Goal: Task Accomplishment & Management: Use online tool/utility

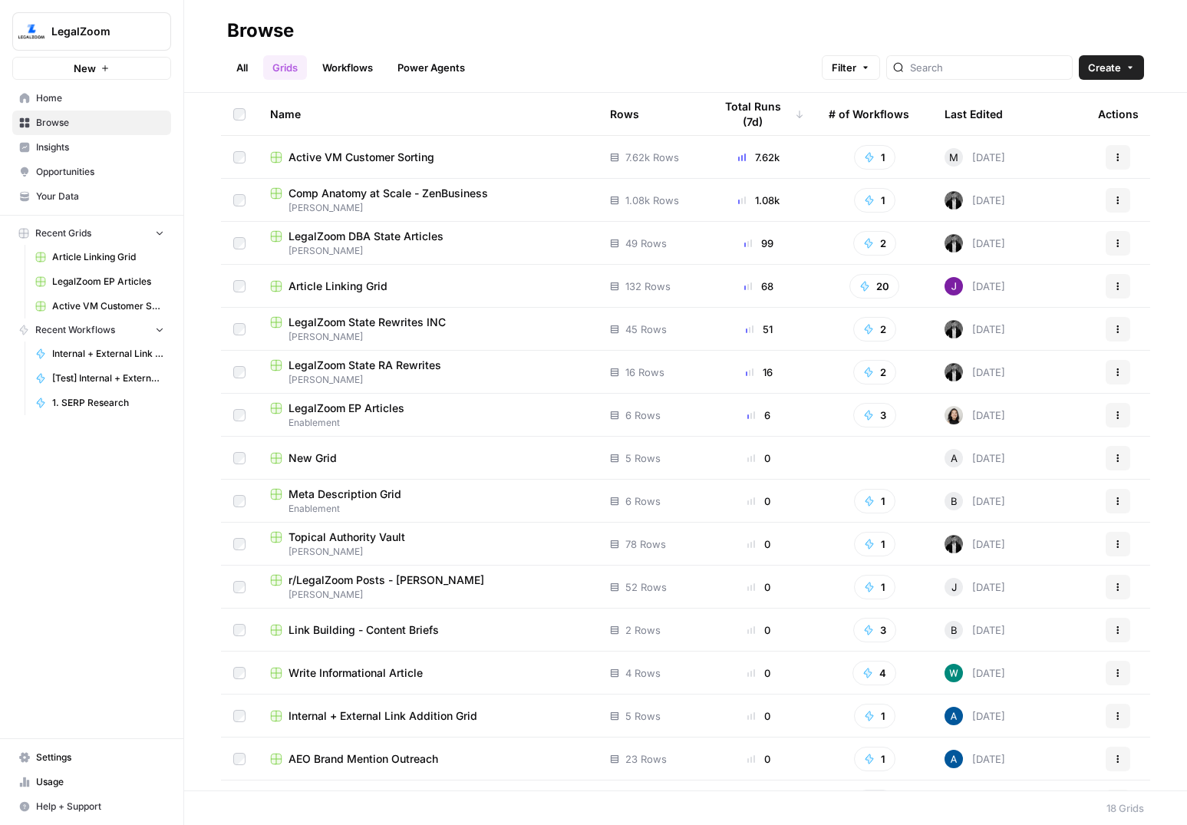
click at [107, 72] on icon "button" at bounding box center [105, 68] width 9 height 9
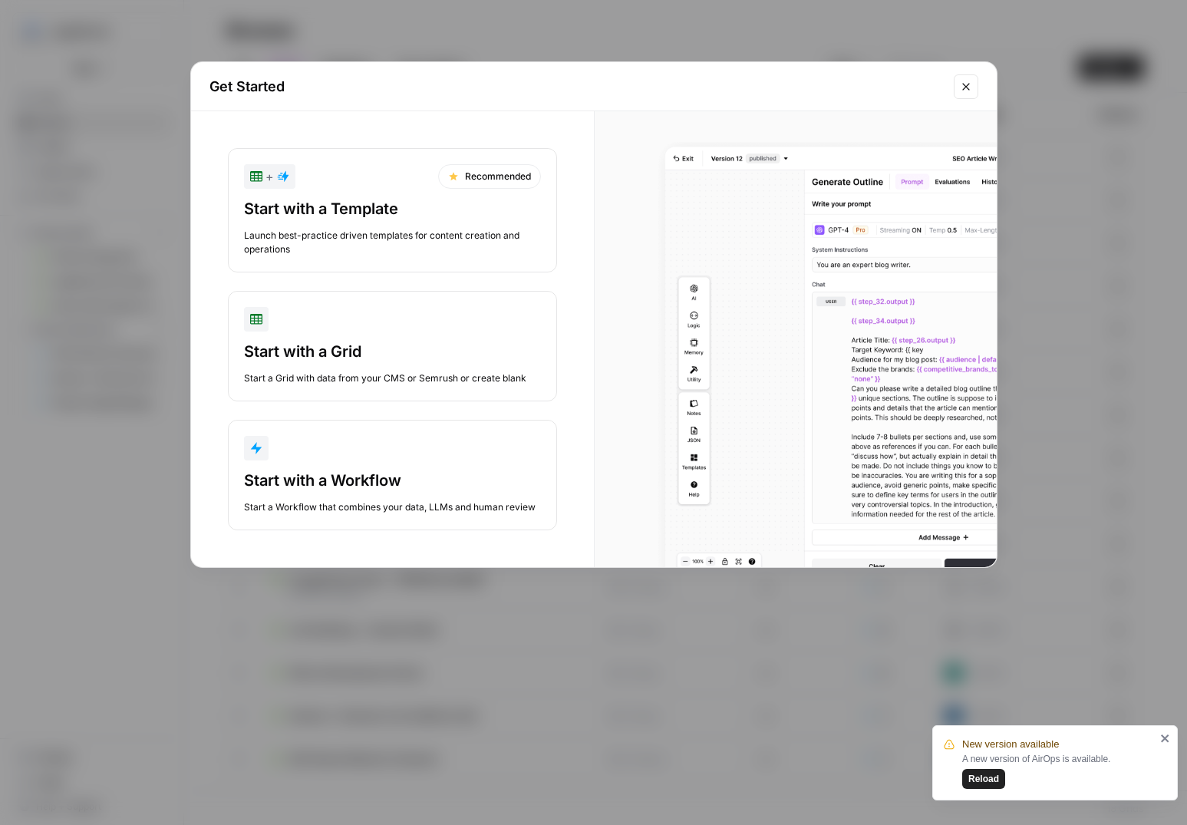
click at [357, 477] on div "Start with a Workflow" at bounding box center [392, 480] width 297 height 21
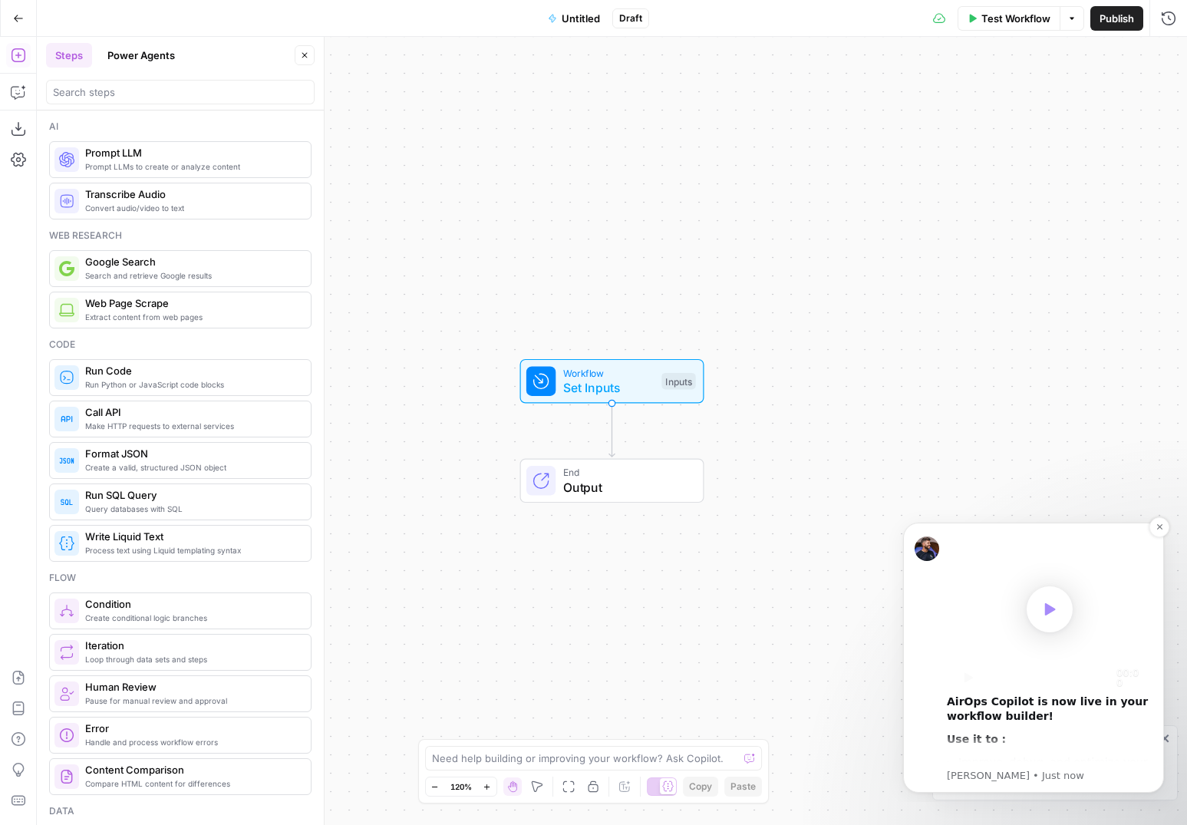
click at [1058, 604] on icon "Play" at bounding box center [1050, 609] width 23 height 23
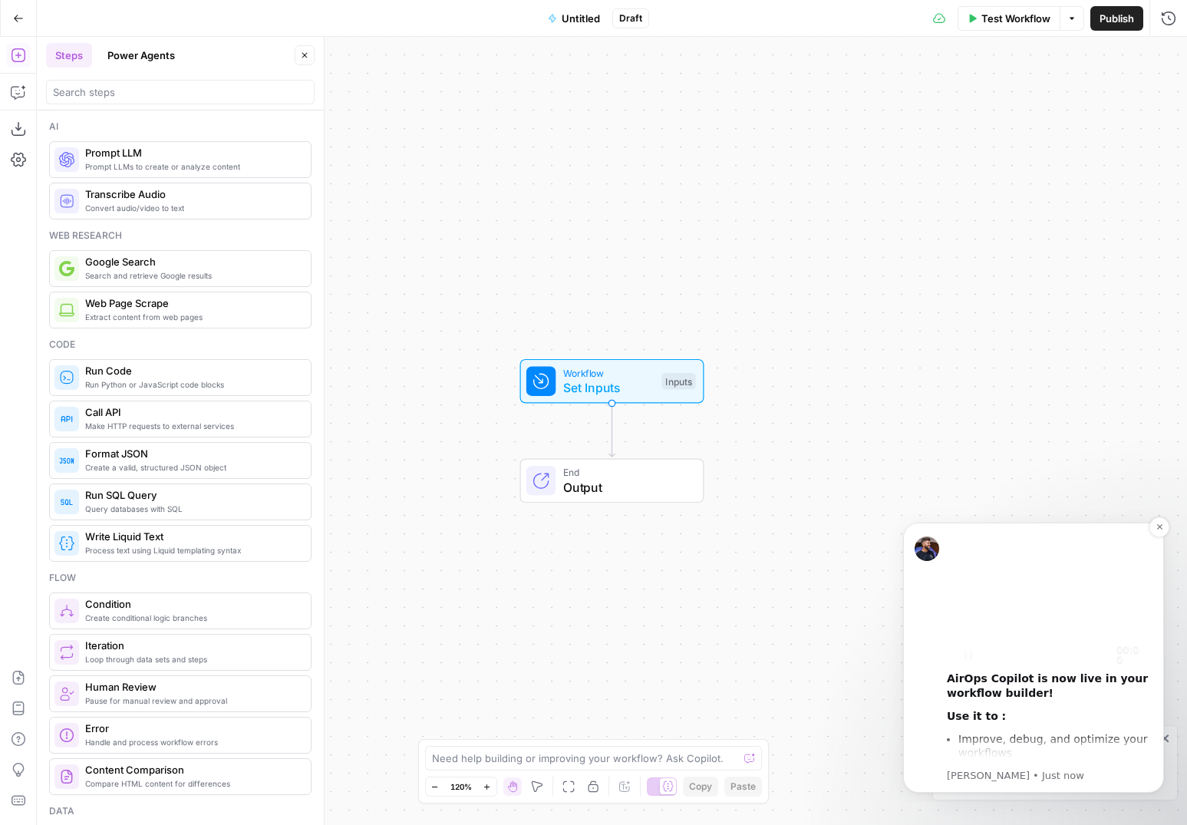
scroll to position [13, 0]
click at [1163, 521] on button "Dismiss notification" at bounding box center [1160, 527] width 20 height 20
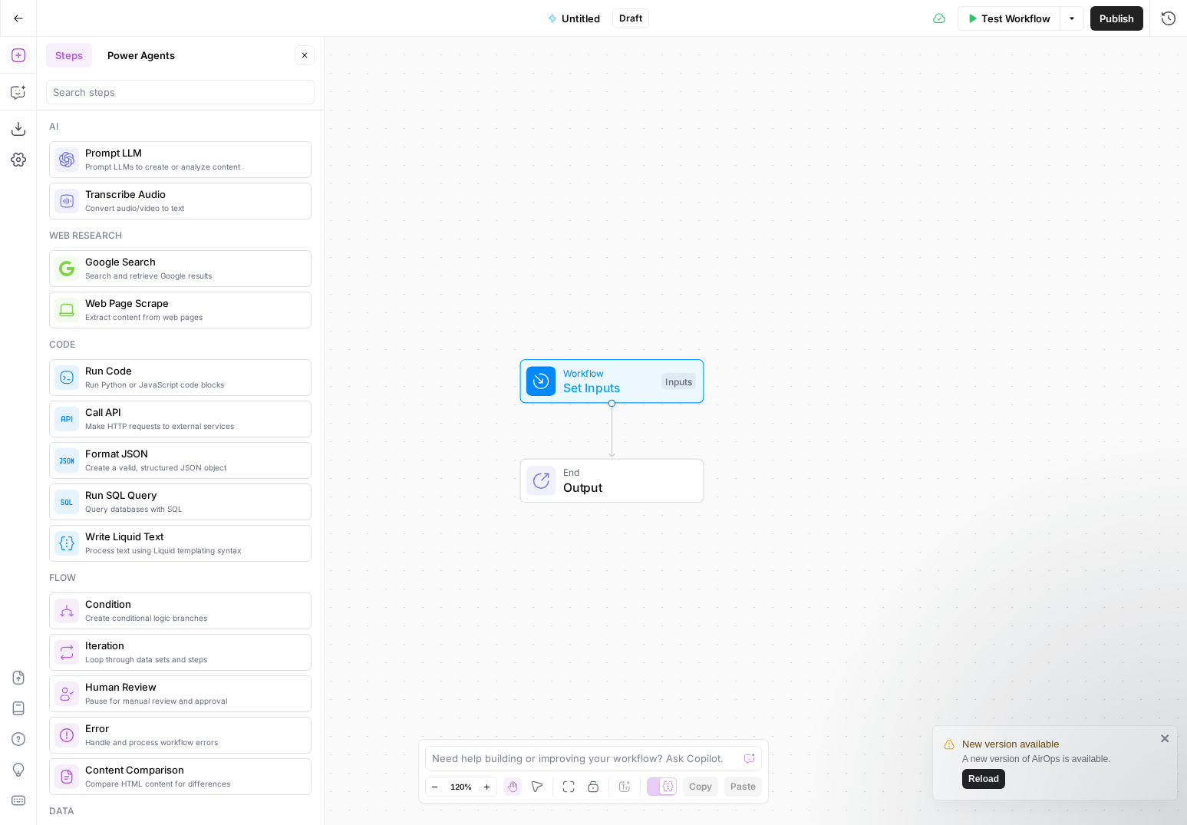
click at [987, 776] on span "Reload" at bounding box center [984, 779] width 31 height 14
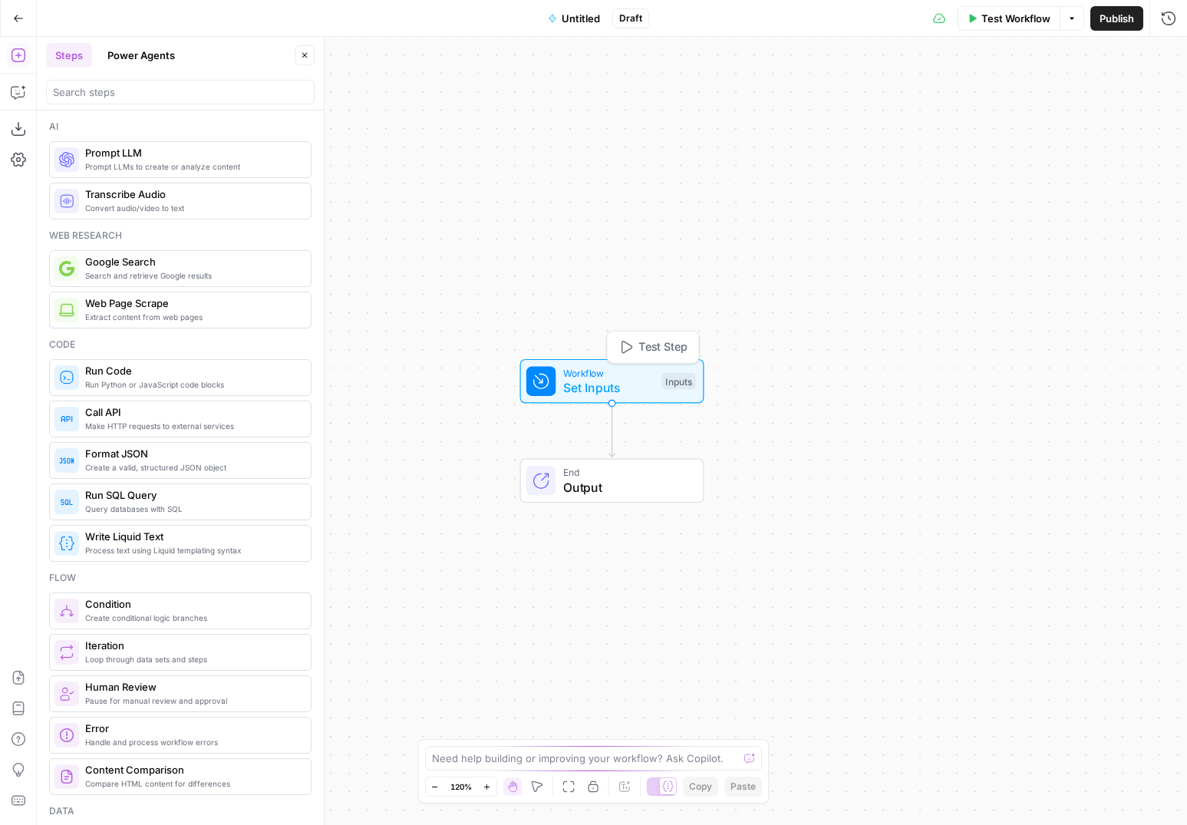
click at [622, 387] on span "Set Inputs" at bounding box center [608, 387] width 91 height 18
click at [1025, 104] on span "Add Field" at bounding box center [1014, 104] width 45 height 15
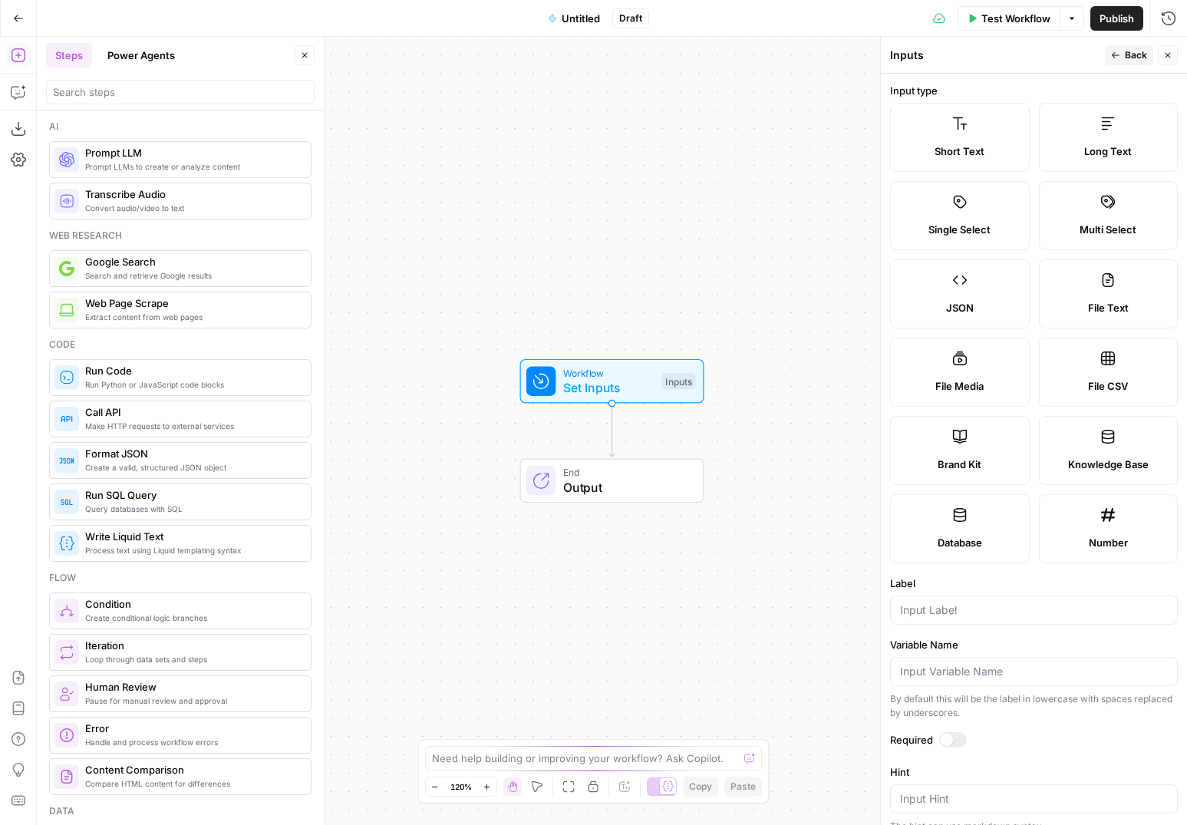
click at [1174, 51] on button "Close" at bounding box center [1168, 55] width 20 height 20
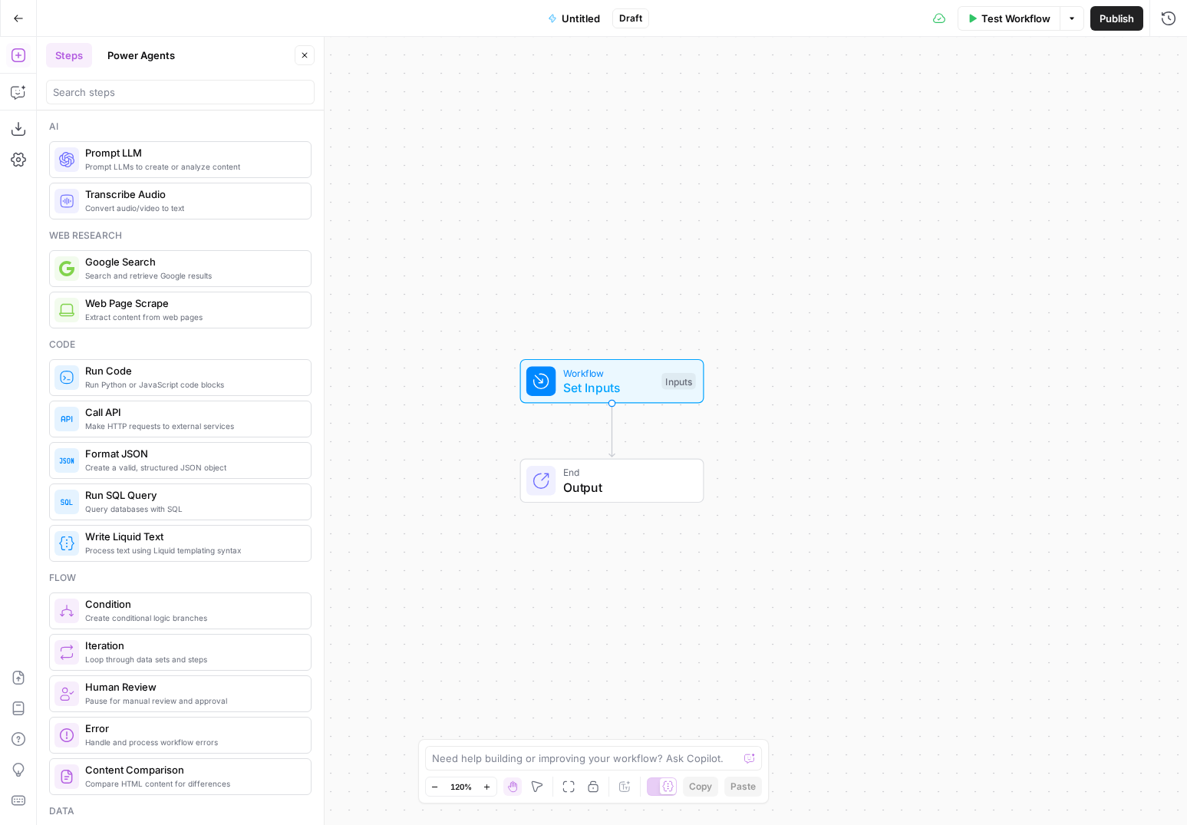
scroll to position [103, 0]
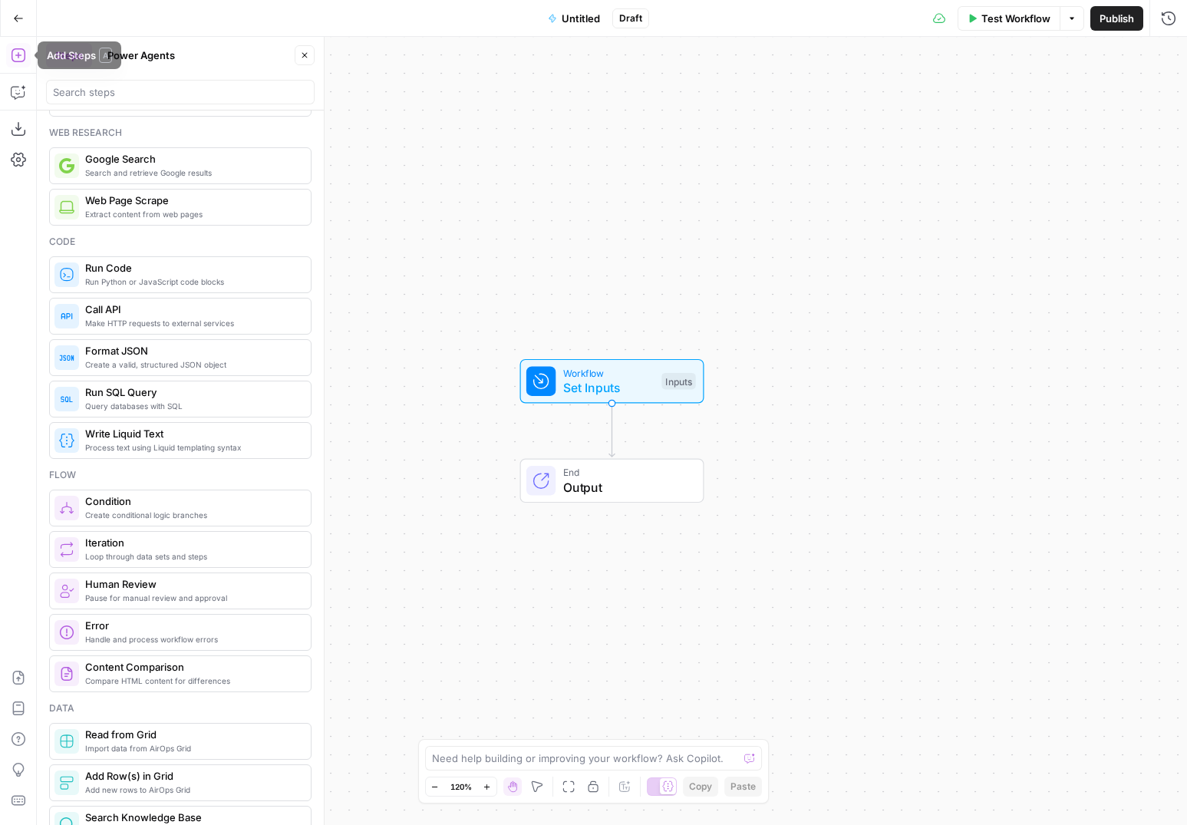
click at [18, 11] on button "Go Back" at bounding box center [19, 19] width 28 height 28
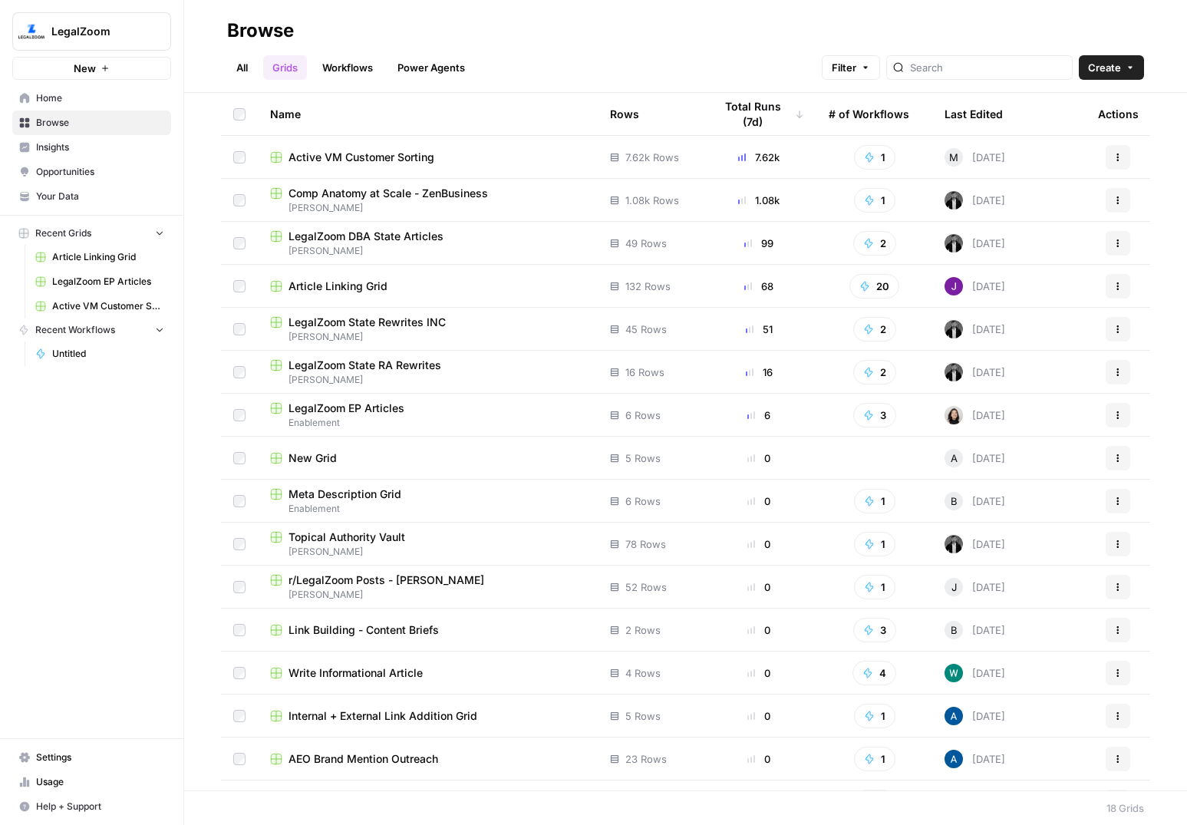
click at [408, 160] on span "Active VM Customer Sorting" at bounding box center [362, 157] width 146 height 15
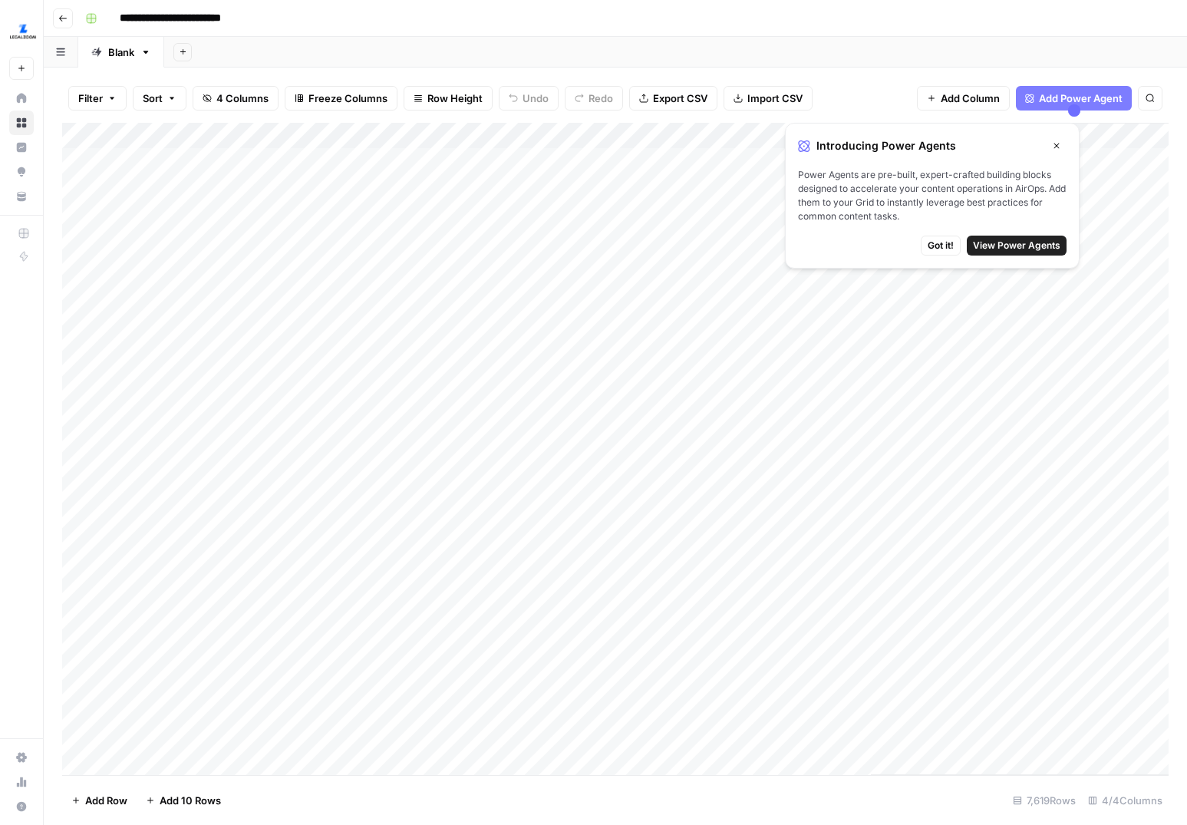
click at [68, 24] on button "Go back" at bounding box center [63, 18] width 20 height 20
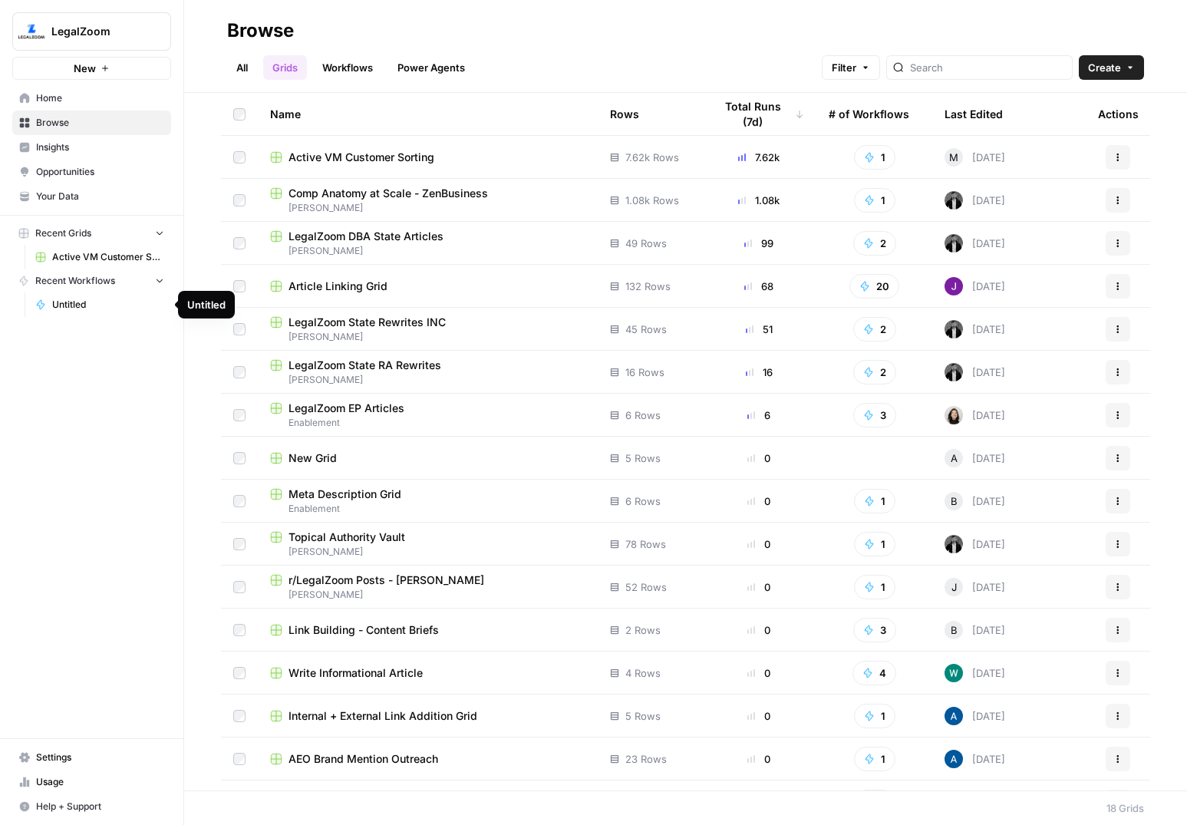
click at [86, 301] on span "Untitled" at bounding box center [108, 305] width 112 height 14
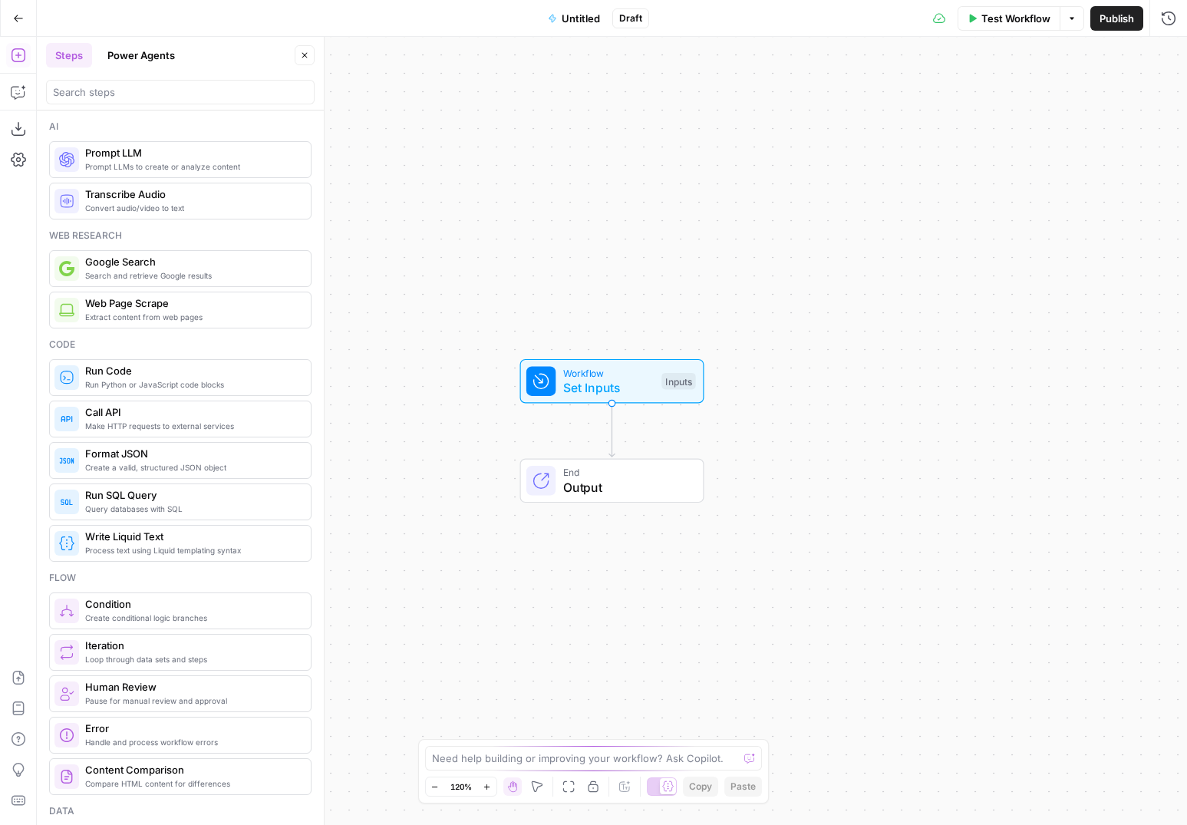
click at [18, 24] on button "Go Back" at bounding box center [19, 19] width 28 height 28
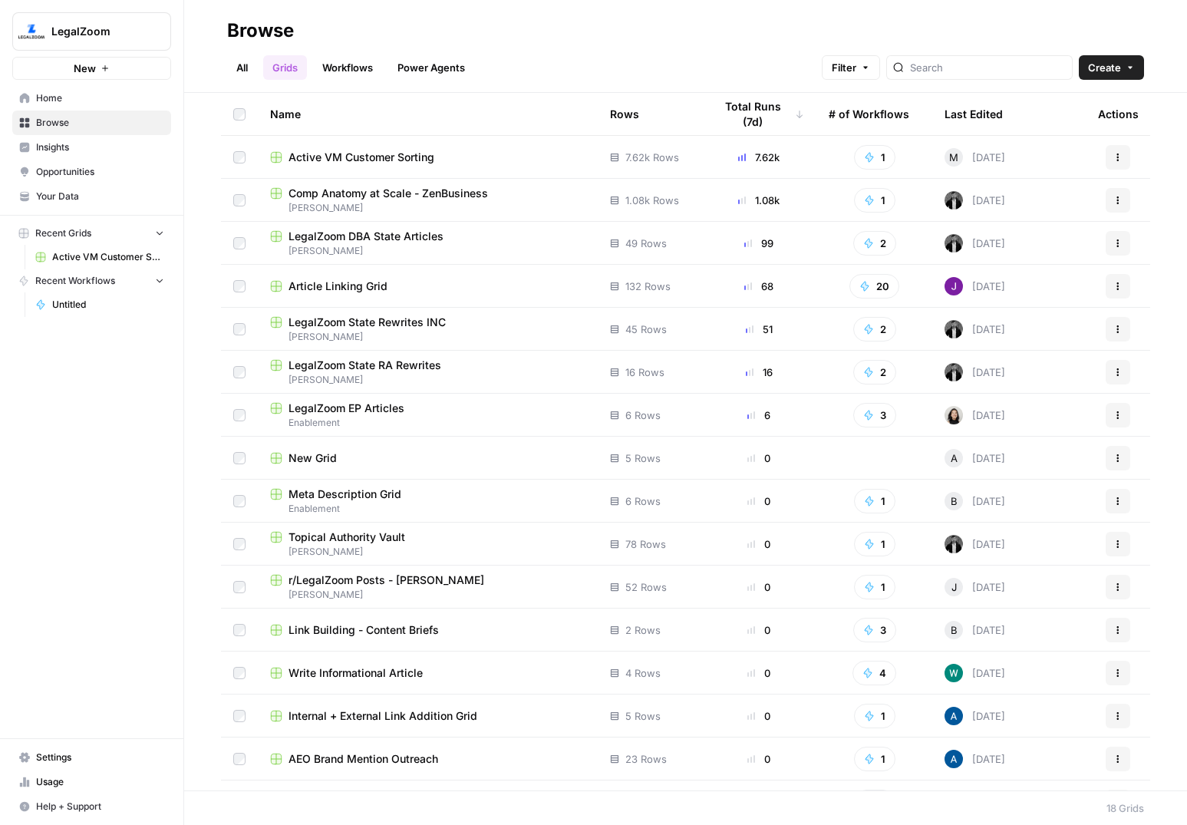
click at [165, 231] on button "Recent Grids" at bounding box center [91, 233] width 159 height 23
click at [88, 97] on span "Home" at bounding box center [100, 98] width 128 height 14
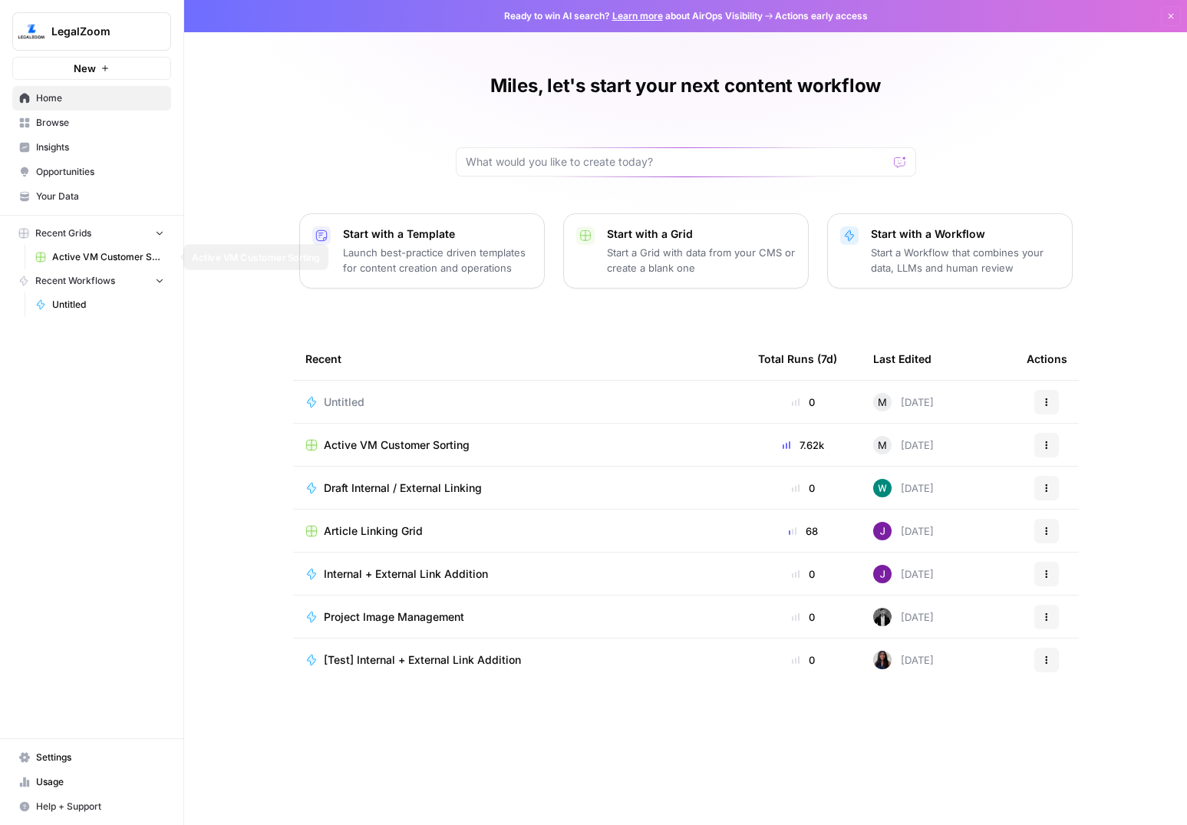
click at [103, 259] on span "Active VM Customer Sorting" at bounding box center [108, 257] width 112 height 14
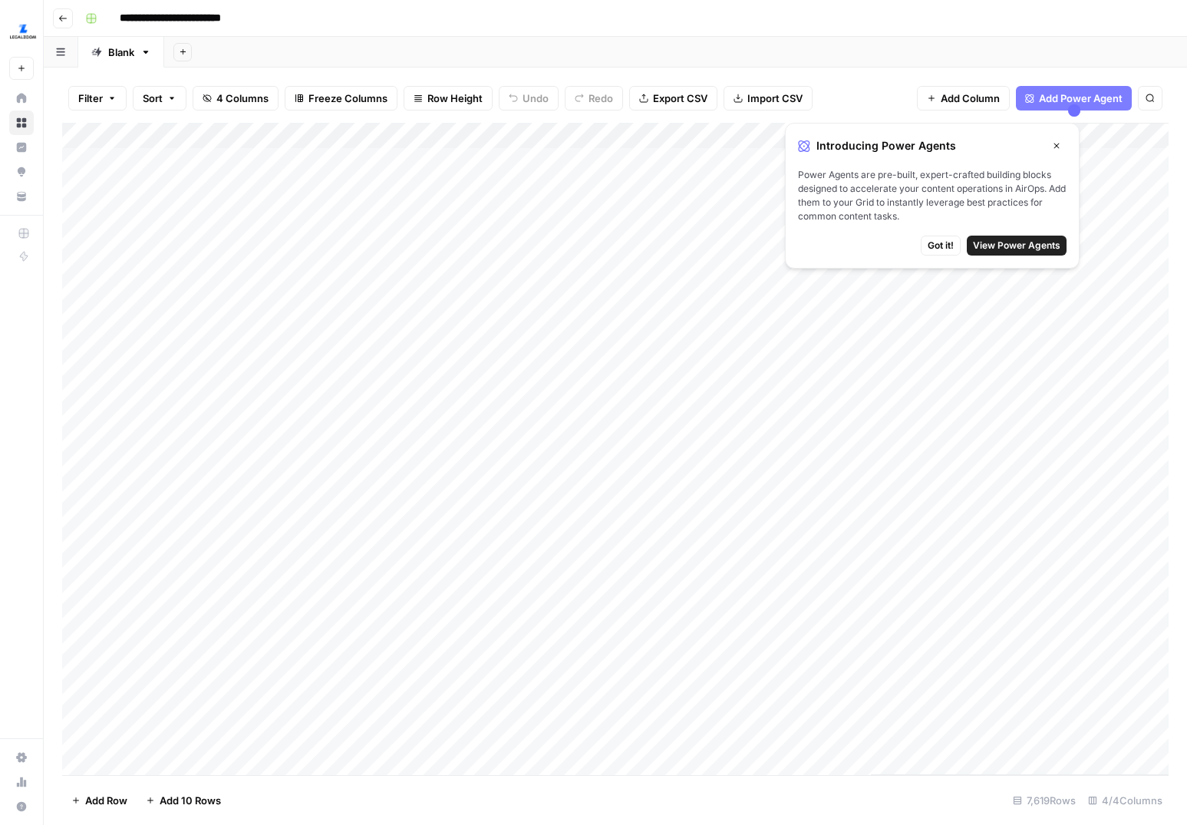
click at [57, 15] on button "Go back" at bounding box center [63, 18] width 20 height 20
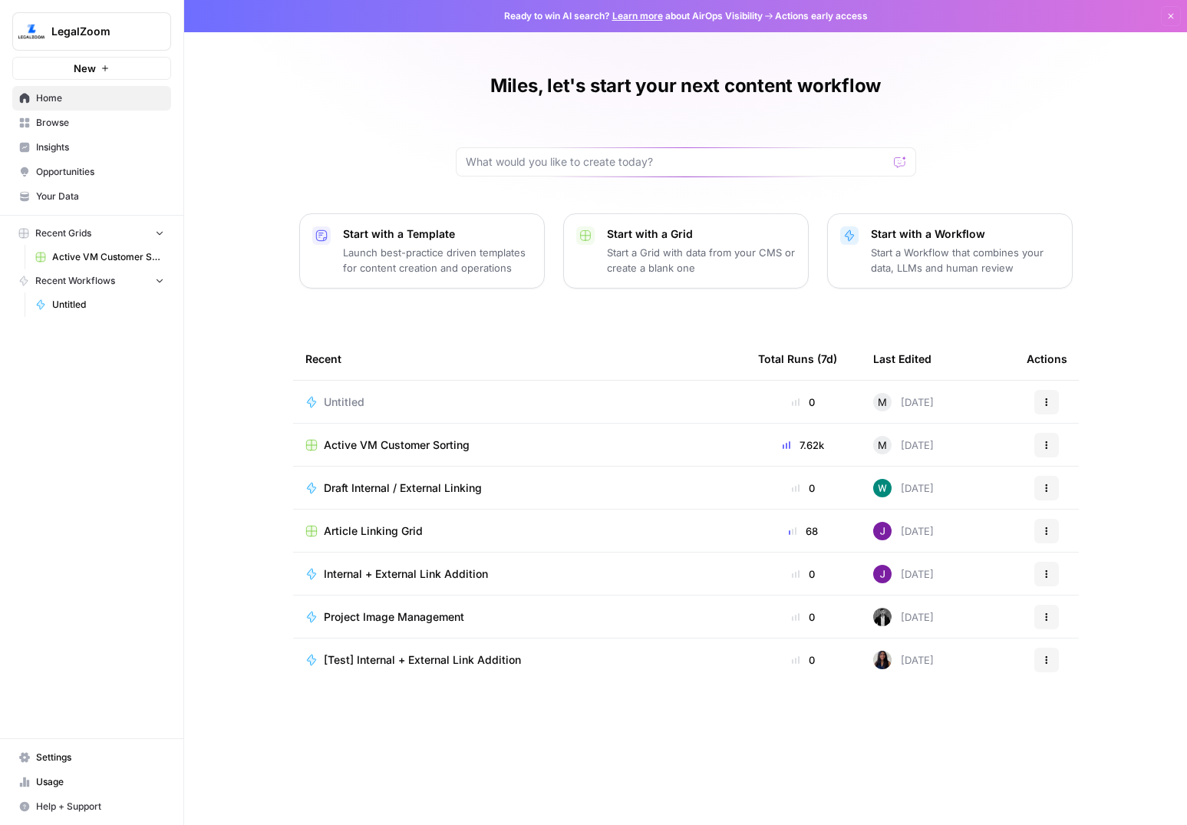
click at [65, 305] on span "Untitled" at bounding box center [108, 305] width 112 height 14
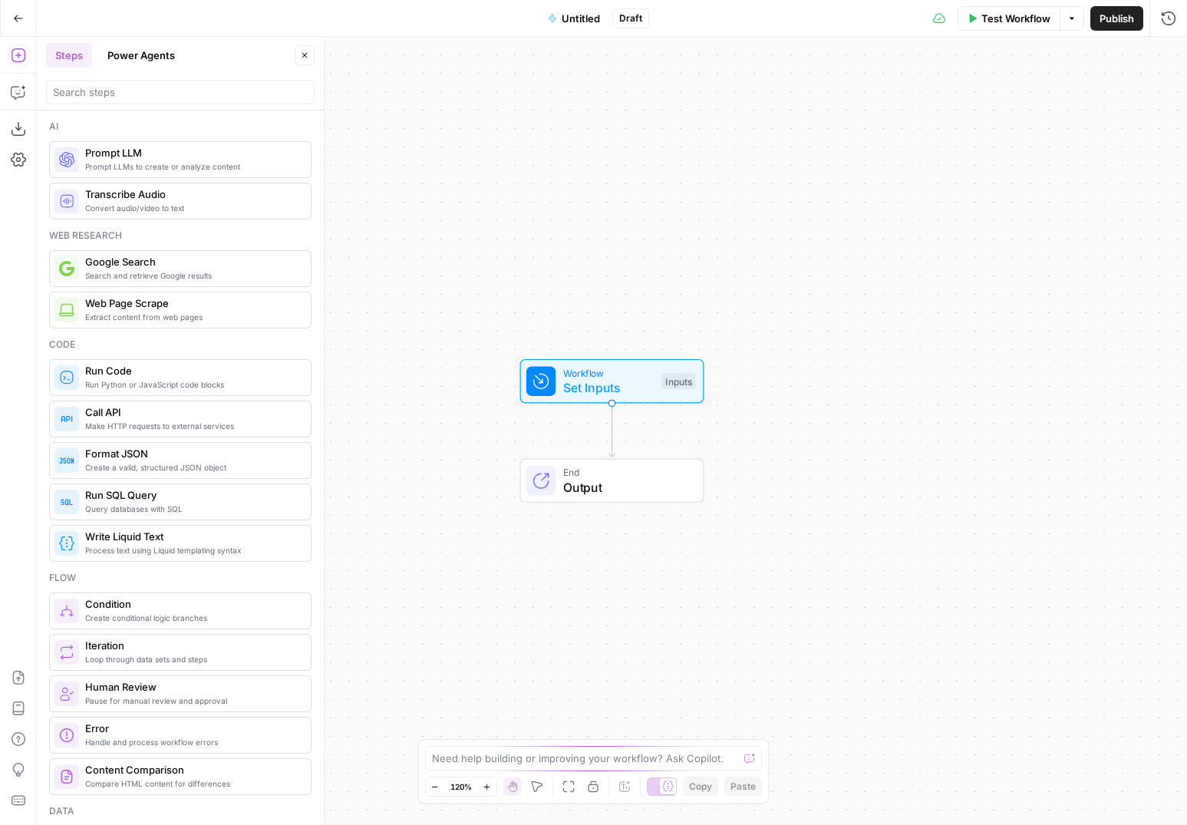
click at [13, 13] on icon "button" at bounding box center [18, 18] width 11 height 11
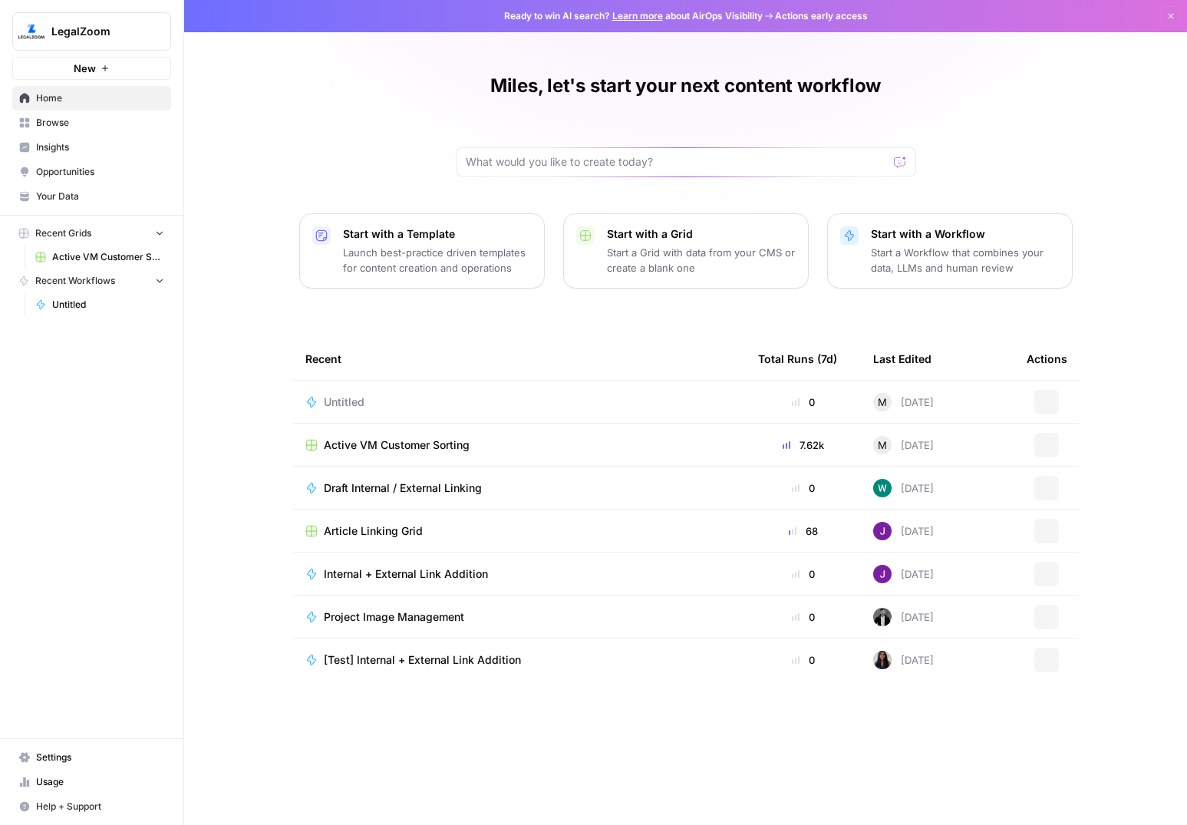
click at [63, 259] on span "Active VM Customer Sorting" at bounding box center [108, 257] width 112 height 14
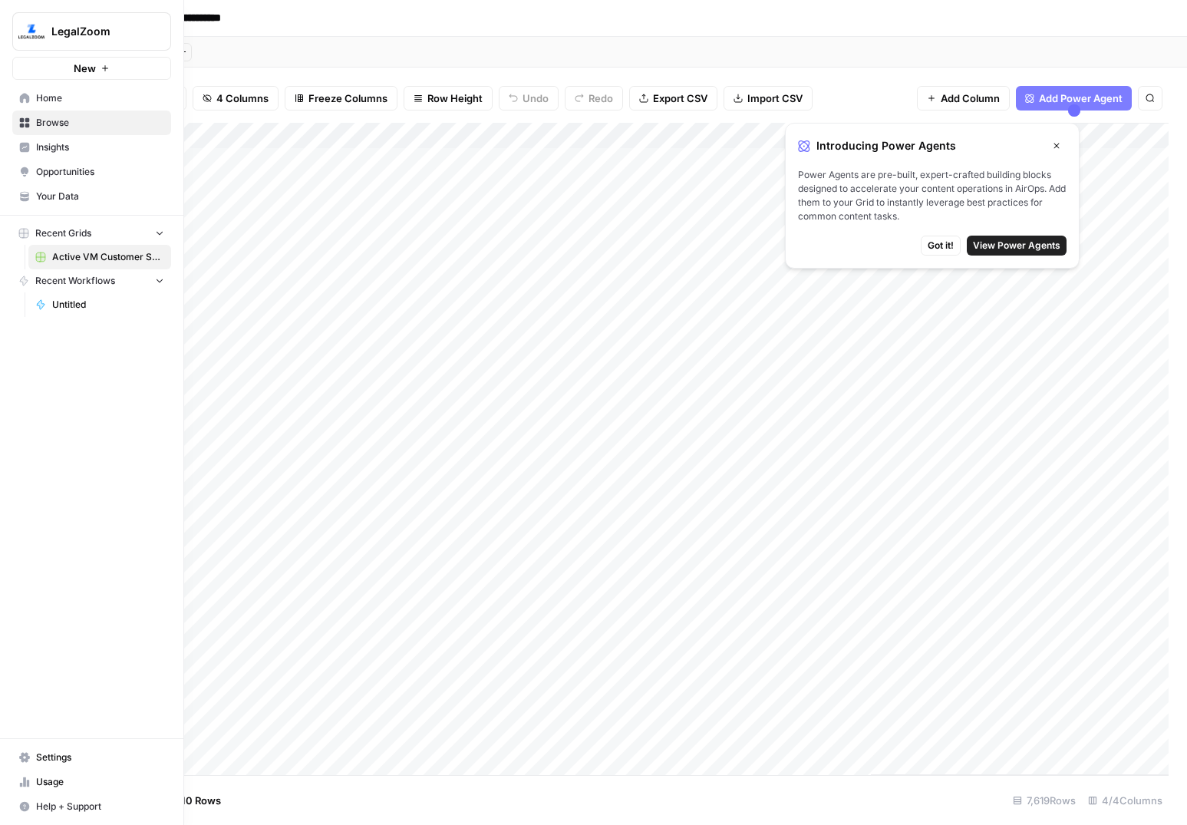
click at [163, 231] on icon "button" at bounding box center [159, 232] width 11 height 11
click at [163, 231] on icon "button" at bounding box center [159, 233] width 11 height 11
click at [116, 98] on span "Home" at bounding box center [100, 98] width 128 height 14
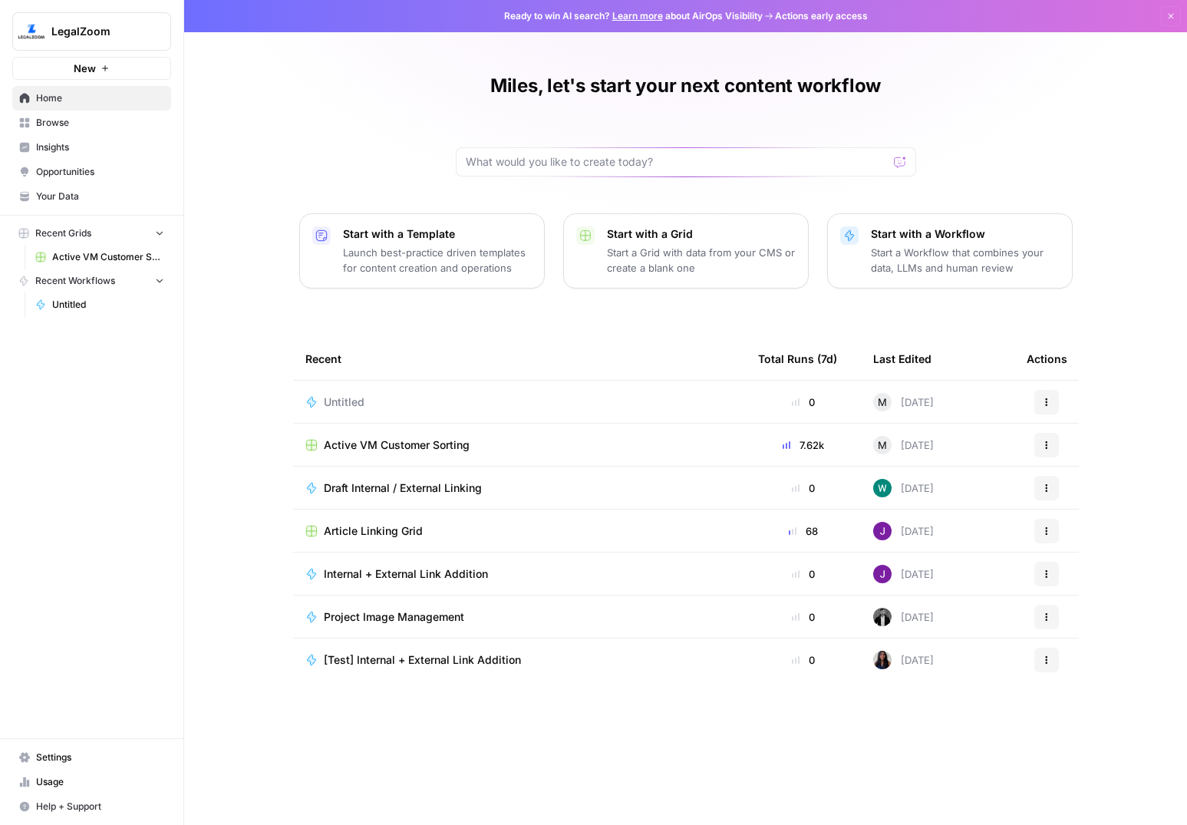
click at [110, 116] on span "Browse" at bounding box center [100, 123] width 128 height 14
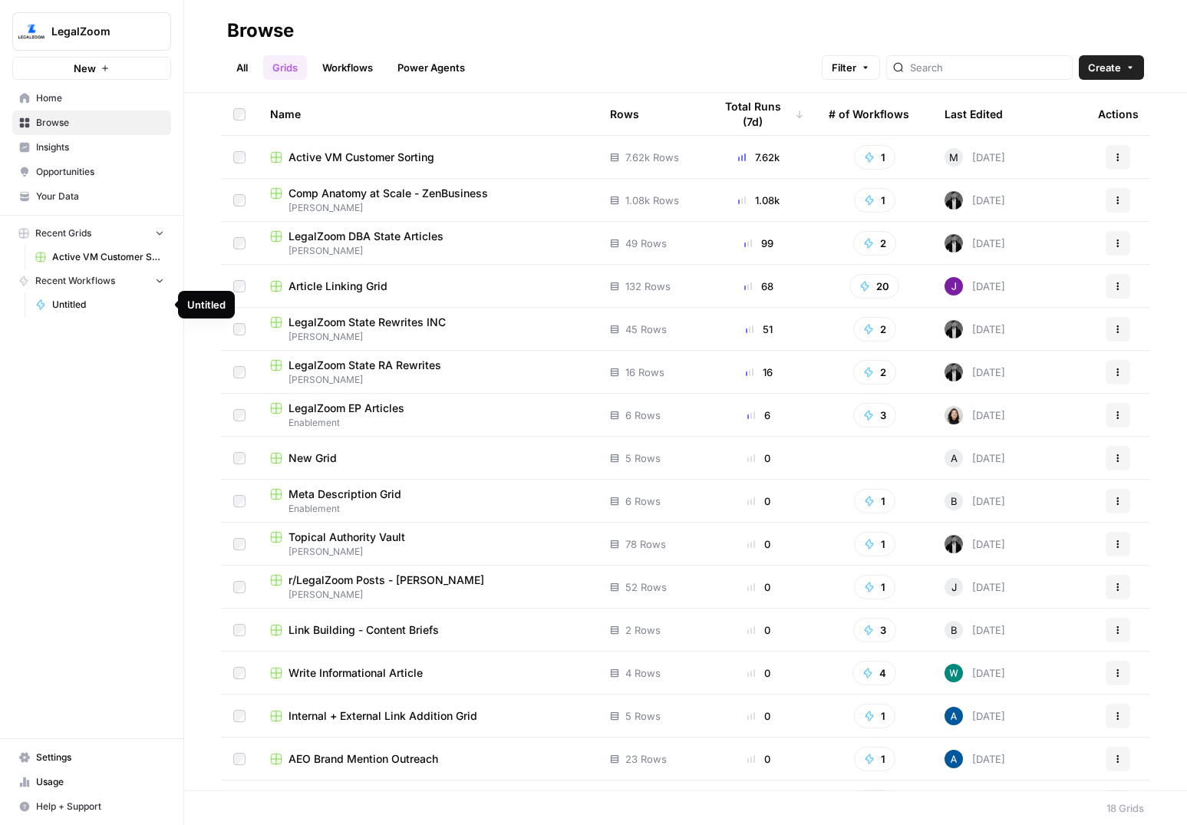
click at [113, 302] on span "Untitled" at bounding box center [108, 305] width 112 height 14
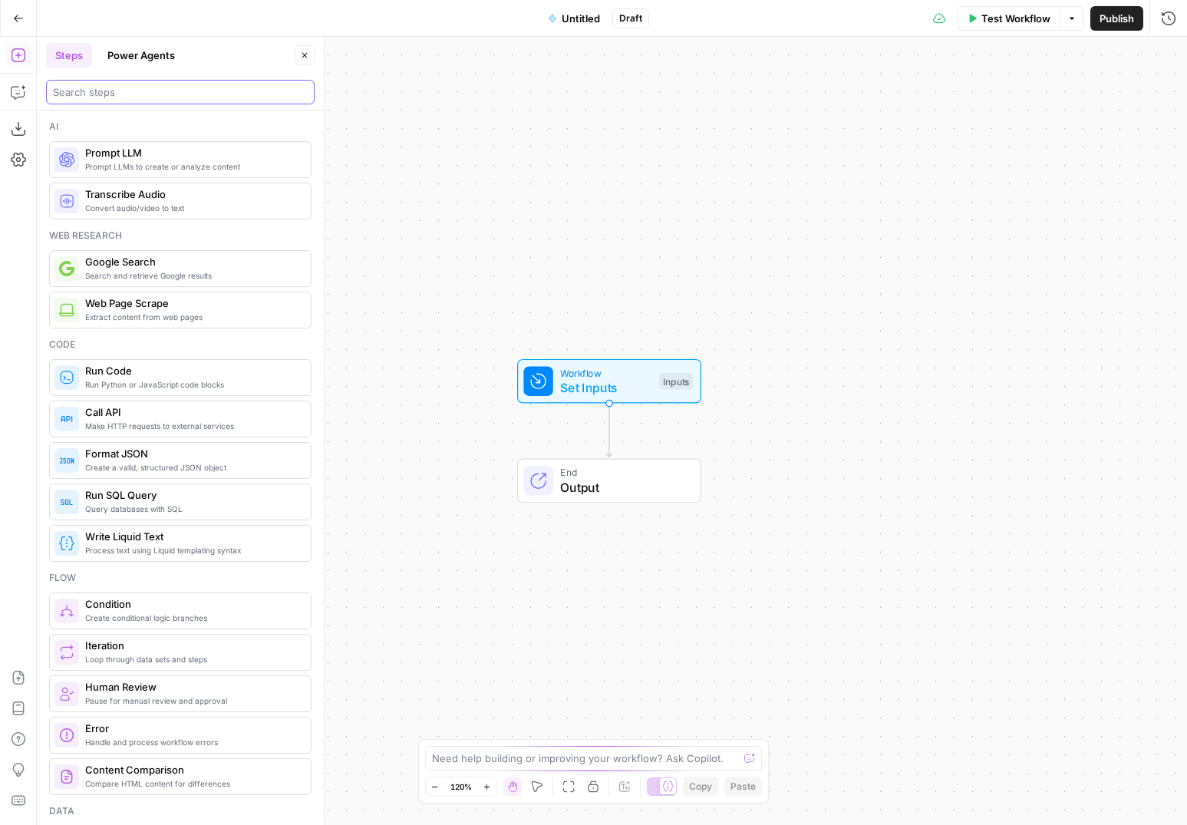
click at [157, 91] on input "search" at bounding box center [180, 91] width 255 height 15
click at [682, 382] on div "Inputs" at bounding box center [676, 381] width 34 height 17
click at [505, 762] on textarea at bounding box center [585, 758] width 307 height 15
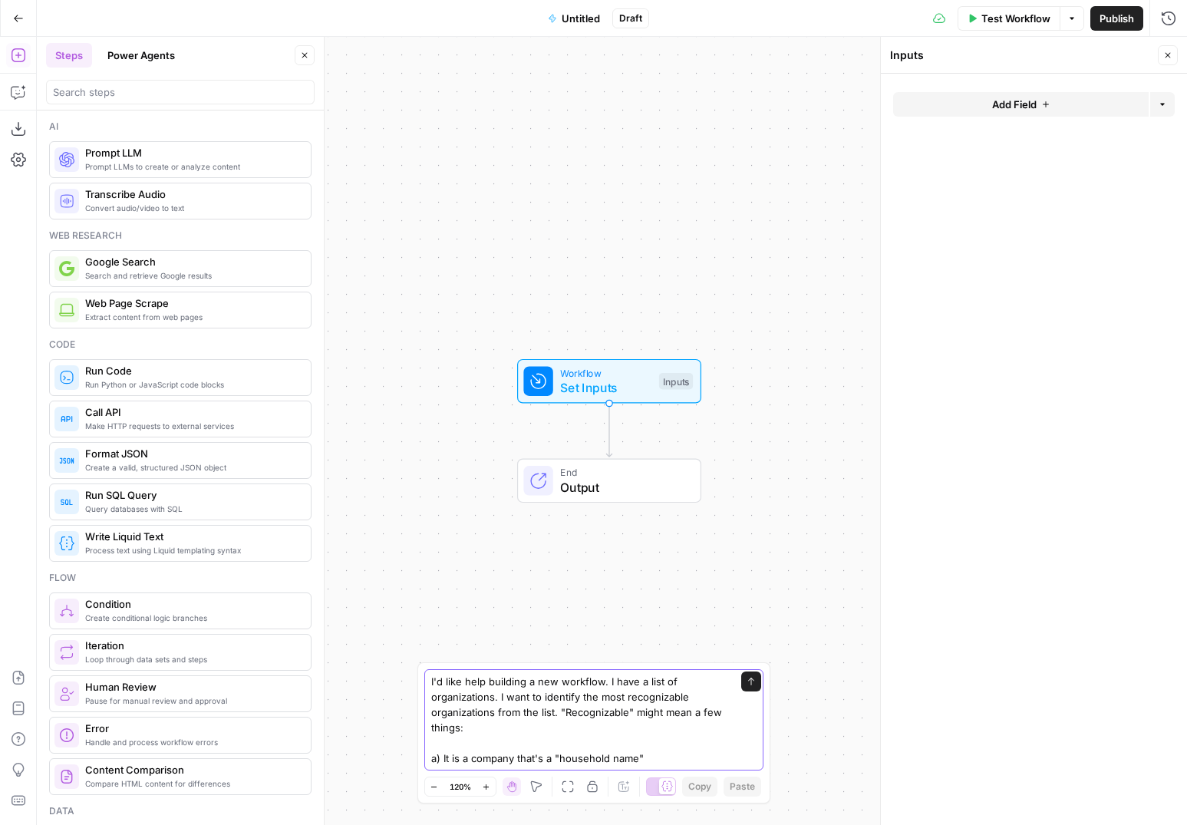
click at [659, 758] on textarea "I'd like help building a new workflow. I have a list of organizations. I want t…" at bounding box center [578, 720] width 295 height 92
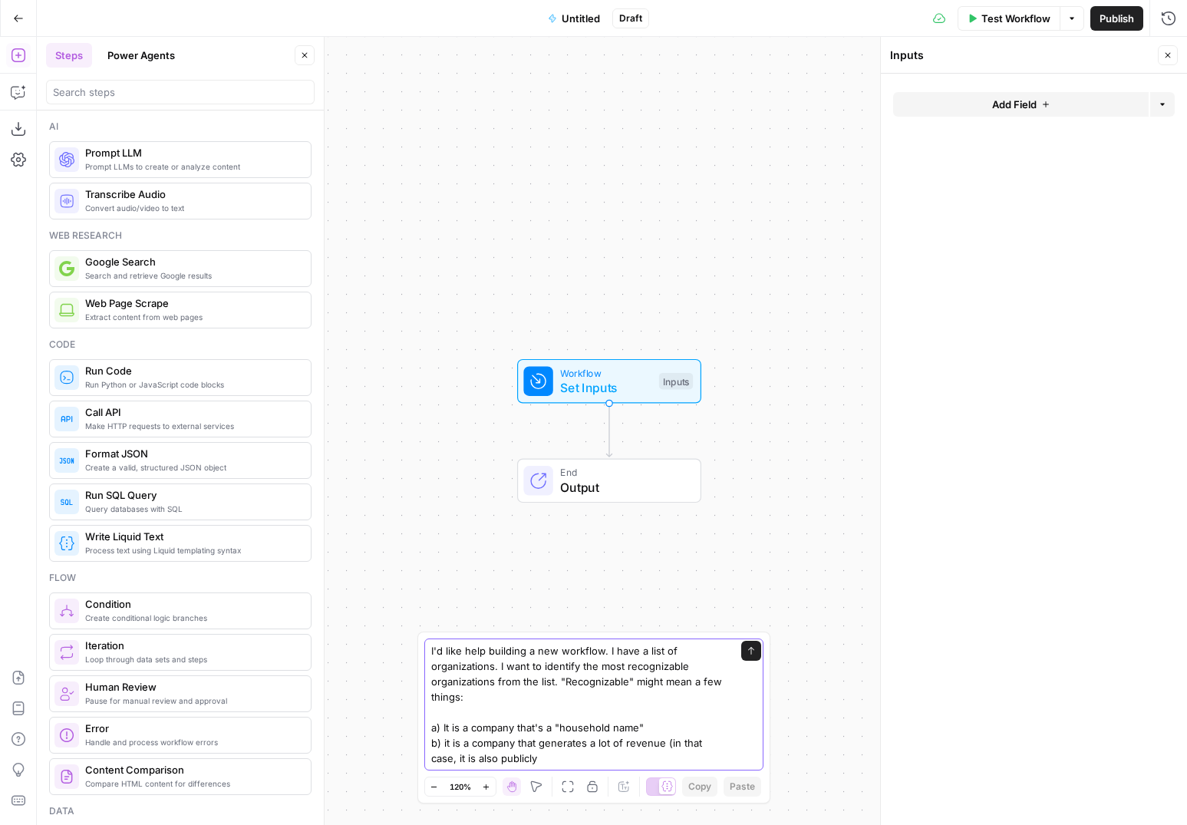
drag, startPoint x: 532, startPoint y: 757, endPoint x: 666, endPoint y: 742, distance: 135.1
click at [666, 742] on textarea "I'd like help building a new workflow. I have a list of organizations. I want t…" at bounding box center [578, 704] width 295 height 123
click at [483, 727] on textarea "I'd like help building a new workflow. I have a list of organizations. I want t…" at bounding box center [578, 704] width 295 height 123
click at [490, 747] on textarea "I'd like help building a new workflow. I have a list of organizations. I want t…" at bounding box center [578, 704] width 295 height 123
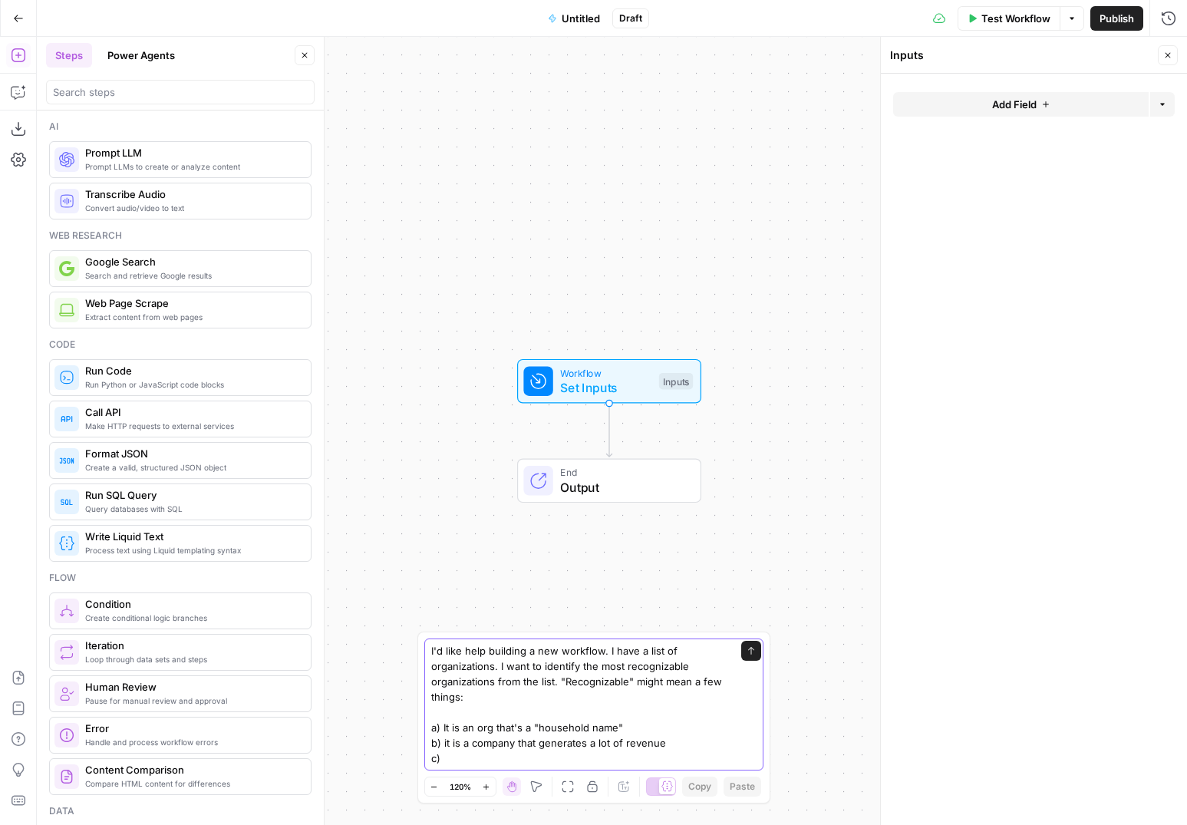
click at [490, 747] on textarea "I'd like help building a new workflow. I have a list of organizations. I want t…" at bounding box center [578, 704] width 295 height 123
click at [485, 760] on textarea "I'd like help building a new workflow. I have a list of organizations. I want t…" at bounding box center [578, 704] width 295 height 123
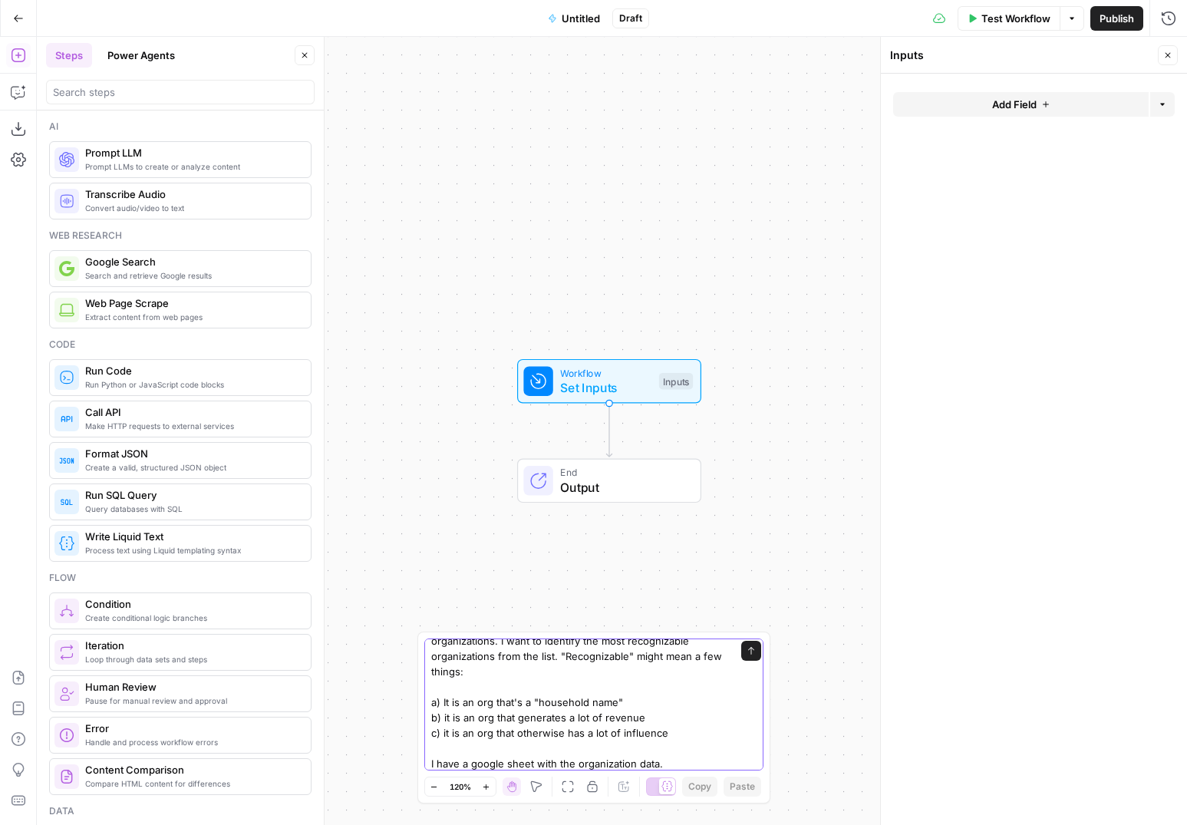
type textarea "I'd like help building a new workflow. I have a list of organizations. I want t…"
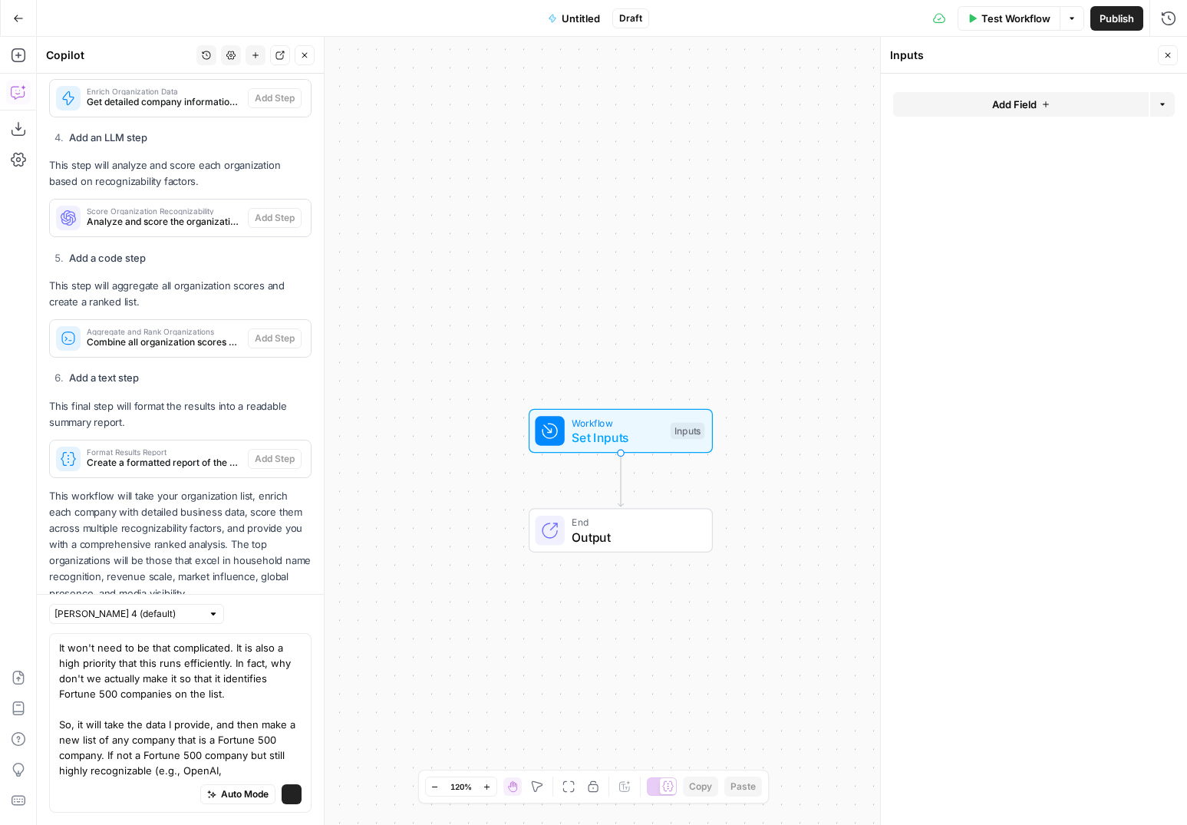
scroll to position [1372, 0]
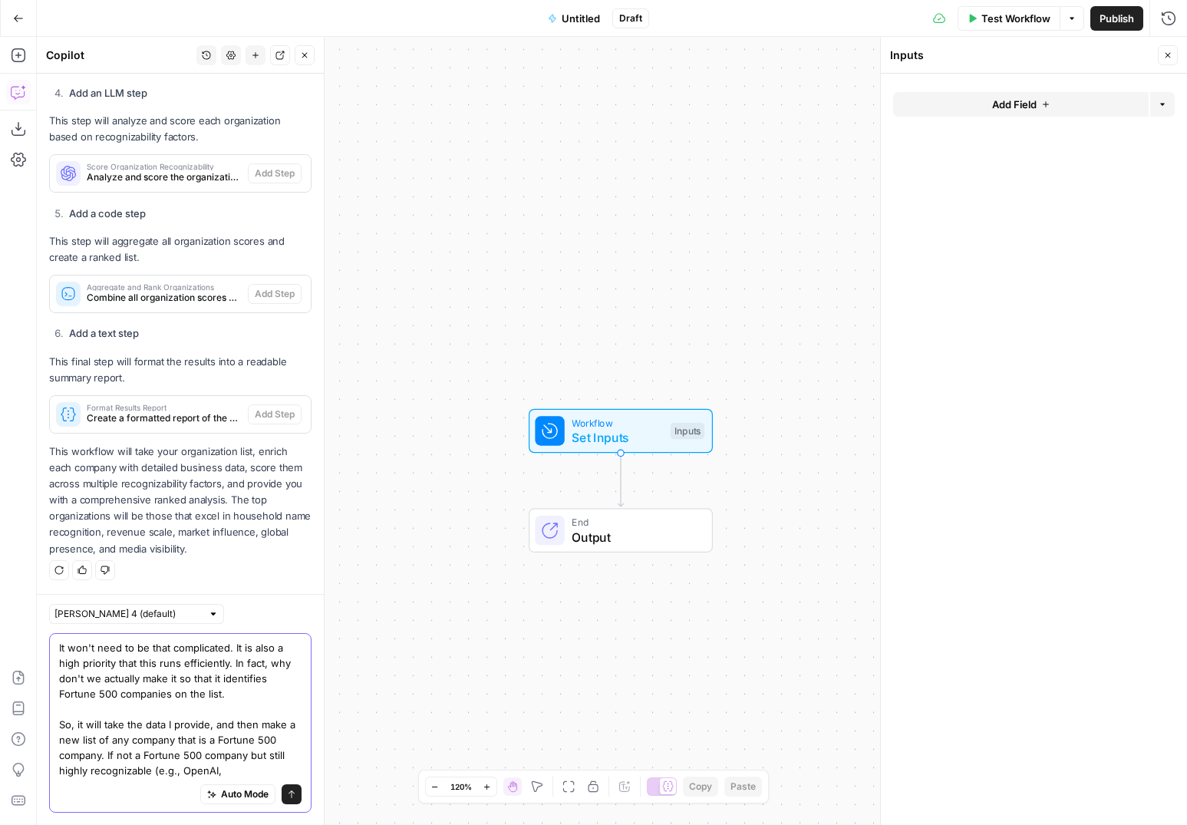
paste textarea "Instacart, Discord, SpaceX"
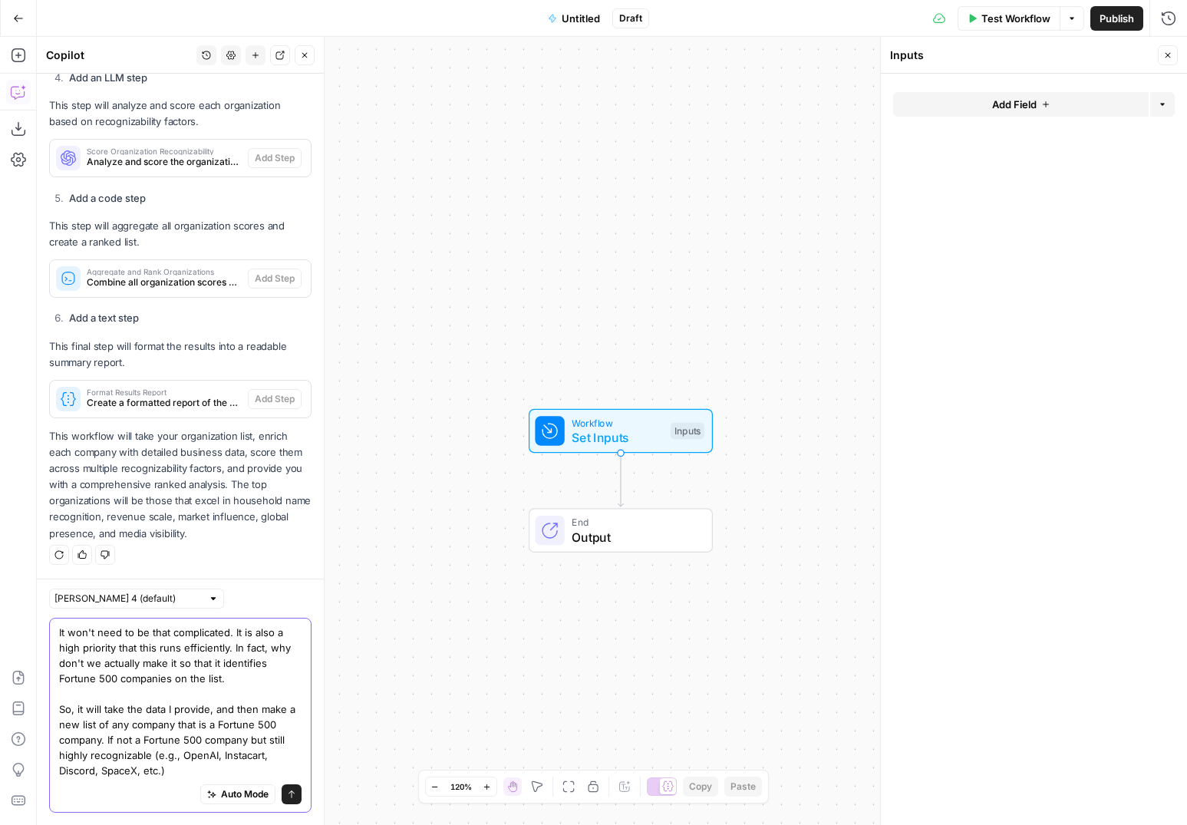
click at [176, 774] on textarea "It won't need to be that complicated. It is also a high priority that this runs…" at bounding box center [180, 702] width 243 height 154
type textarea "It won't need to be that complicated. It is also a high priority that this runs…"
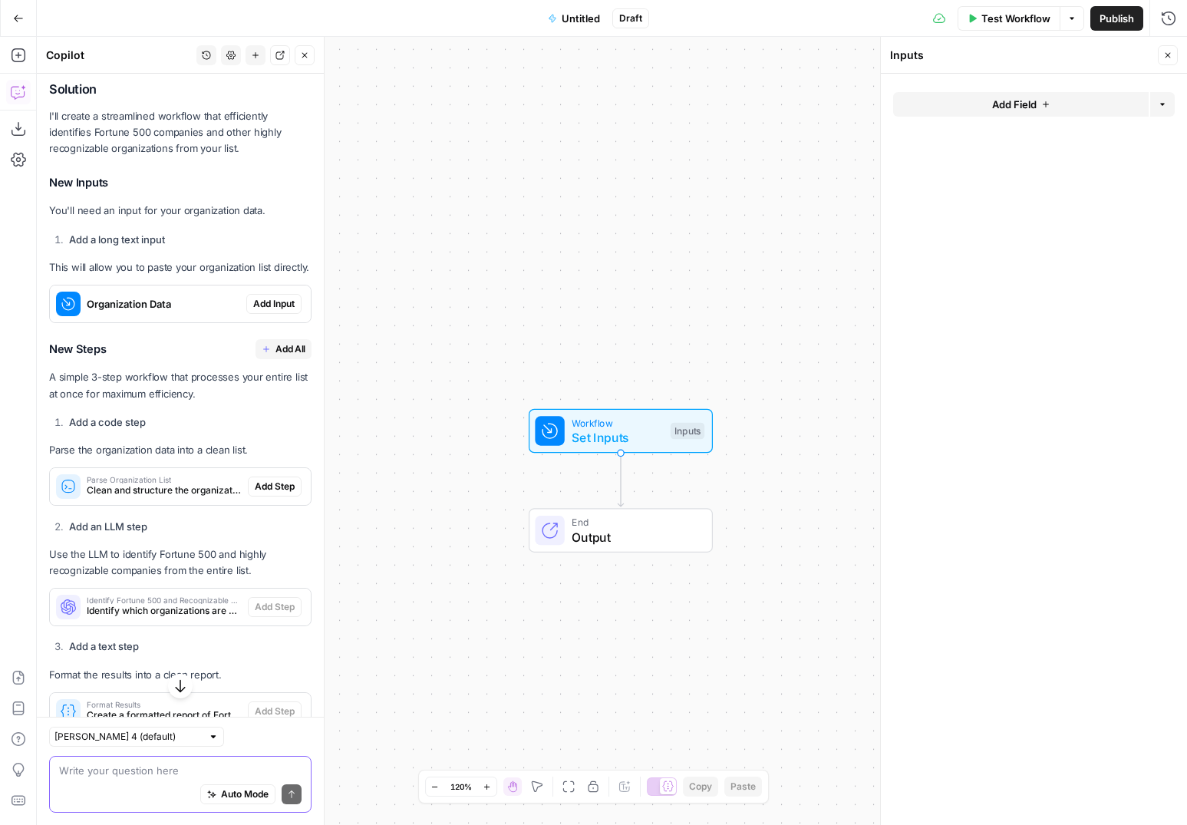
scroll to position [2165, 0]
click at [262, 298] on span "Add Input" at bounding box center [273, 303] width 41 height 14
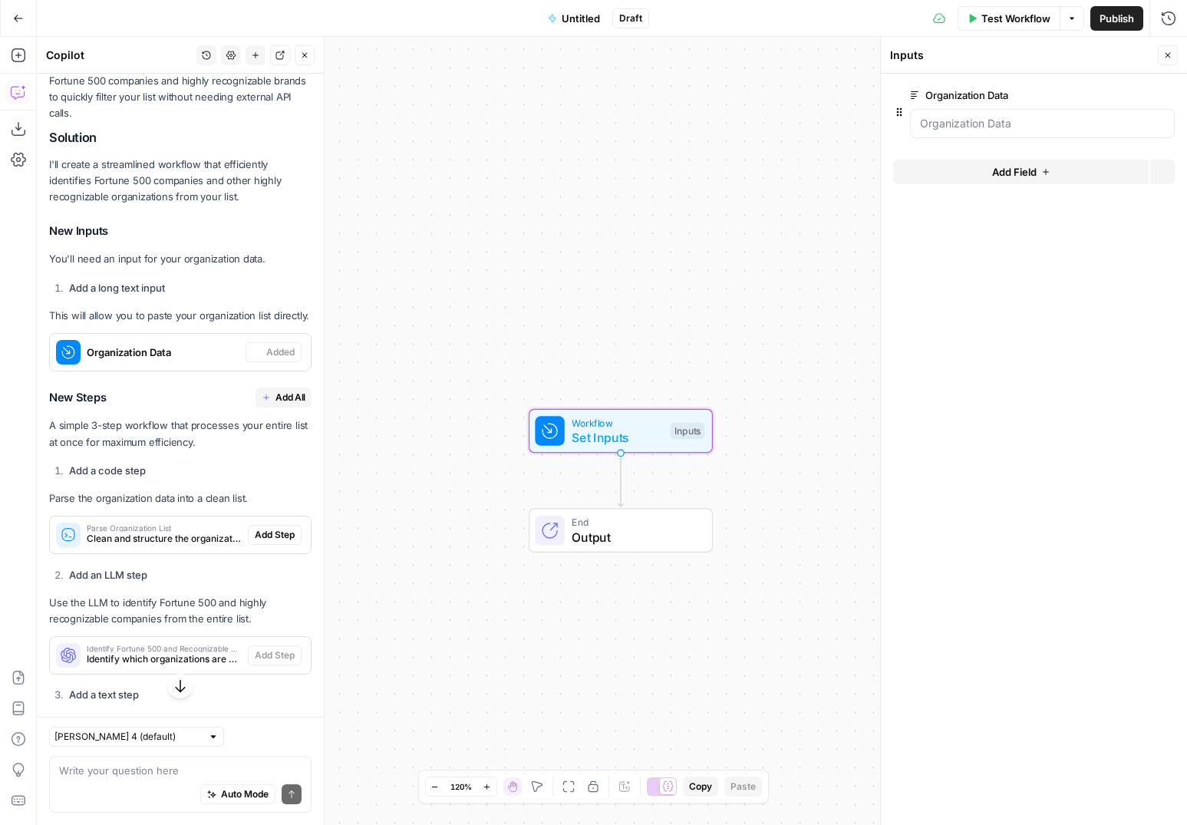
scroll to position [2214, 0]
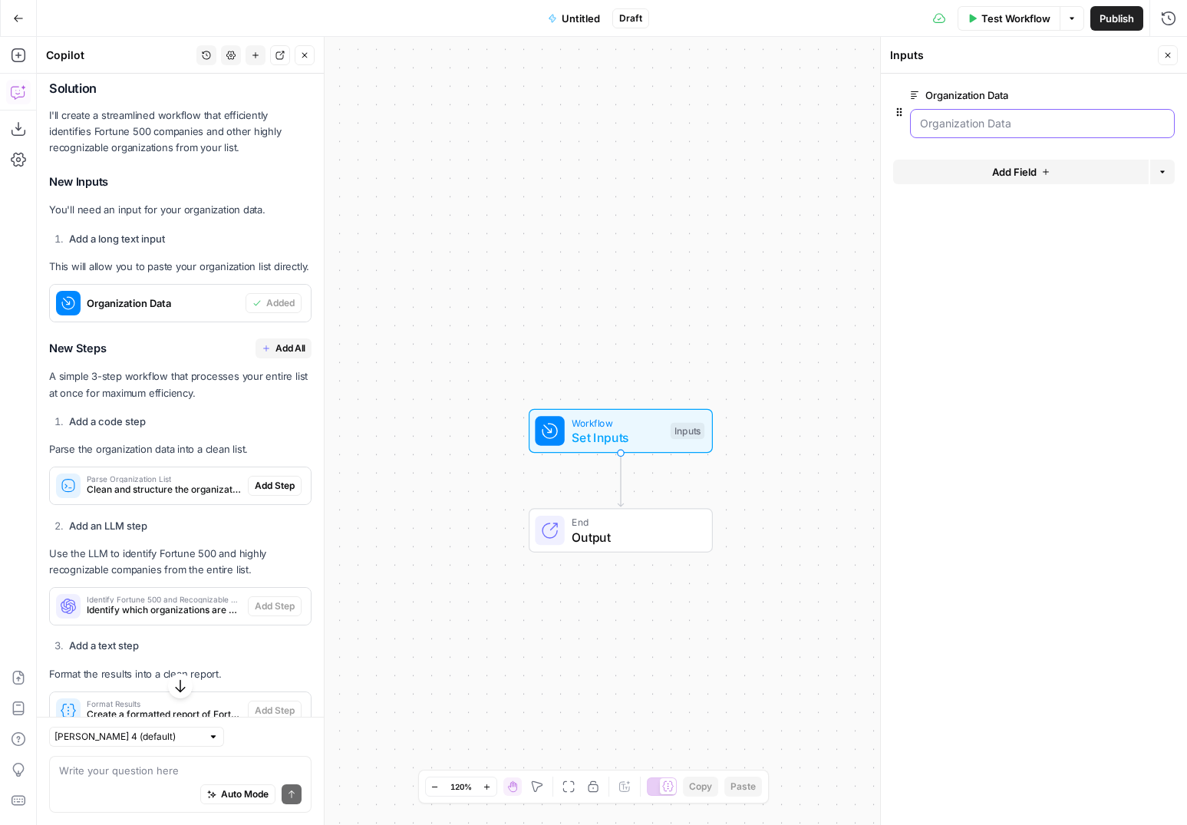
click at [1072, 122] on Data "Organization Data" at bounding box center [1042, 123] width 245 height 15
click at [1042, 120] on Data "Organization Data" at bounding box center [1042, 123] width 245 height 15
click at [1141, 95] on icon "button" at bounding box center [1143, 95] width 8 height 8
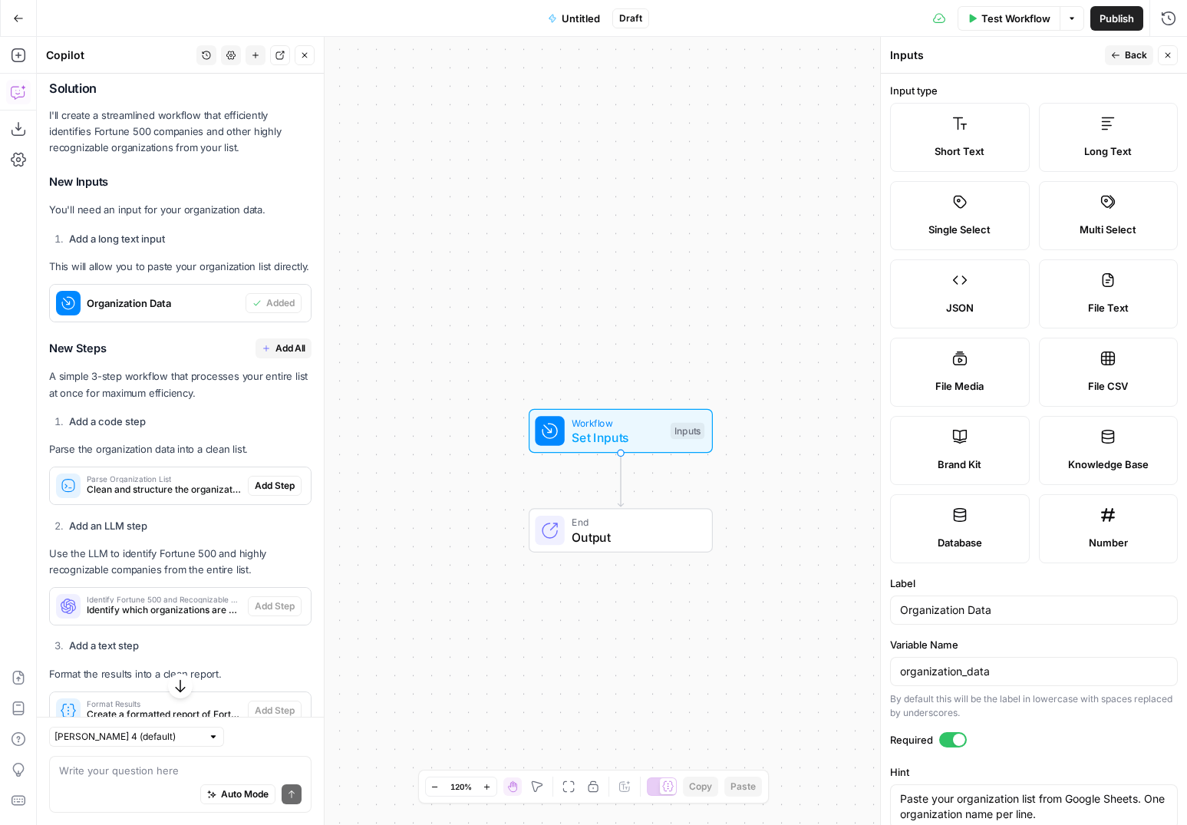
click at [1124, 355] on label "File CSV" at bounding box center [1109, 372] width 140 height 69
type input "MicrosoftApple Inc.AmazonGoogle LLCLocal Company ABCSpaceX"
click at [1131, 63] on button "Back" at bounding box center [1129, 55] width 48 height 20
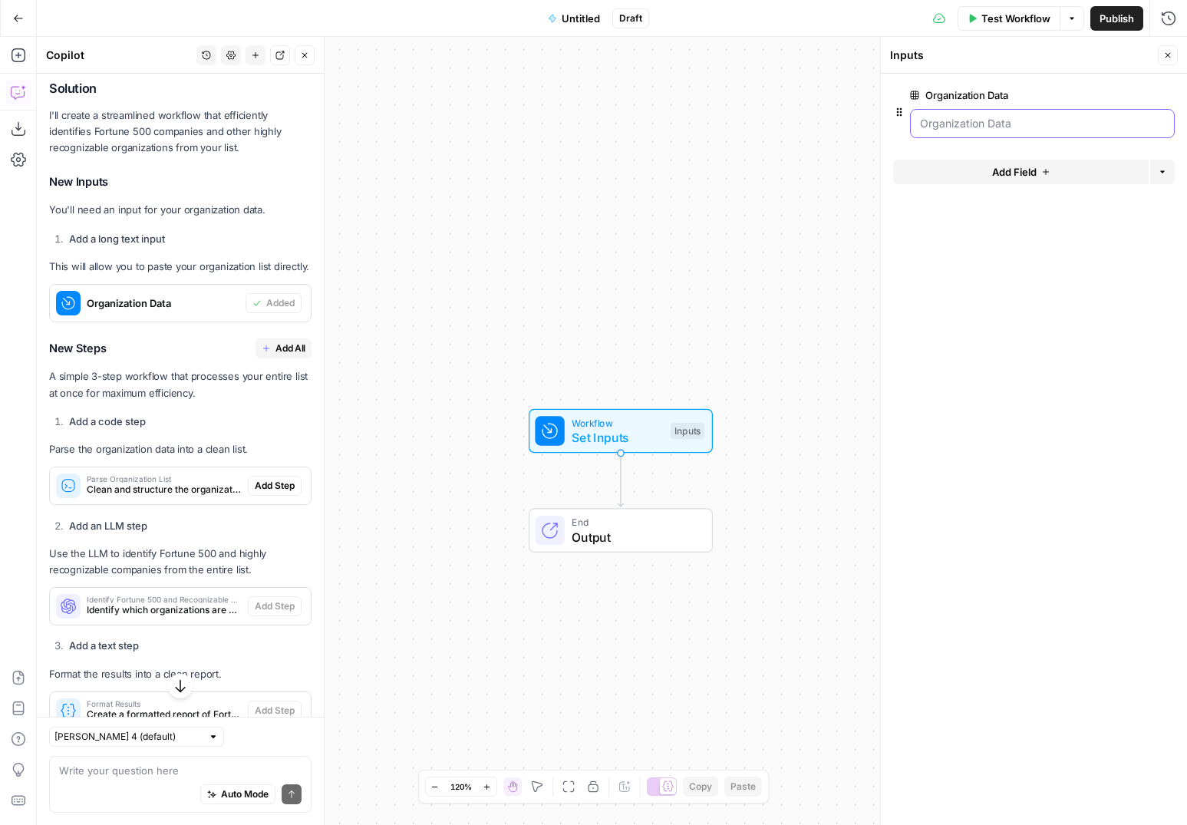
click at [1045, 126] on Data "Organization Data" at bounding box center [1042, 123] width 245 height 15
click at [1116, 94] on span "edit field" at bounding box center [1118, 95] width 34 height 12
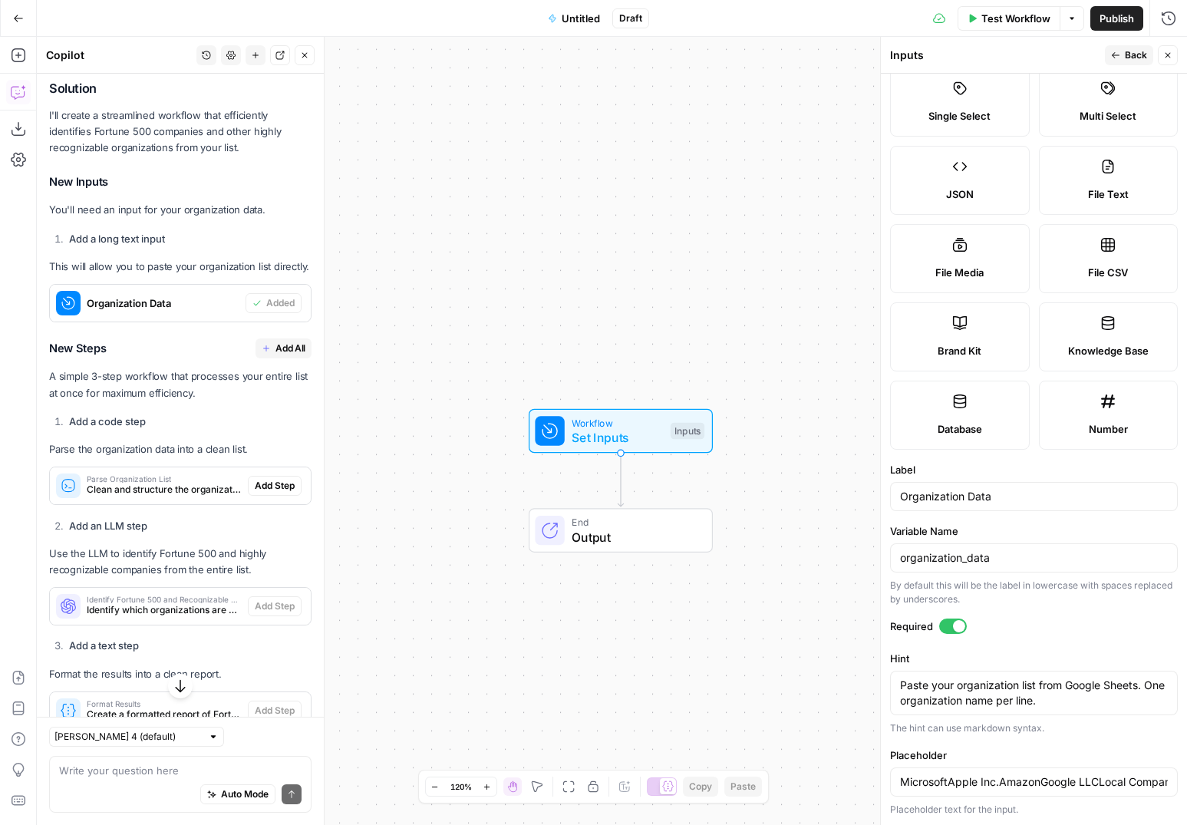
scroll to position [0, 0]
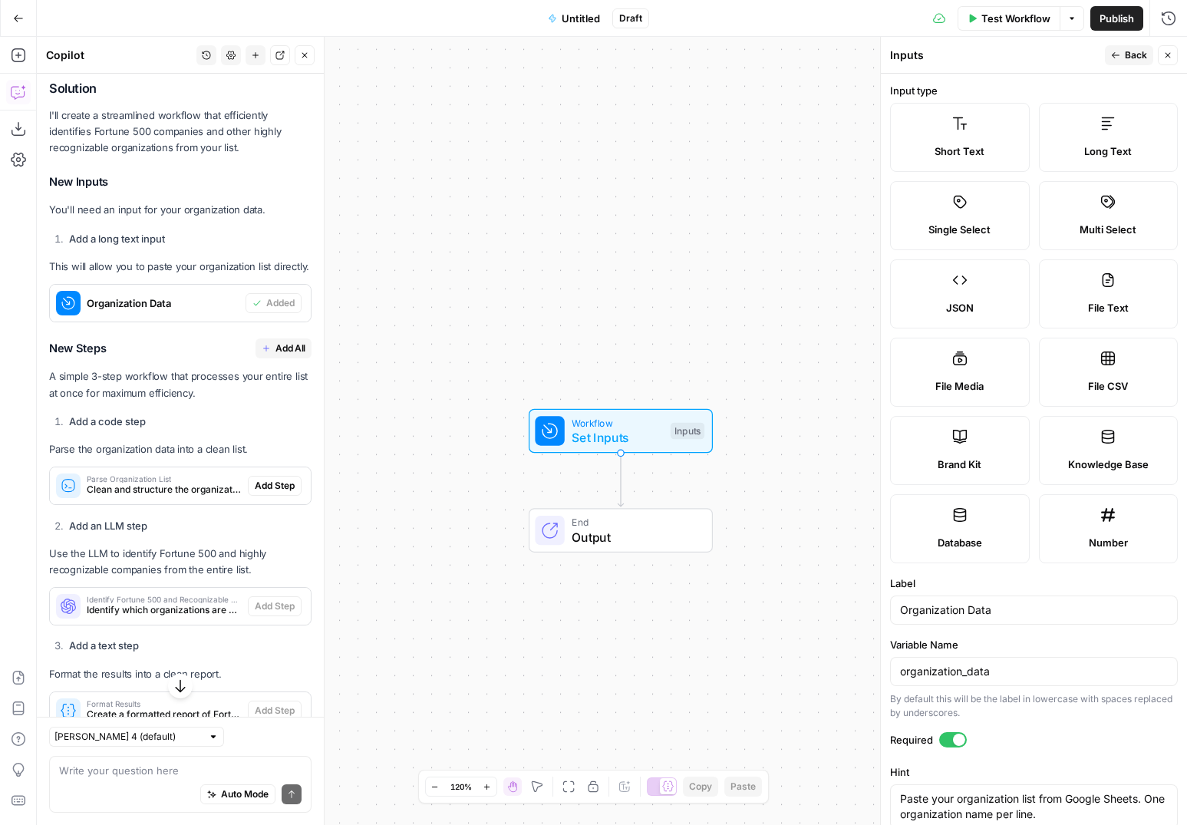
click at [1092, 389] on span "File CSV" at bounding box center [1108, 385] width 40 height 15
click at [1128, 54] on span "Back" at bounding box center [1136, 55] width 22 height 14
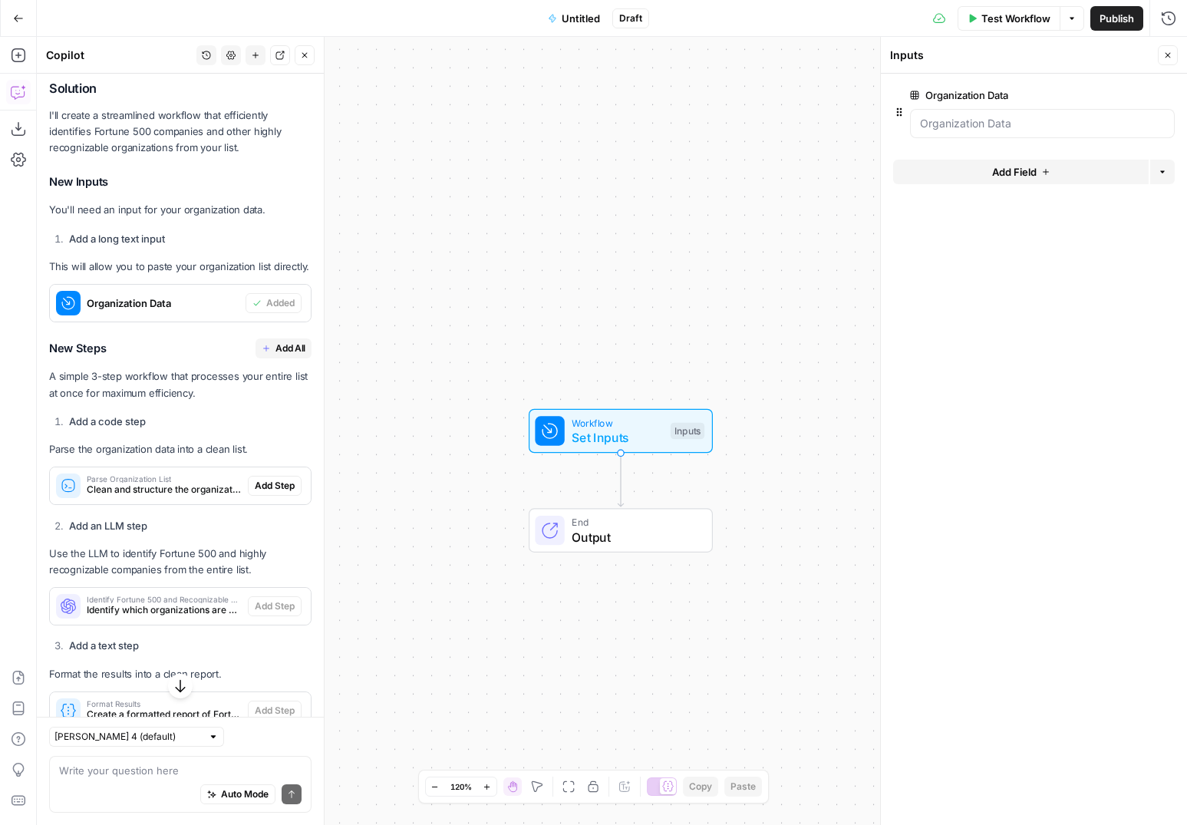
click at [897, 114] on icon "button" at bounding box center [899, 112] width 12 height 12
click at [1141, 94] on icon "button" at bounding box center [1143, 95] width 8 height 8
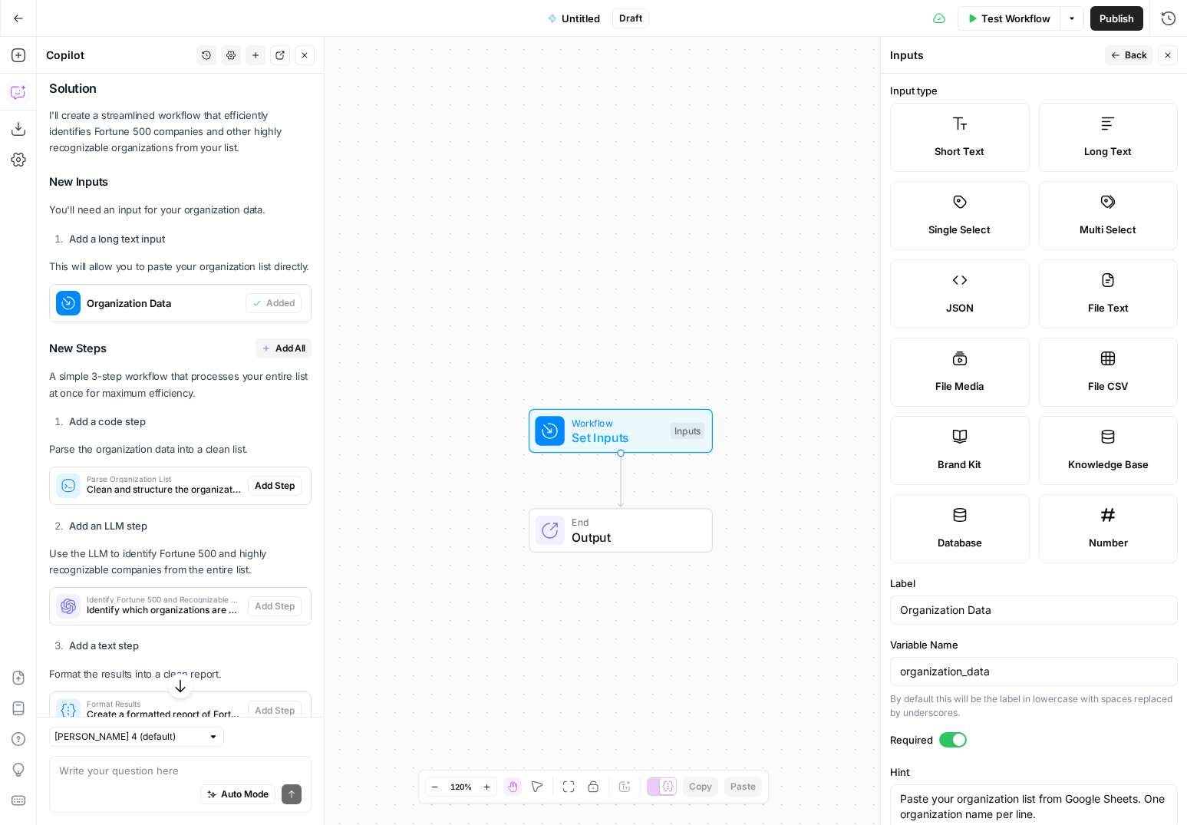
click at [941, 506] on label "Database" at bounding box center [960, 528] width 140 height 69
type input "MicrosoftApple Inc.AmazonGoogle LLCLocal Company ABCSpaceX"
click at [1129, 56] on span "Back" at bounding box center [1136, 55] width 22 height 14
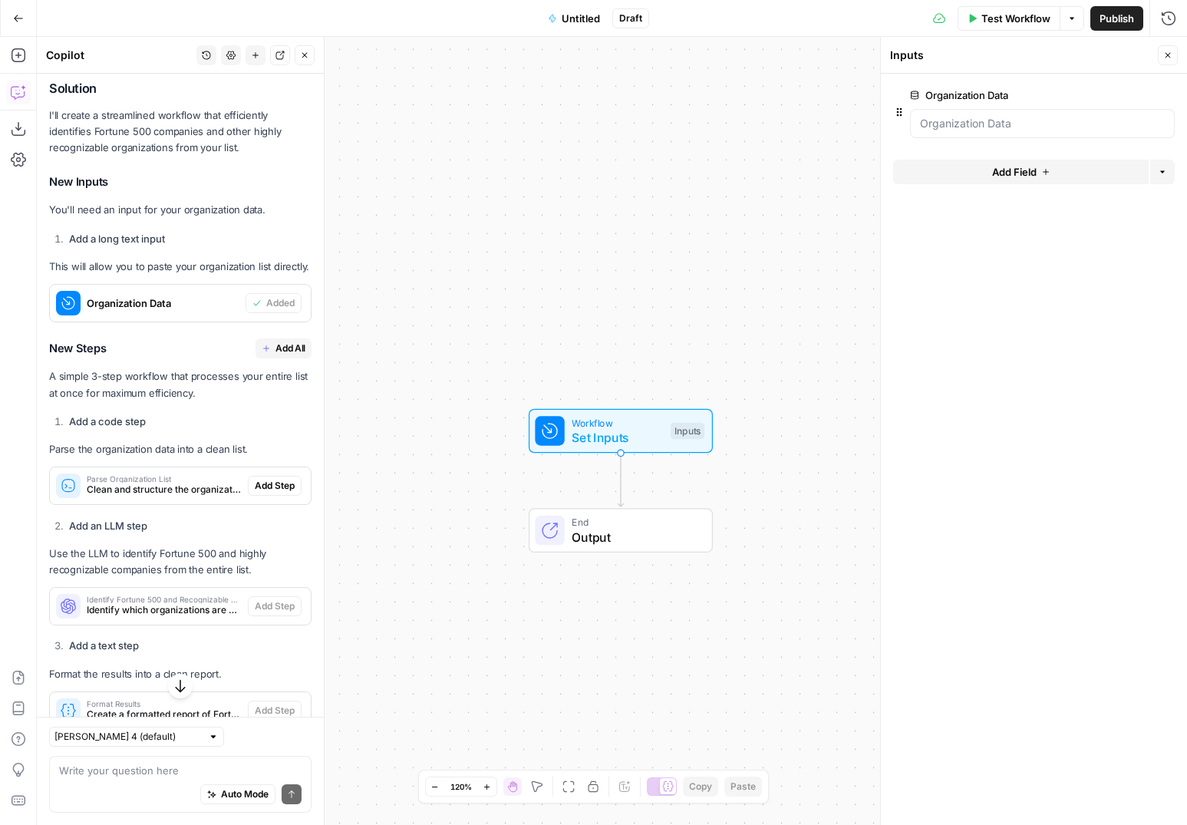
click at [1130, 94] on span "edit field" at bounding box center [1118, 95] width 34 height 12
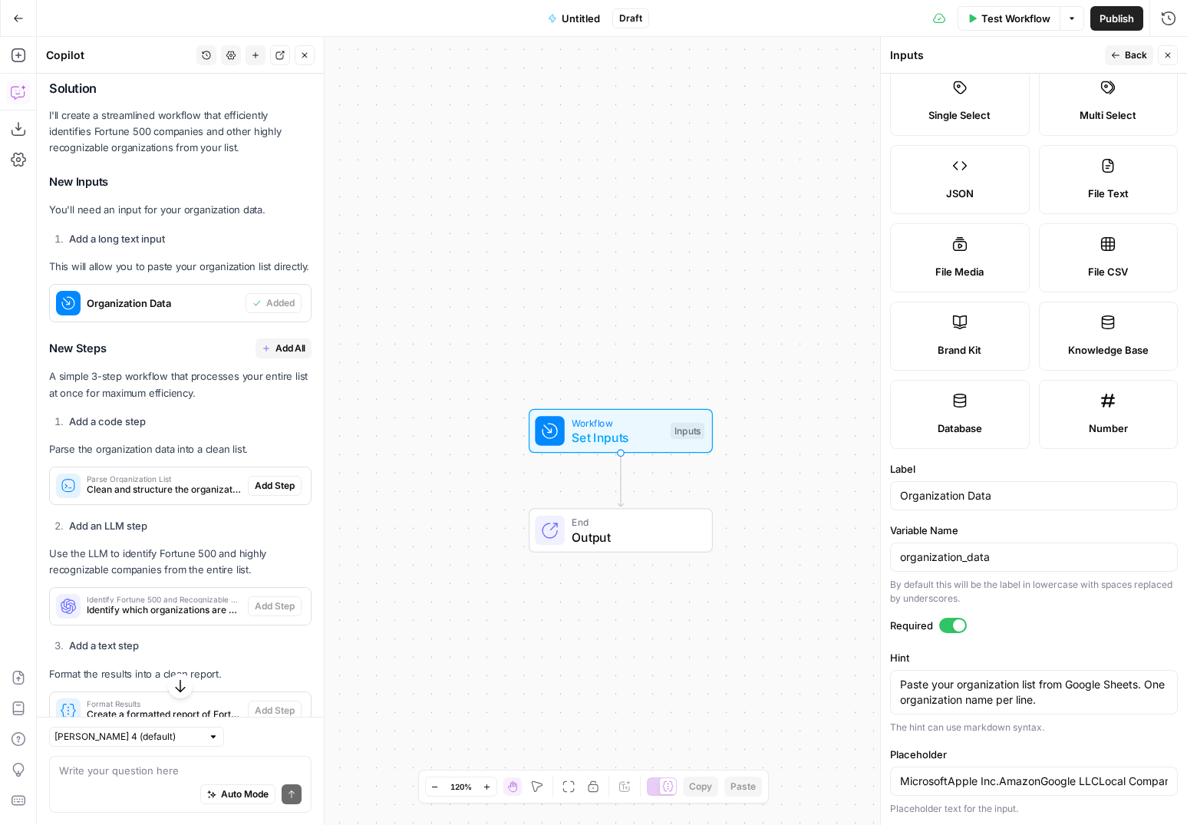
scroll to position [3, 0]
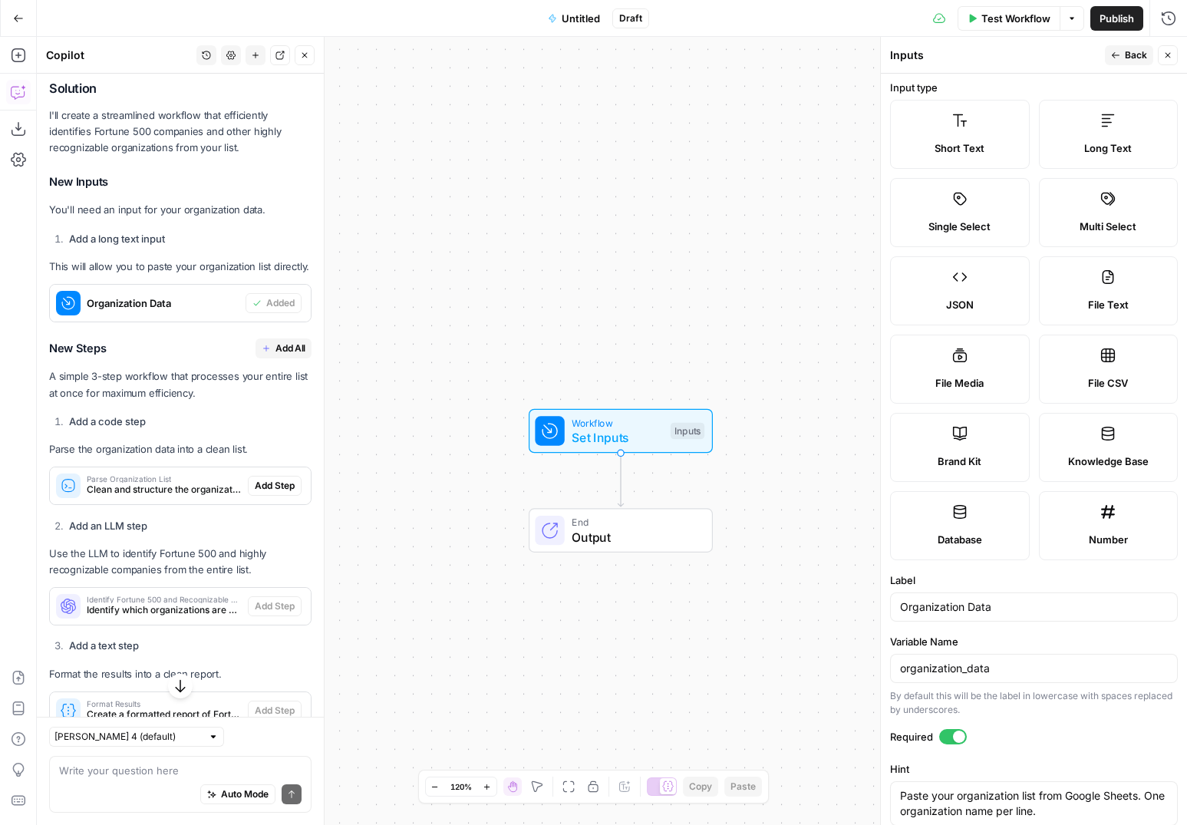
click at [1095, 381] on span "File CSV" at bounding box center [1108, 382] width 40 height 15
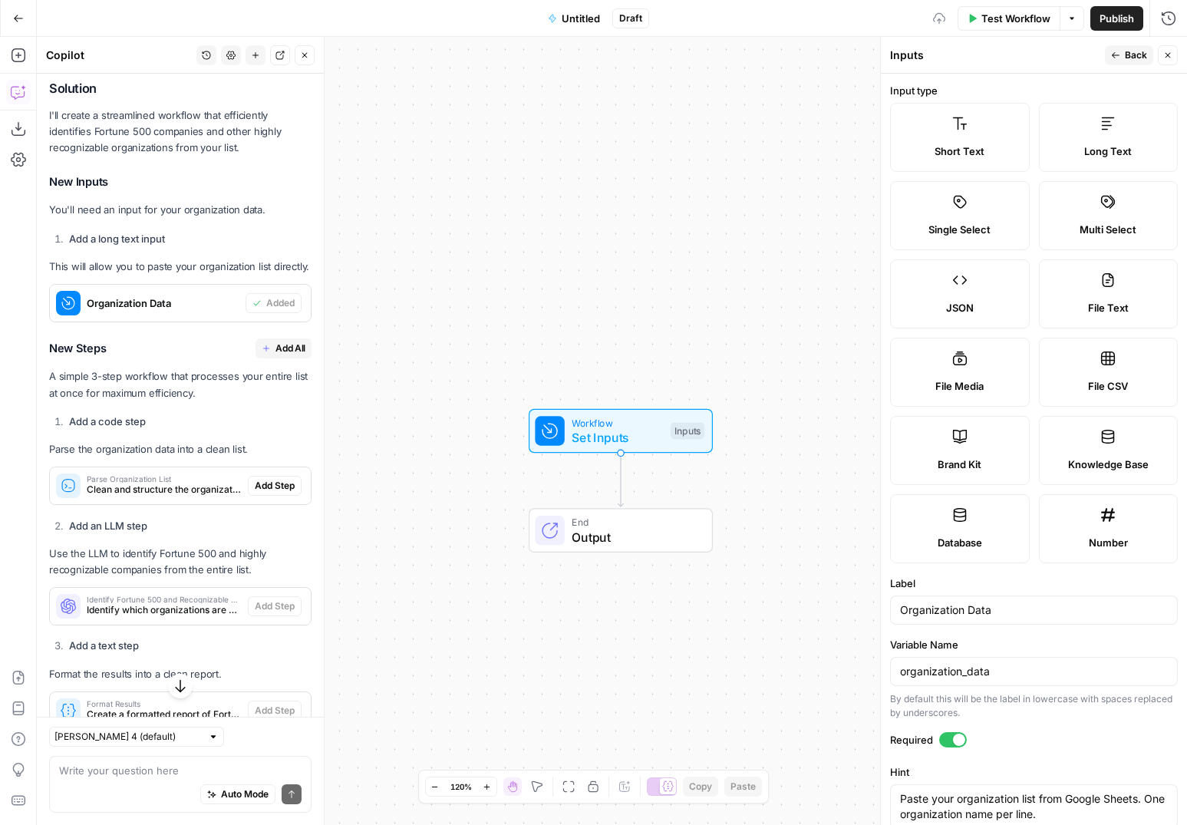
type input "MicrosoftApple Inc.AmazonGoogle LLCLocal Company ABCSpaceX"
click at [1140, 56] on span "Back" at bounding box center [1136, 55] width 22 height 14
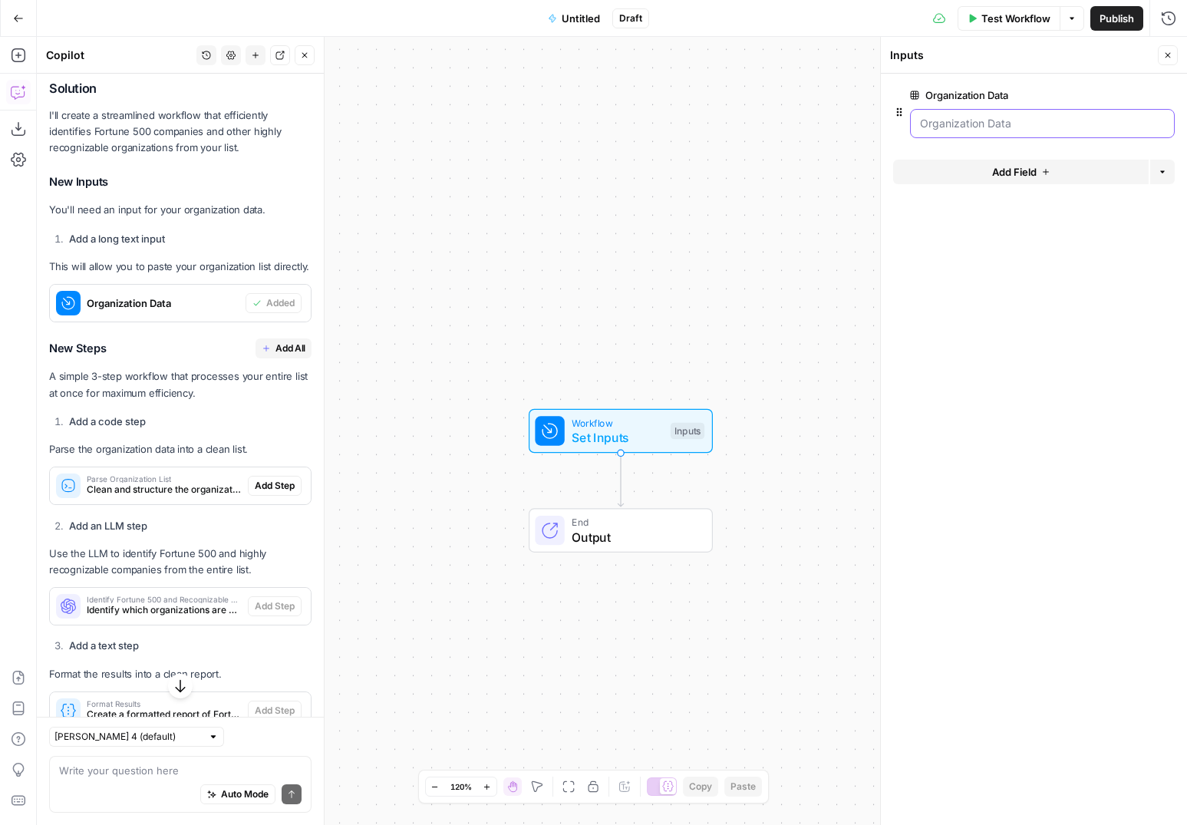
click at [1050, 129] on Data "Organization Data" at bounding box center [1042, 123] width 245 height 15
click at [278, 348] on span "Add All" at bounding box center [291, 349] width 30 height 14
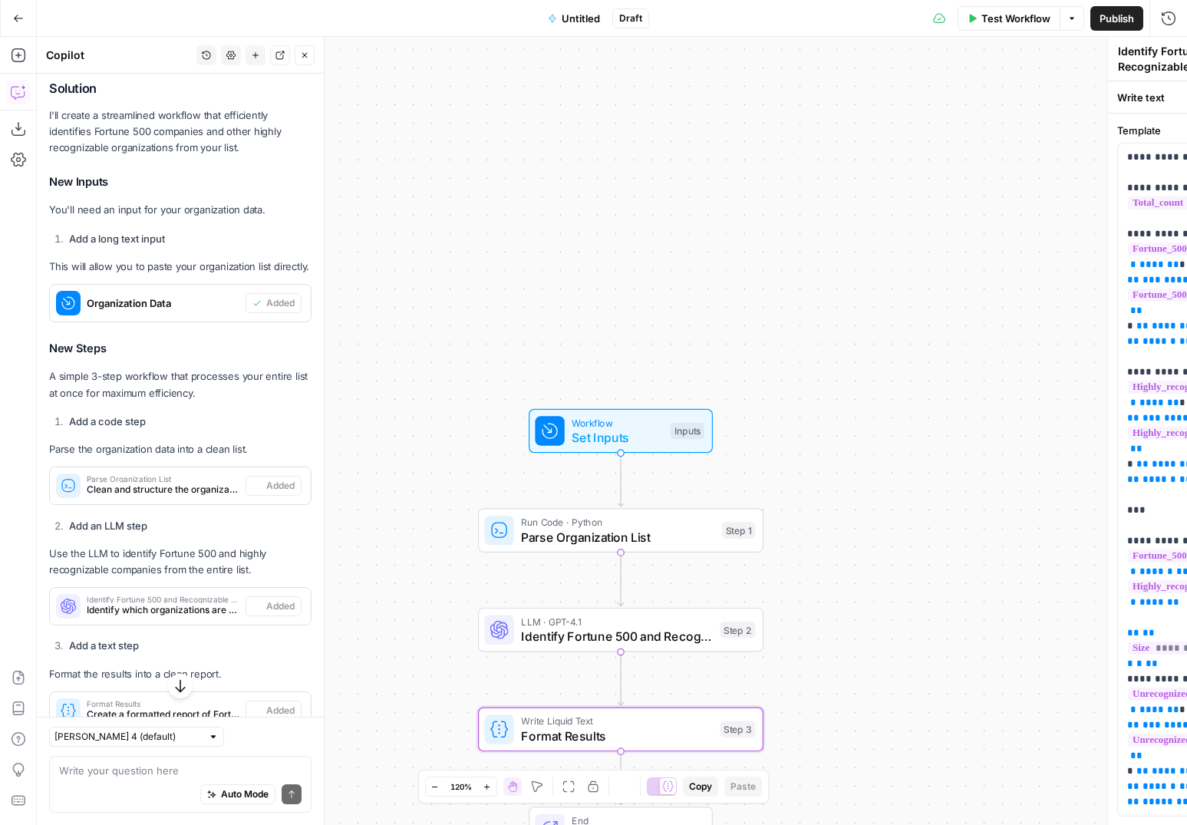
scroll to position [2214, 0]
type textarea "Format Results"
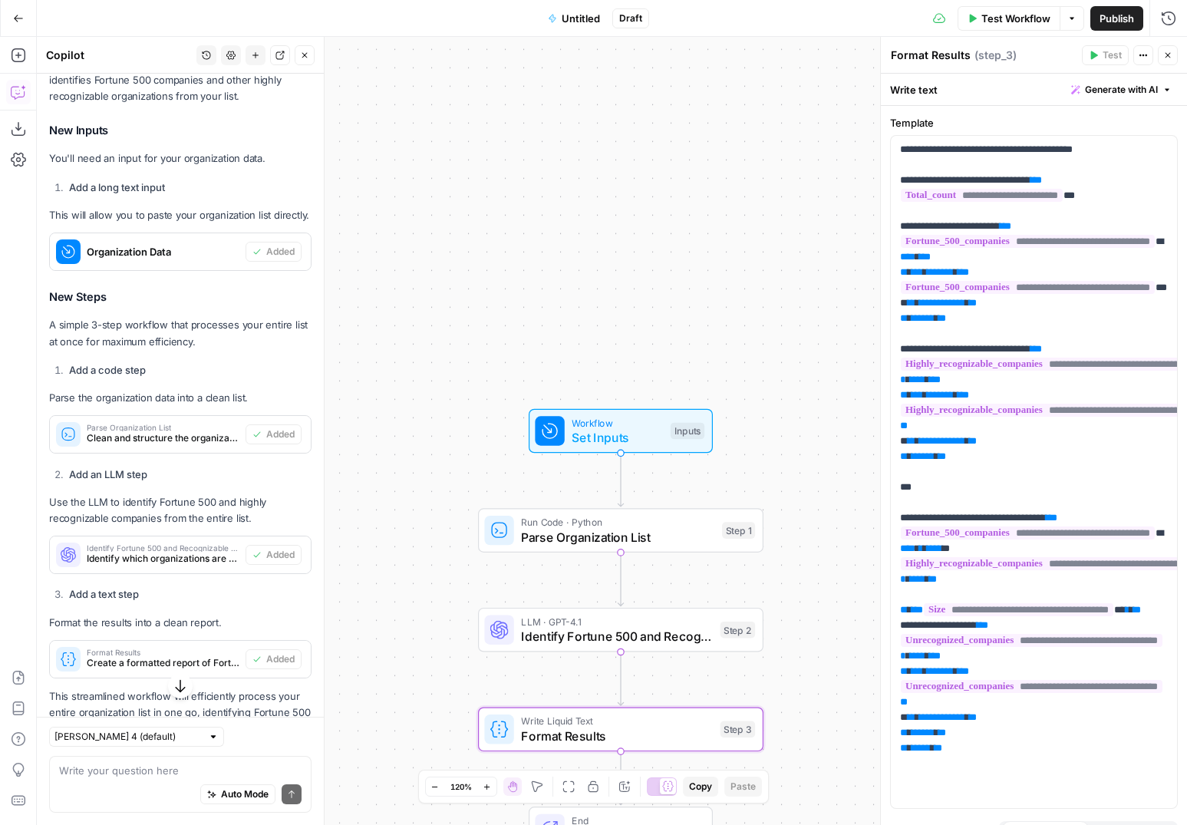
scroll to position [2269, 0]
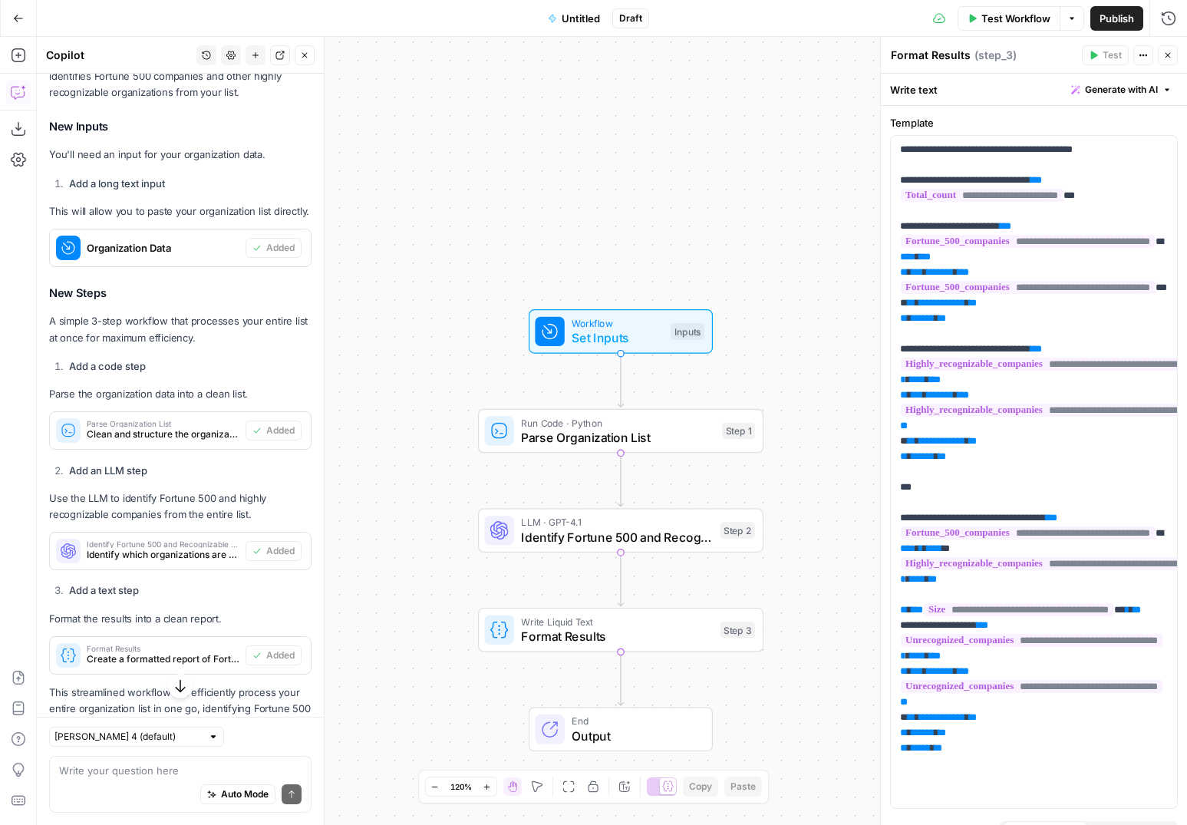
click at [566, 432] on span "Parse Organization List" at bounding box center [617, 437] width 193 height 18
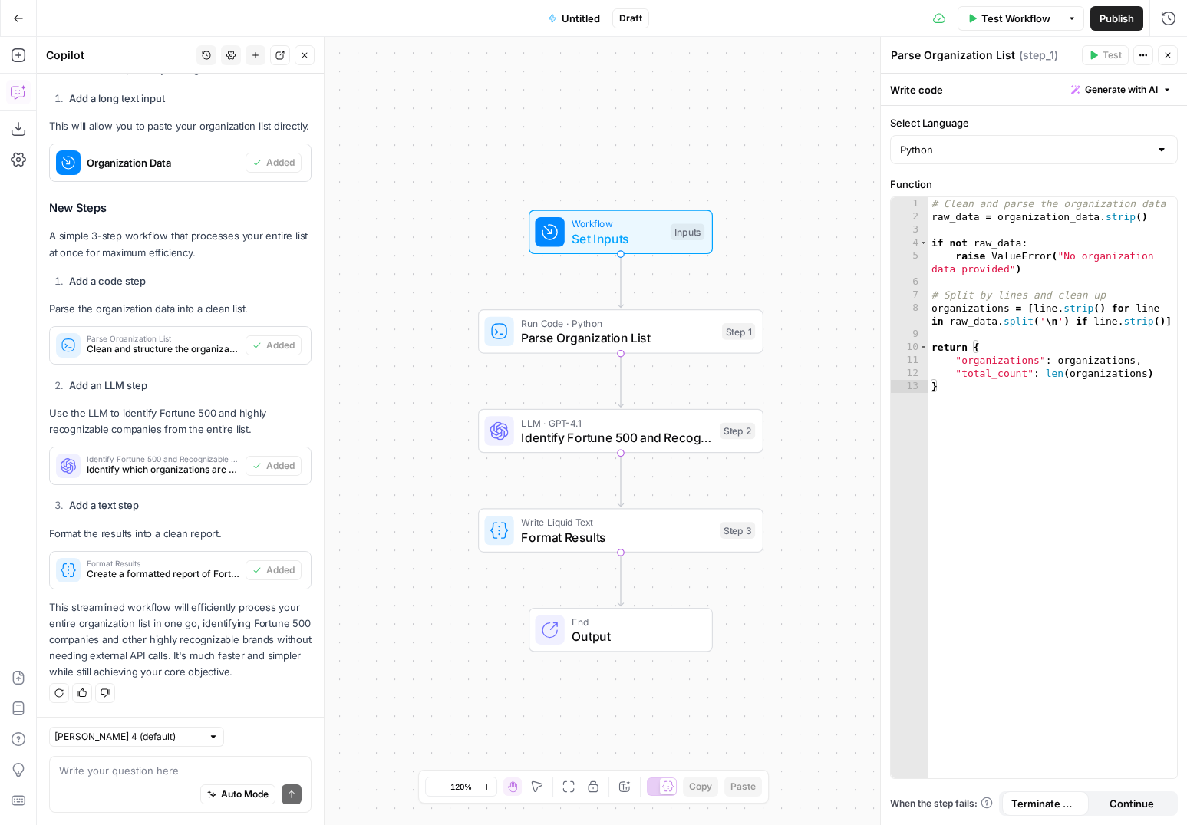
scroll to position [2181, 0]
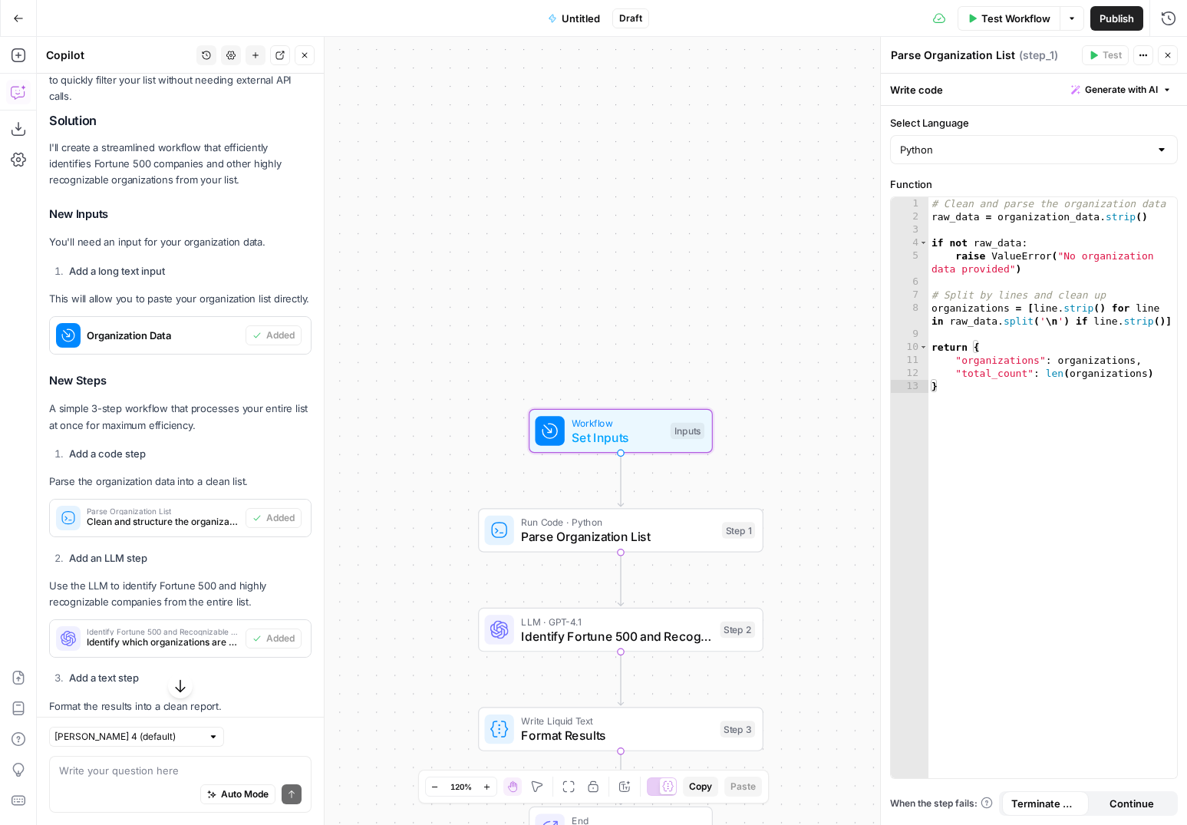
click at [144, 333] on span "Organization Data" at bounding box center [163, 335] width 153 height 15
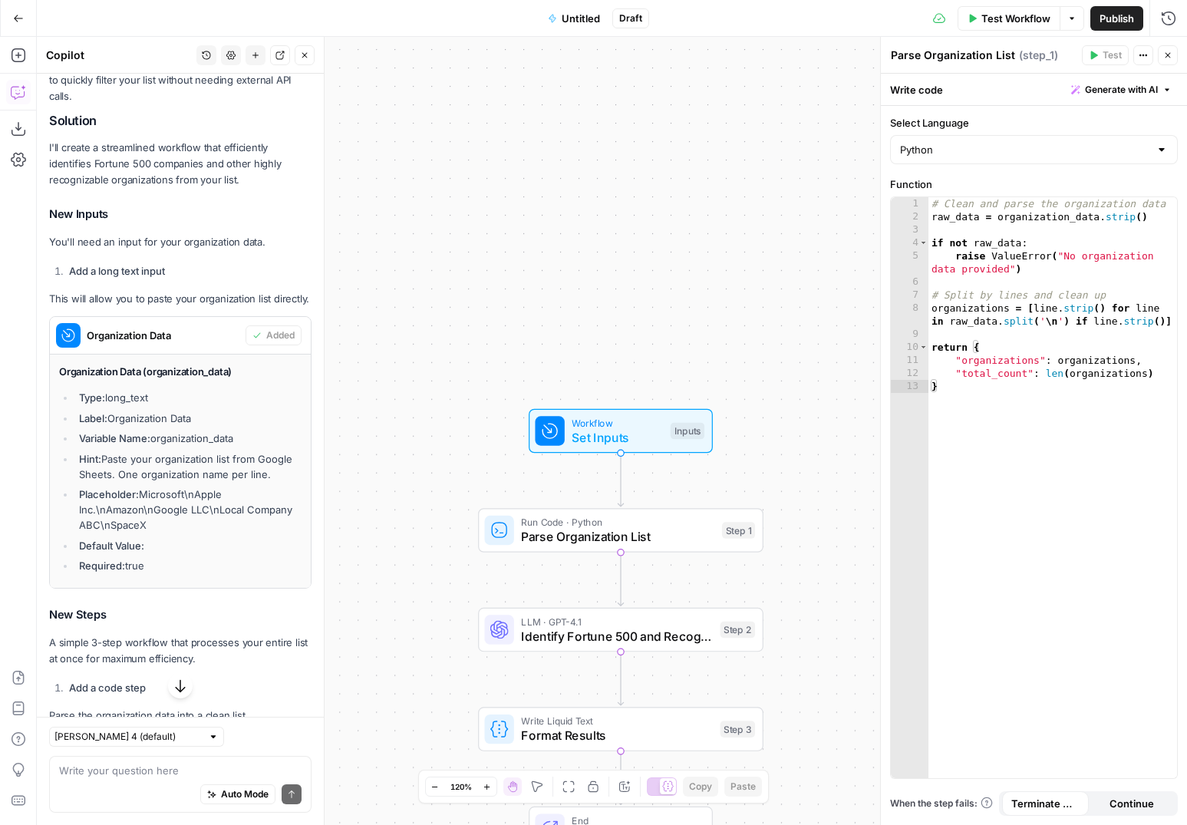
click at [631, 434] on span "Set Inputs" at bounding box center [617, 437] width 91 height 18
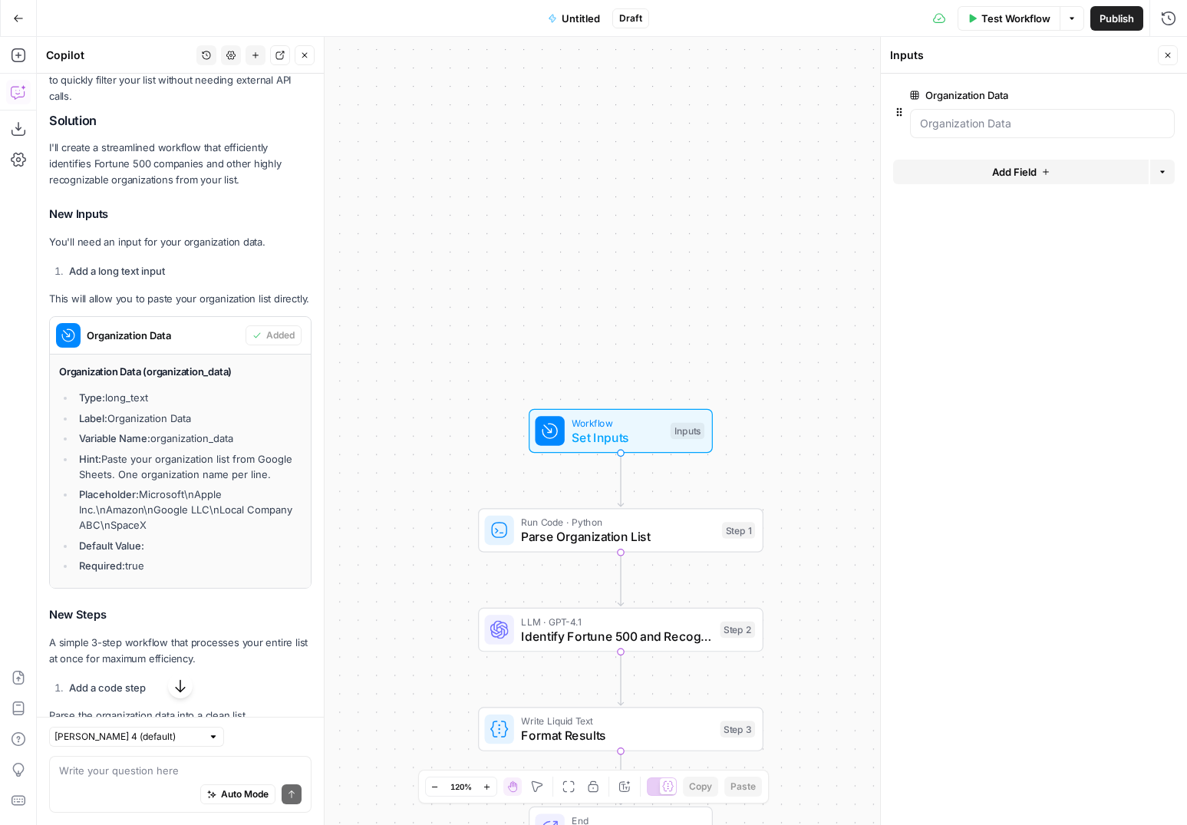
click at [971, 113] on div at bounding box center [1042, 123] width 265 height 29
click at [900, 114] on icon "button" at bounding box center [899, 112] width 12 height 12
click at [1055, 168] on button "Add Field" at bounding box center [1021, 172] width 256 height 25
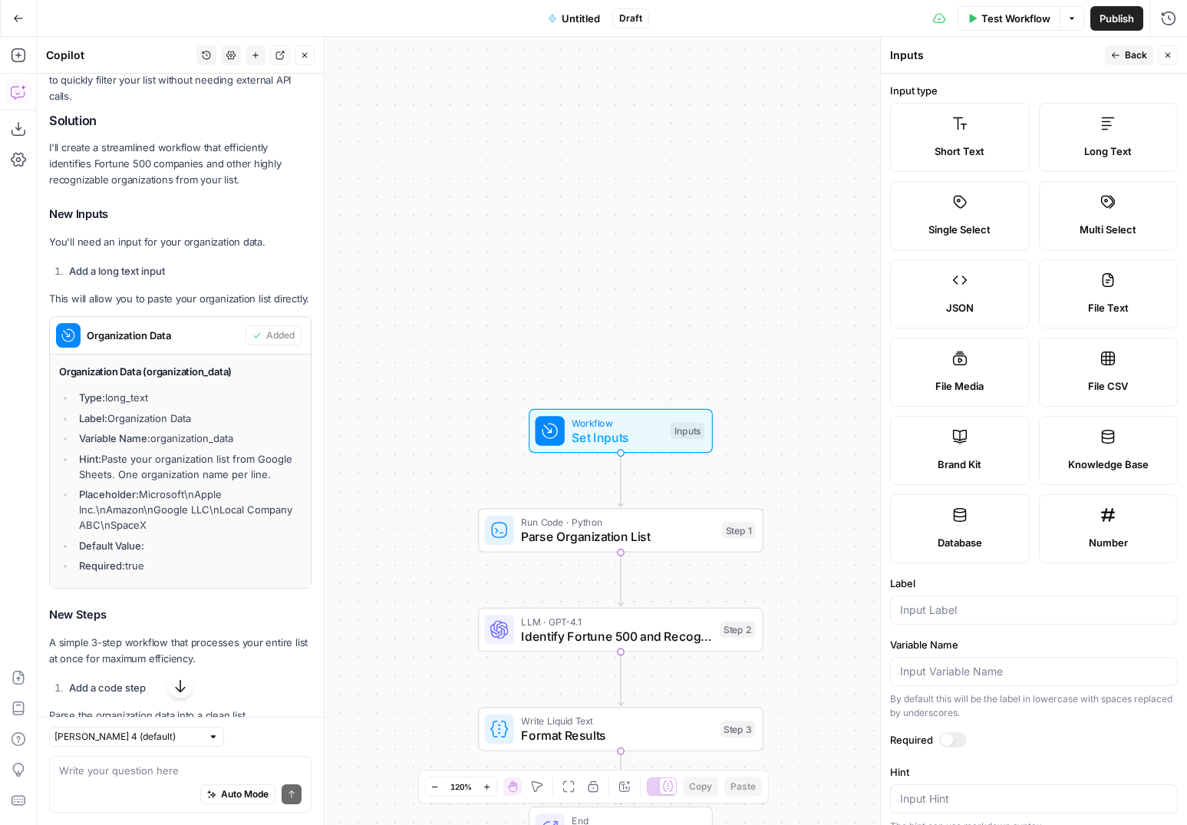
click at [1131, 51] on span "Back" at bounding box center [1136, 55] width 22 height 14
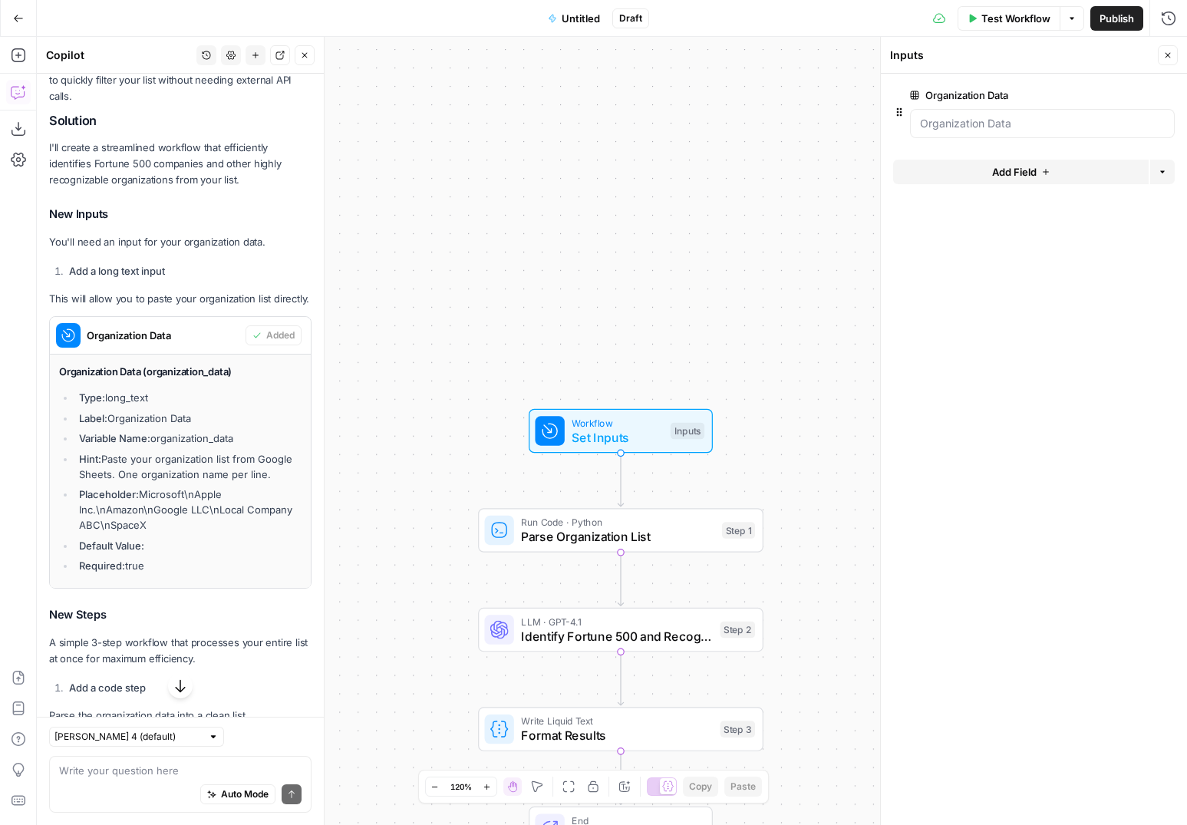
click at [1136, 96] on button "edit field" at bounding box center [1124, 95] width 59 height 18
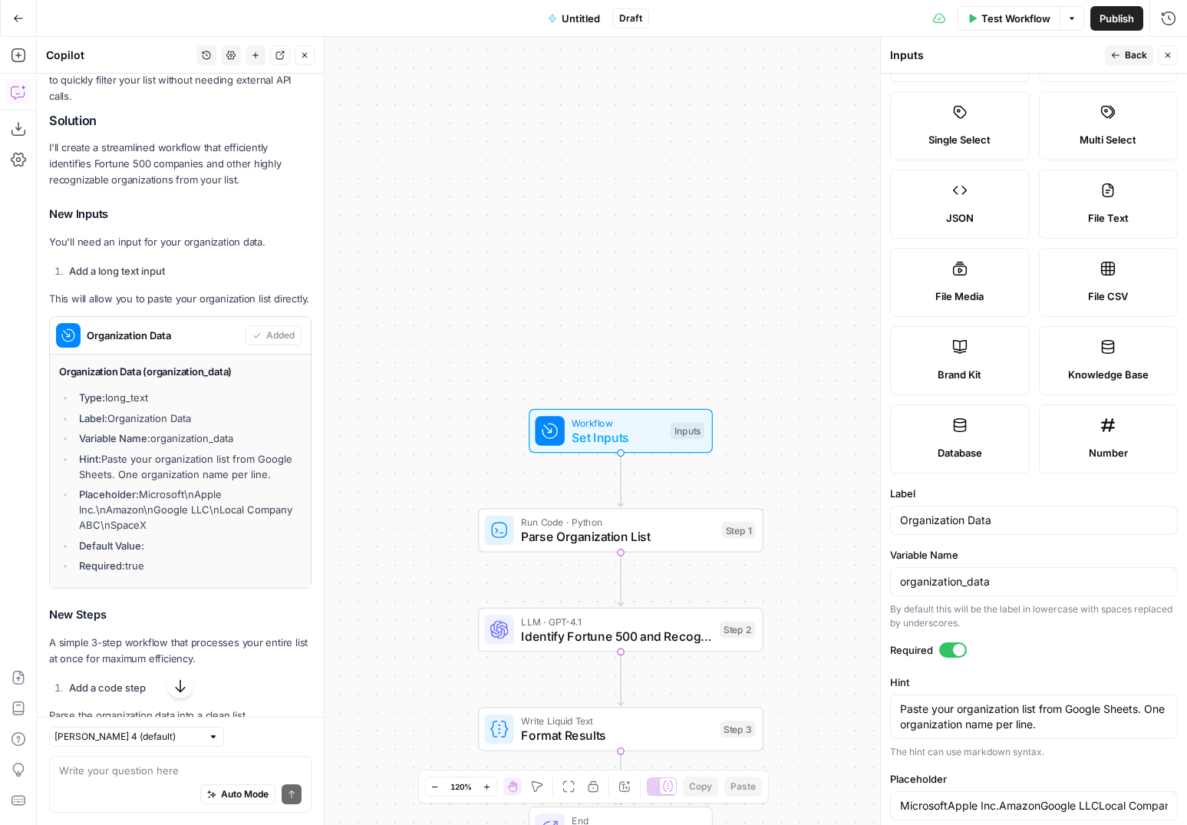
scroll to position [114, 0]
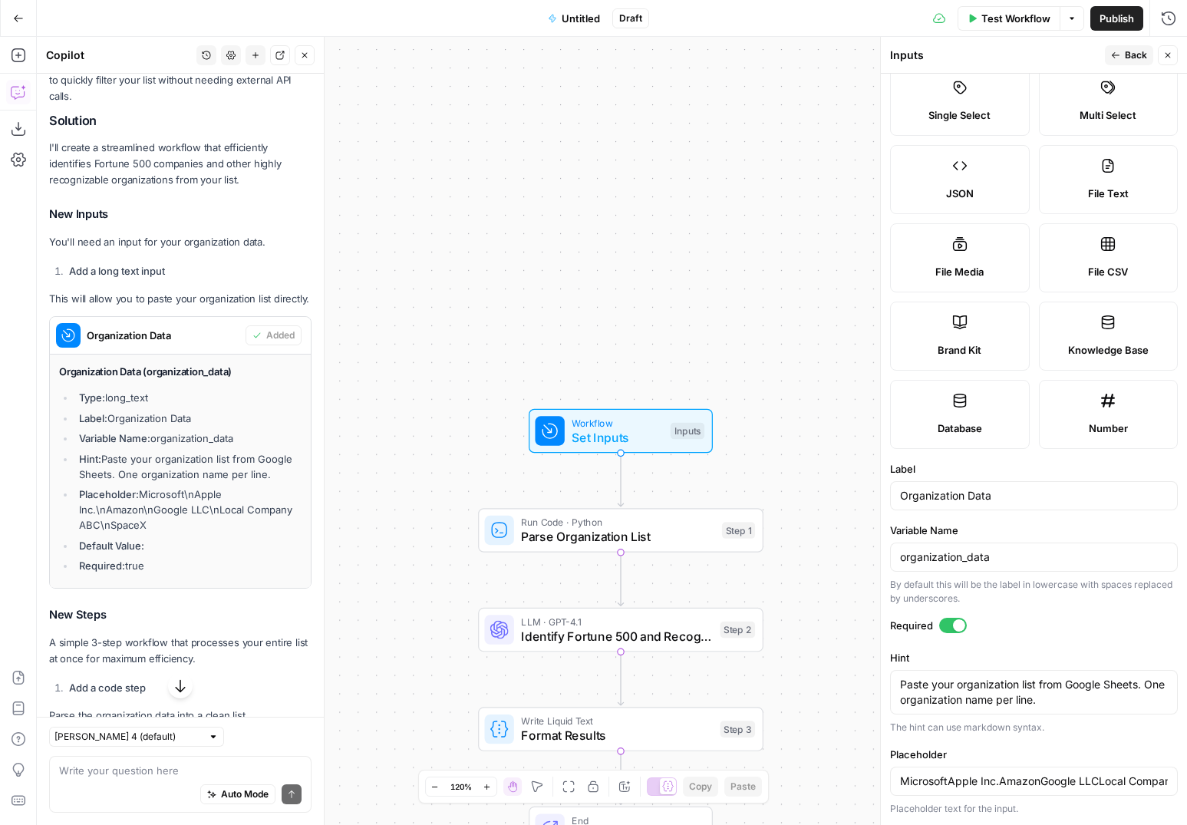
click at [1015, 771] on div "MicrosoftApple Inc.AmazonGoogle LLCLocal Company ABCSpaceX" at bounding box center [1034, 781] width 288 height 29
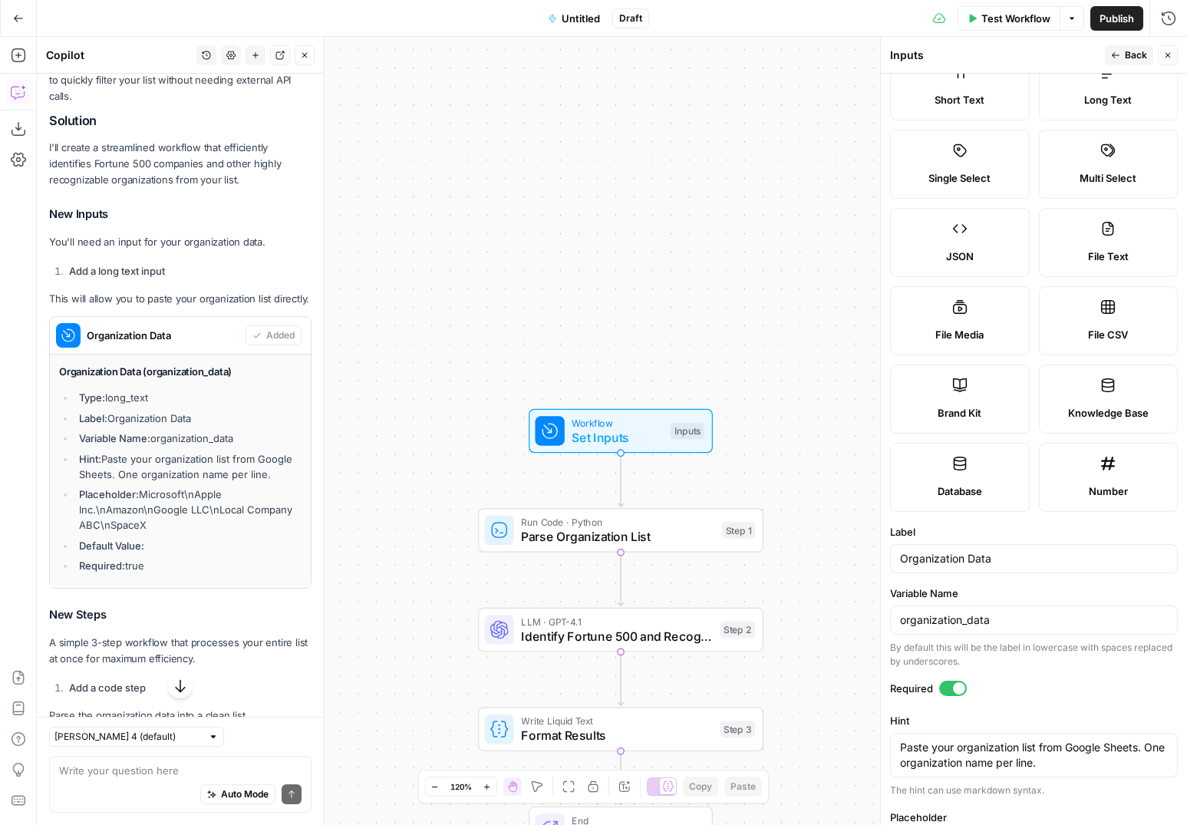
scroll to position [0, 0]
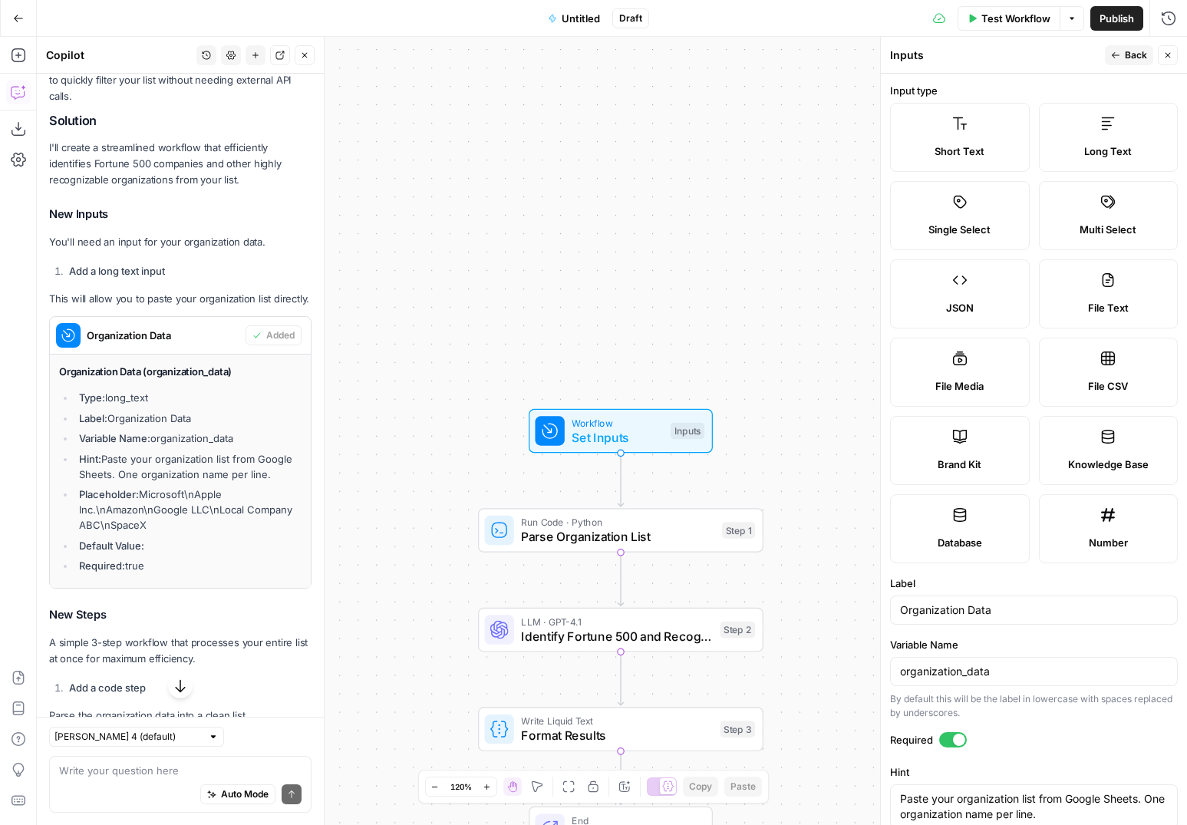
click at [1111, 286] on icon at bounding box center [1109, 280] width 12 height 14
click at [1098, 355] on label "File CSV" at bounding box center [1109, 372] width 140 height 69
click at [1129, 149] on span "Long Text" at bounding box center [1109, 151] width 48 height 15
type input "MicrosoftApple Inc.AmazonGoogle LLCLocal Company ABCSpaceX"
click at [1115, 56] on icon "button" at bounding box center [1115, 55] width 9 height 9
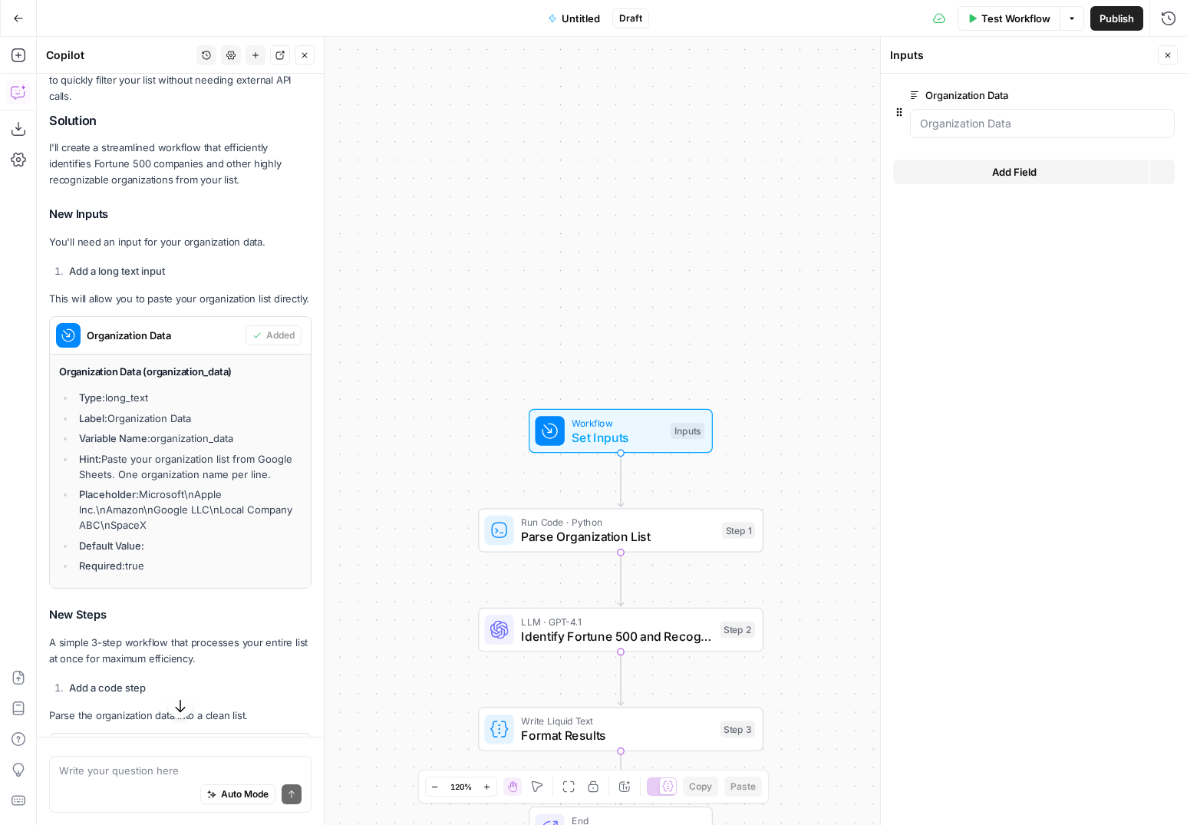
scroll to position [2181, 0]
click at [995, 126] on Data "Organization Data" at bounding box center [1042, 123] width 245 height 15
click at [1006, 123] on Data "Organization Data" at bounding box center [1042, 123] width 245 height 15
click at [1042, 130] on Data "Organization Data" at bounding box center [1042, 123] width 245 height 15
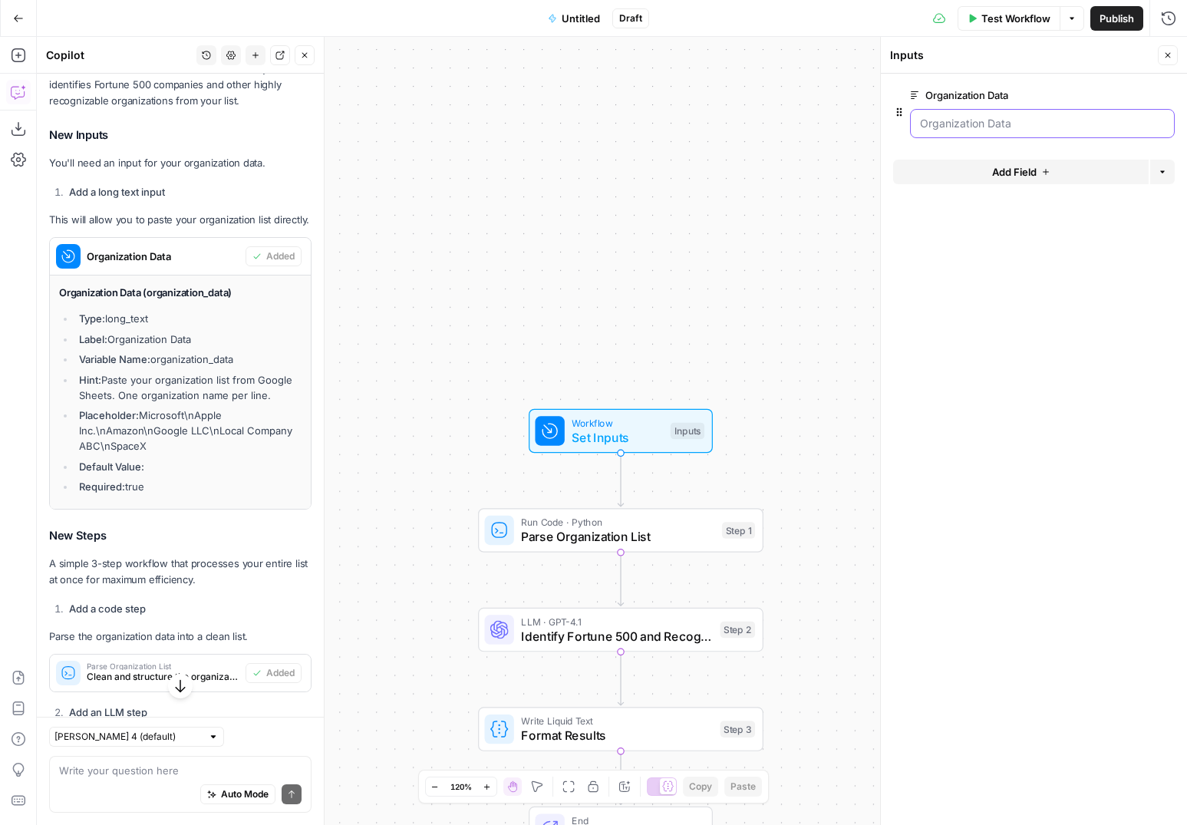
scroll to position [2333, 0]
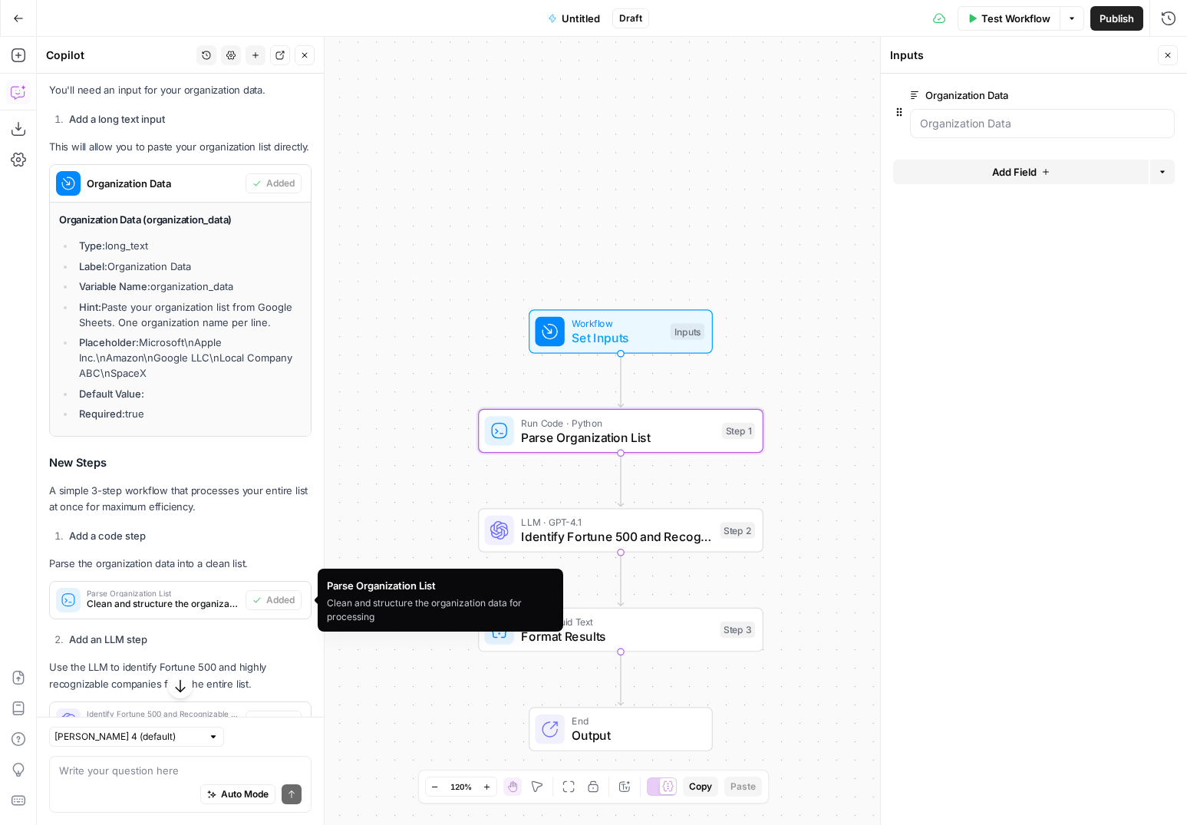
click at [167, 600] on span "Clean and structure the organization data for processing" at bounding box center [163, 604] width 153 height 14
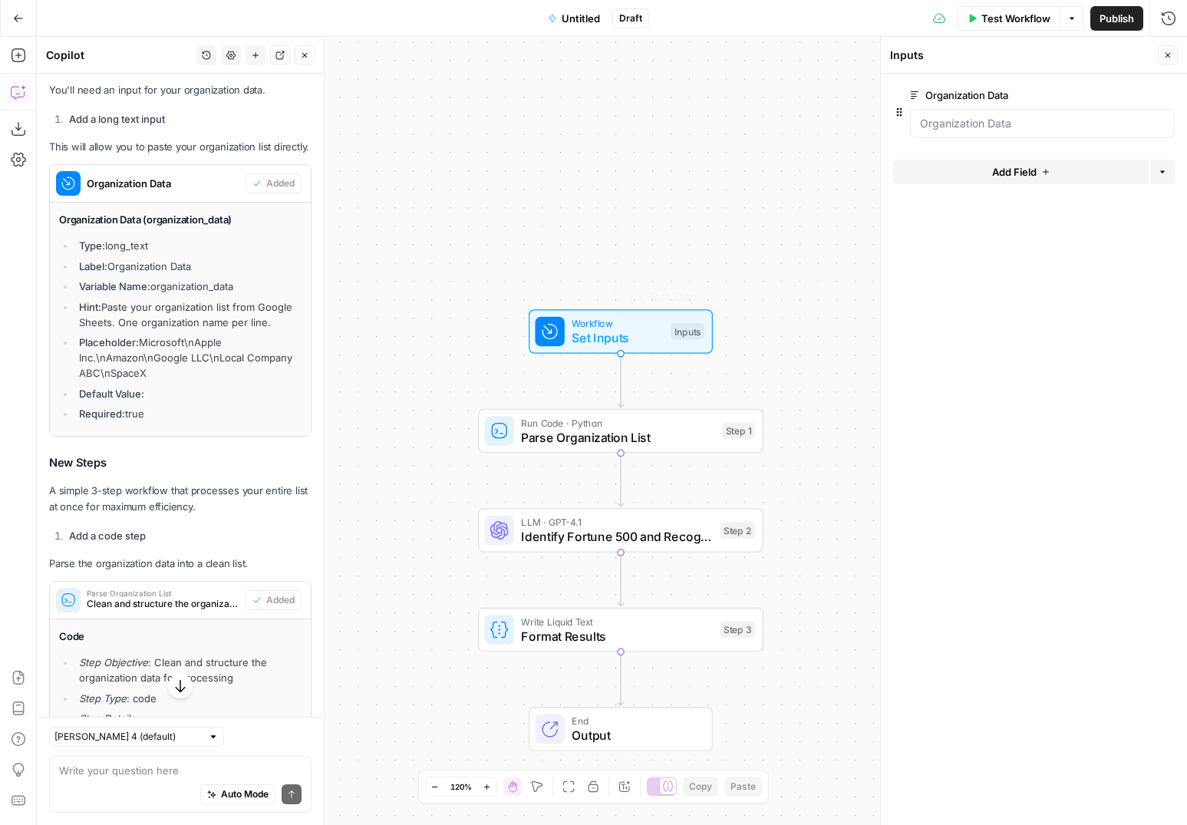
click at [624, 341] on span "Set Inputs" at bounding box center [617, 338] width 91 height 18
click at [1020, 127] on Data "Organization Data" at bounding box center [1042, 123] width 245 height 15
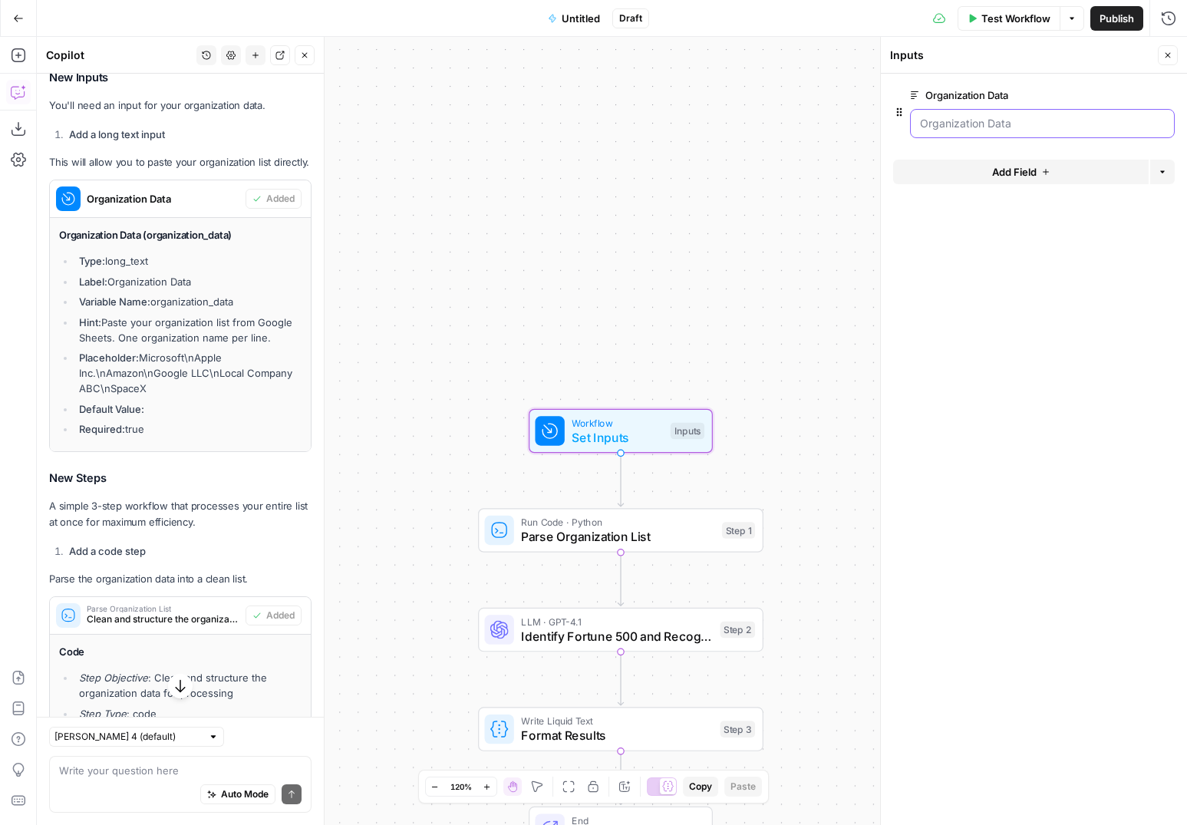
scroll to position [2317, 0]
click at [618, 422] on span "Workflow" at bounding box center [617, 422] width 91 height 15
click at [983, 118] on Data "Organization Data" at bounding box center [1042, 123] width 245 height 15
click at [1115, 92] on span "edit field" at bounding box center [1118, 95] width 34 height 12
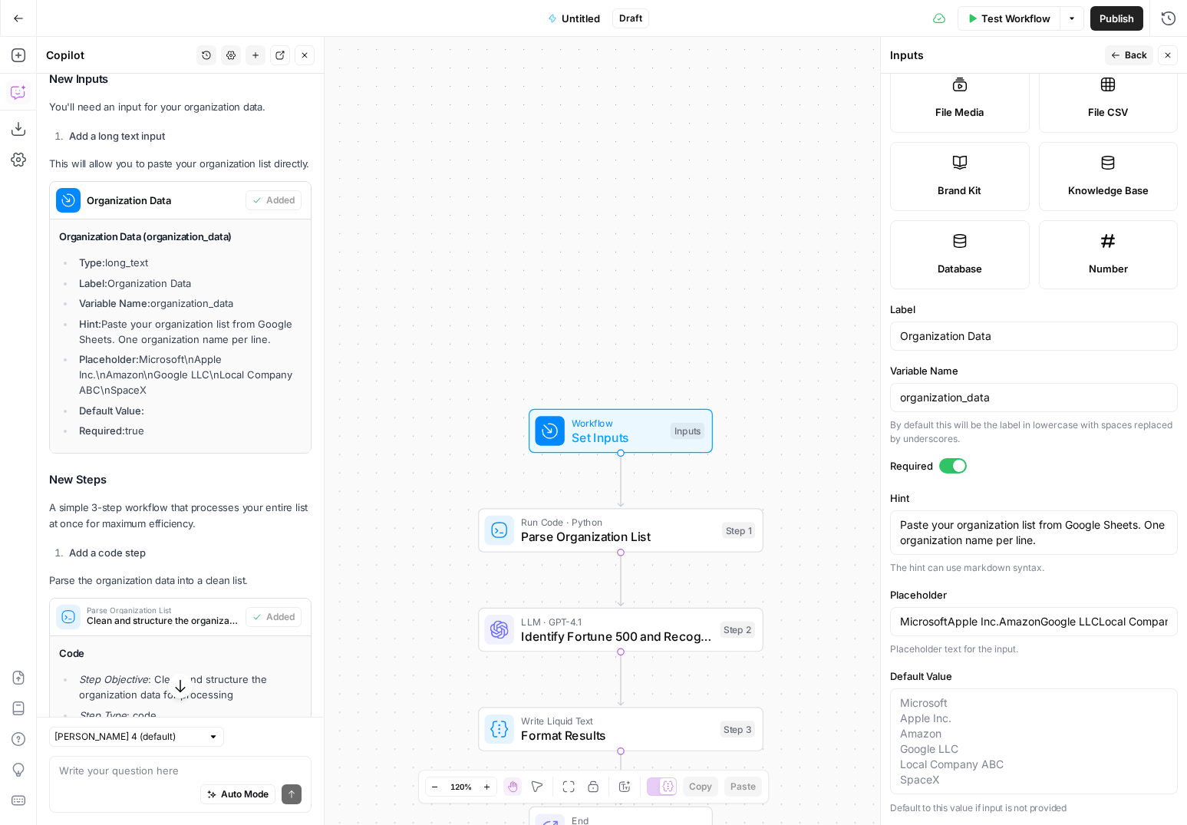
scroll to position [0, 0]
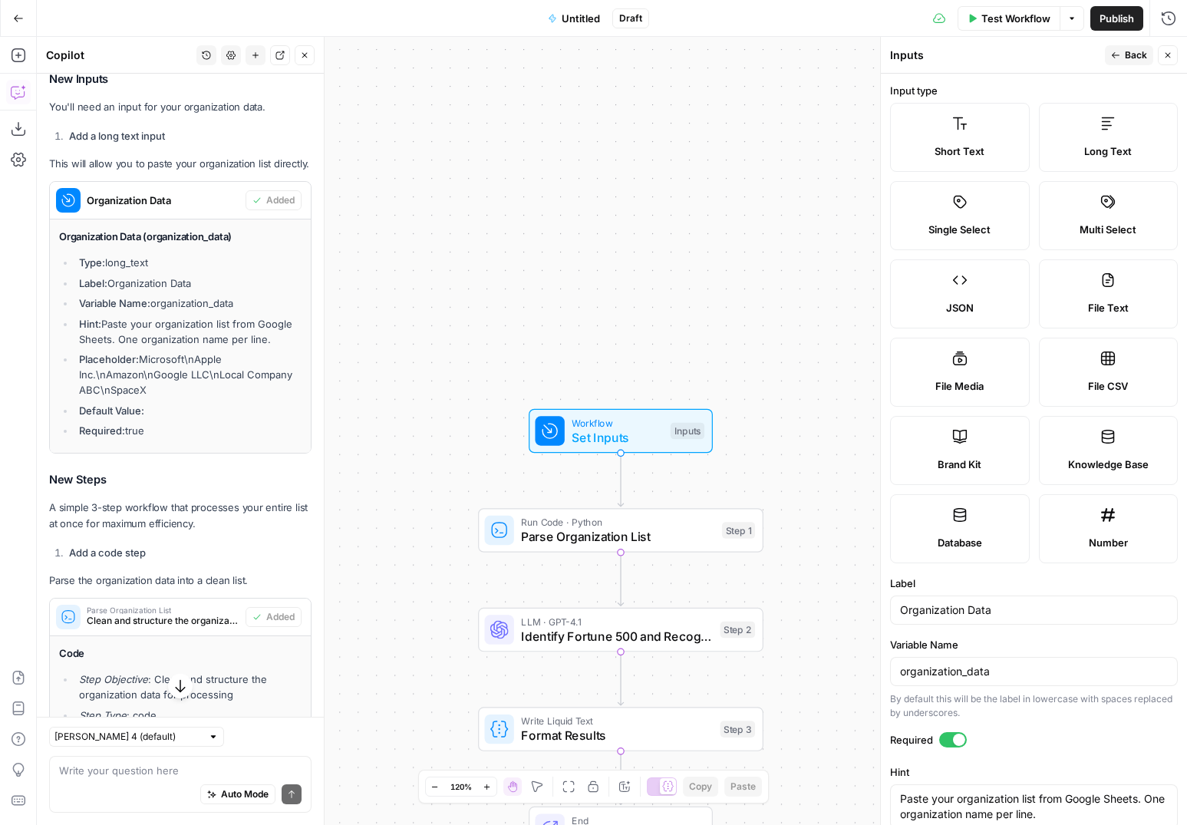
click at [1118, 49] on button "Back" at bounding box center [1129, 55] width 48 height 20
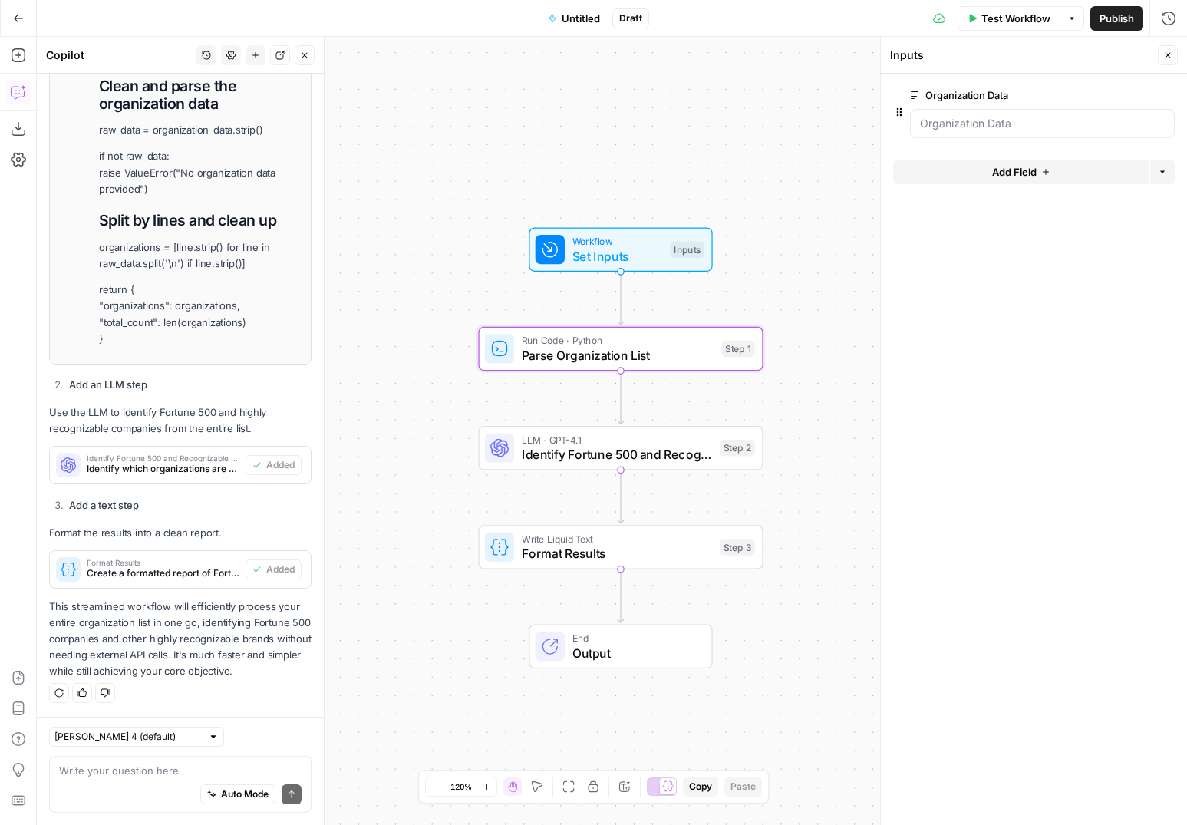
scroll to position [1560, 0]
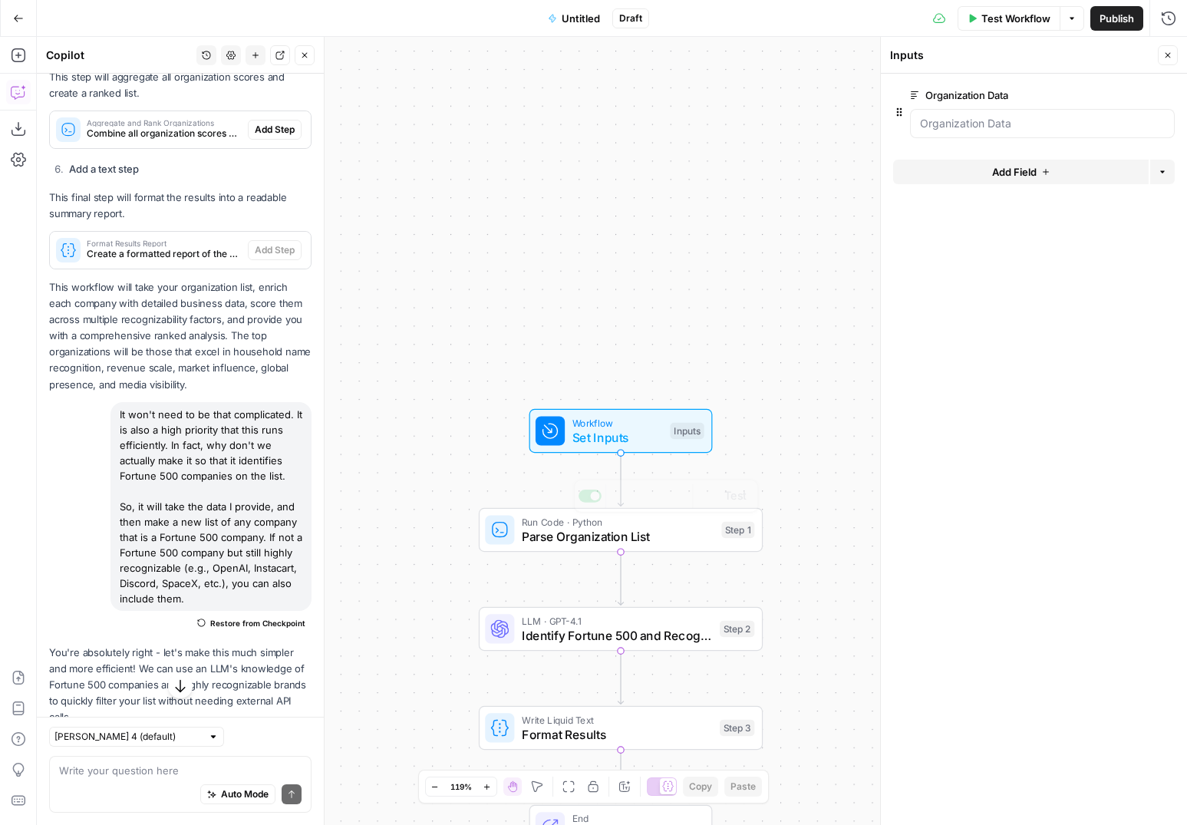
click at [635, 537] on span "Parse Organization List" at bounding box center [618, 536] width 193 height 18
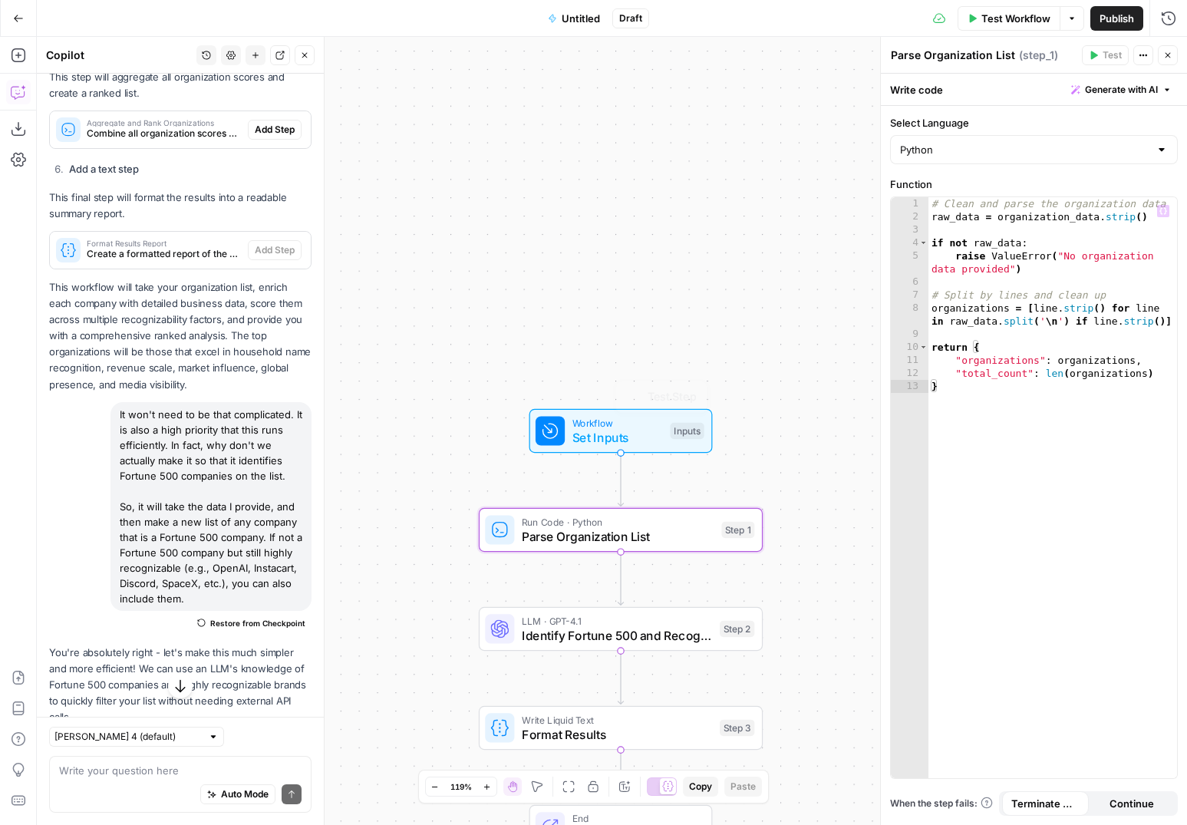
click at [638, 434] on span "Set Inputs" at bounding box center [618, 437] width 91 height 18
click at [665, 436] on div "Workflow Set Inputs Inputs Test Step" at bounding box center [619, 430] width 169 height 31
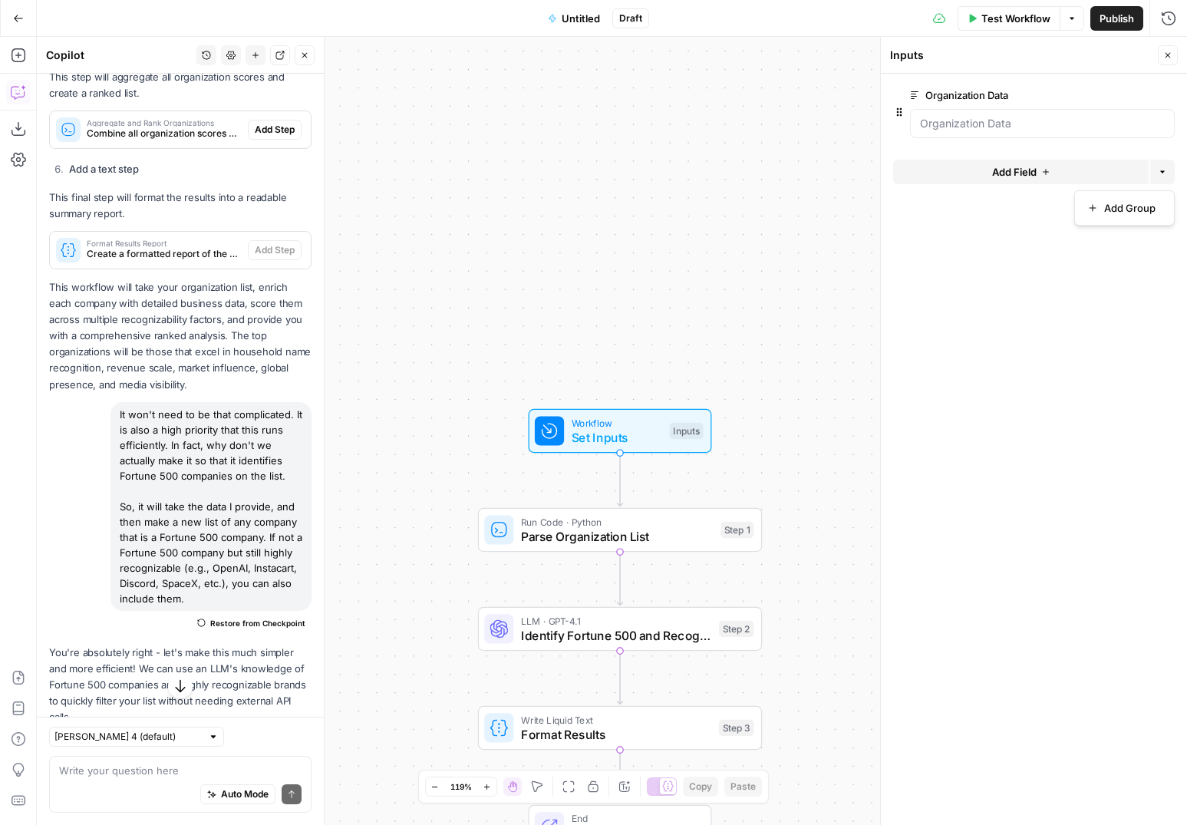
click at [1158, 177] on button "Options" at bounding box center [1163, 172] width 25 height 25
click at [1058, 169] on button "Add Field" at bounding box center [1021, 172] width 256 height 25
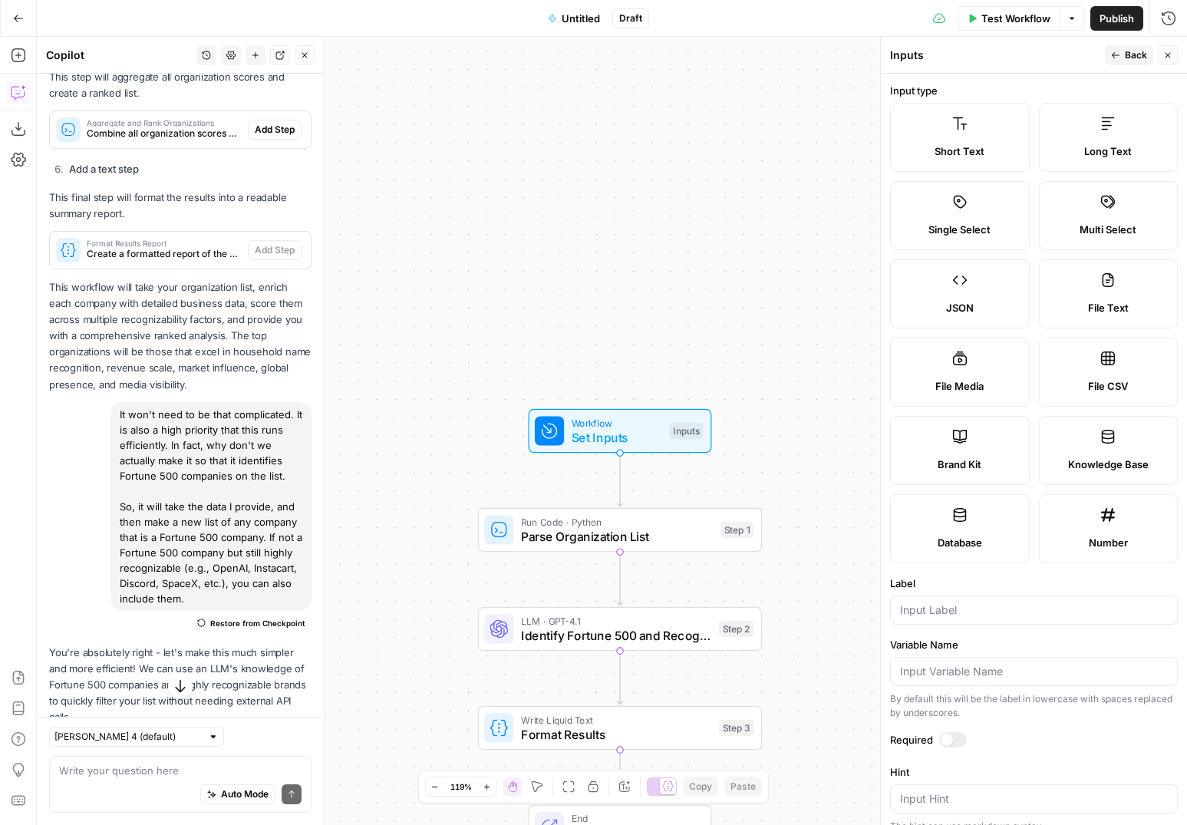
click at [1121, 55] on button "Back" at bounding box center [1129, 55] width 48 height 20
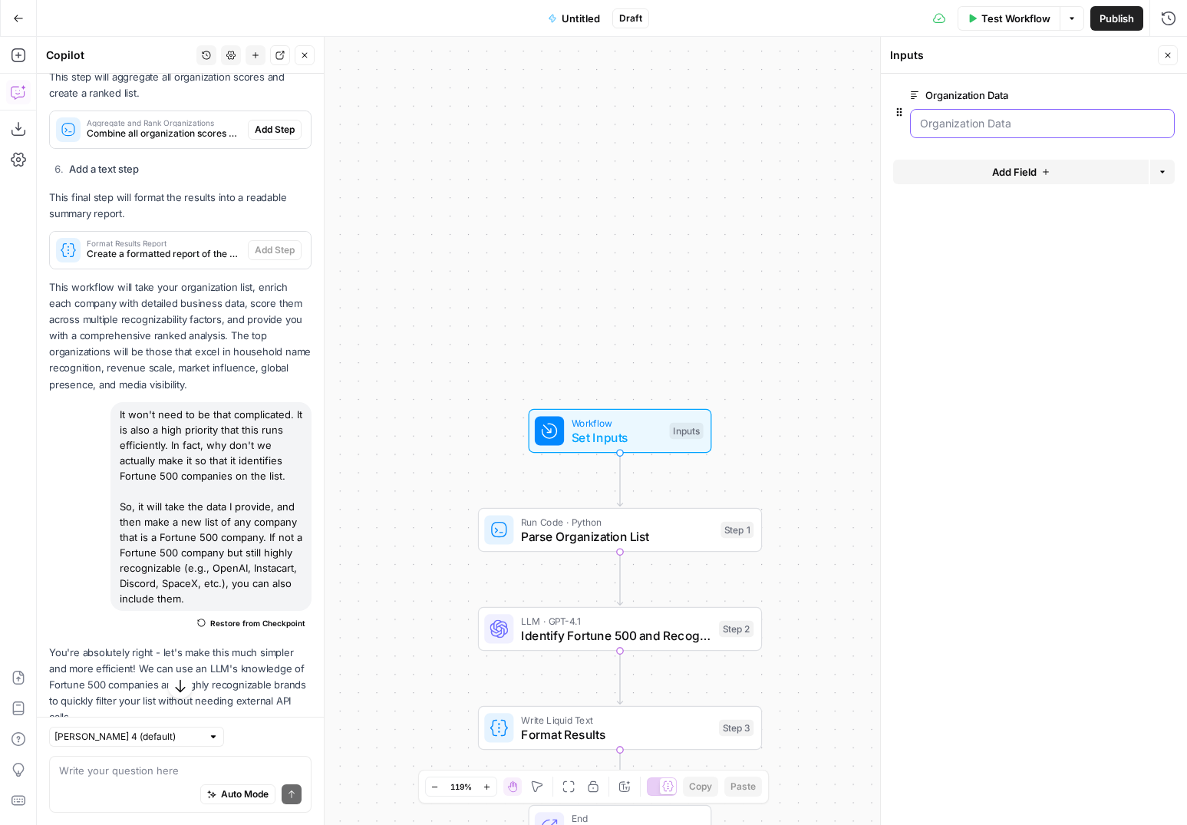
click at [989, 126] on Data "Organization Data" at bounding box center [1042, 123] width 245 height 15
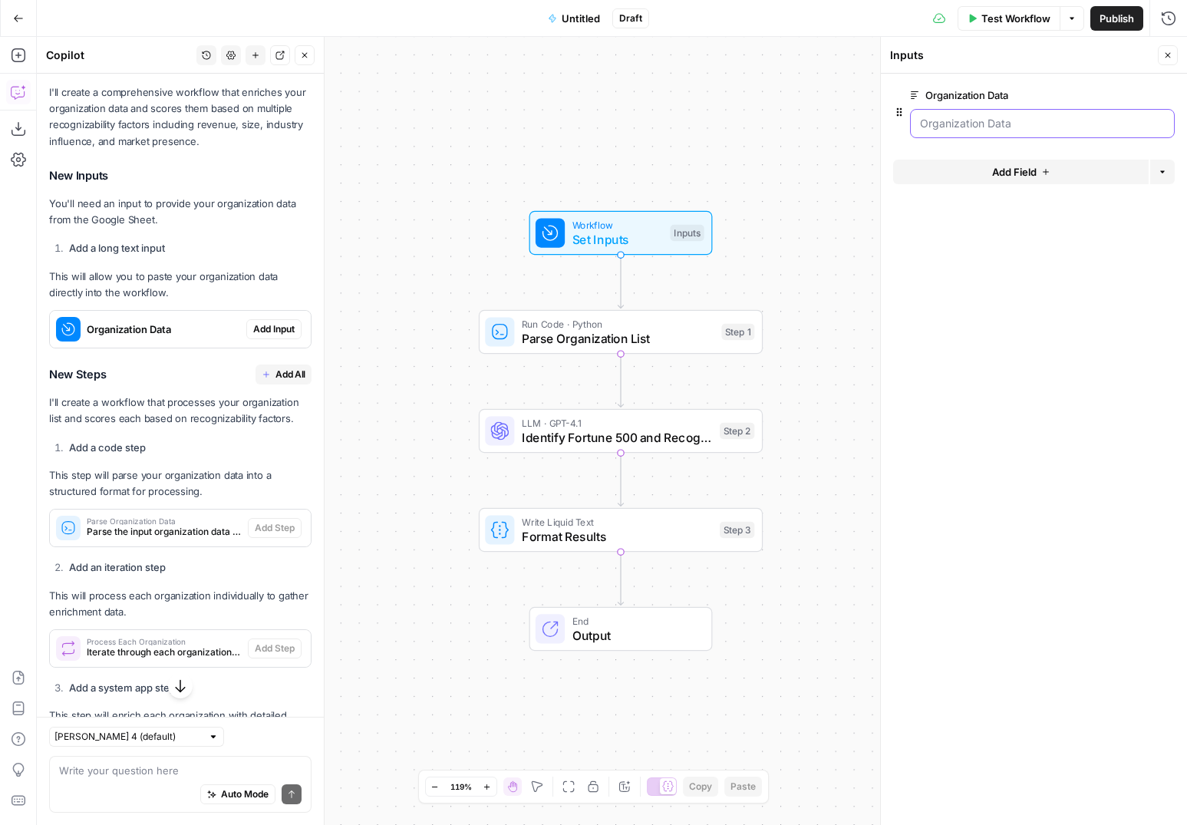
scroll to position [618, 0]
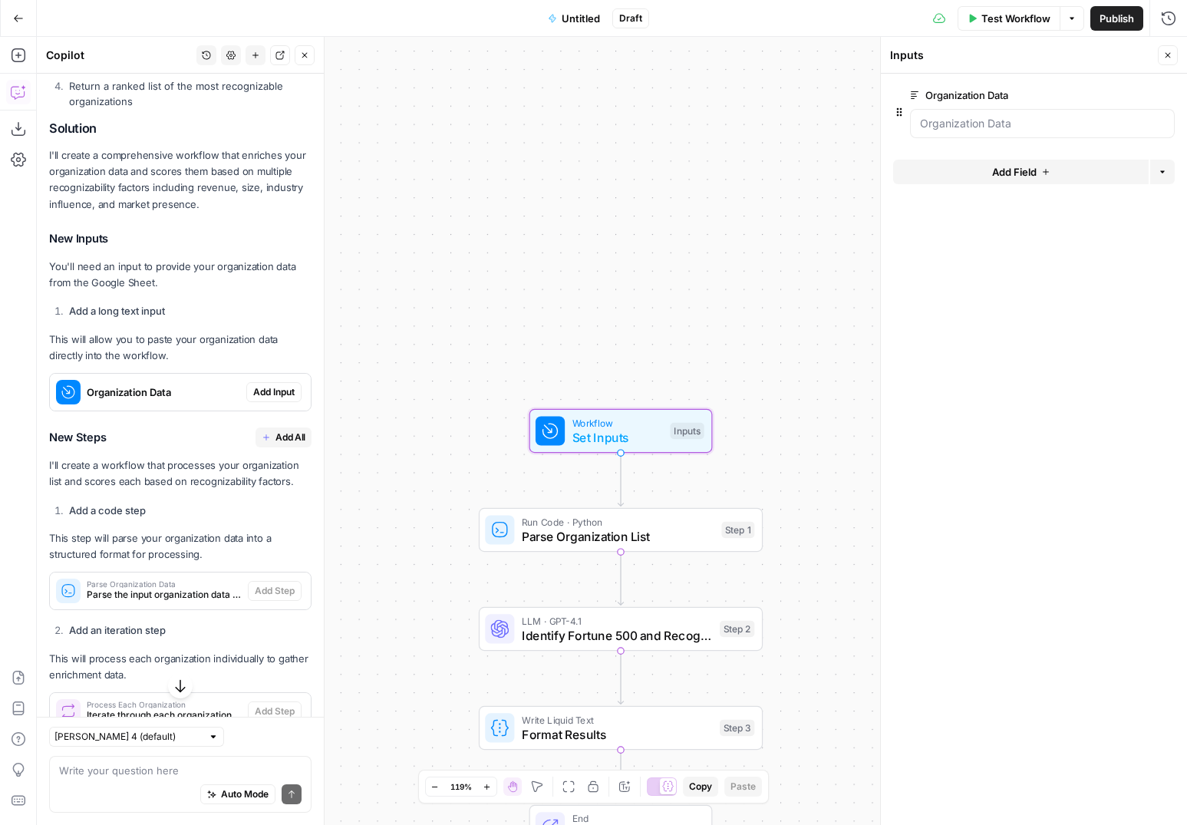
click at [275, 386] on span "Add Input" at bounding box center [273, 392] width 41 height 14
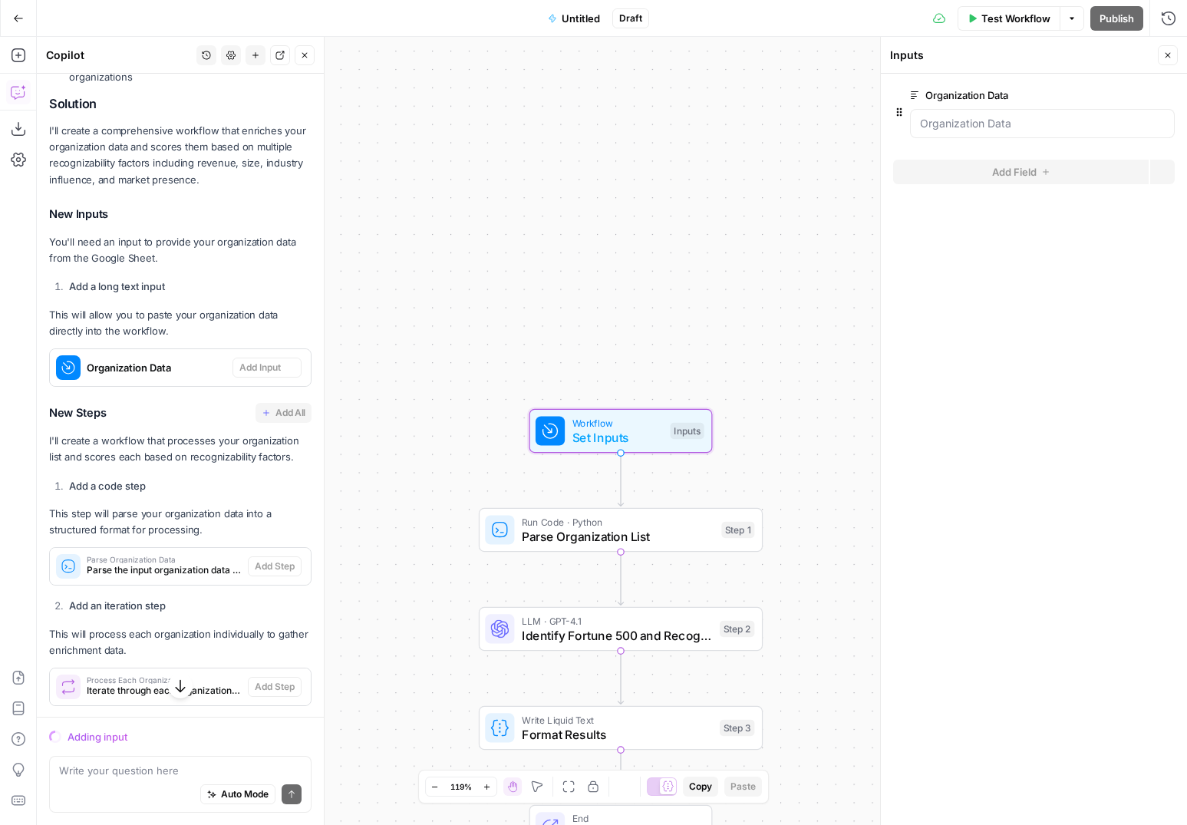
scroll to position [593, 0]
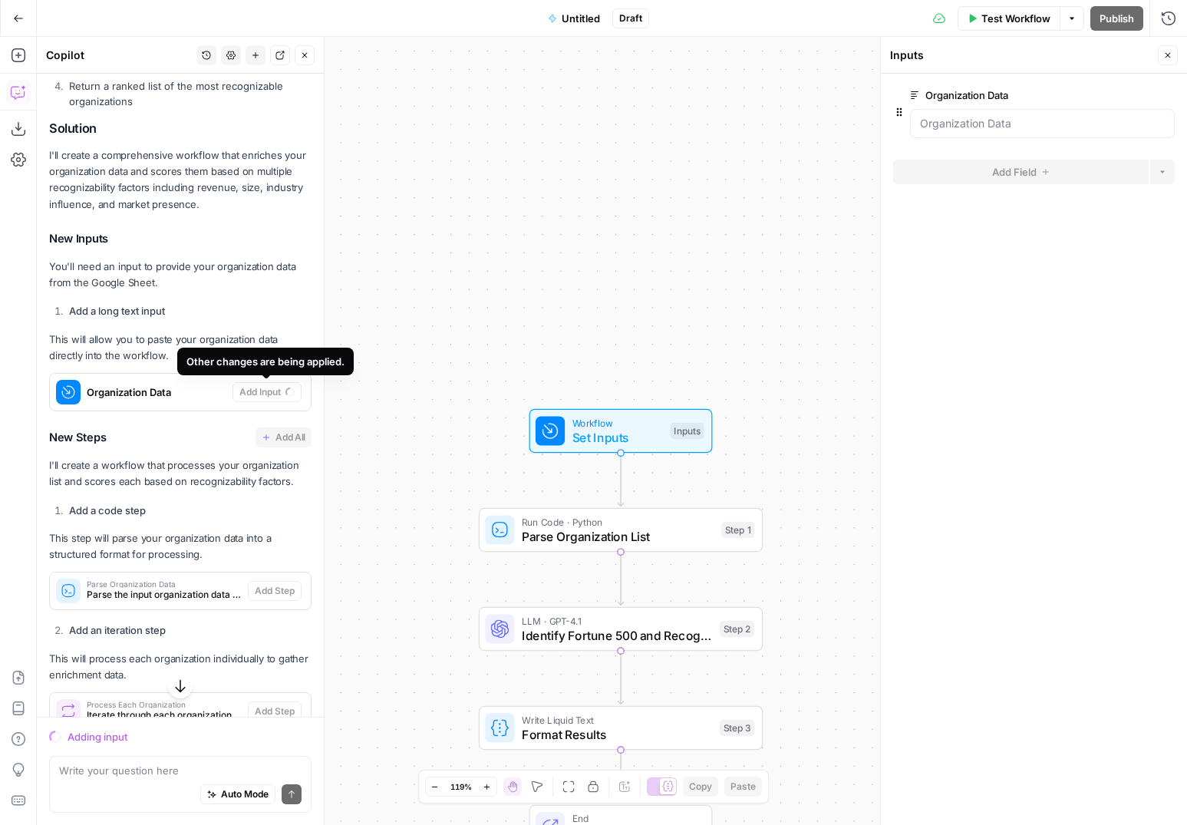
click at [645, 427] on span "Workflow" at bounding box center [618, 422] width 91 height 15
click at [1167, 54] on icon "button" at bounding box center [1168, 55] width 9 height 9
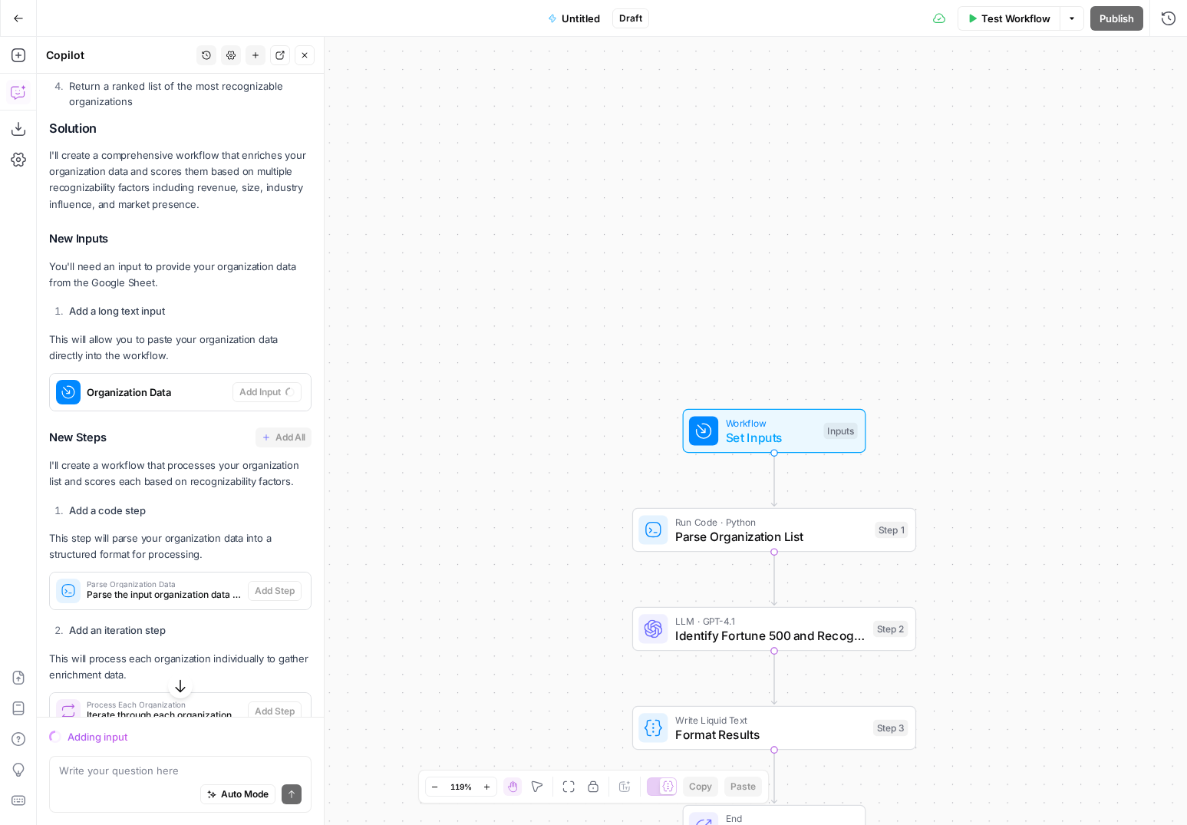
click at [310, 54] on button "Close" at bounding box center [305, 55] width 20 height 20
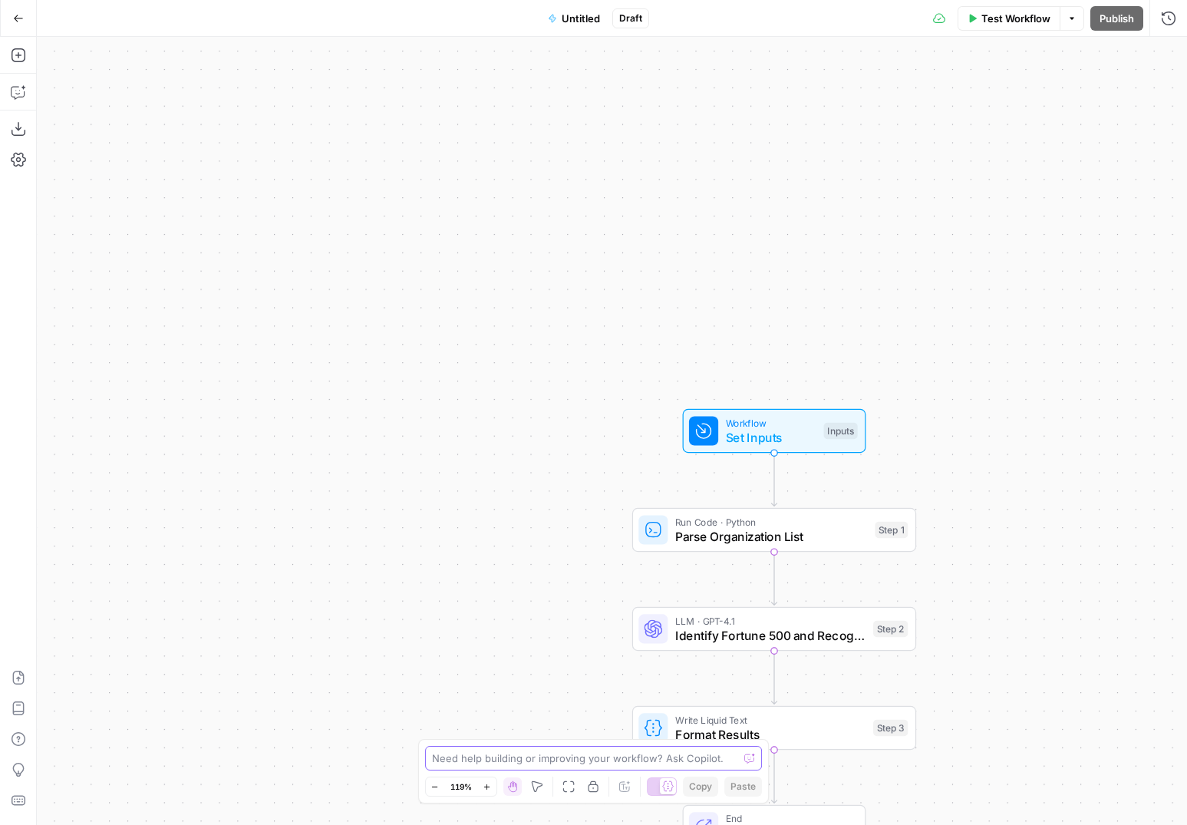
click at [498, 755] on textarea at bounding box center [585, 758] width 307 height 15
click at [19, 88] on icon "button" at bounding box center [18, 91] width 15 height 15
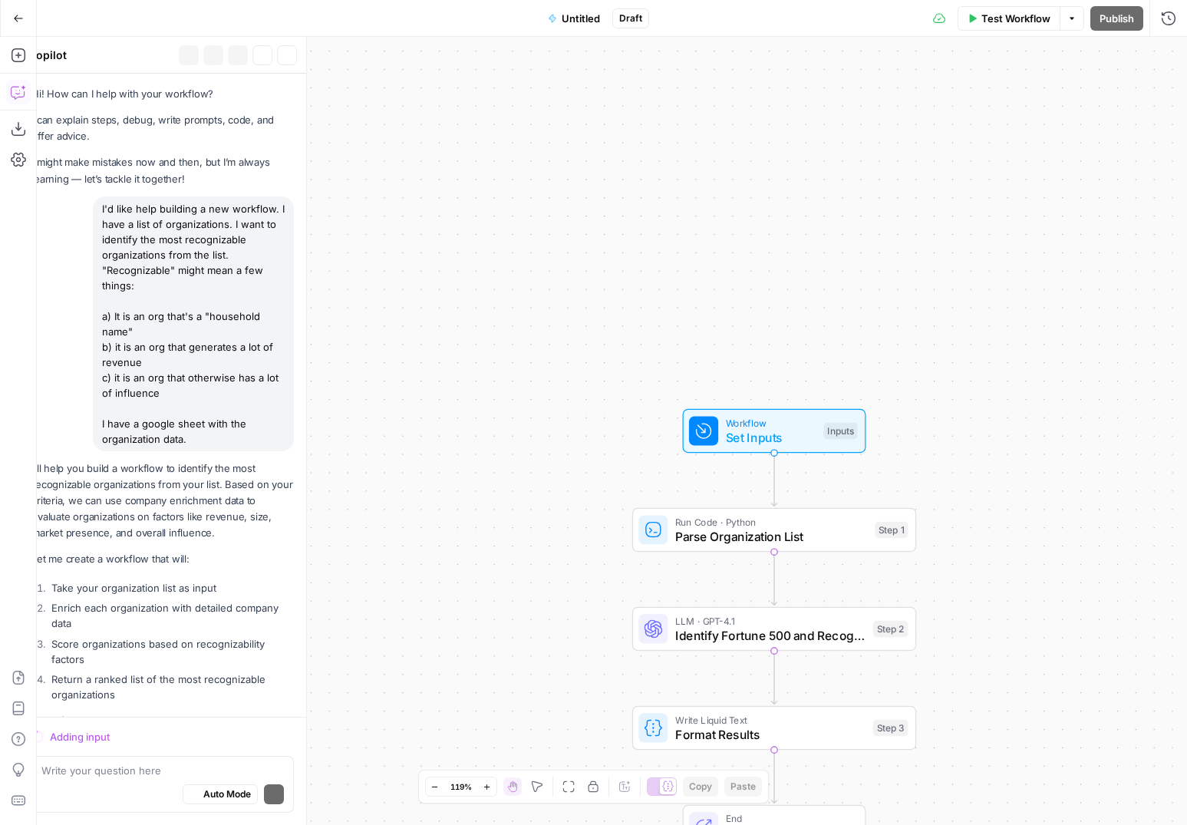
scroll to position [2305, 0]
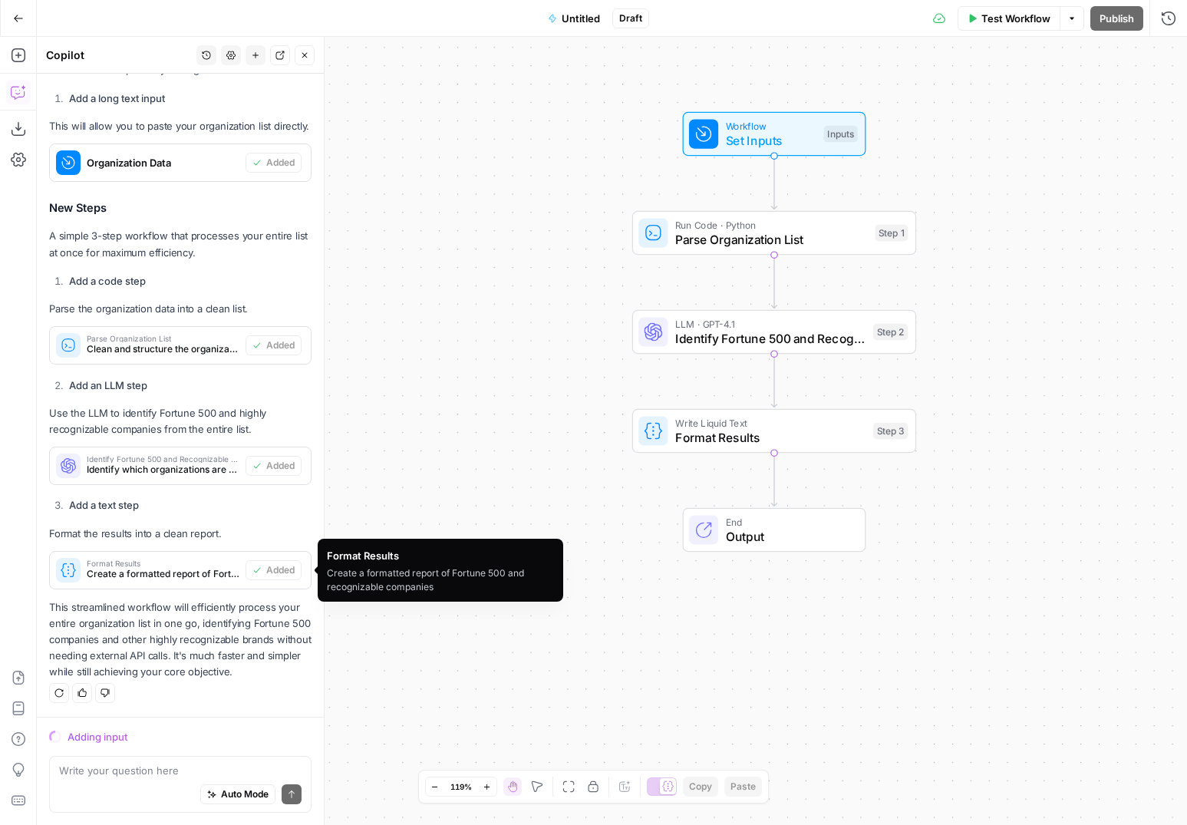
click at [88, 743] on div "Adding input" at bounding box center [190, 736] width 244 height 15
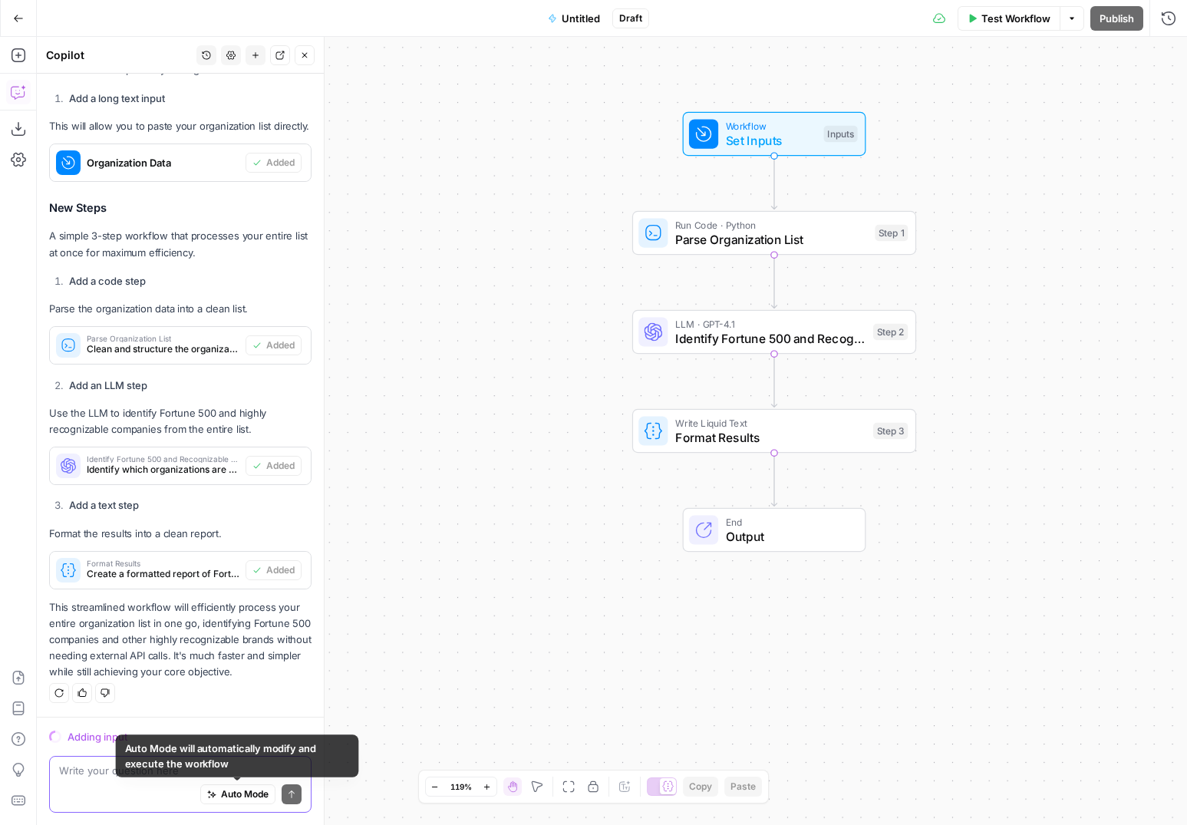
click at [236, 788] on span "Auto Mode" at bounding box center [245, 795] width 48 height 14
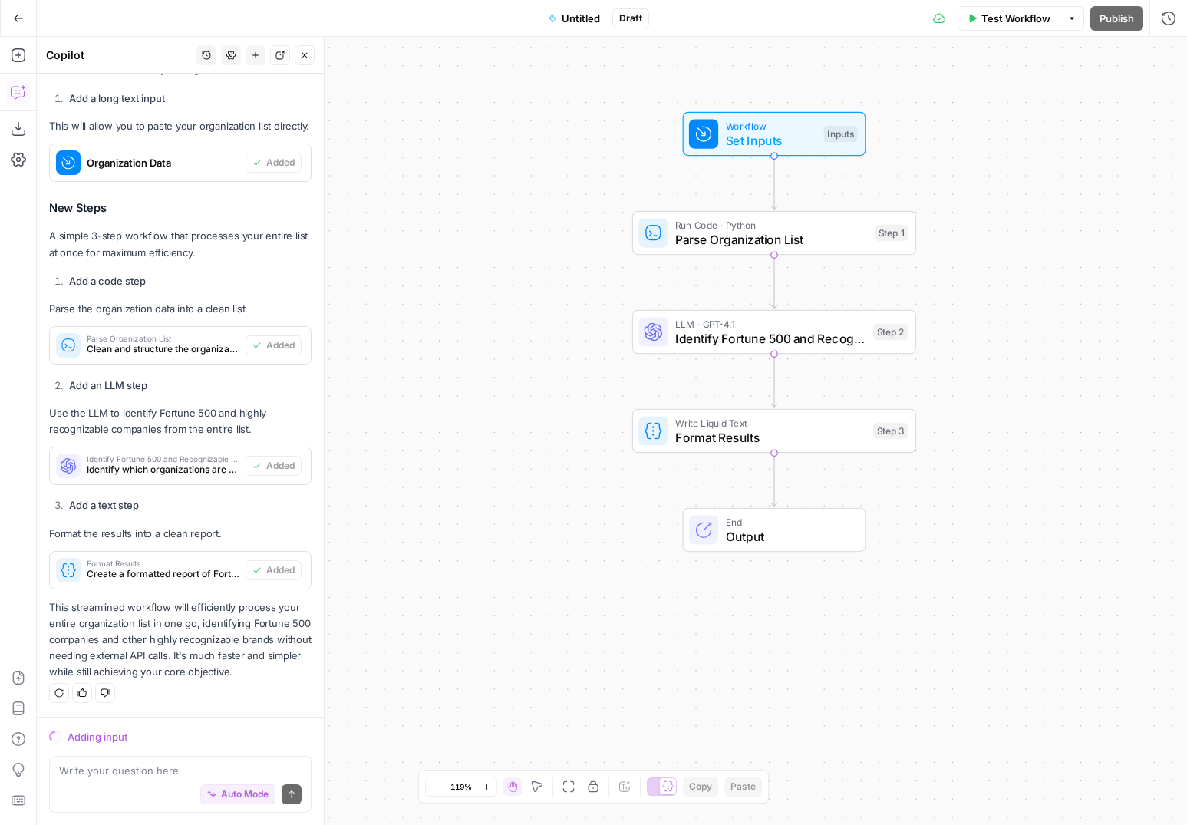
click at [94, 743] on div "Adding input" at bounding box center [190, 736] width 244 height 15
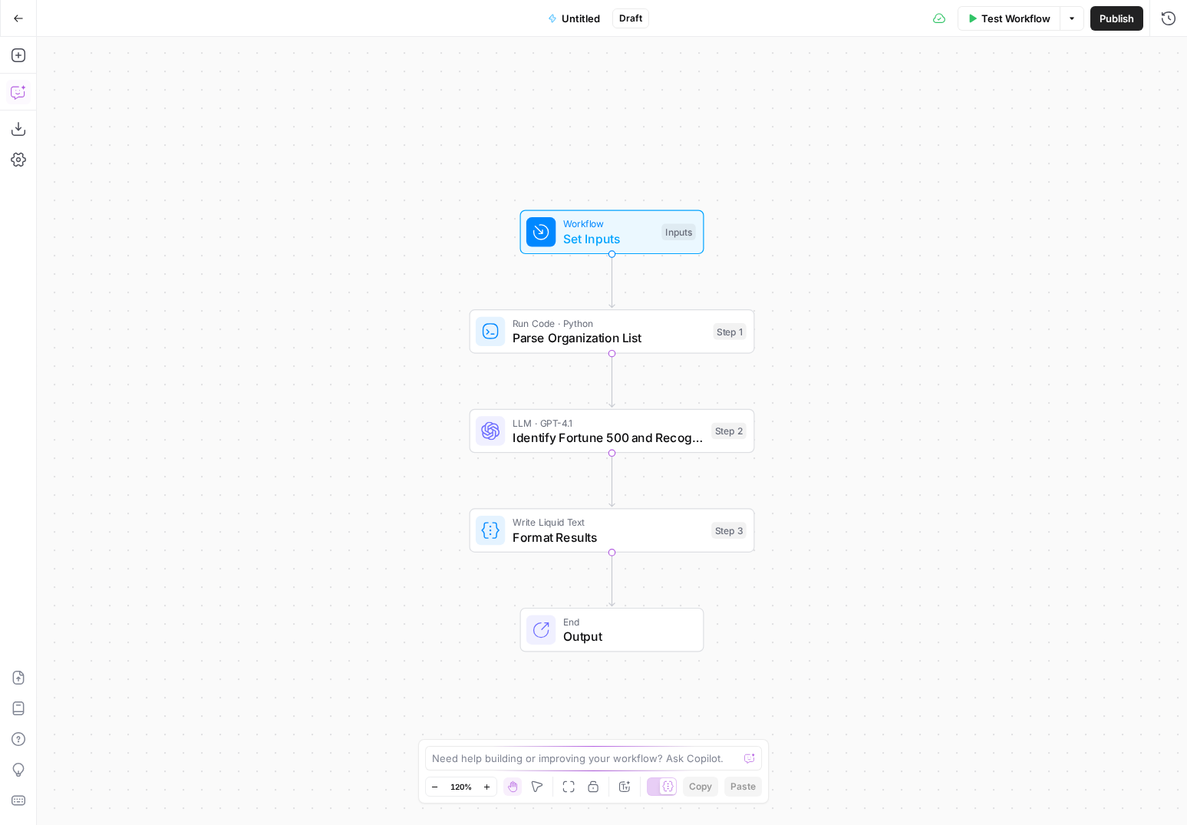
click at [21, 94] on icon "button" at bounding box center [18, 91] width 15 height 15
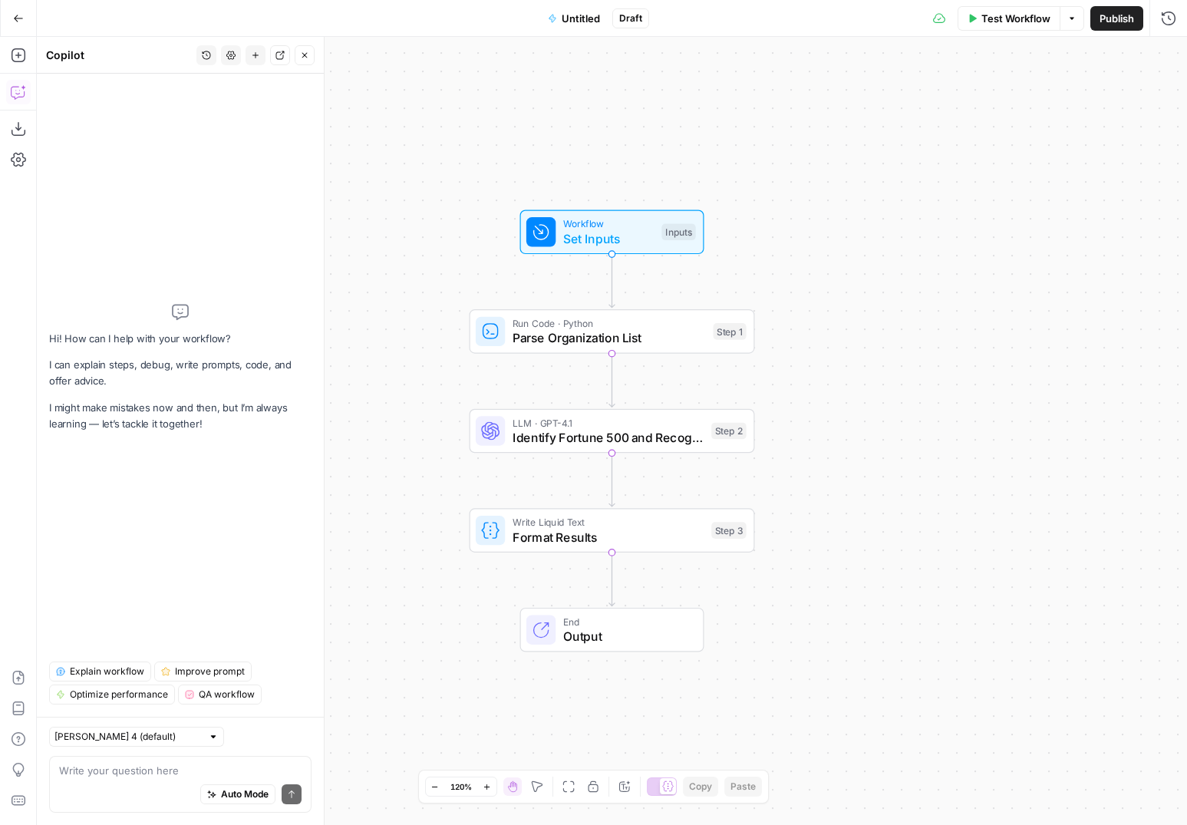
click at [205, 51] on icon "button" at bounding box center [206, 55] width 9 height 9
click at [187, 111] on span "I'd like help building a new workflow. I have a list of organizations. I want t…" at bounding box center [203, 108] width 213 height 15
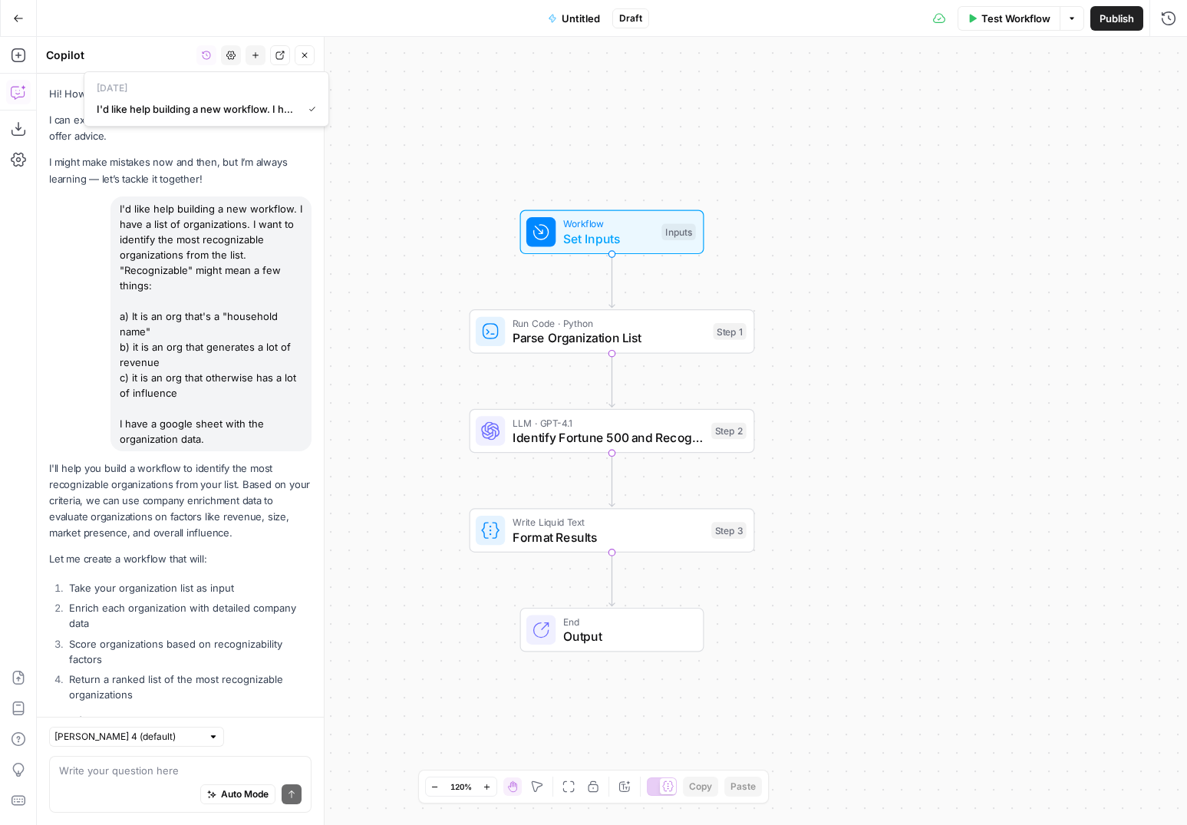
scroll to position [2305, 0]
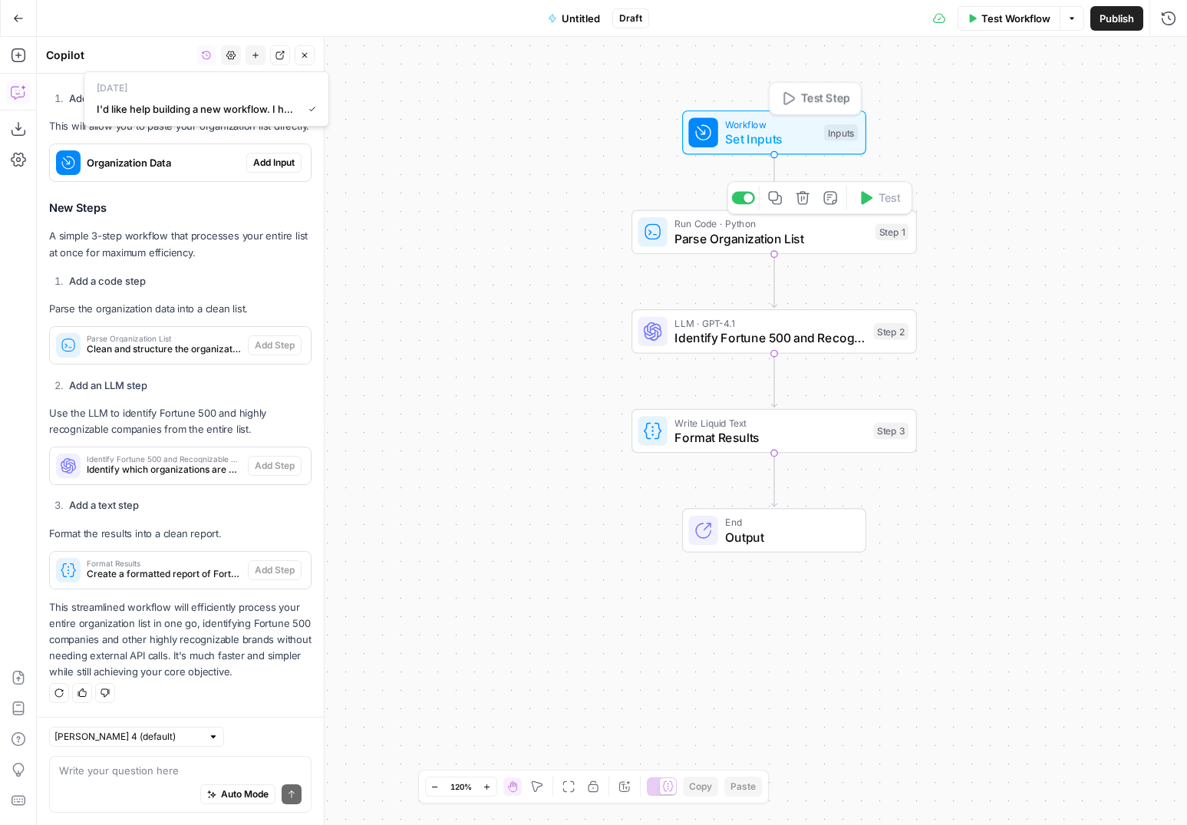
click at [774, 139] on span "Set Inputs" at bounding box center [770, 139] width 91 height 18
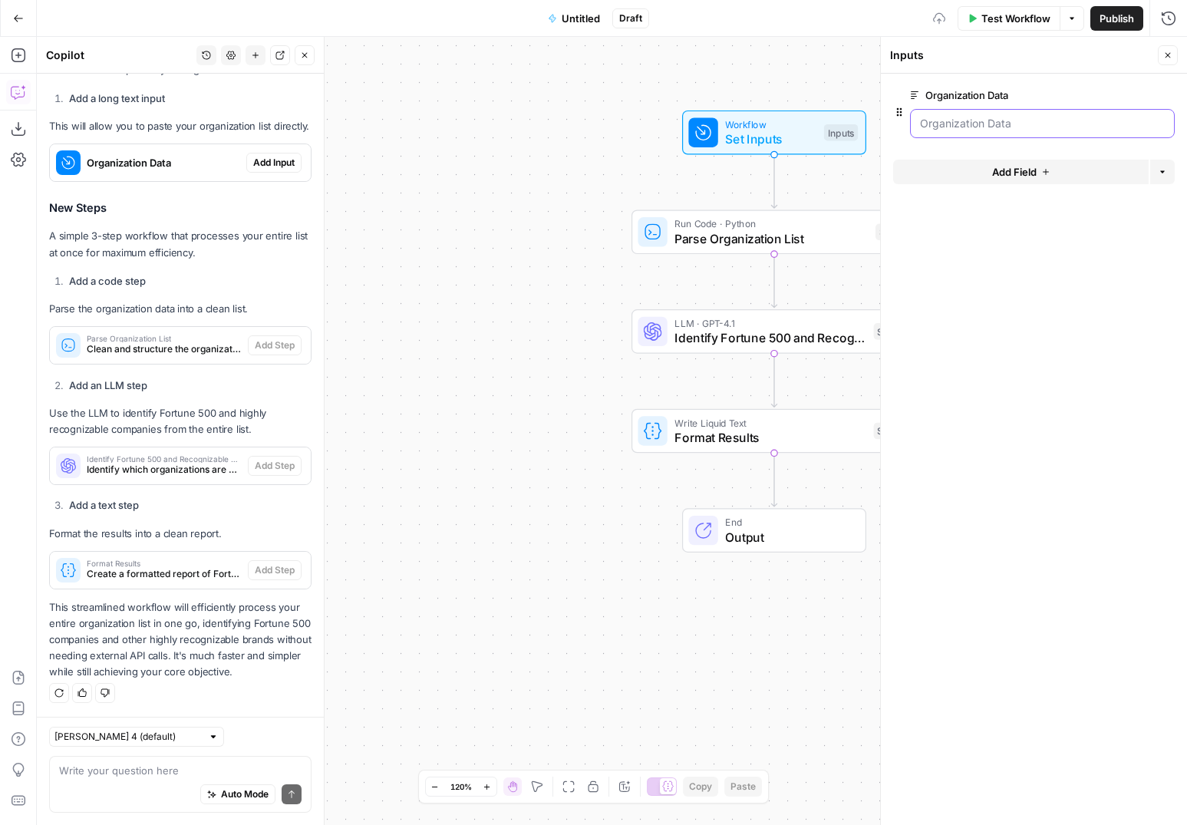
click at [976, 127] on Data "Organization Data" at bounding box center [1042, 123] width 245 height 15
click at [1111, 89] on span "edit field" at bounding box center [1118, 95] width 34 height 12
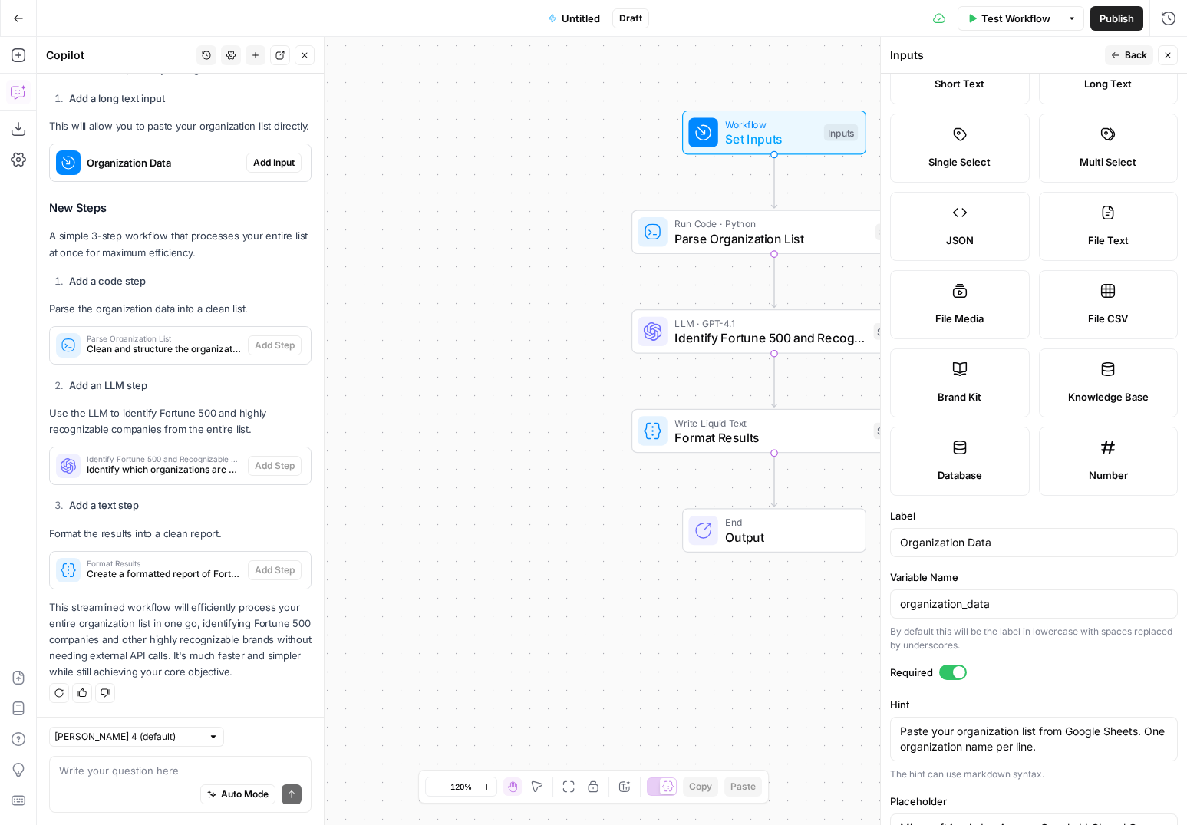
scroll to position [0, 0]
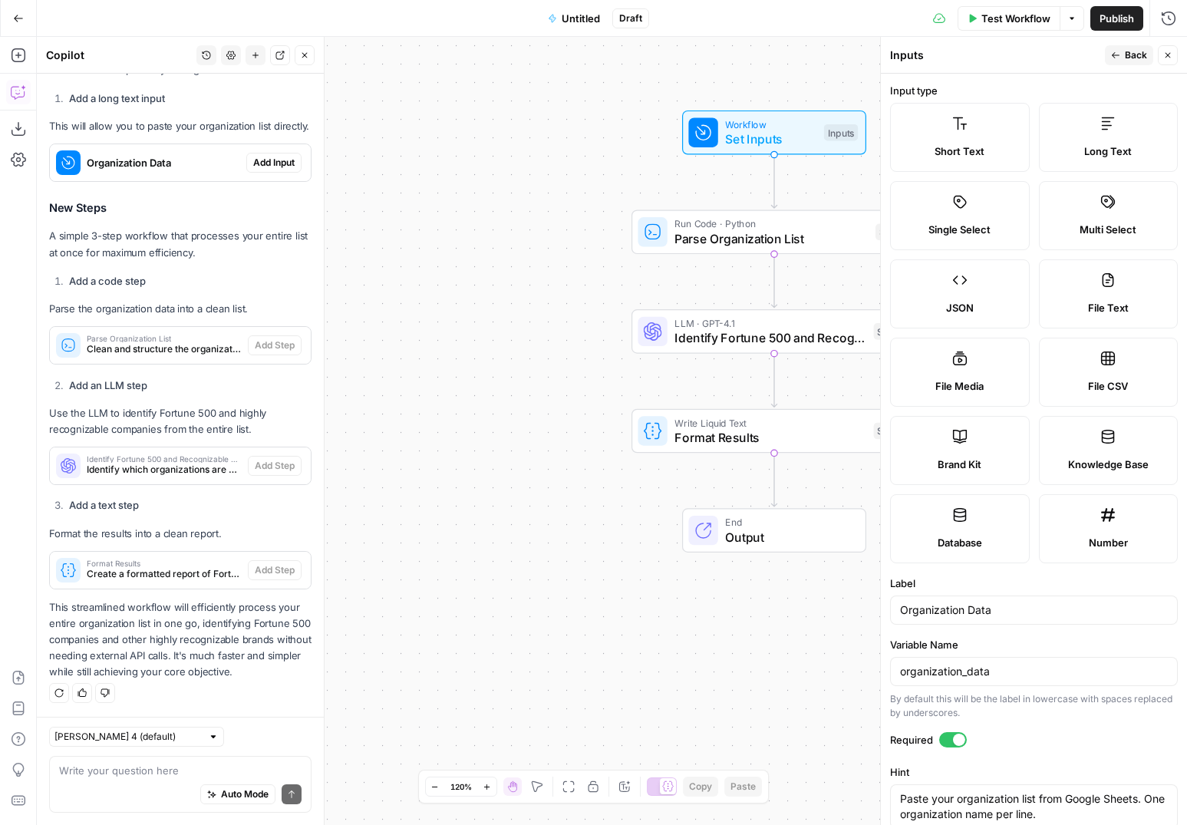
click at [1169, 58] on icon "button" at bounding box center [1168, 55] width 9 height 9
type input "MicrosoftApple Inc.AmazonGoogle LLCLocal Company ABCSpaceX"
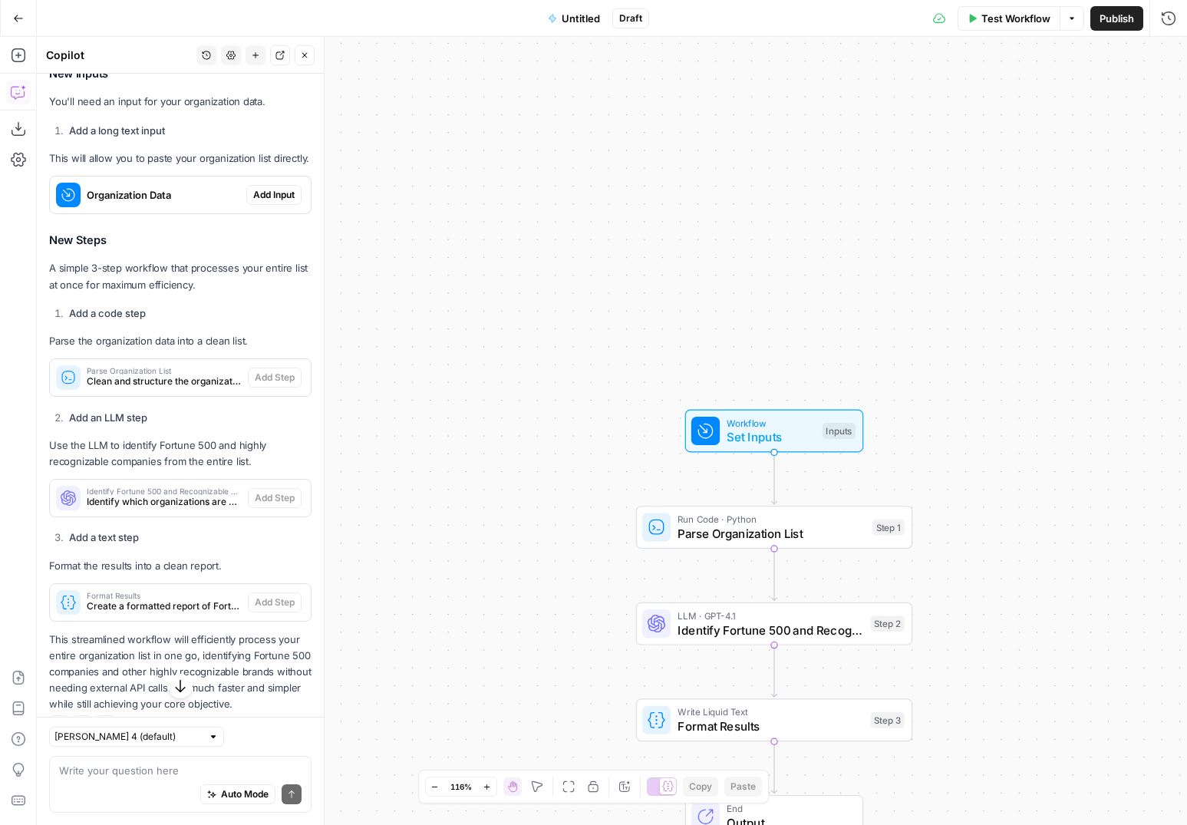
scroll to position [2305, 0]
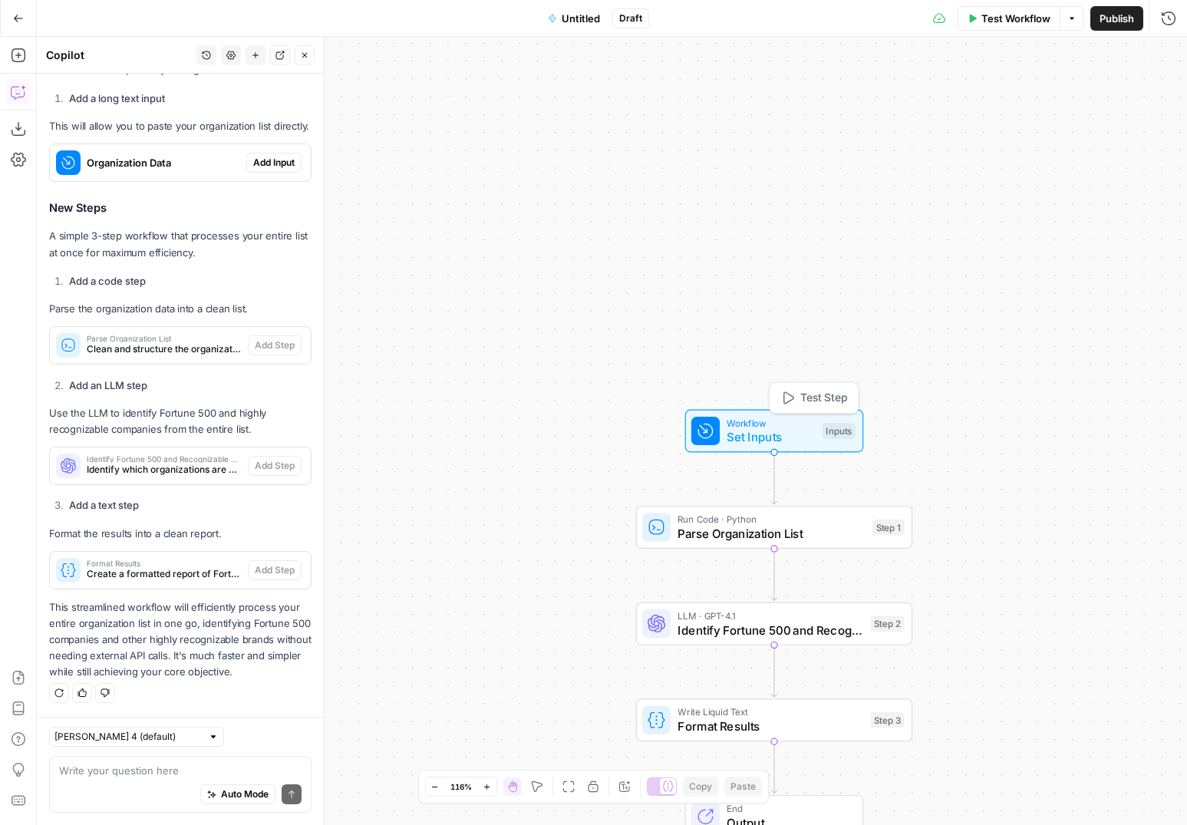
click at [744, 431] on span "Set Inputs" at bounding box center [771, 437] width 88 height 18
click at [1125, 92] on span "edit field" at bounding box center [1118, 95] width 34 height 12
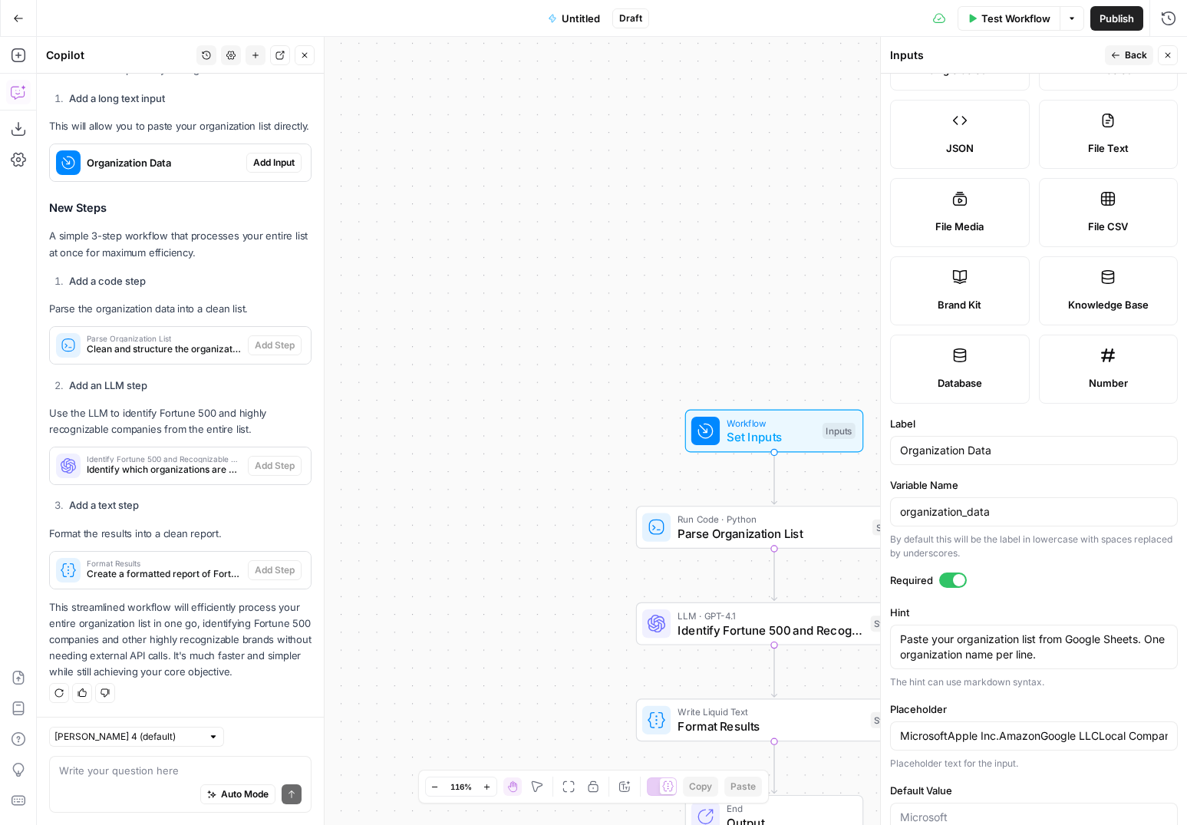
scroll to position [137, 0]
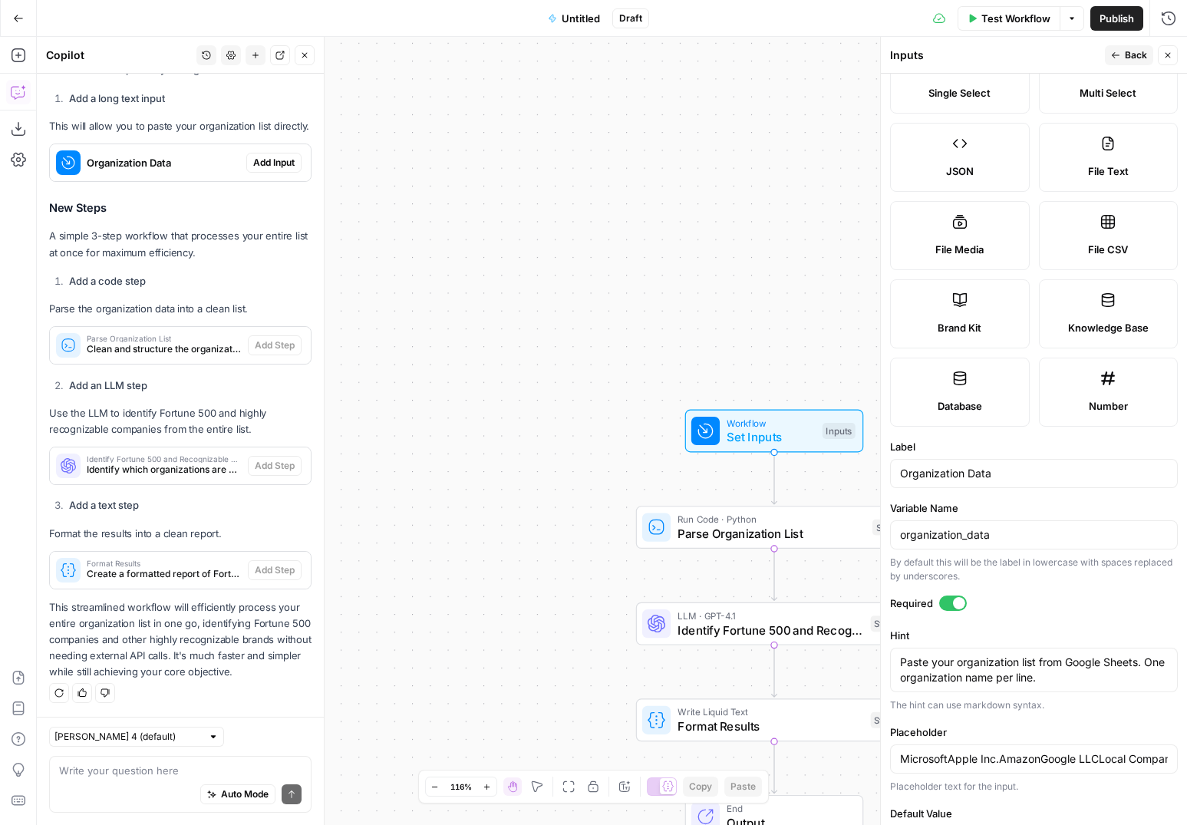
click at [1115, 249] on span "File CSV" at bounding box center [1108, 249] width 40 height 15
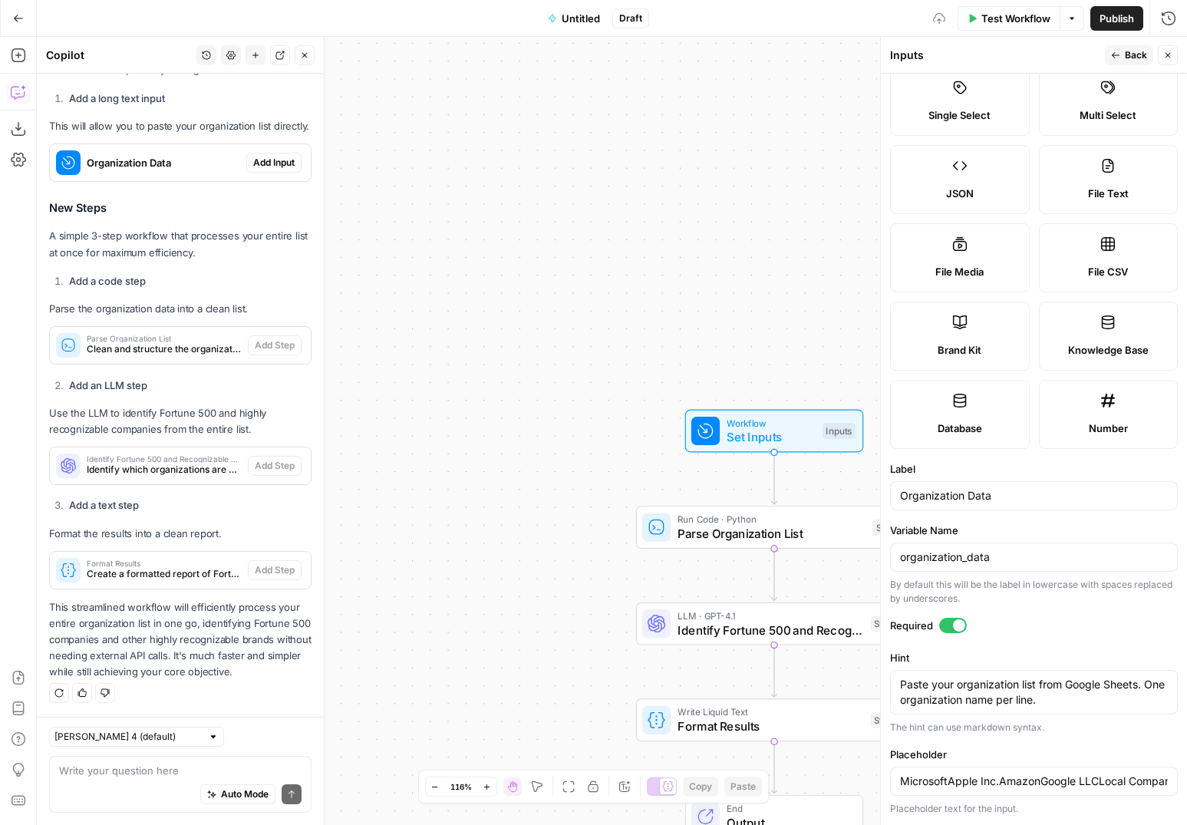
type input "MicrosoftApple Inc.AmazonGoogle LLCLocal Company ABCSpaceX"
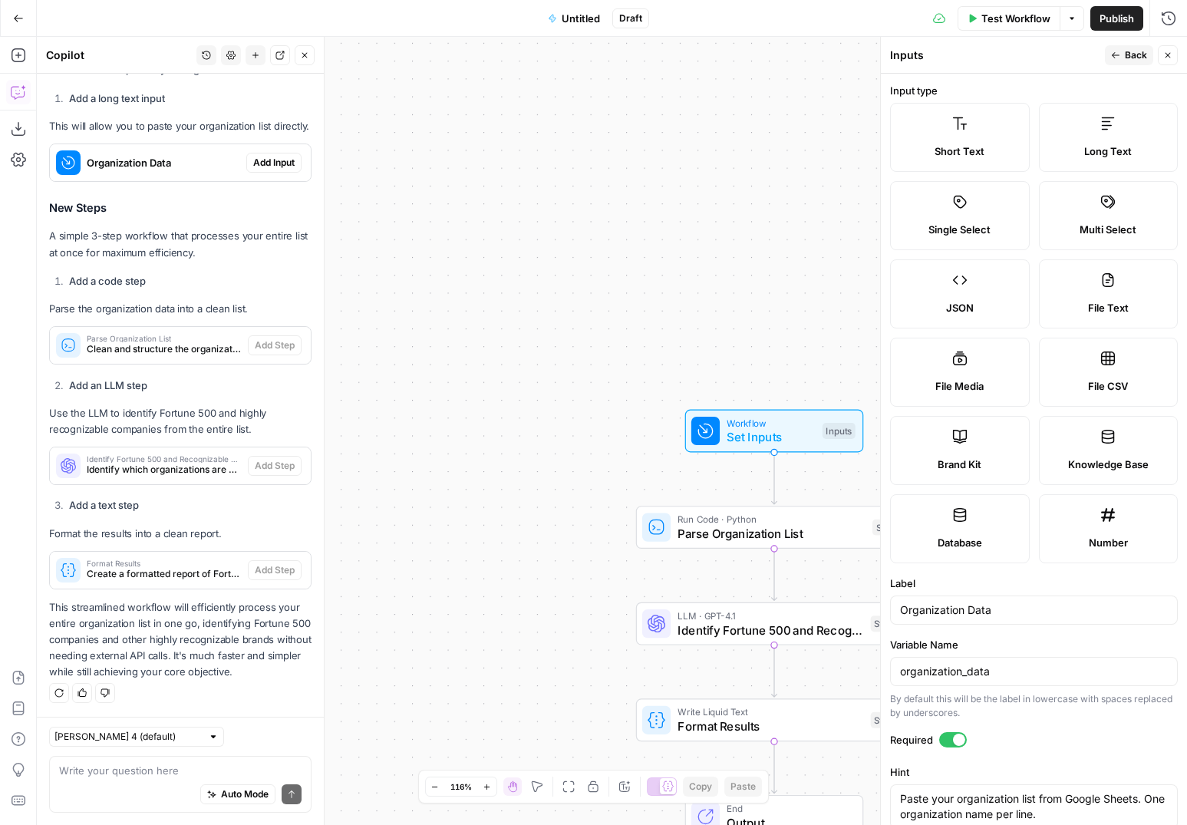
click at [1127, 53] on span "Back" at bounding box center [1136, 55] width 22 height 14
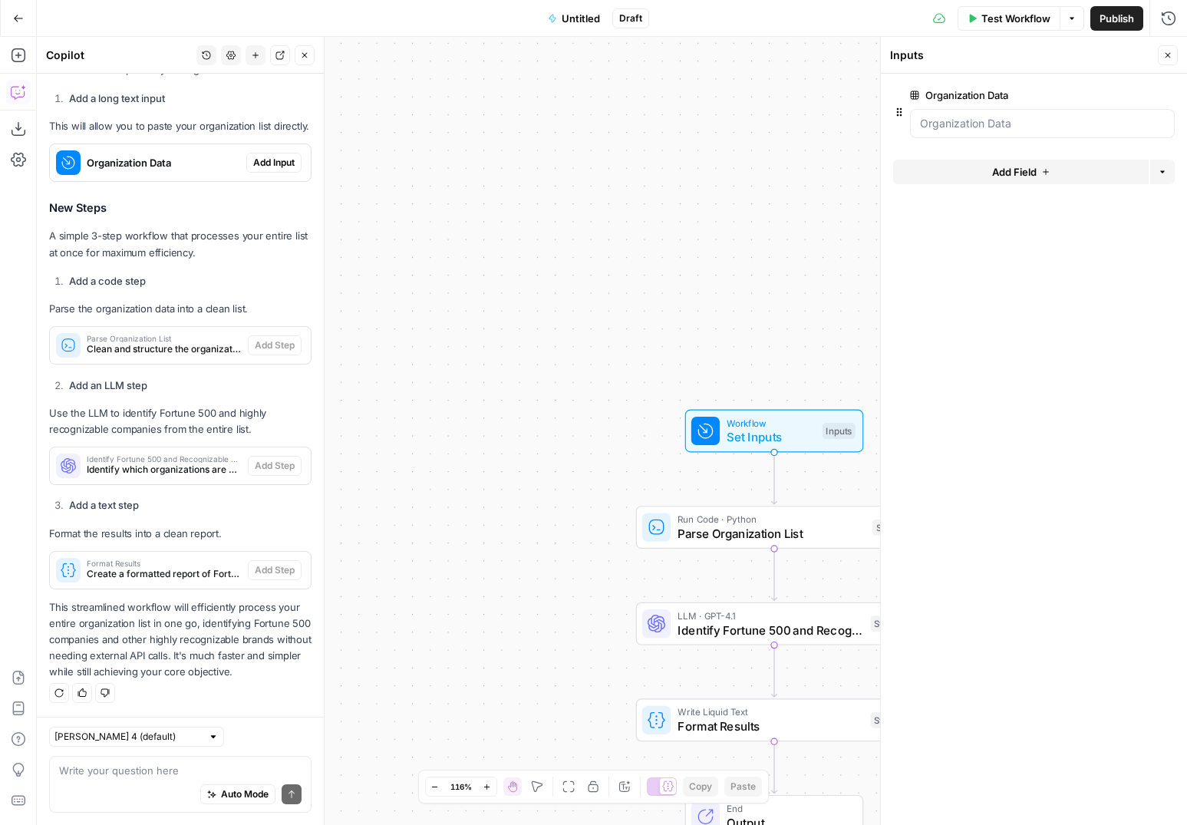
click at [1019, 135] on div at bounding box center [1042, 123] width 265 height 29
click at [969, 124] on Data "Organization Data" at bounding box center [1042, 123] width 245 height 15
drag, startPoint x: 979, startPoint y: 132, endPoint x: 979, endPoint y: 167, distance: 34.5
click at [979, 167] on form "Organization Data edit field Delete group Add Field Options" at bounding box center [1034, 449] width 306 height 751
click at [969, 132] on div at bounding box center [1042, 123] width 265 height 29
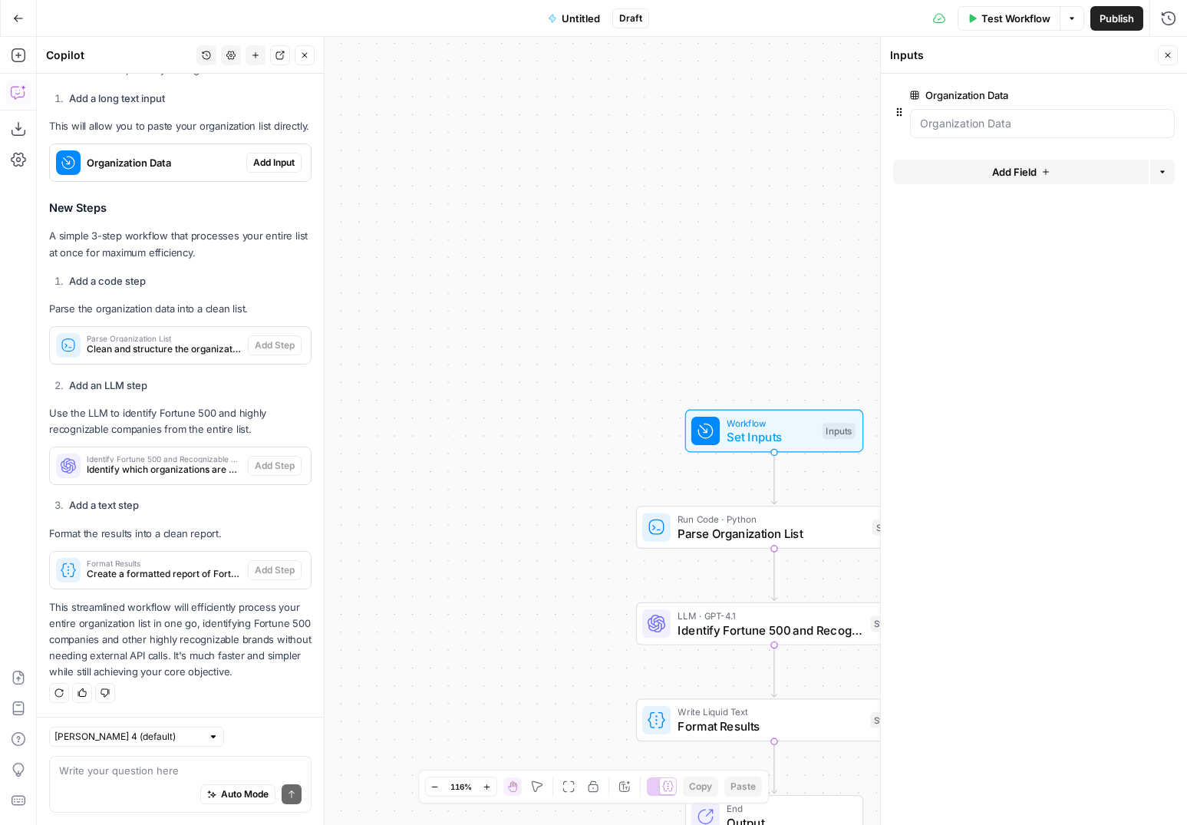
click at [969, 132] on div at bounding box center [1042, 123] width 265 height 29
click at [989, 125] on Data "Organization Data" at bounding box center [1042, 123] width 245 height 15
click at [1108, 92] on span "edit field" at bounding box center [1118, 95] width 34 height 12
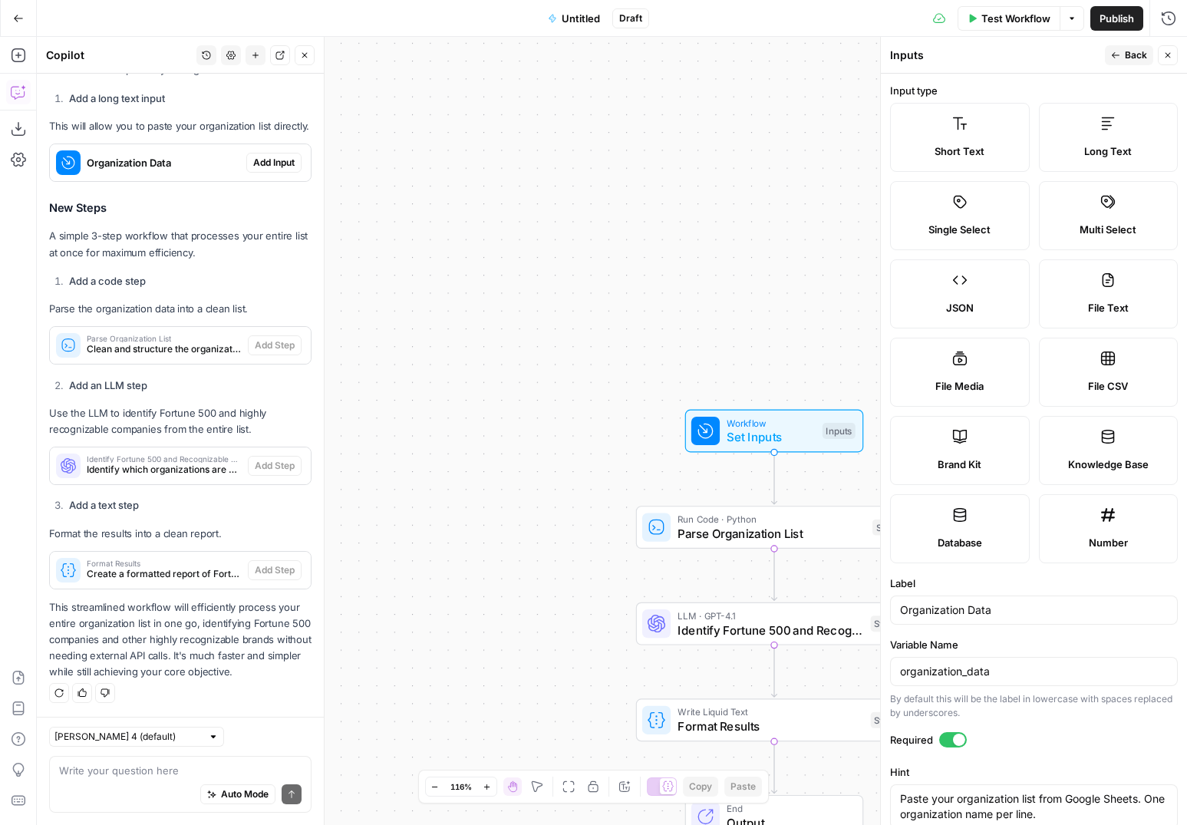
scroll to position [114, 0]
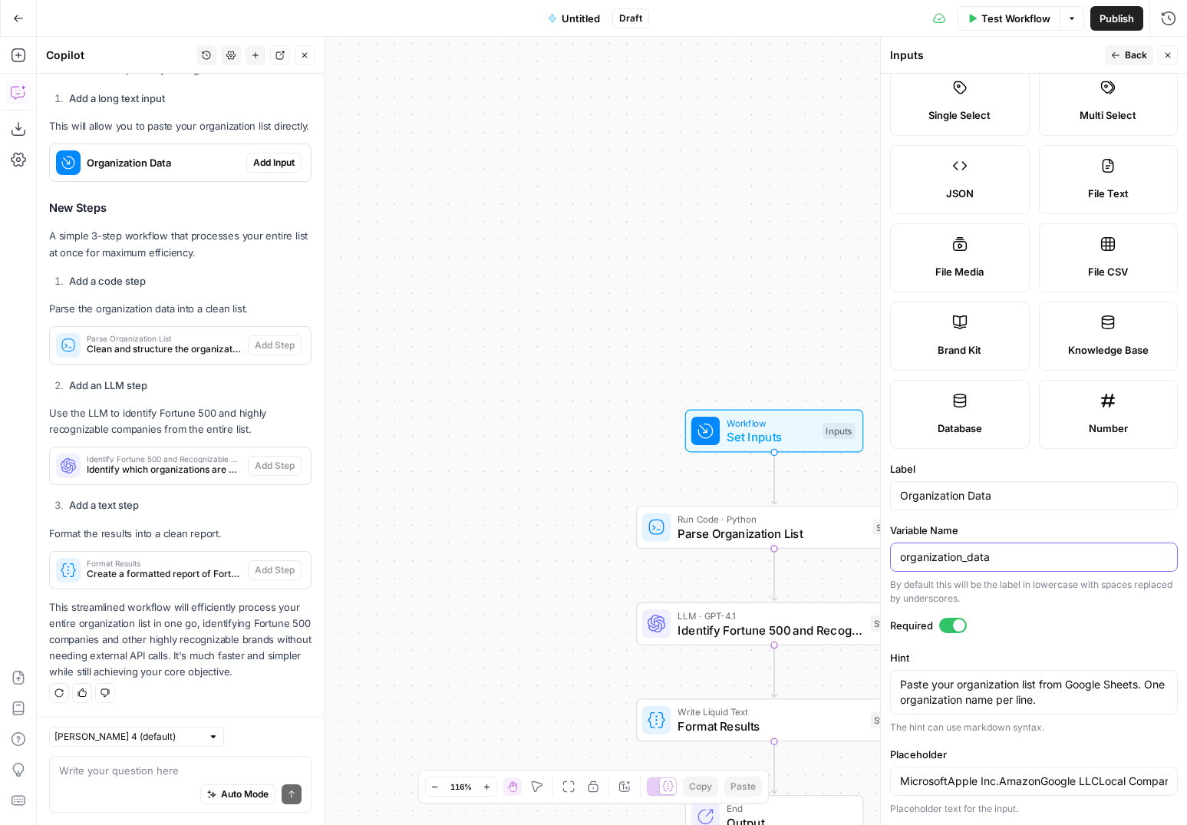
click at [1020, 553] on input "organization_data" at bounding box center [1034, 557] width 268 height 15
click at [1125, 52] on span "Back" at bounding box center [1136, 55] width 22 height 14
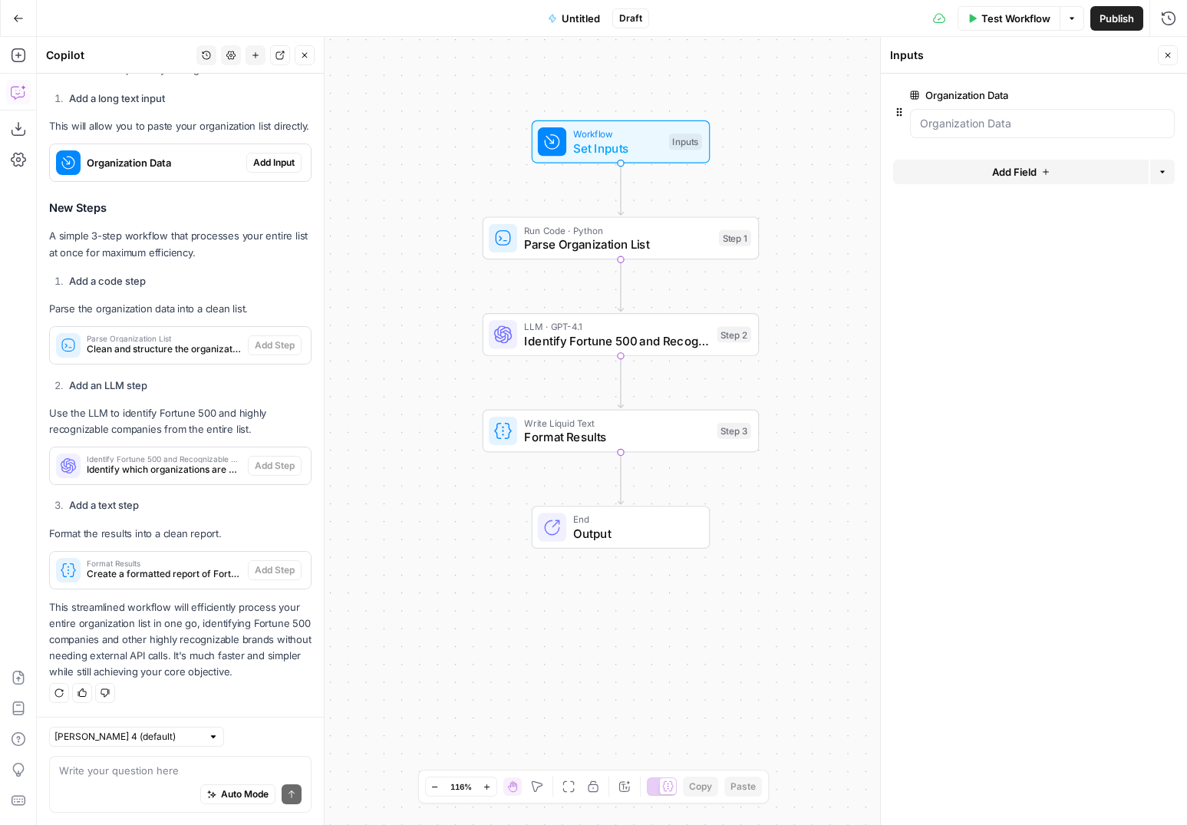
click at [1042, 16] on span "Test Workflow" at bounding box center [1016, 18] width 69 height 15
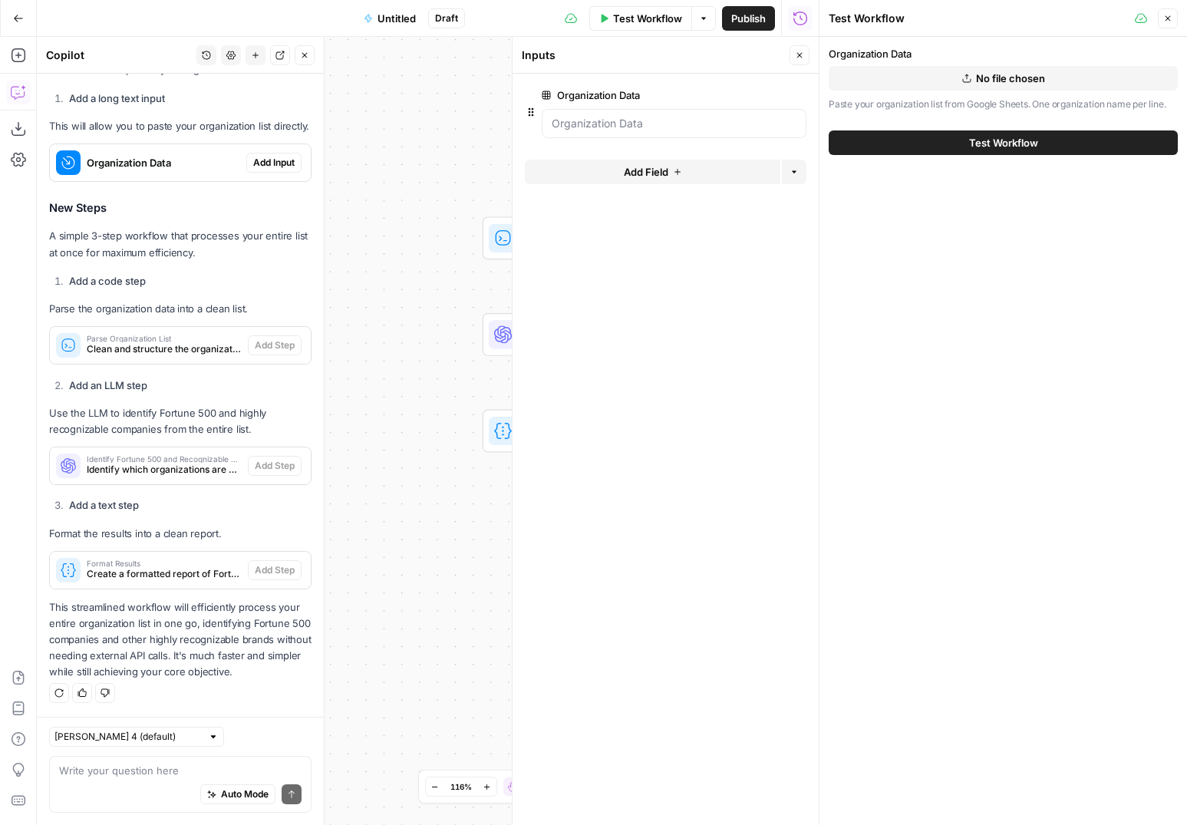
click at [1004, 80] on span "No file chosen" at bounding box center [1010, 78] width 69 height 15
click at [1168, 17] on icon "button" at bounding box center [1168, 18] width 9 height 9
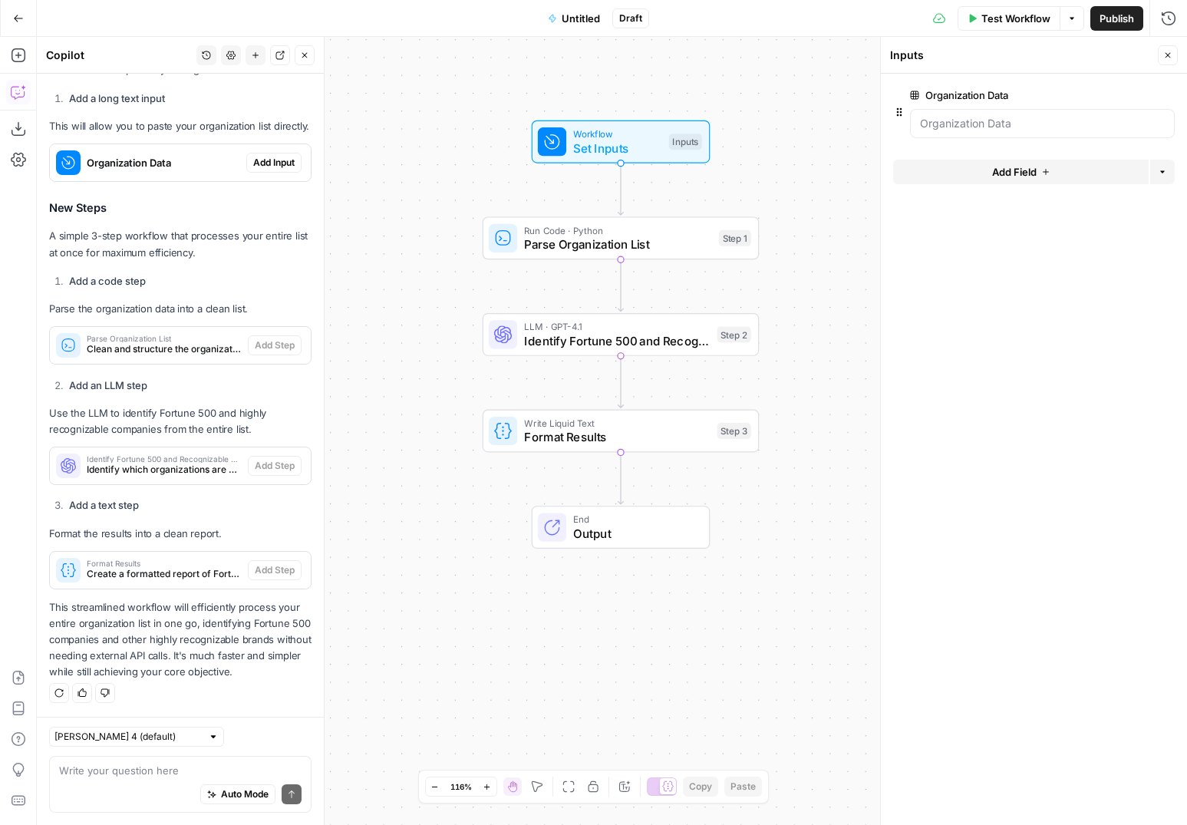
click at [1124, 94] on span "edit field" at bounding box center [1118, 95] width 34 height 12
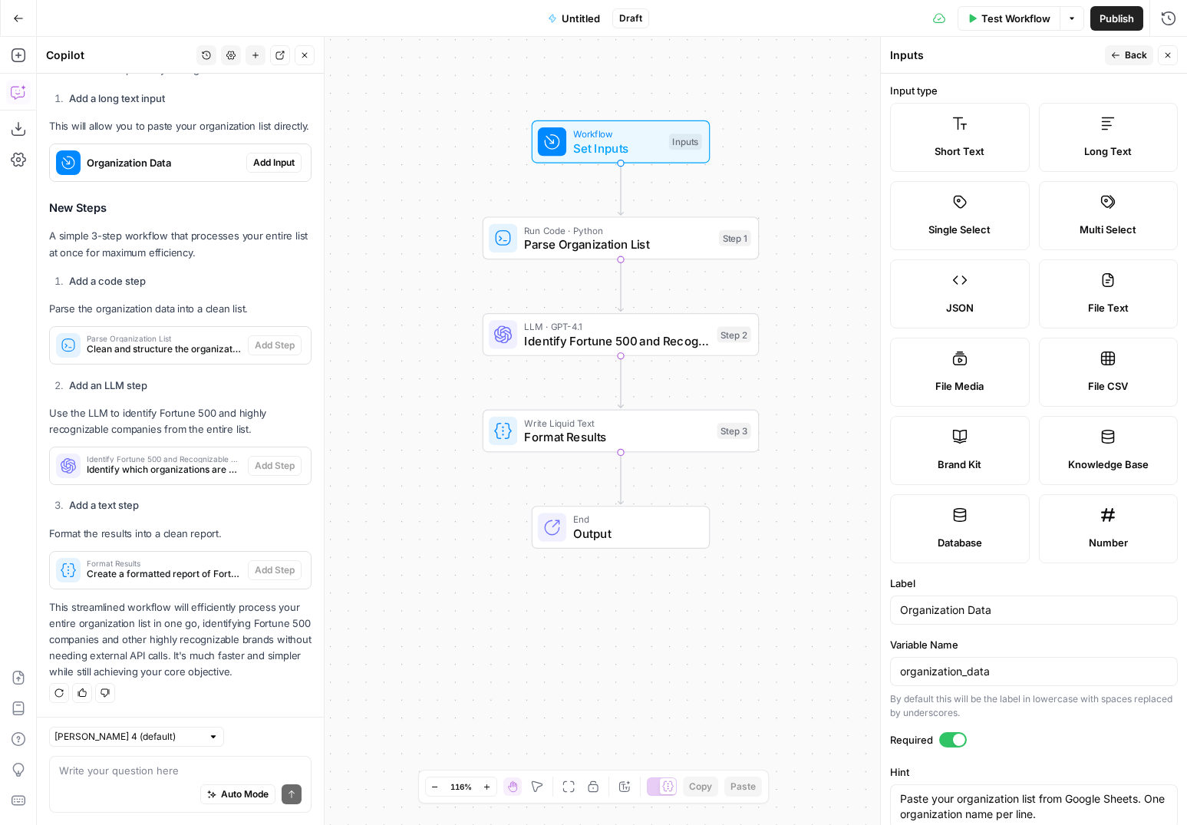
click at [1134, 140] on label "Long Text" at bounding box center [1109, 137] width 140 height 69
type input "MicrosoftApple Inc.AmazonGoogle LLCLocal Company ABCSpaceX"
click at [1118, 48] on button "Back" at bounding box center [1129, 55] width 48 height 20
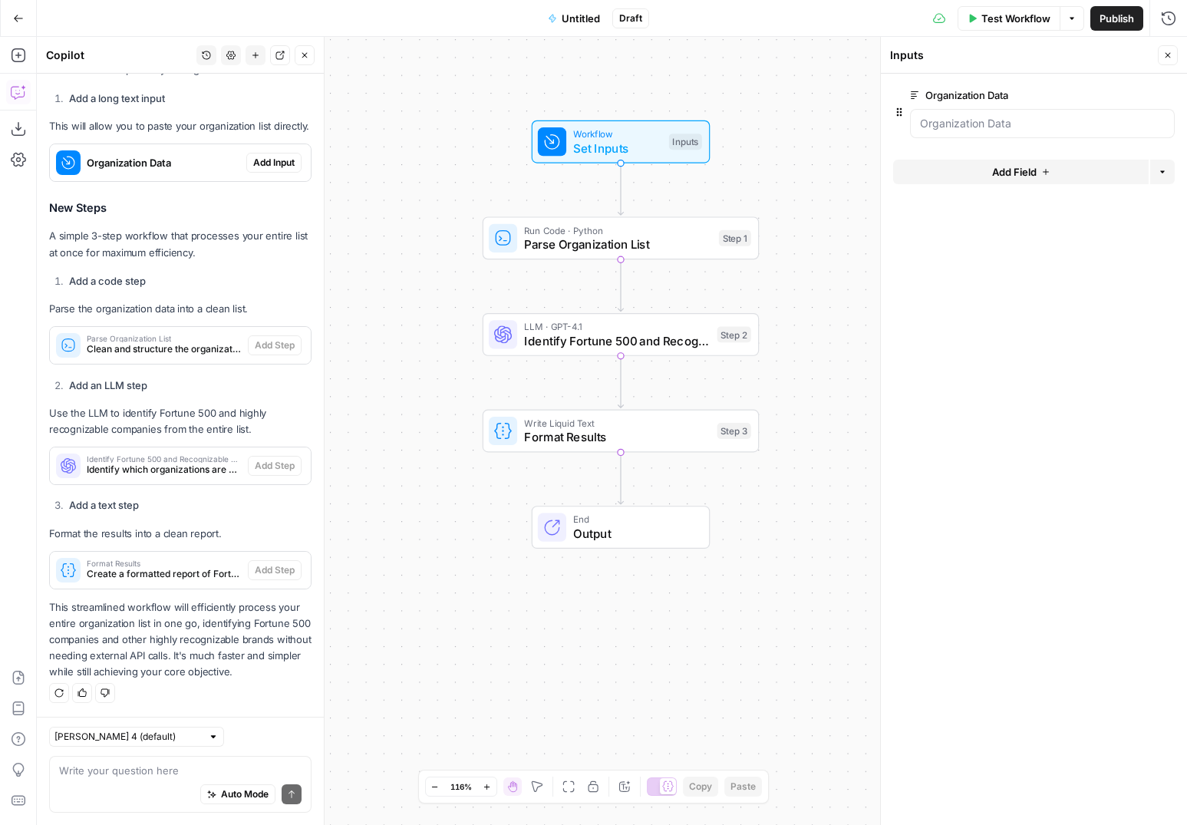
click at [1019, 19] on span "Test Workflow" at bounding box center [1016, 18] width 69 height 15
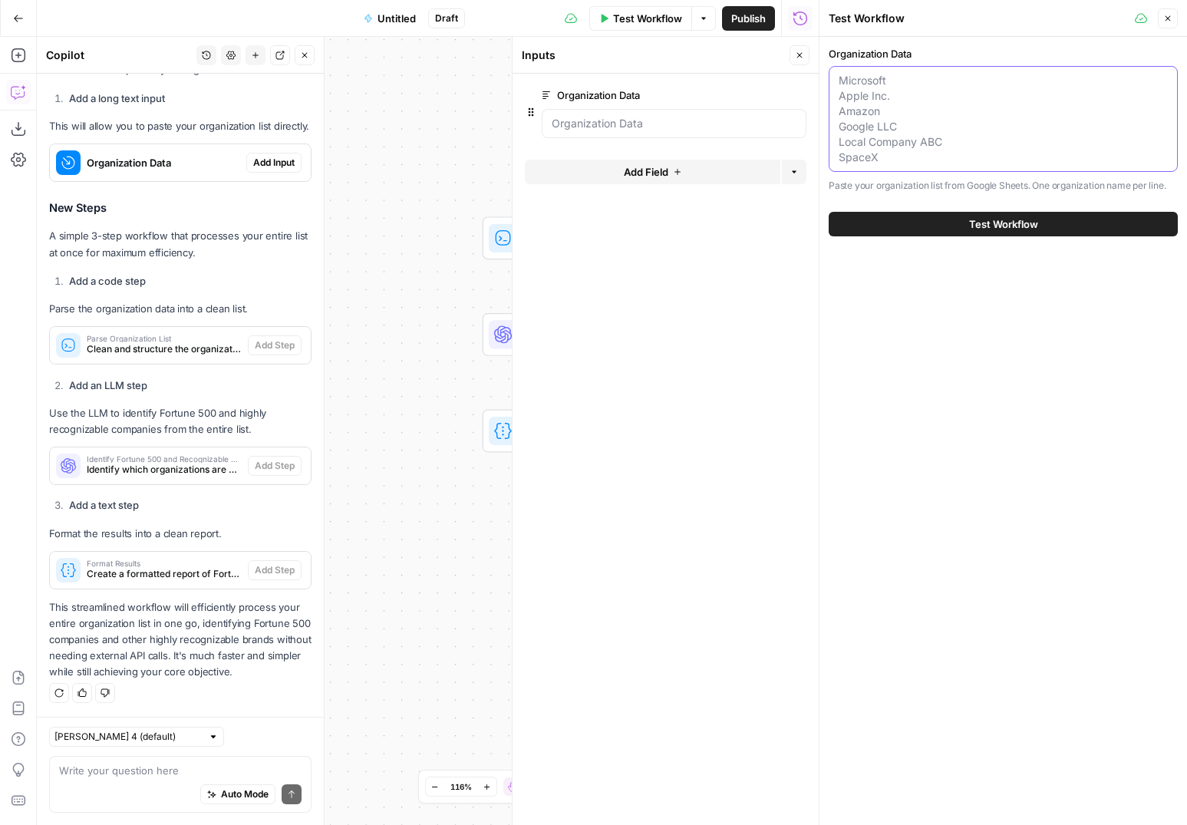
click at [957, 115] on textarea "Organization Data" at bounding box center [1003, 119] width 329 height 92
click at [1168, 14] on icon "button" at bounding box center [1168, 18] width 9 height 9
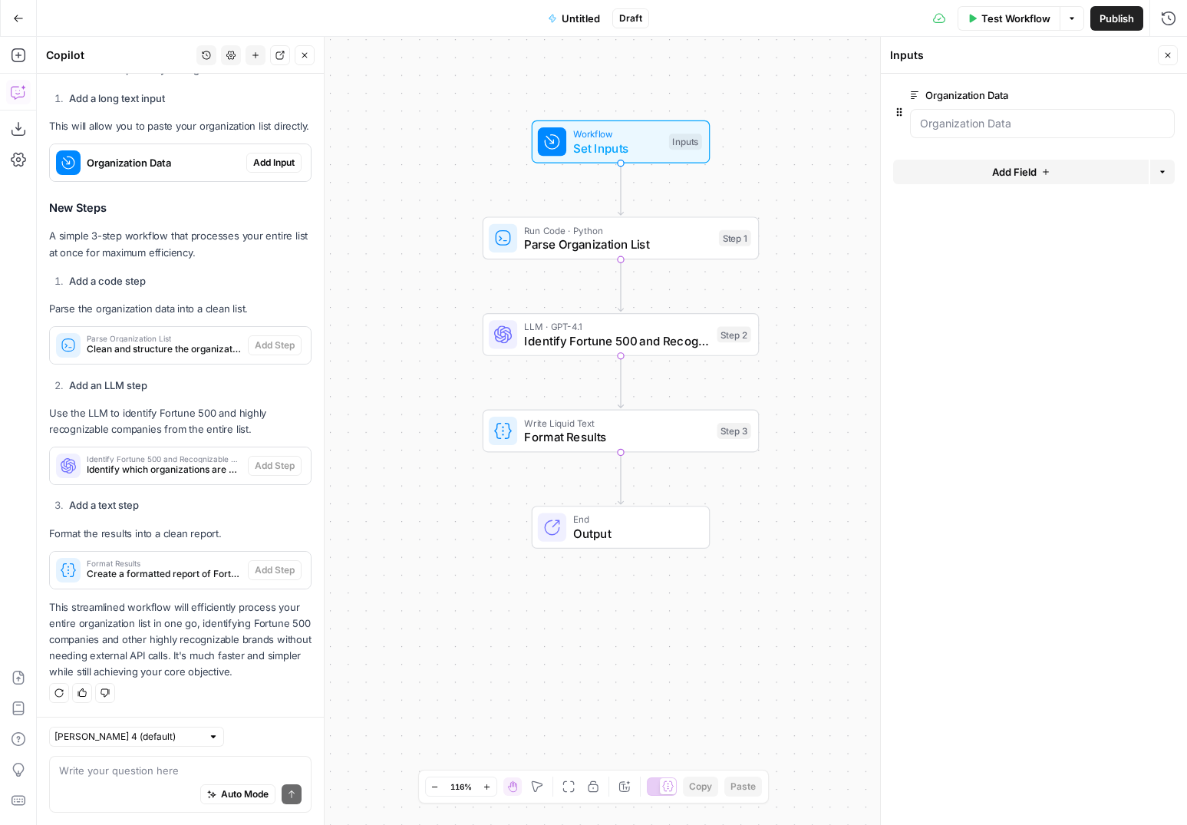
click at [1115, 95] on span "edit field" at bounding box center [1118, 95] width 34 height 12
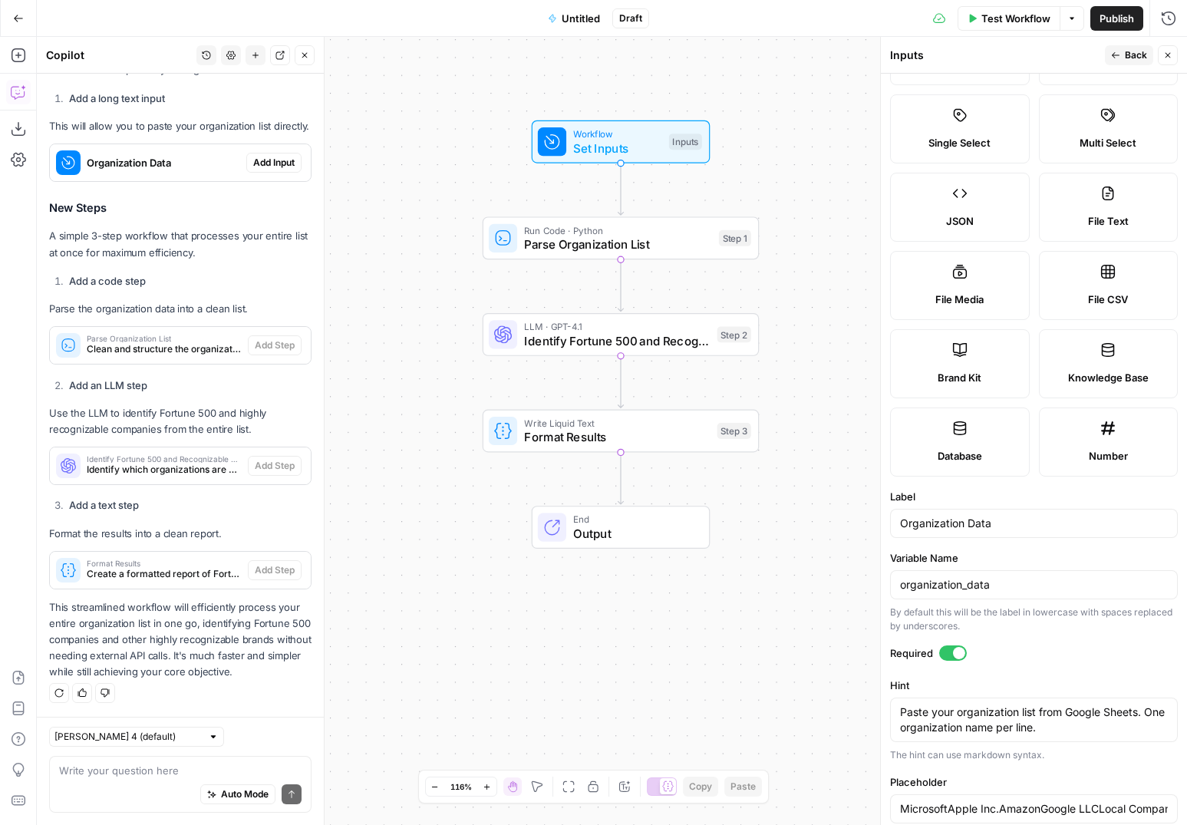
scroll to position [224, 0]
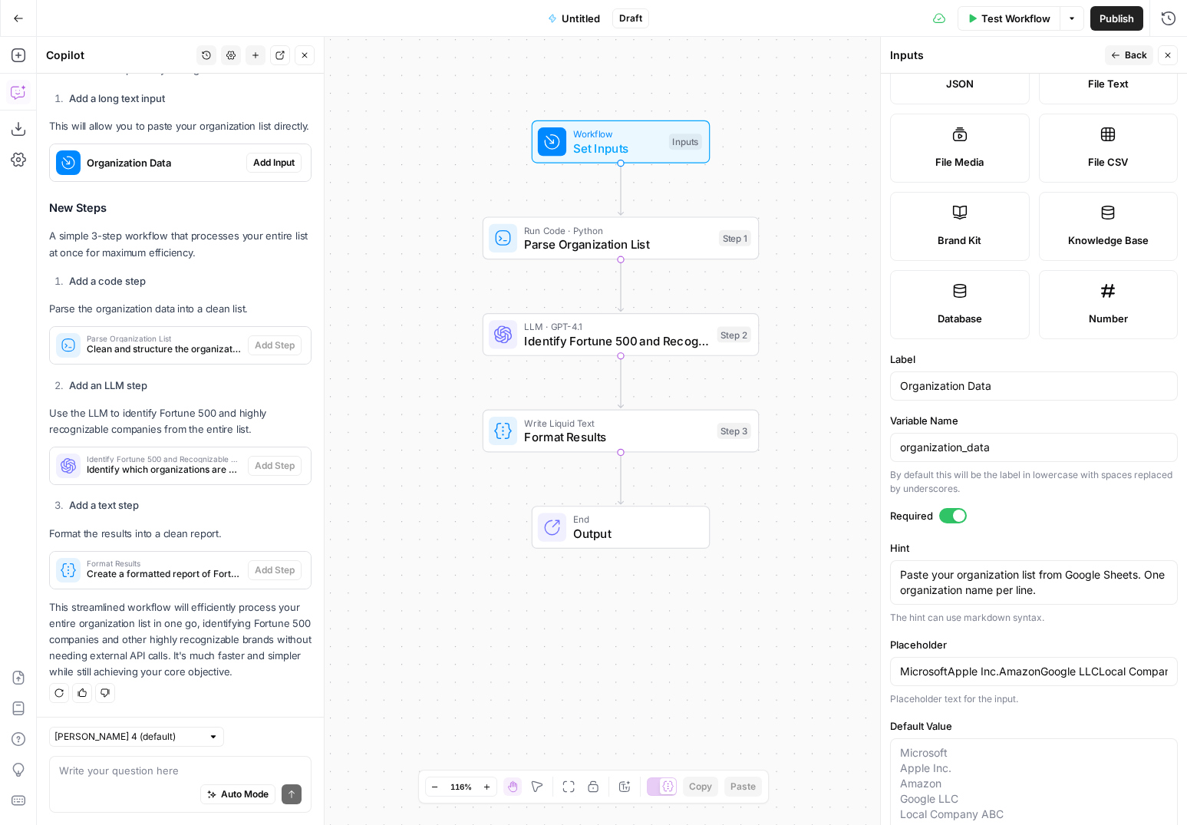
click at [976, 326] on label "Database" at bounding box center [960, 304] width 140 height 69
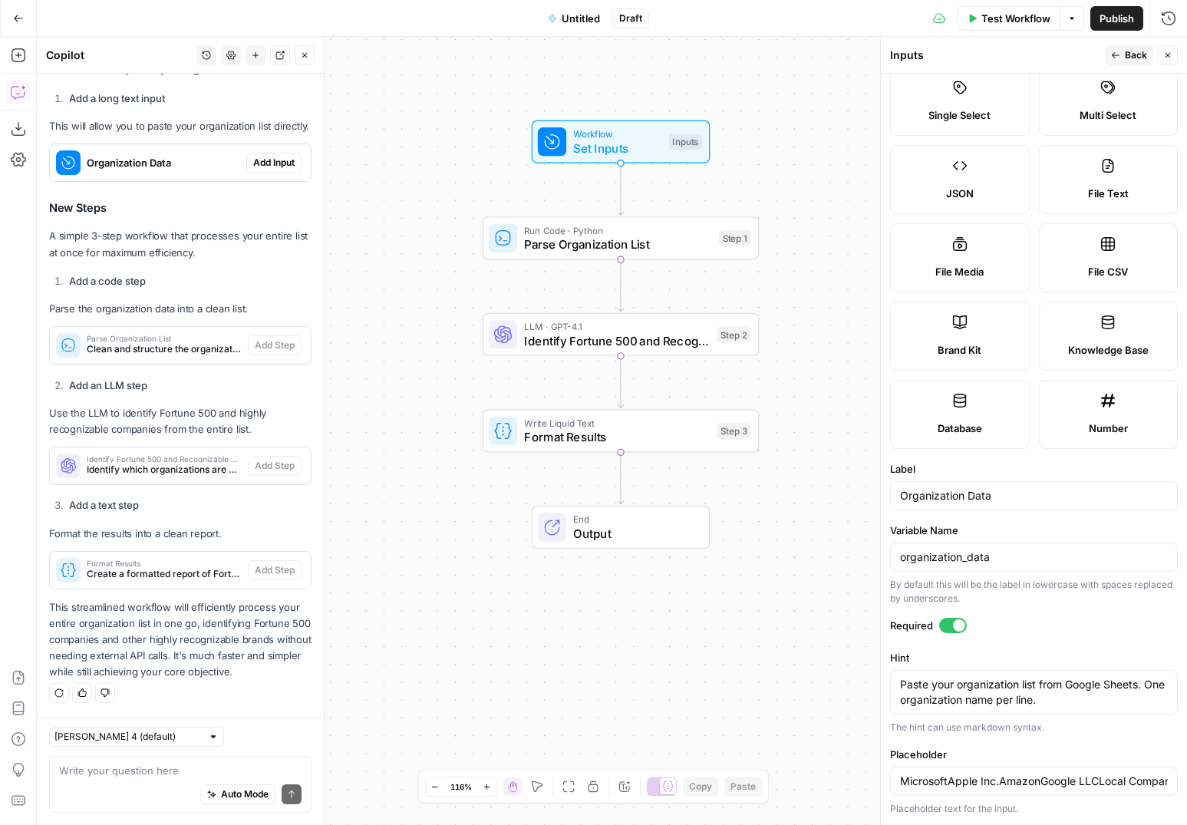
type input "MicrosoftApple Inc.AmazonGoogle LLCLocal Company ABCSpaceX"
click at [1132, 55] on span "Back" at bounding box center [1136, 55] width 22 height 14
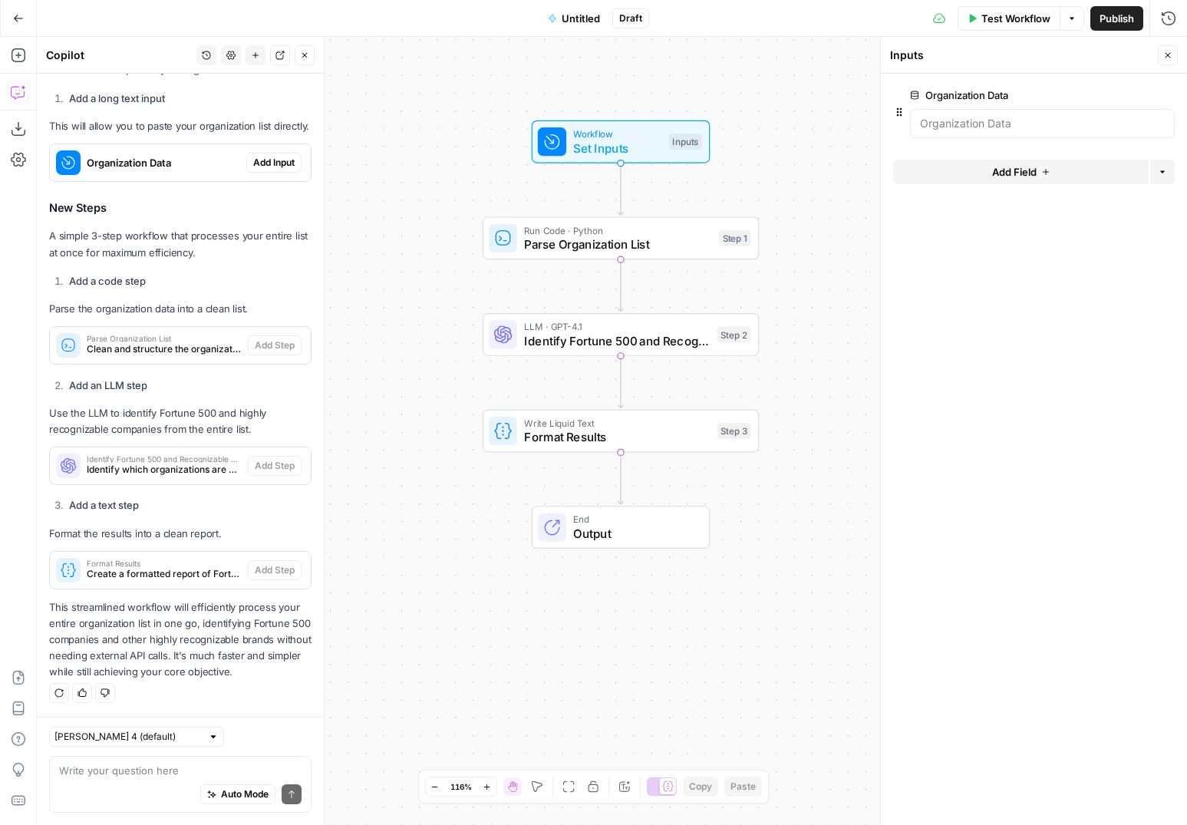
click at [1006, 22] on span "Test Workflow" at bounding box center [1016, 18] width 69 height 15
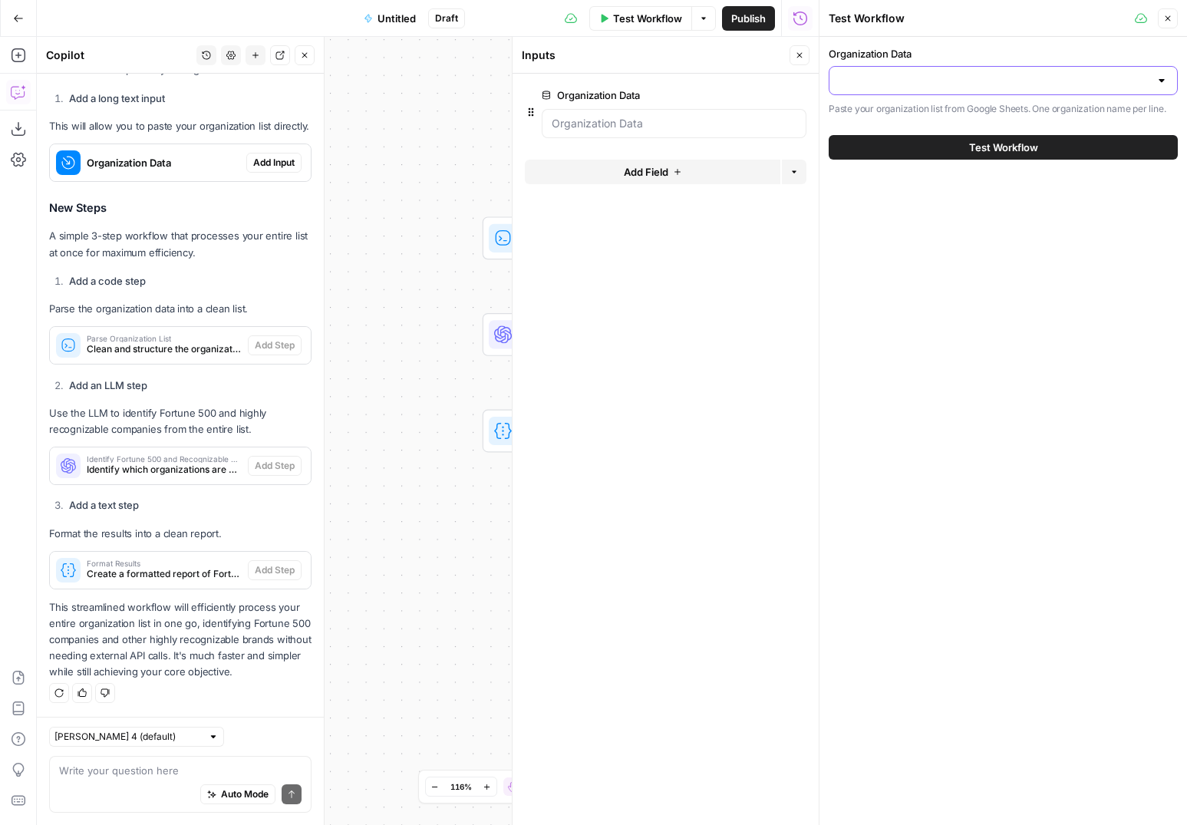
click at [1051, 83] on input "Organization Data" at bounding box center [994, 80] width 311 height 15
click at [1004, 34] on header "Test Workflow Close" at bounding box center [1004, 18] width 368 height 37
click at [1174, 18] on button "Close" at bounding box center [1168, 18] width 20 height 20
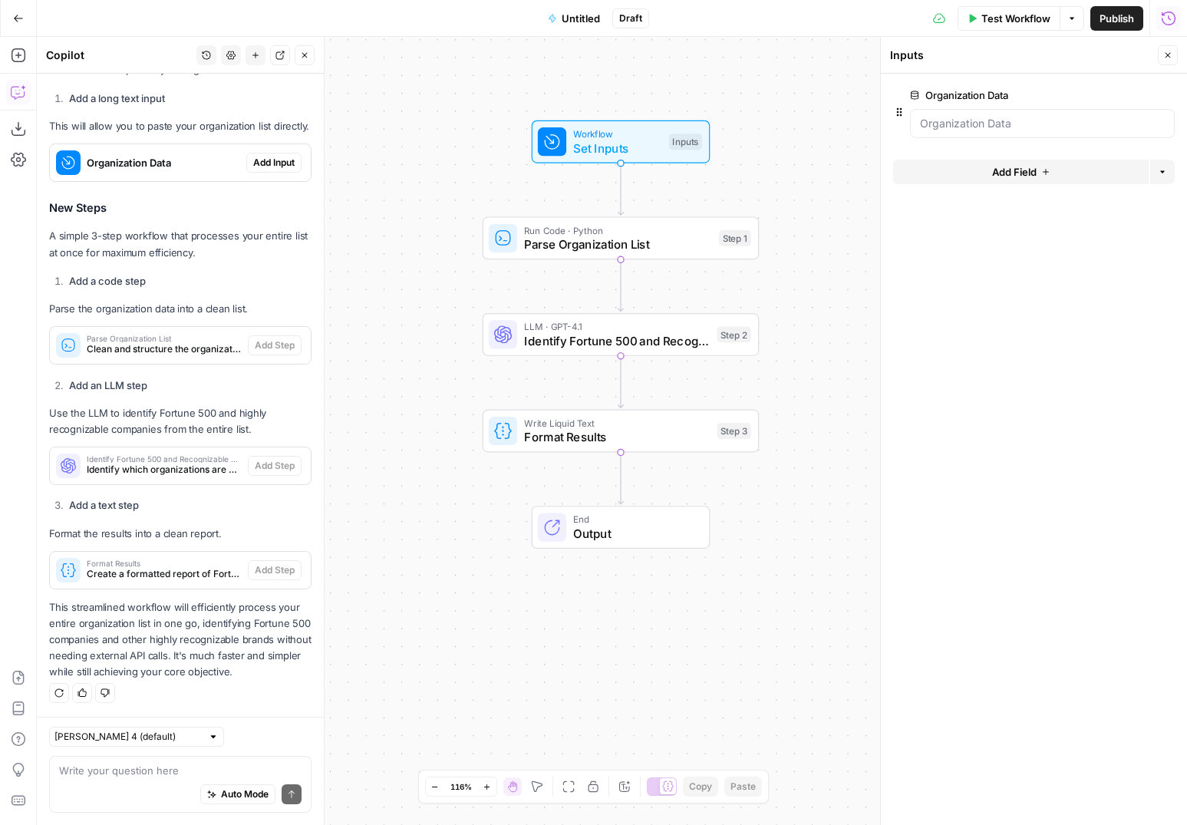
click at [1126, 91] on span "edit field" at bounding box center [1118, 95] width 34 height 12
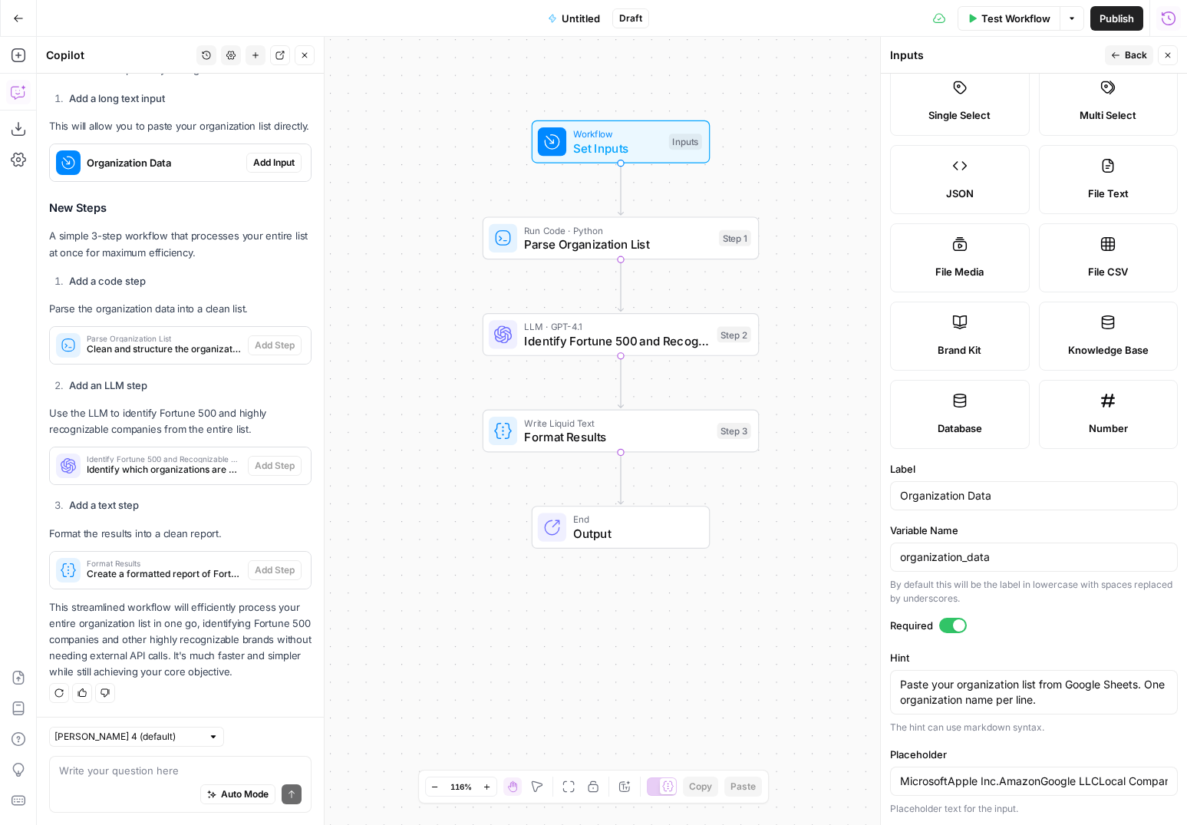
scroll to position [0, 0]
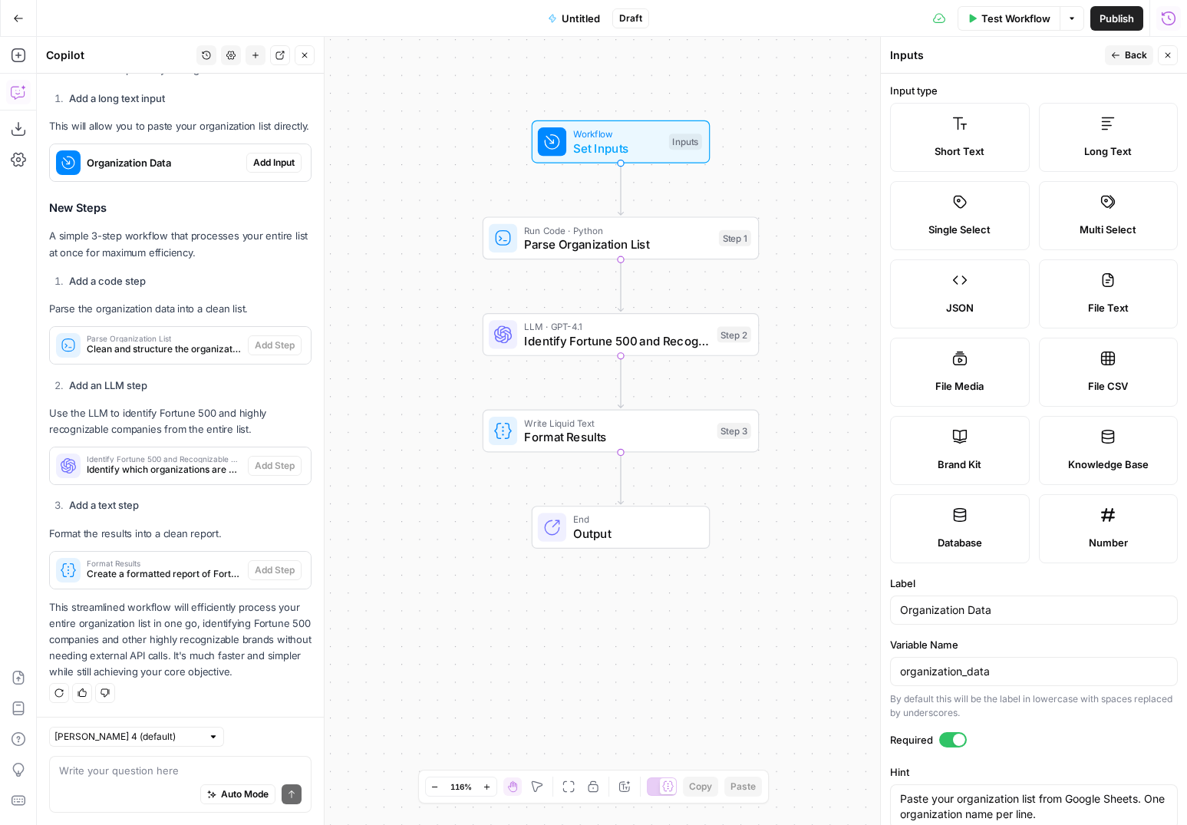
click at [1105, 141] on label "Long Text" at bounding box center [1109, 137] width 140 height 69
type input "MicrosoftApple Inc.AmazonGoogle LLCLocal Company ABCSpaceX"
click at [1121, 62] on button "Back" at bounding box center [1129, 55] width 48 height 20
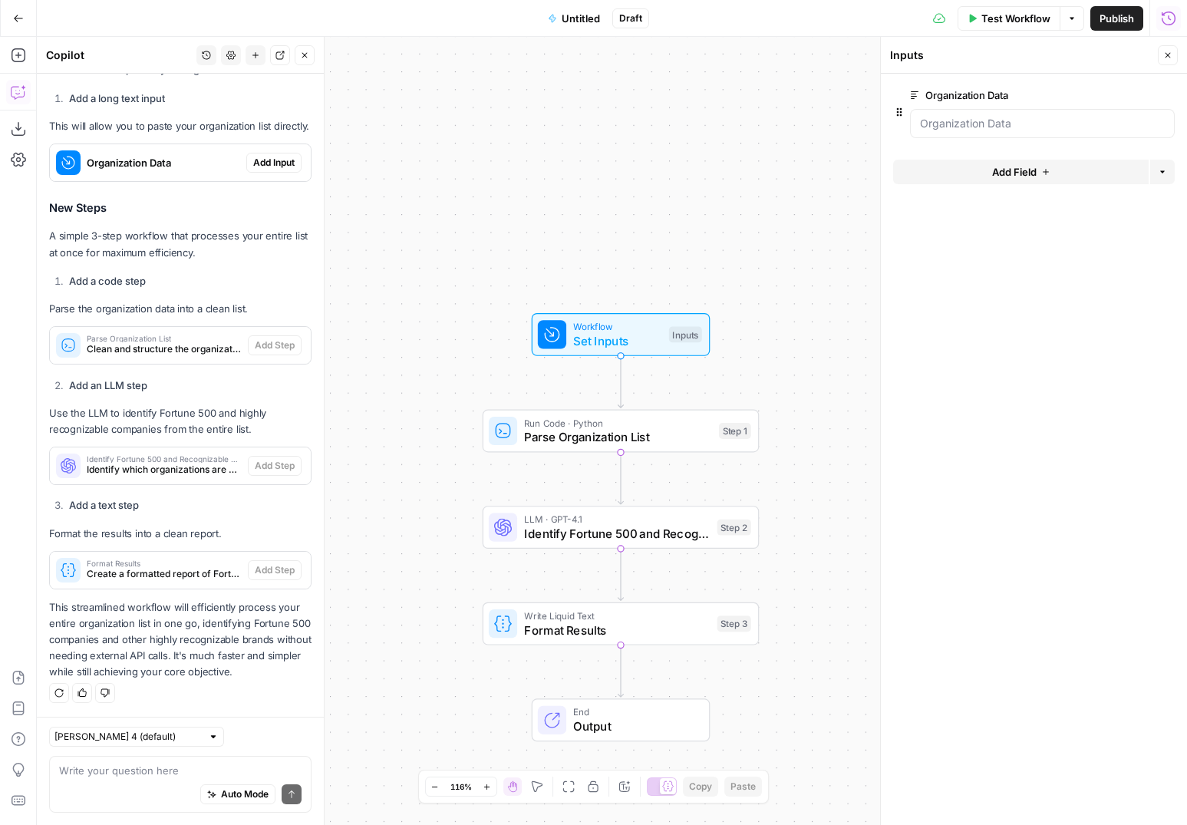
click at [1038, 23] on span "Test Workflow" at bounding box center [1016, 18] width 69 height 15
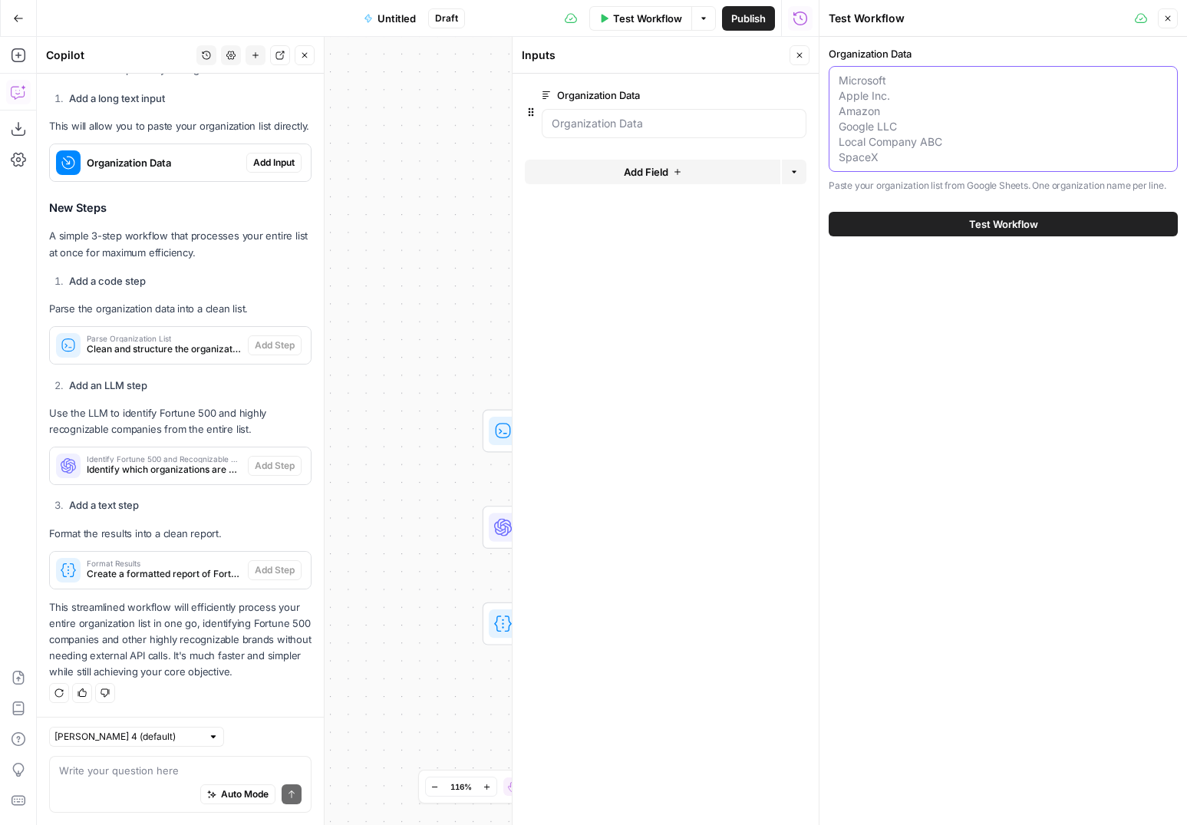
click at [962, 124] on textarea "Organization Data" at bounding box center [1003, 119] width 329 height 92
paste textarea "Analogue, Inc. Harco Zomerman & Company LLC #GrabYourWallet 0xKYC, Inc. 1-866 N…"
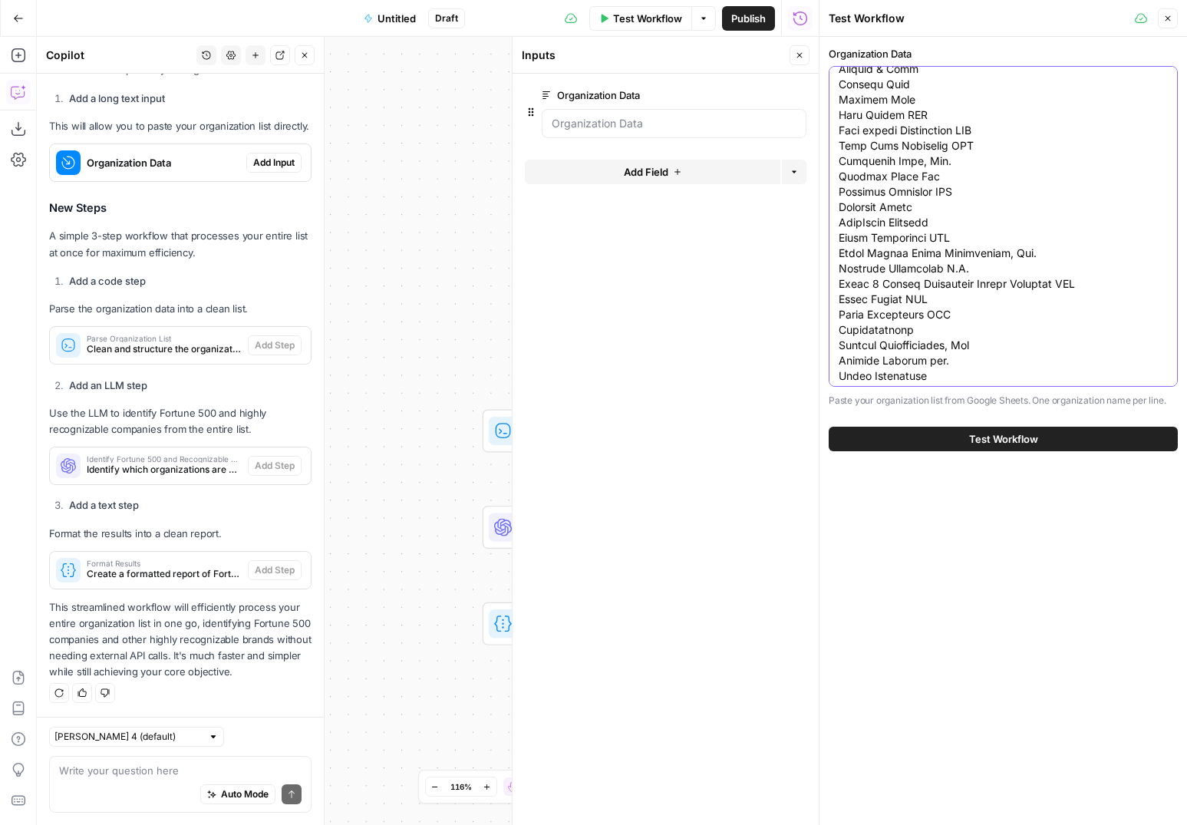
scroll to position [151057, 0]
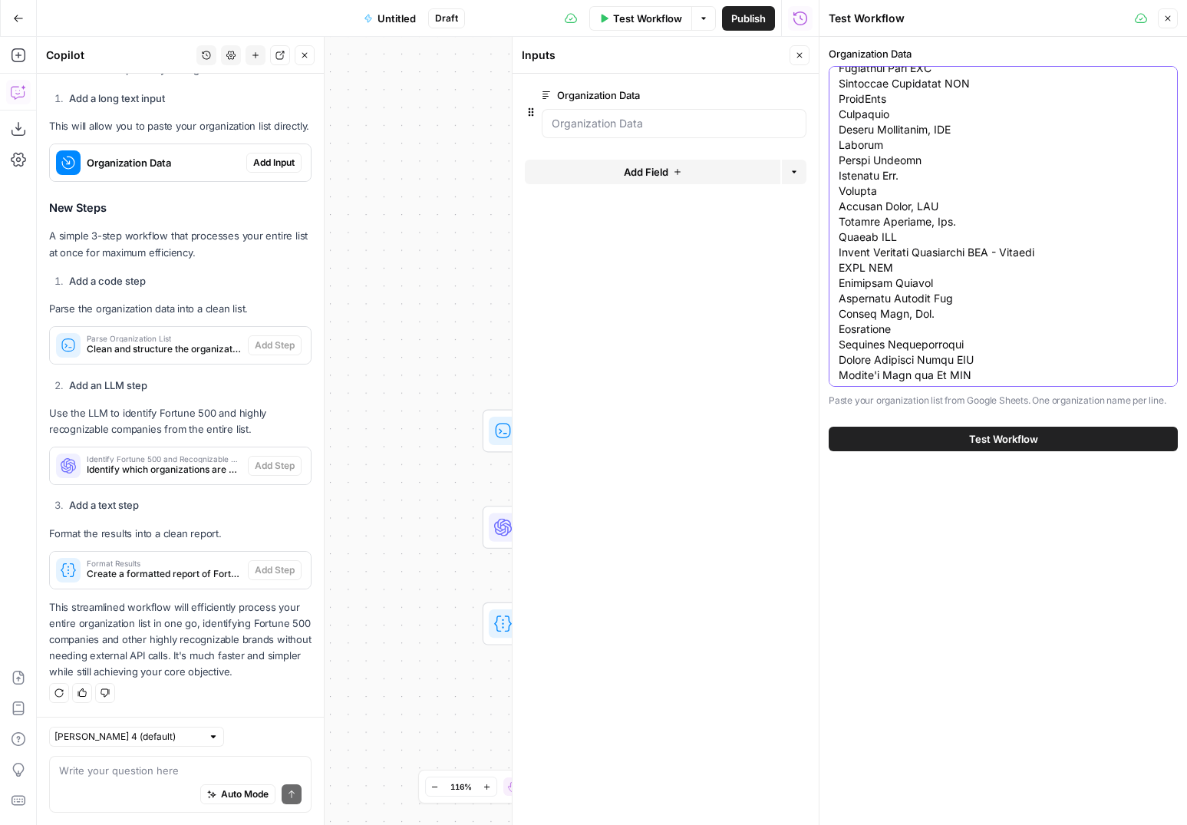
type textarea "Analogue, Inc. Harco Zomerman & Company LLC #GrabYourWallet 0xKYC, Inc. 1-866 N…"
click at [979, 436] on span "Test Workflow" at bounding box center [1003, 438] width 69 height 15
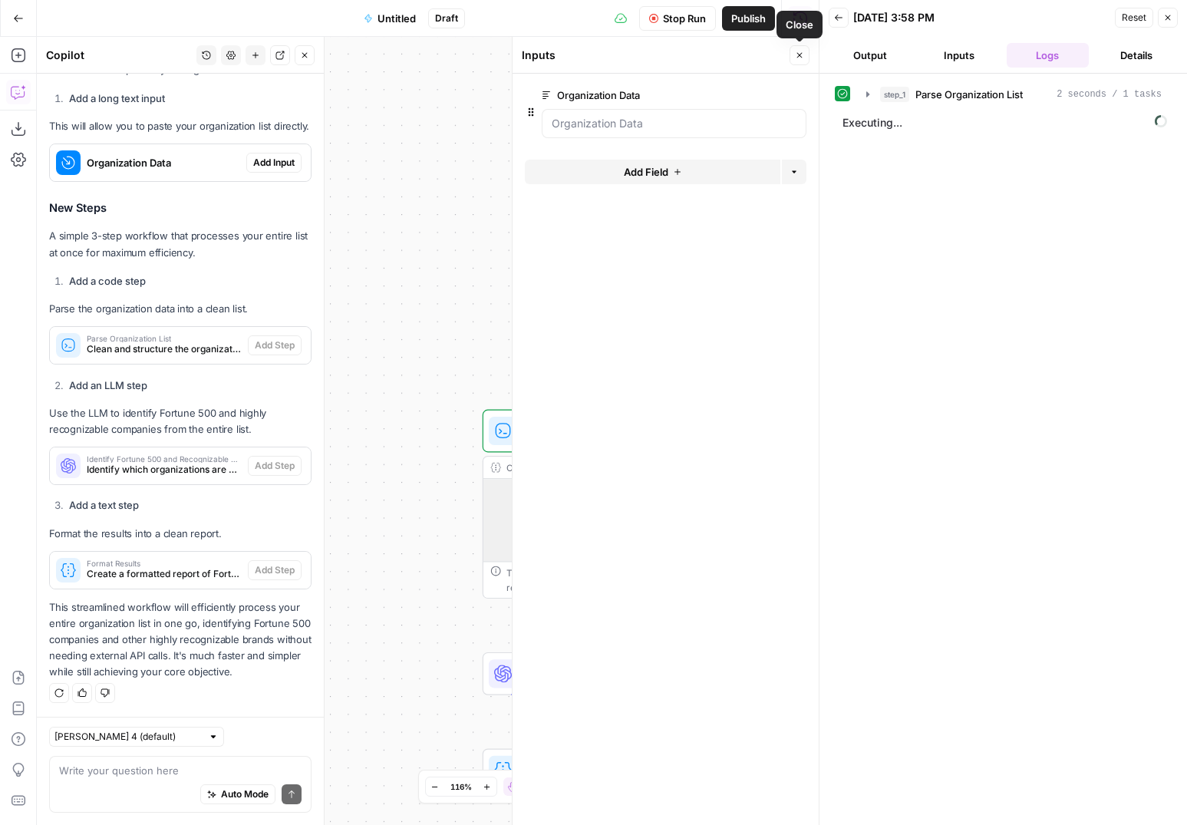
click at [798, 54] on icon "button" at bounding box center [800, 55] width 5 height 5
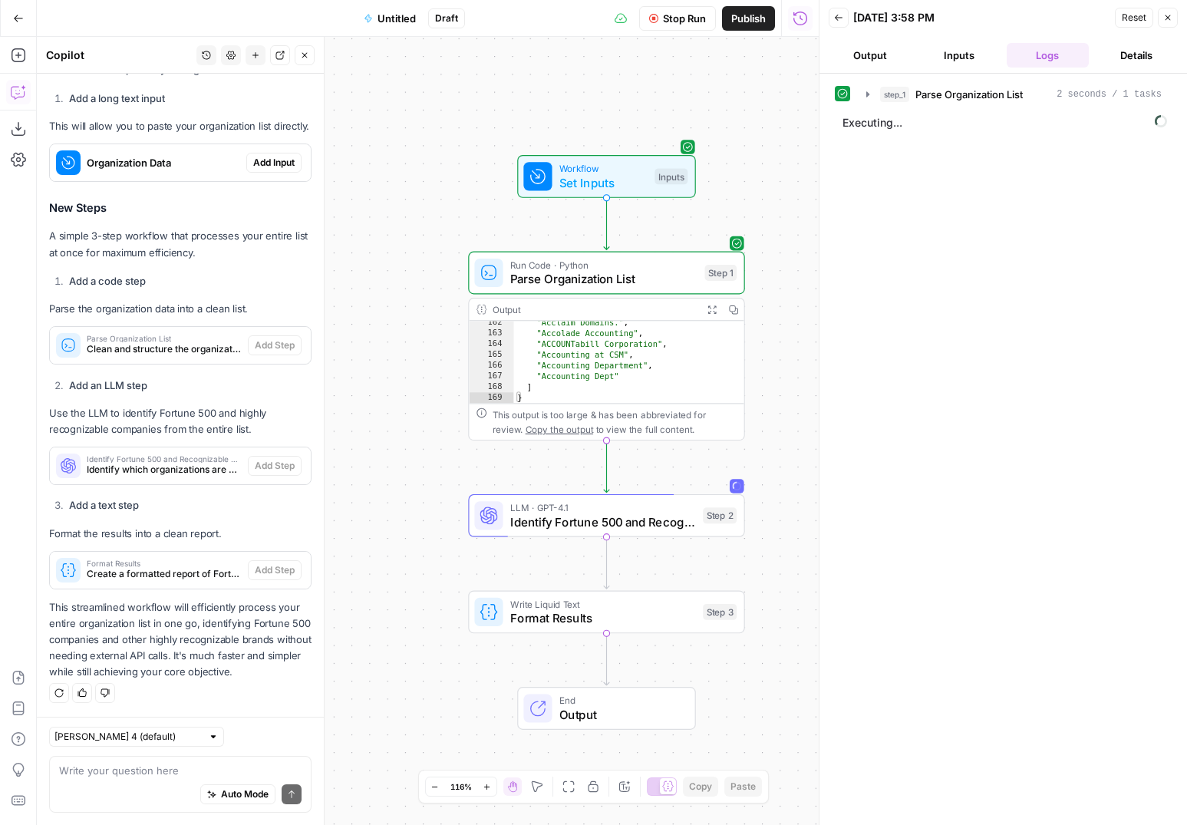
scroll to position [1486, 0]
click at [872, 96] on icon "button" at bounding box center [868, 94] width 12 height 12
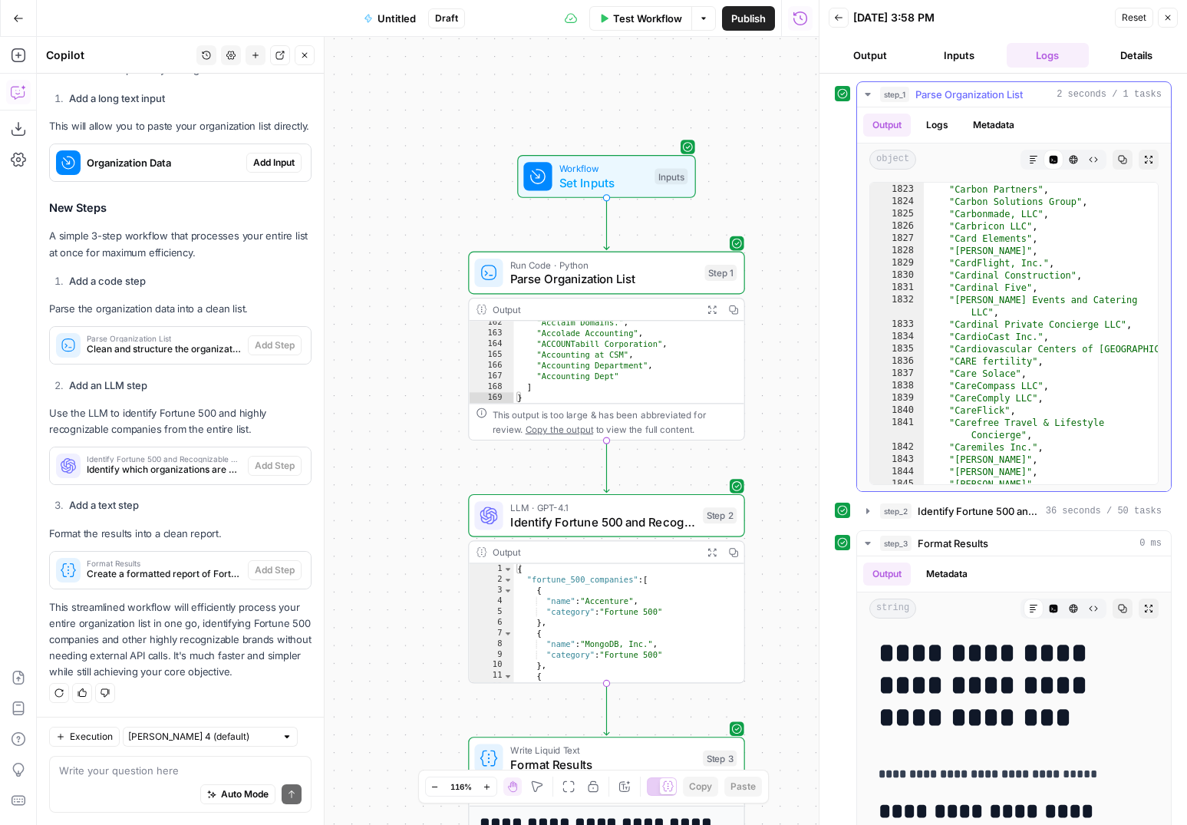
scroll to position [3968, 0]
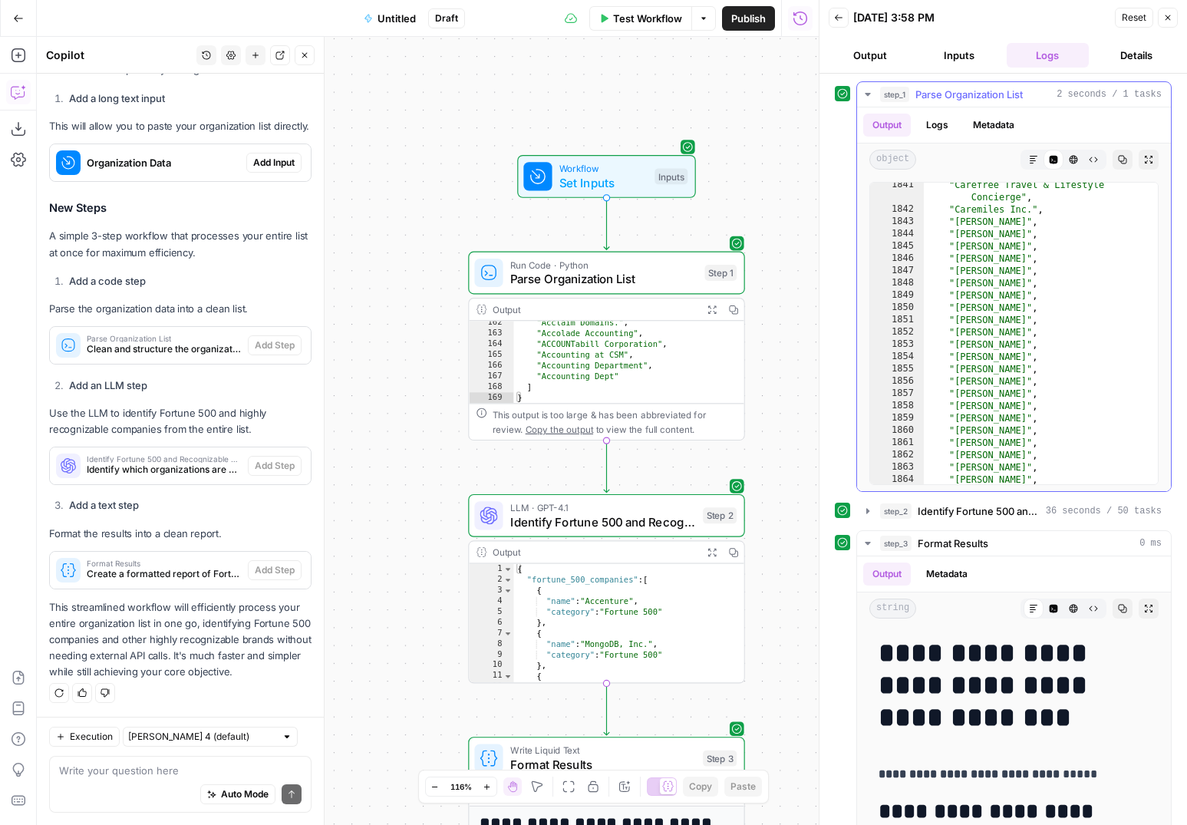
click at [866, 94] on icon "button" at bounding box center [867, 94] width 5 height 3
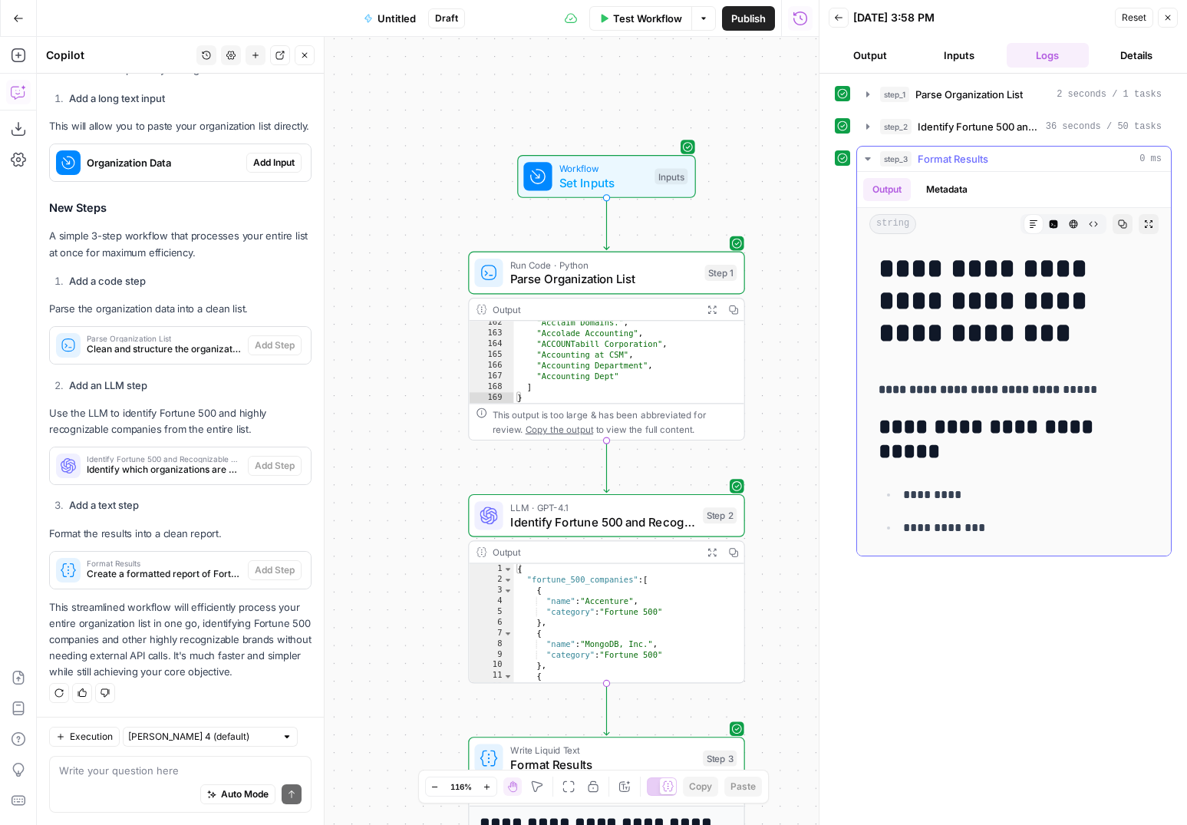
scroll to position [19, 0]
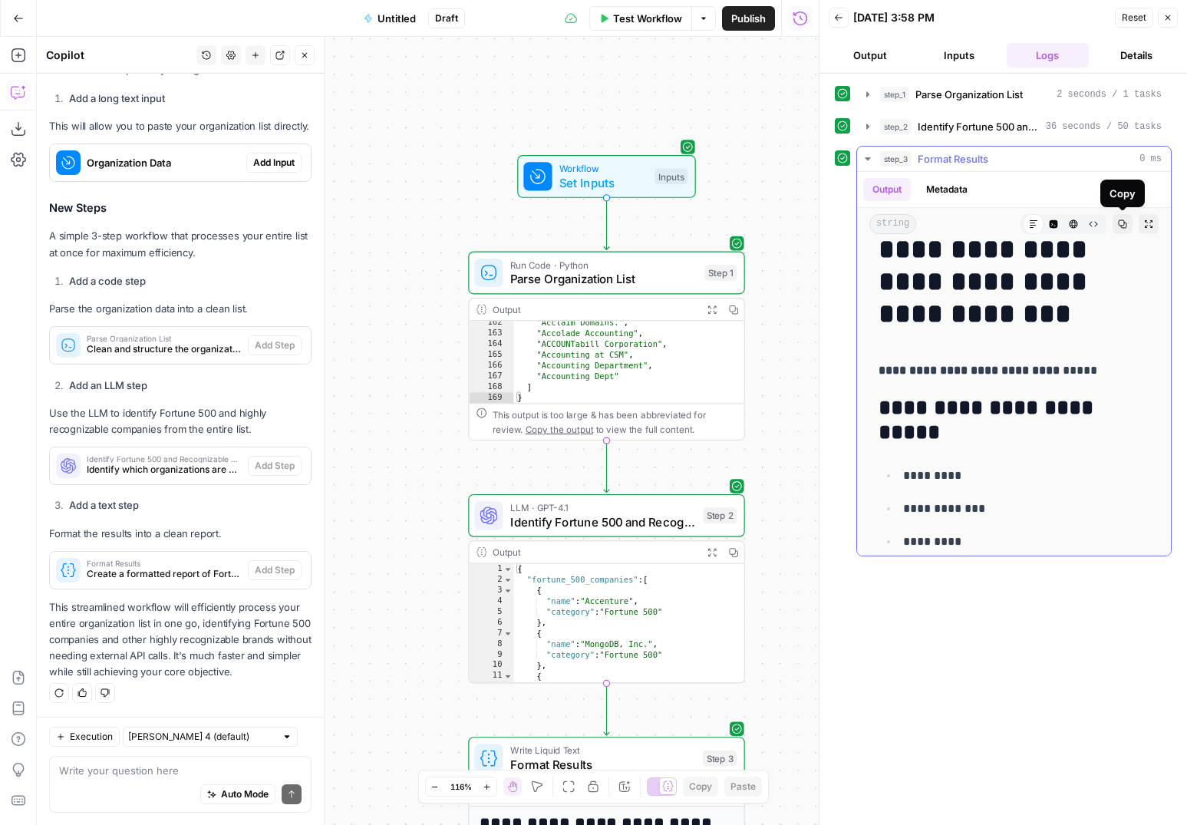
click at [1120, 223] on icon "button" at bounding box center [1122, 224] width 9 height 9
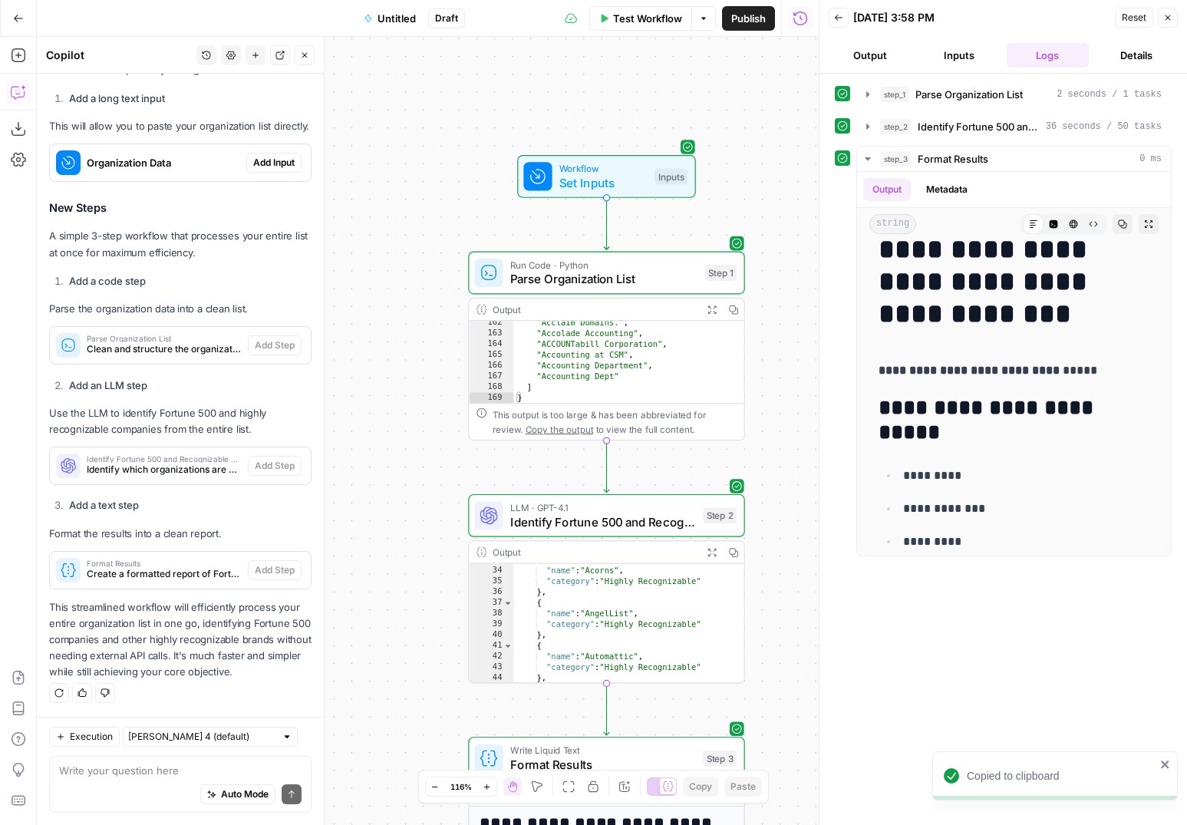
scroll to position [303, 0]
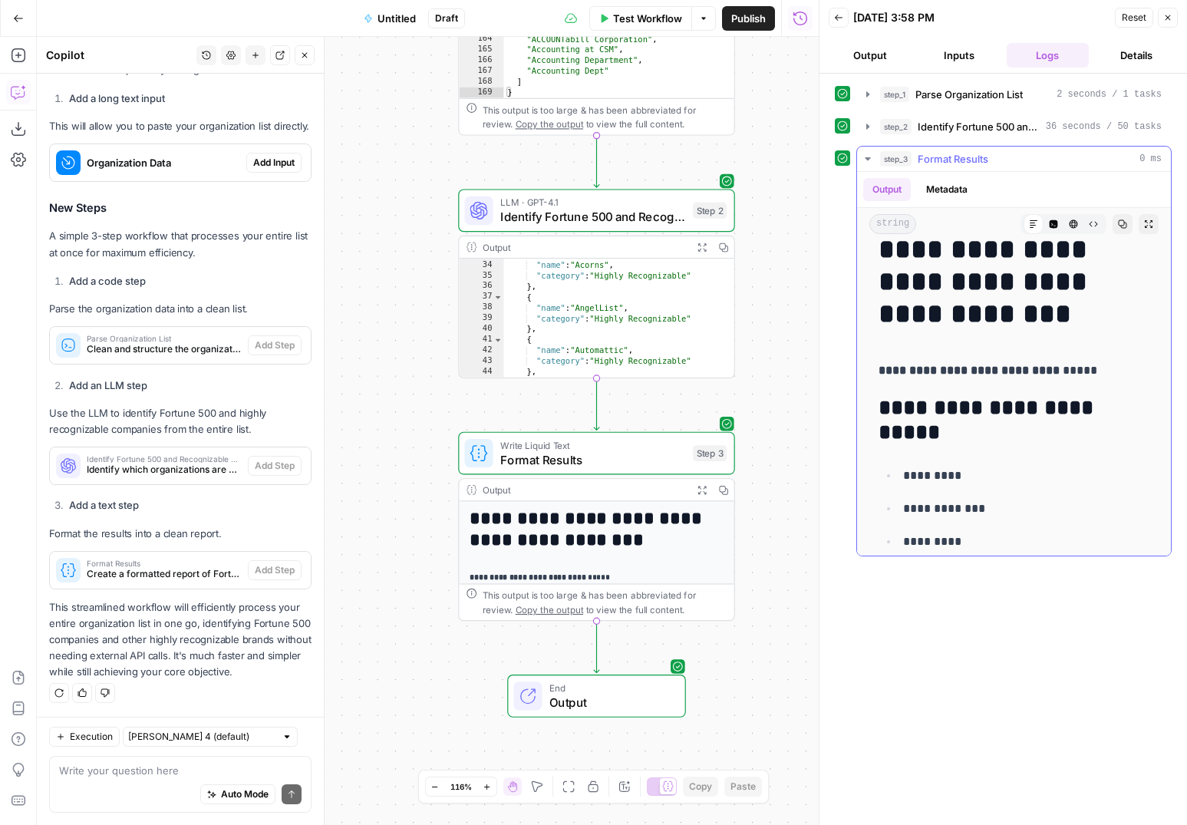
click at [955, 191] on button "Metadata" at bounding box center [947, 189] width 60 height 23
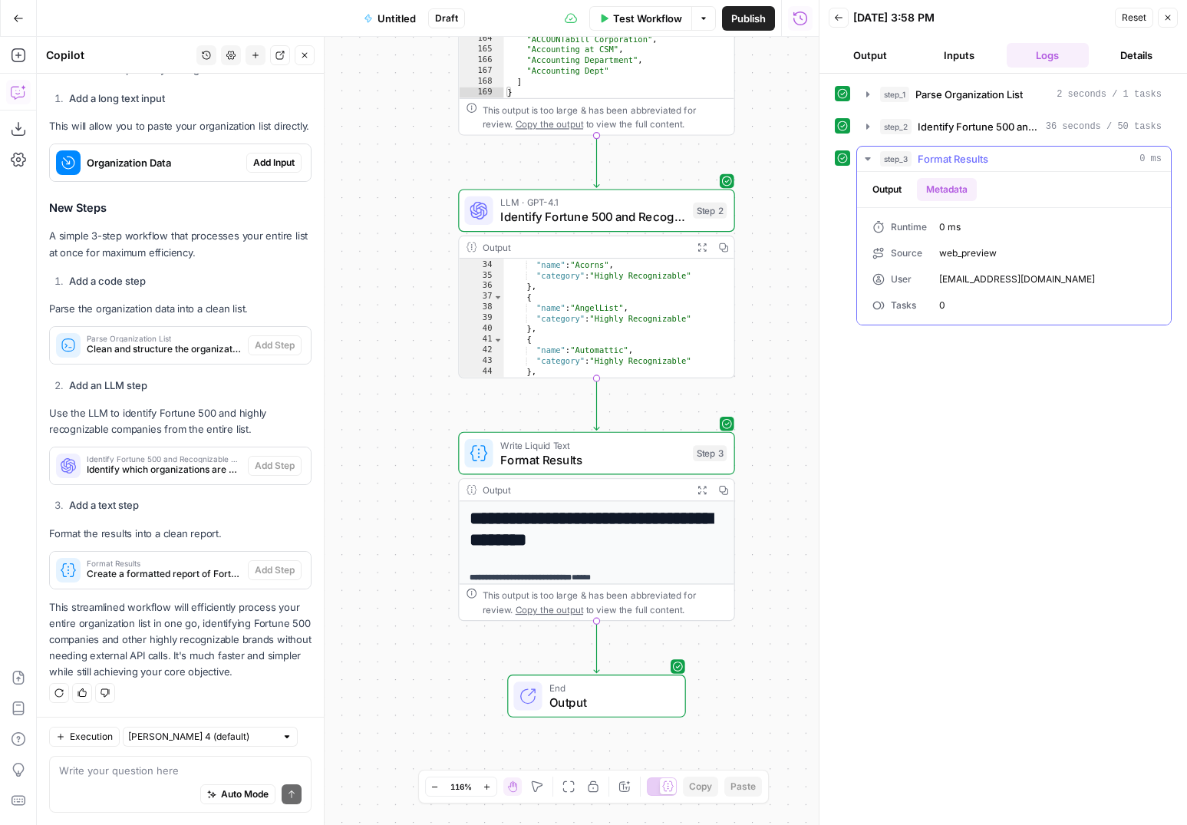
click at [896, 189] on button "Output" at bounding box center [888, 189] width 48 height 23
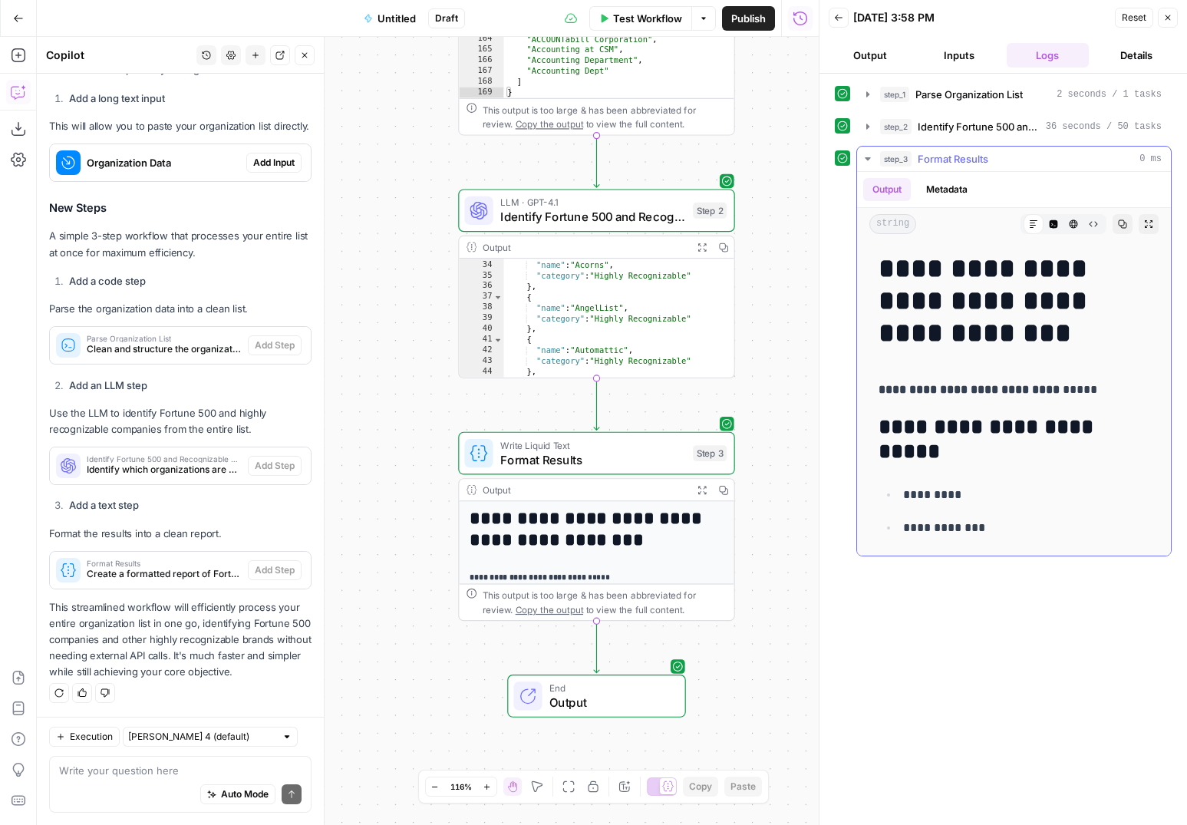
click at [1148, 220] on icon "button" at bounding box center [1148, 224] width 9 height 9
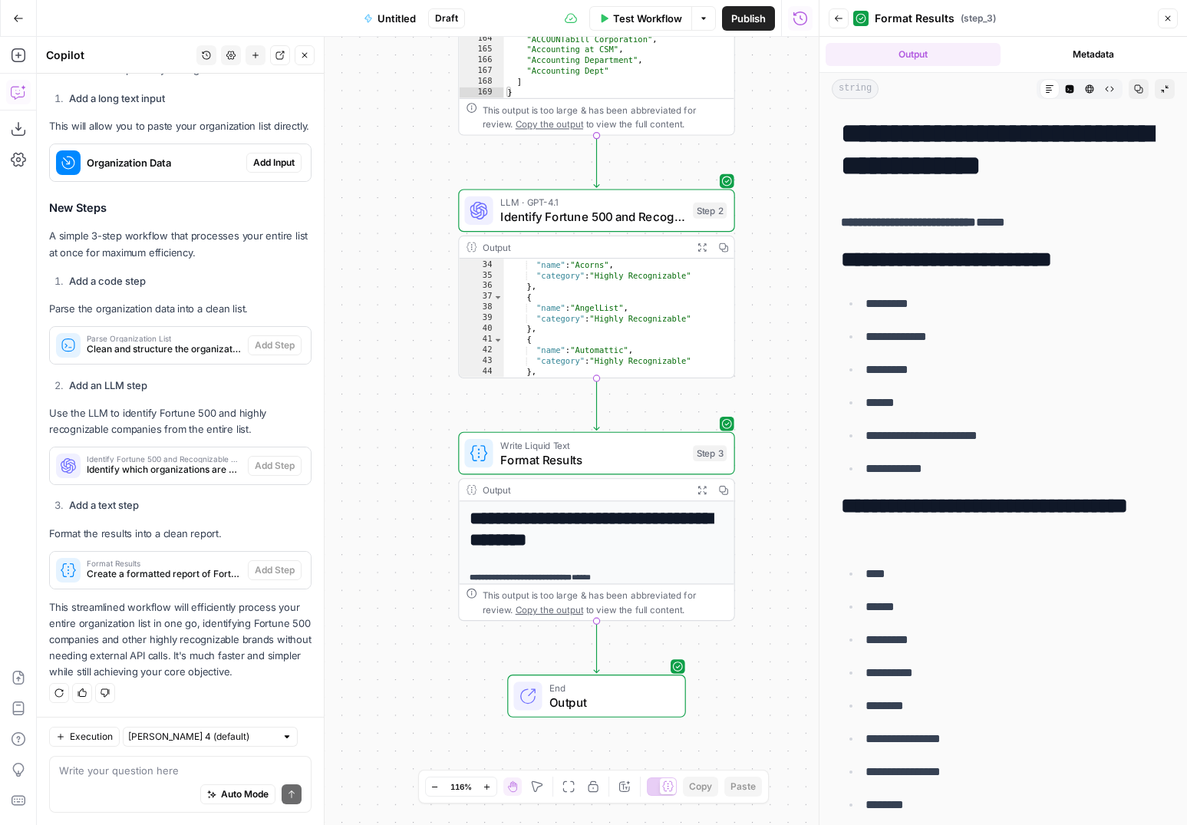
click at [844, 137] on h1 "**********" at bounding box center [1003, 149] width 325 height 64
click at [1145, 91] on button "Copy" at bounding box center [1139, 89] width 20 height 20
click at [1169, 17] on icon "button" at bounding box center [1168, 18] width 5 height 5
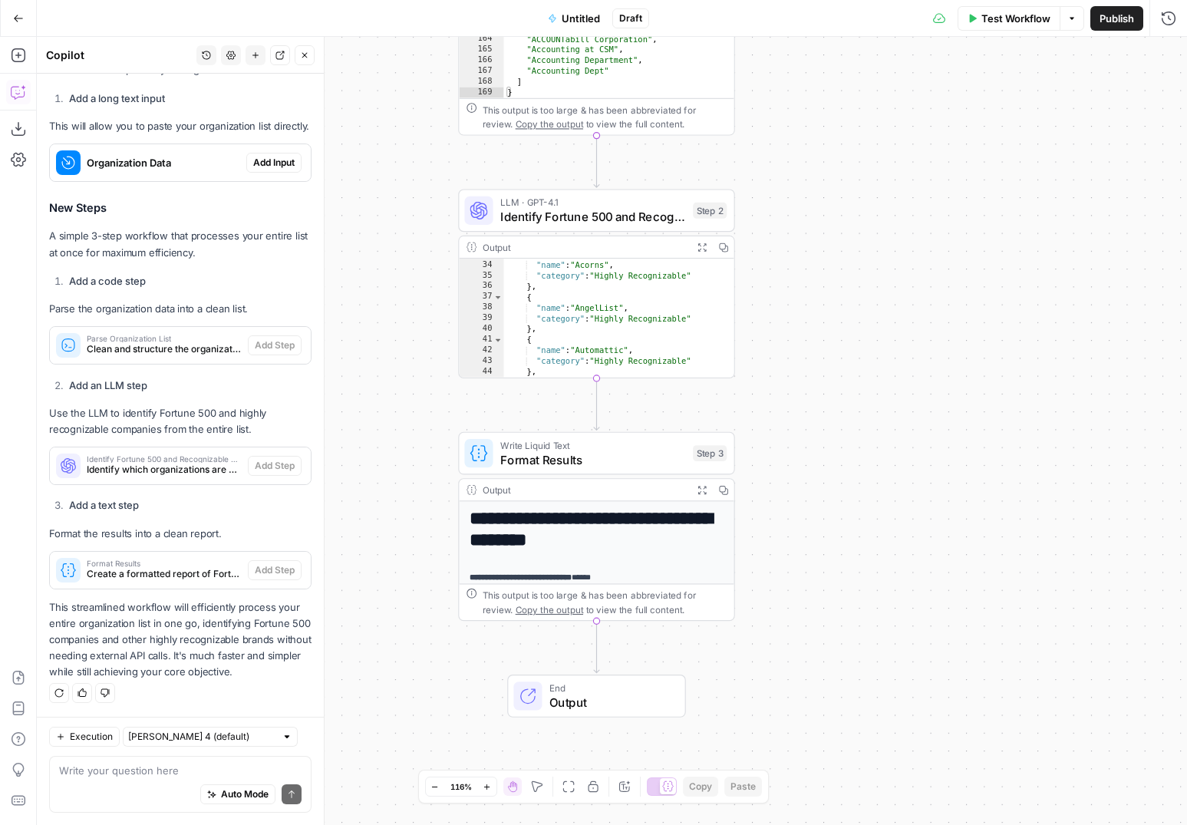
click at [1097, 16] on button "Publish" at bounding box center [1117, 18] width 53 height 25
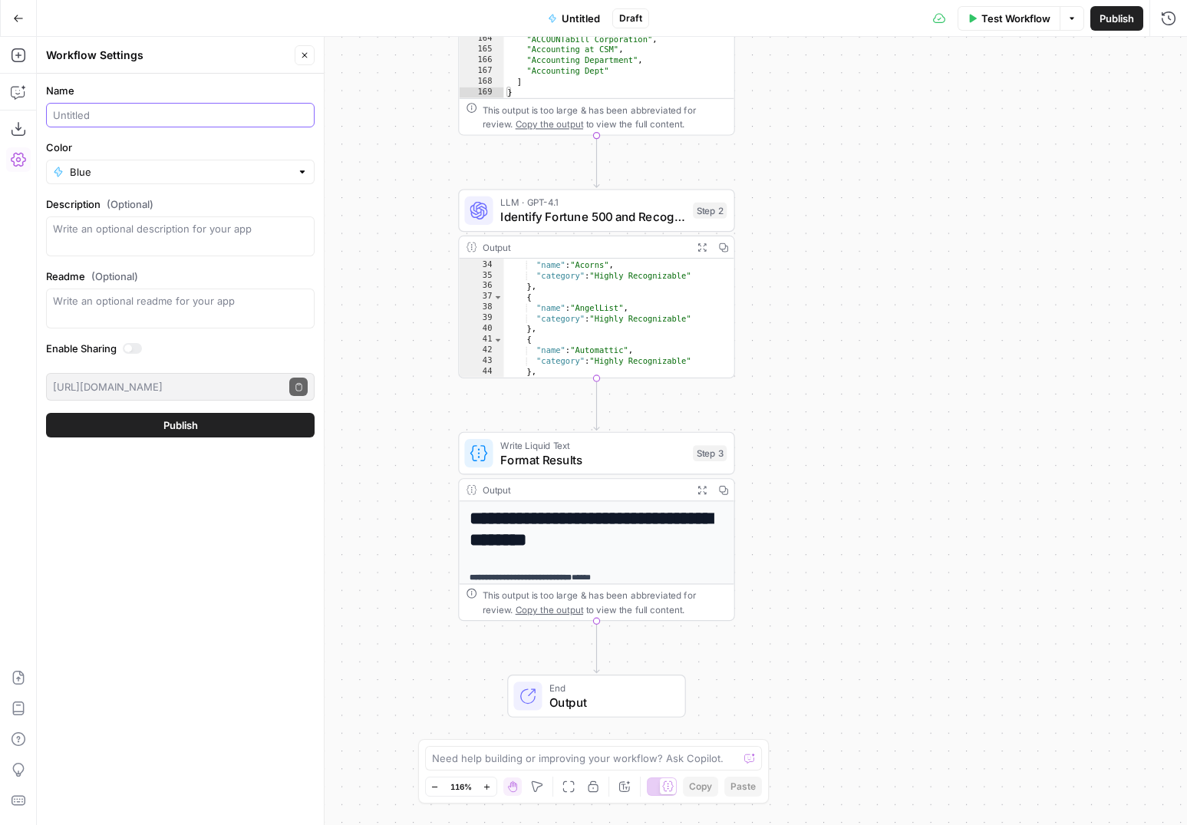
click at [127, 117] on input "Name" at bounding box center [180, 114] width 255 height 15
type input "Who's Who"
click at [259, 426] on button "Publish" at bounding box center [180, 425] width 269 height 25
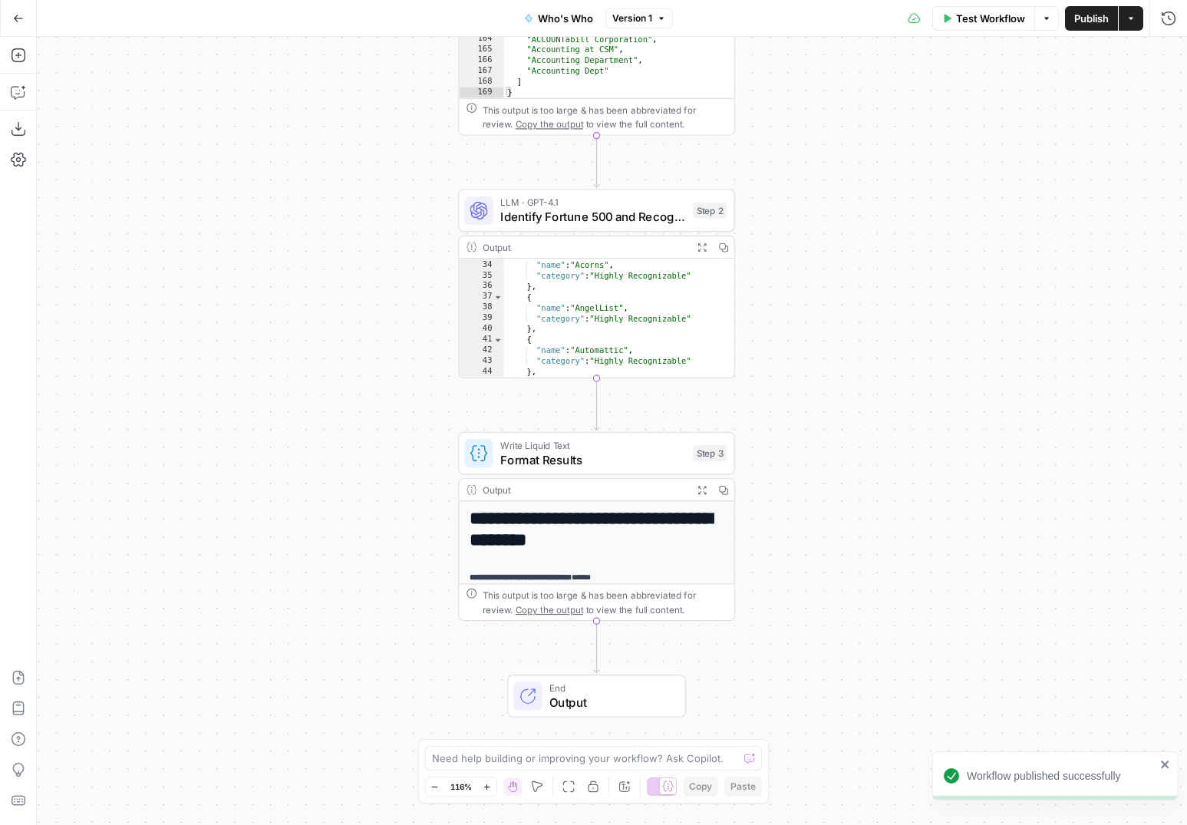
click at [1138, 28] on button "Actions" at bounding box center [1131, 18] width 25 height 25
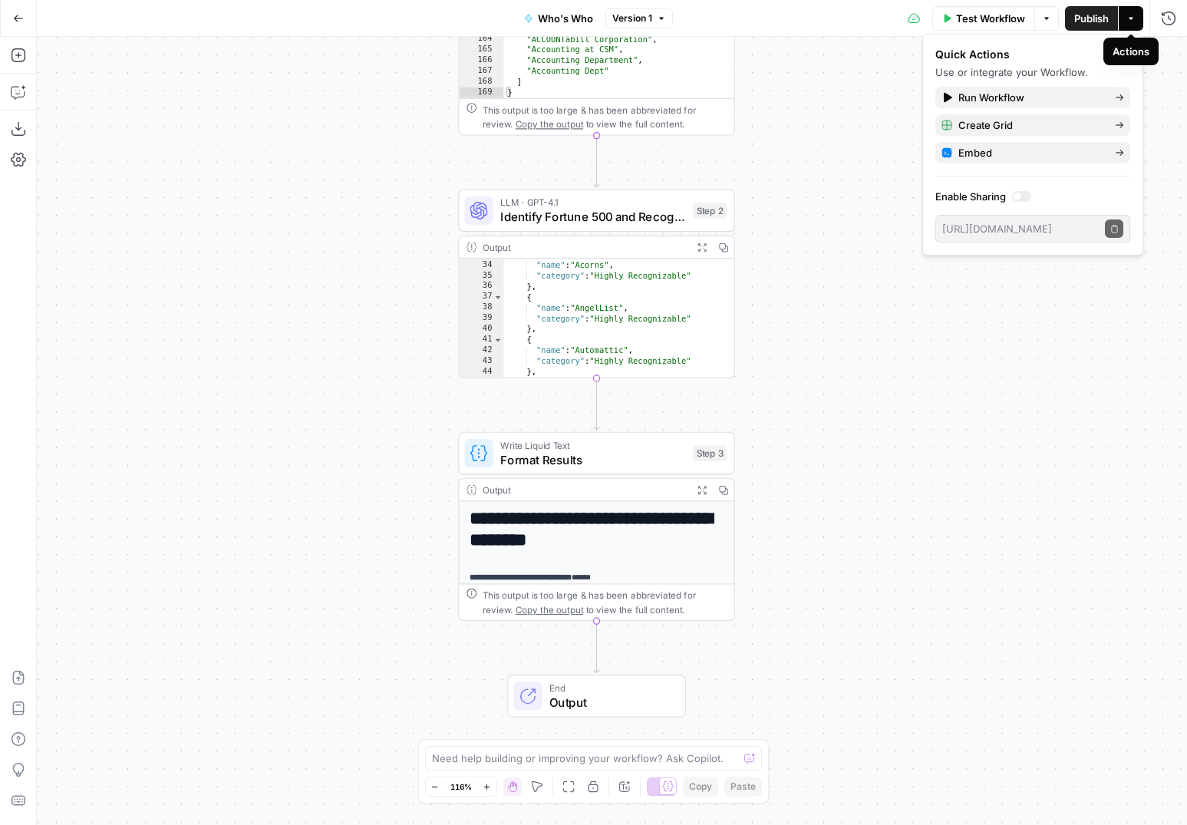
click at [1136, 18] on button "Actions" at bounding box center [1131, 18] width 25 height 25
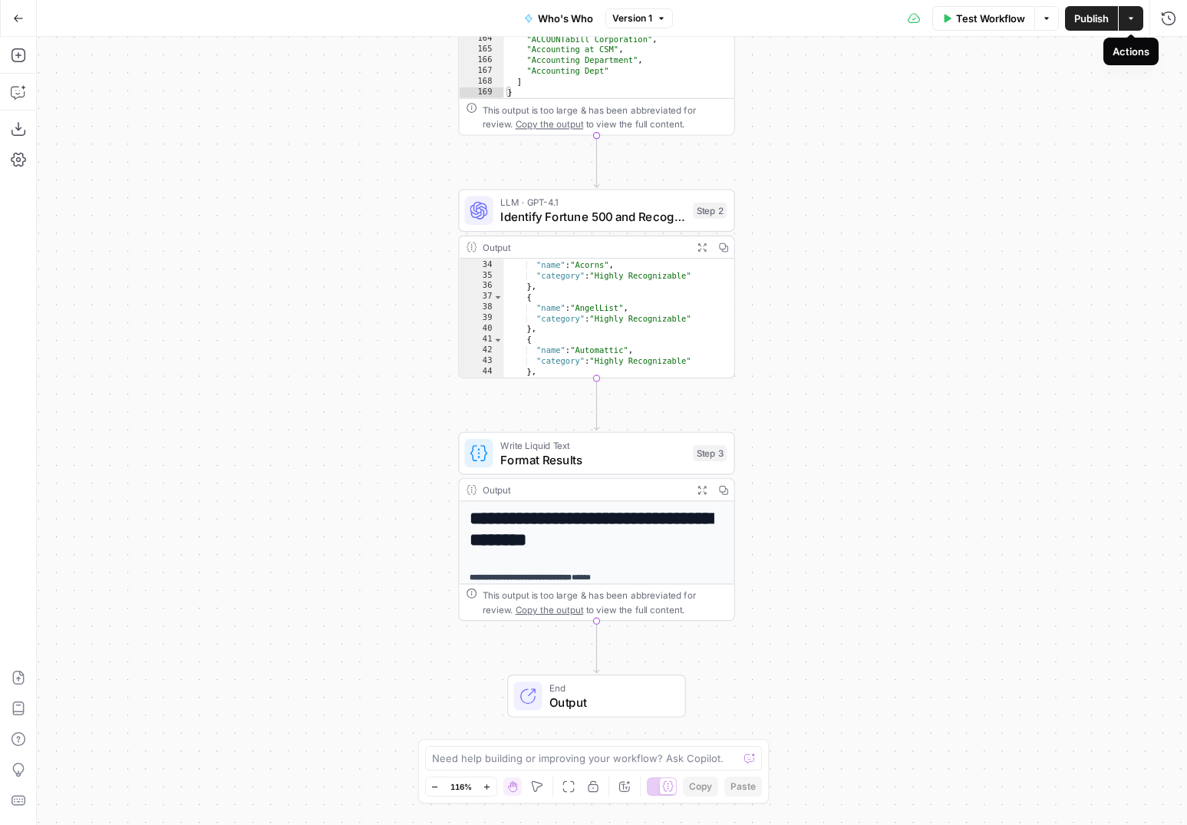
click at [1136, 18] on button "Actions" at bounding box center [1131, 18] width 25 height 25
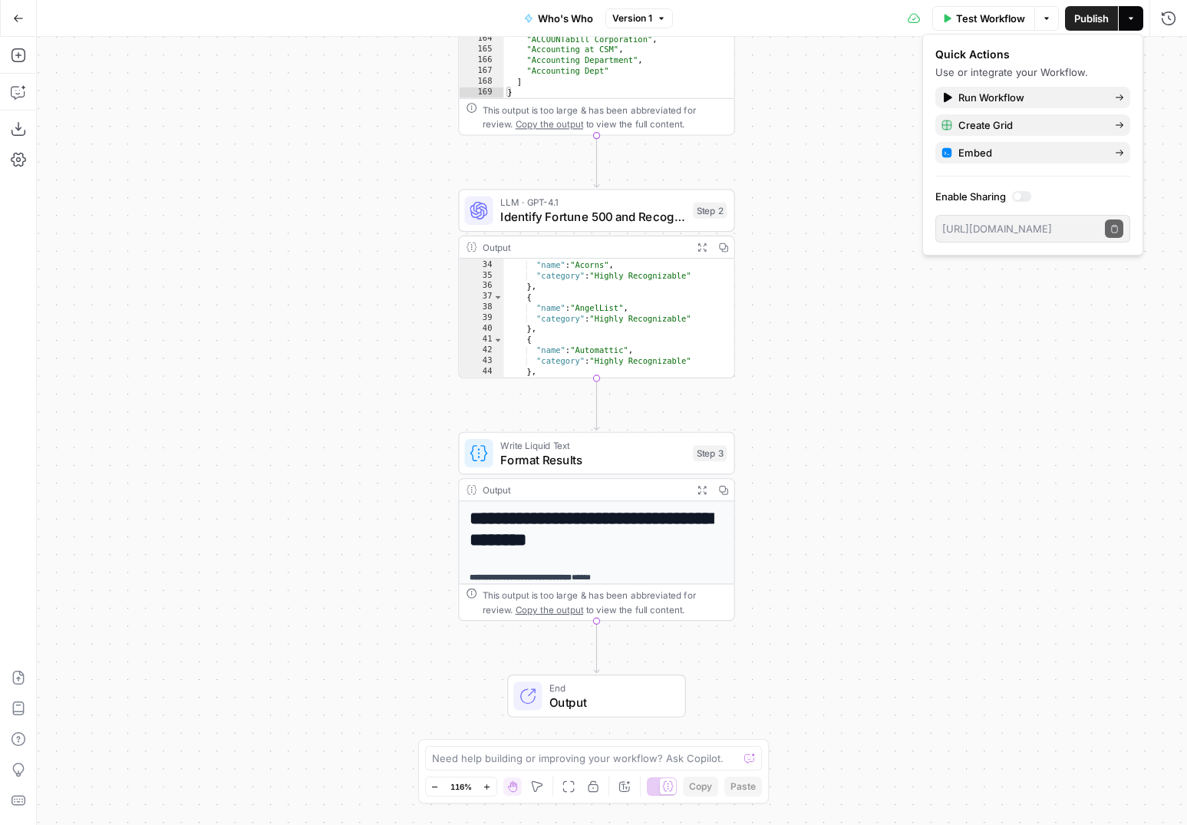
click at [1015, 198] on div at bounding box center [1018, 197] width 8 height 8
click at [1112, 226] on icon "button" at bounding box center [1115, 229] width 8 height 8
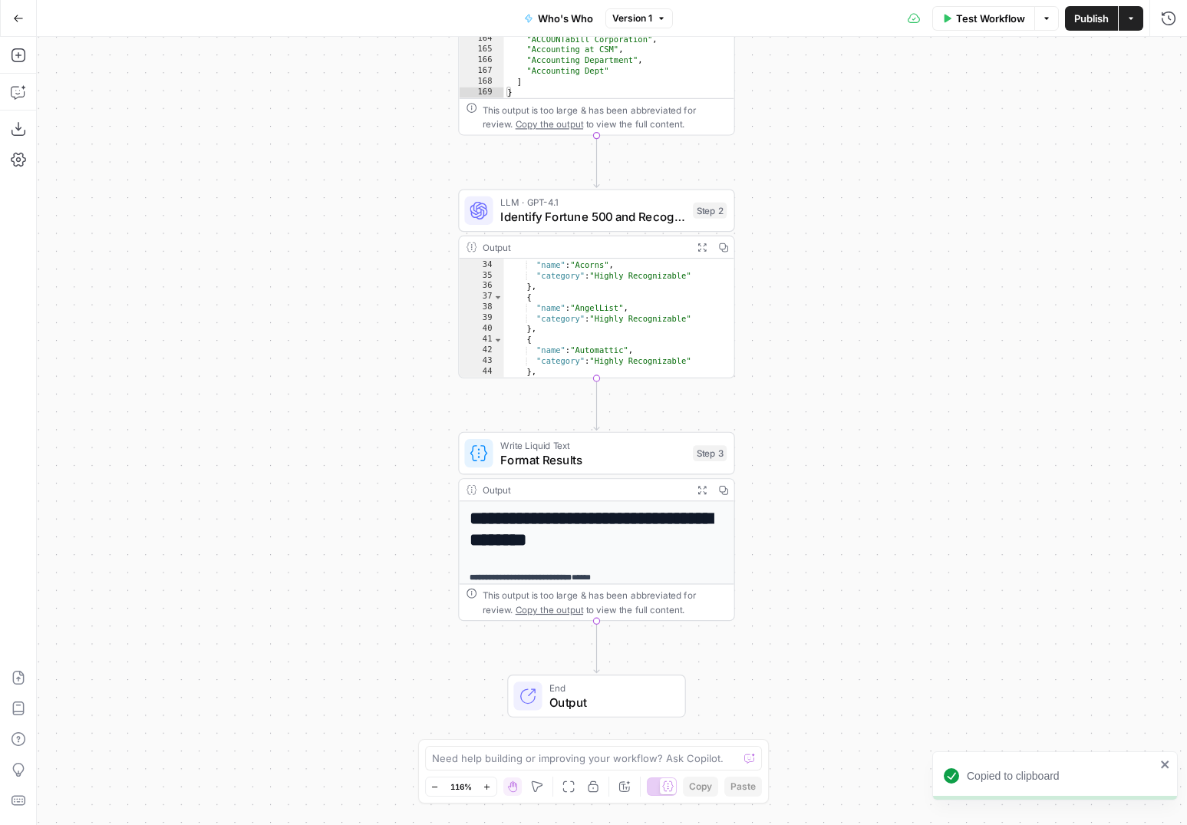
click at [876, 336] on div "Workflow Set Inputs Inputs Run Code · Python Parse Organization List Step 1 Out…" at bounding box center [612, 431] width 1151 height 788
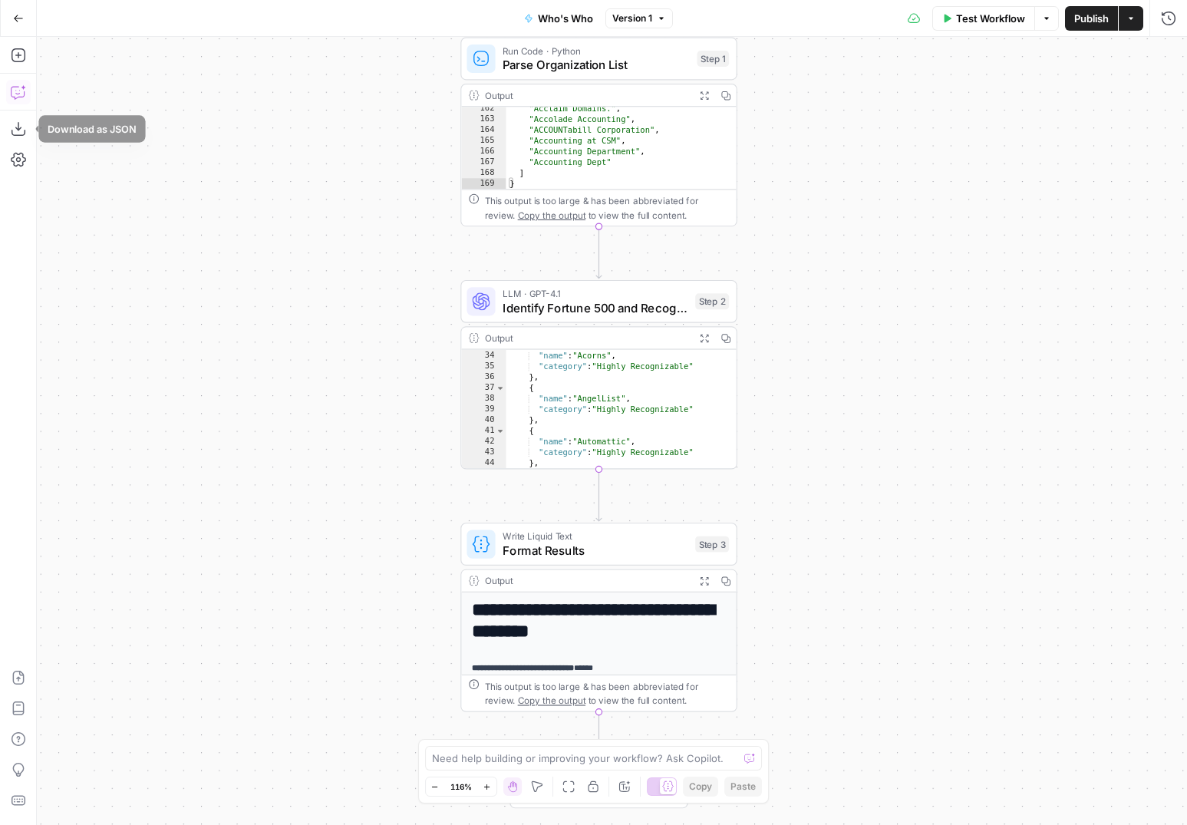
click at [15, 92] on icon "button" at bounding box center [18, 91] width 15 height 15
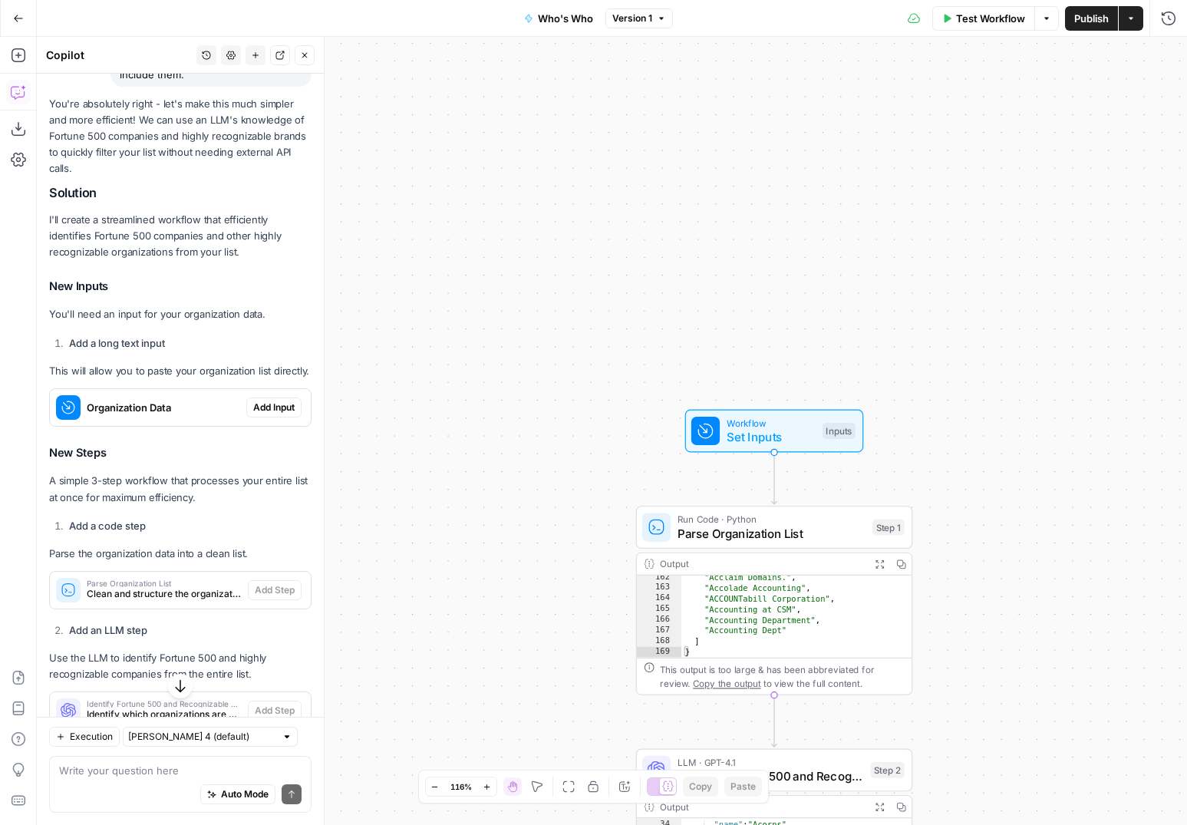
scroll to position [2305, 0]
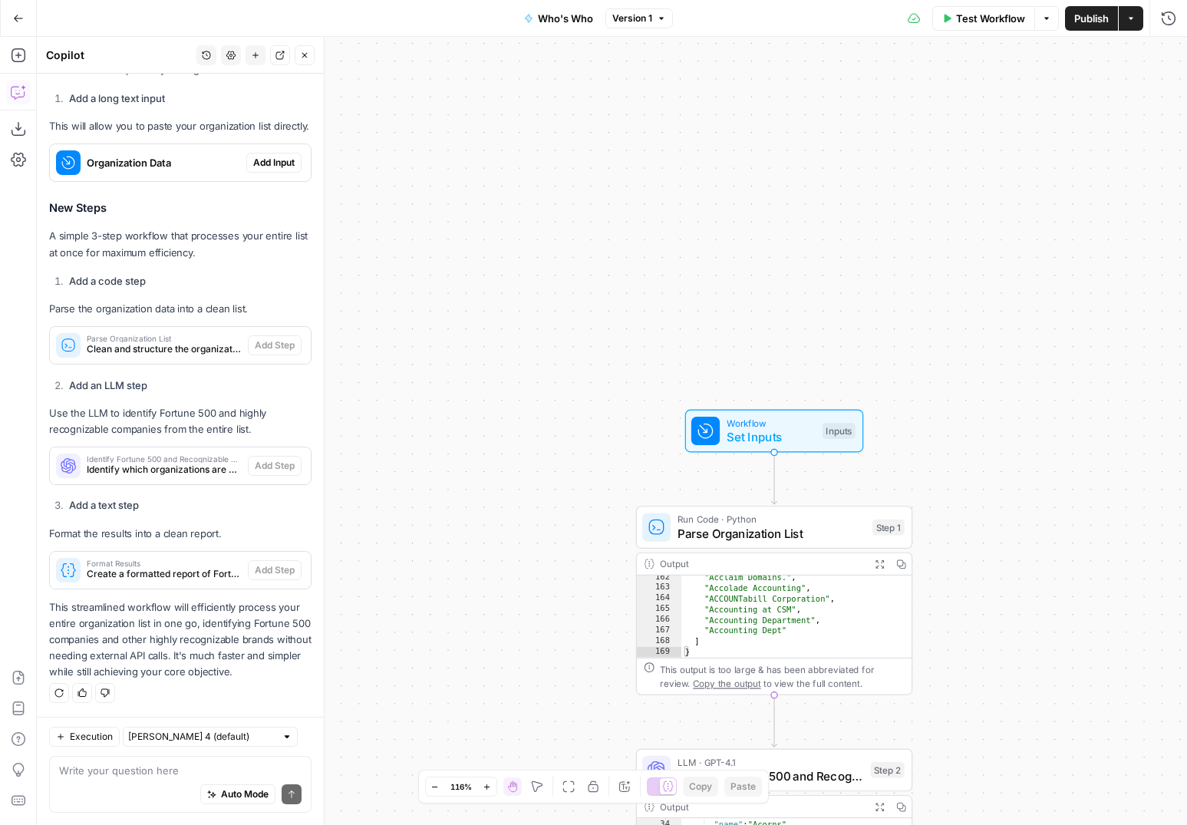
click at [16, 15] on icon "button" at bounding box center [18, 18] width 9 height 7
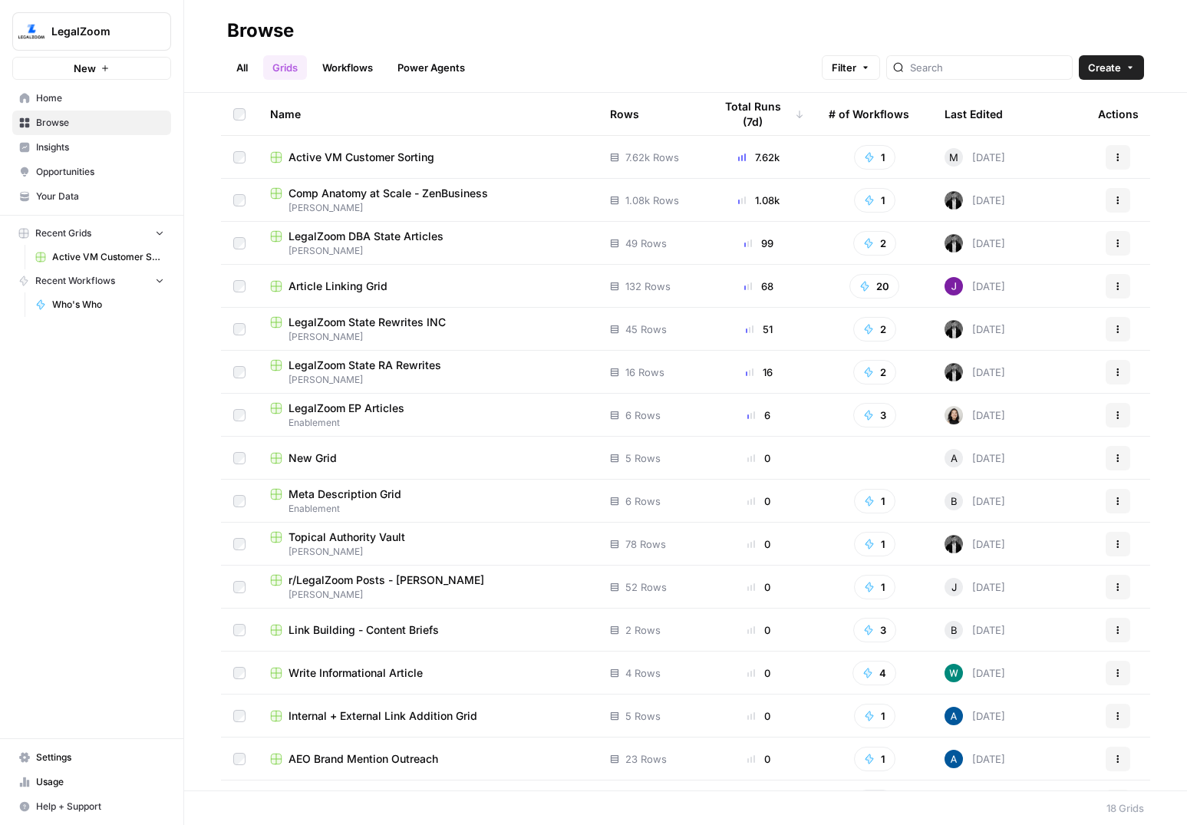
click at [88, 305] on span "Who's Who" at bounding box center [108, 305] width 112 height 14
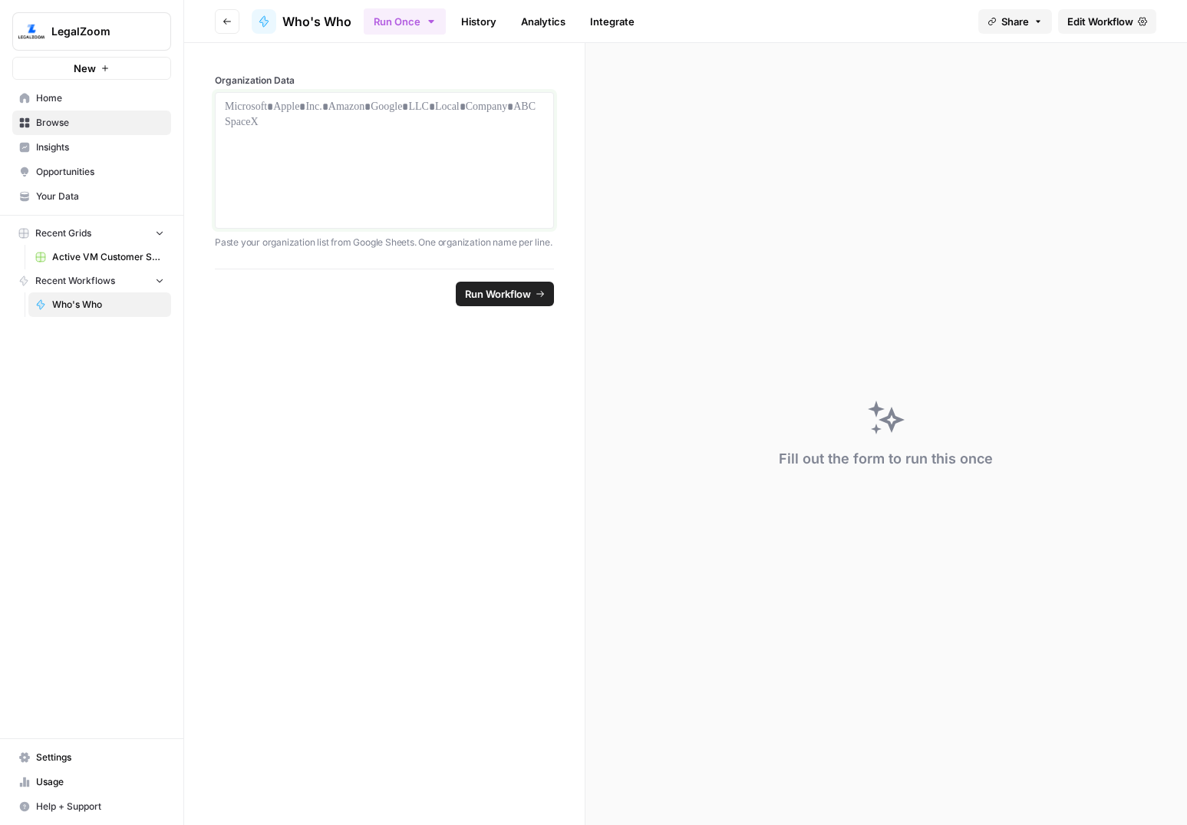
click at [475, 117] on div at bounding box center [384, 160] width 319 height 123
click at [474, 18] on link "History" at bounding box center [479, 21] width 54 height 25
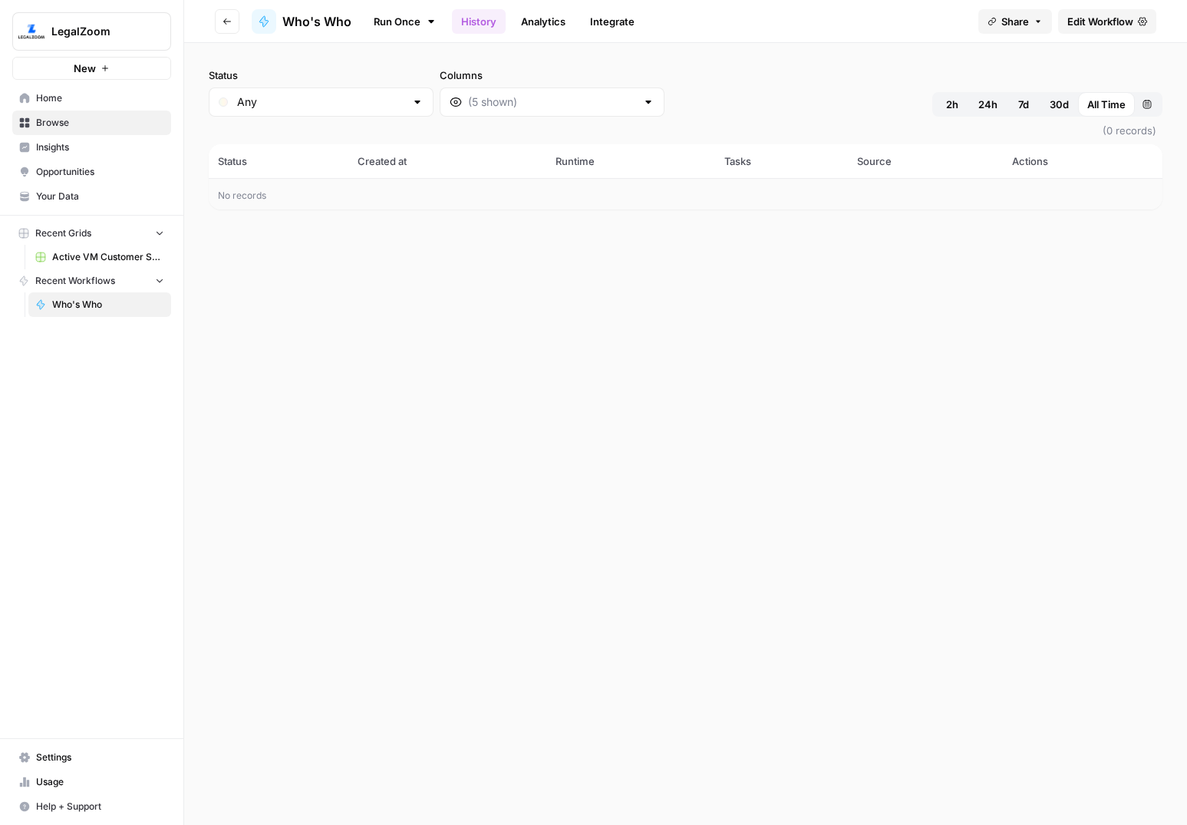
click at [91, 310] on span "Who's Who" at bounding box center [108, 305] width 112 height 14
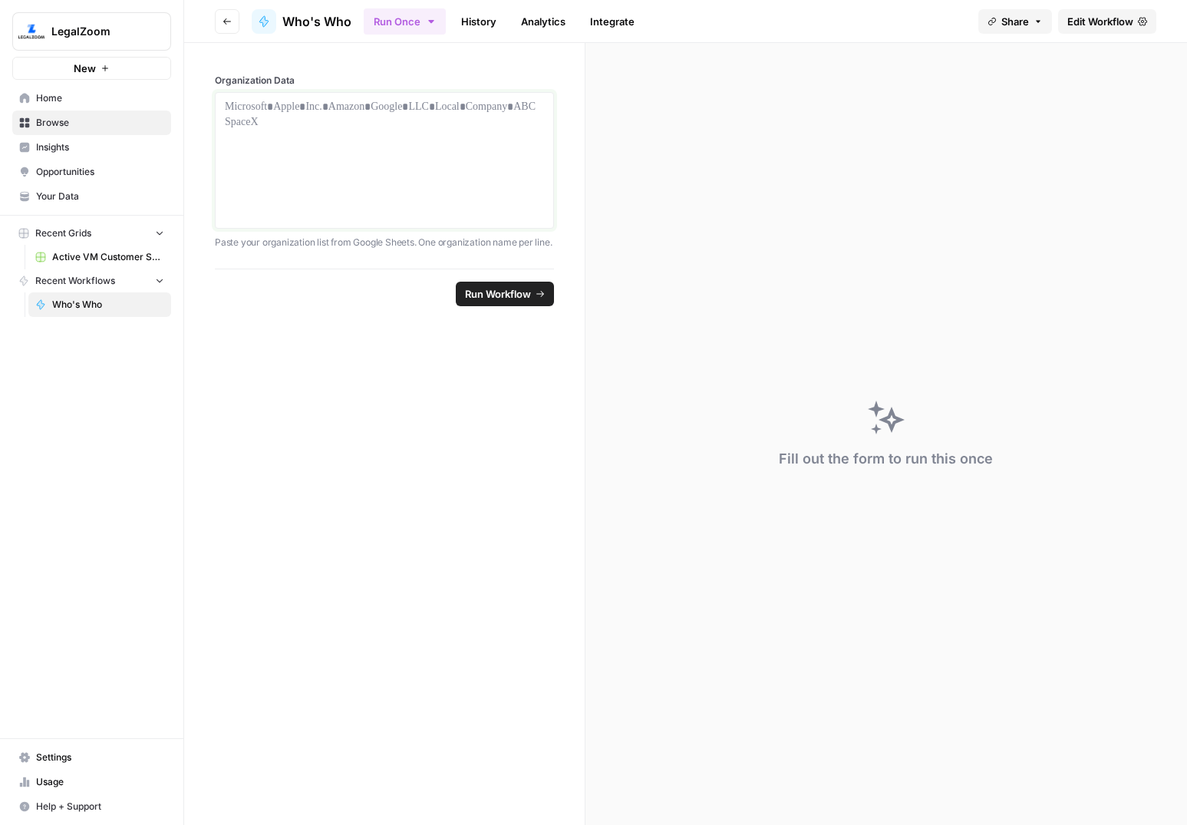
click at [344, 141] on div at bounding box center [384, 160] width 319 height 123
click at [441, 160] on div at bounding box center [384, 160] width 319 height 123
click at [1119, 21] on span "Edit Workflow" at bounding box center [1101, 21] width 66 height 15
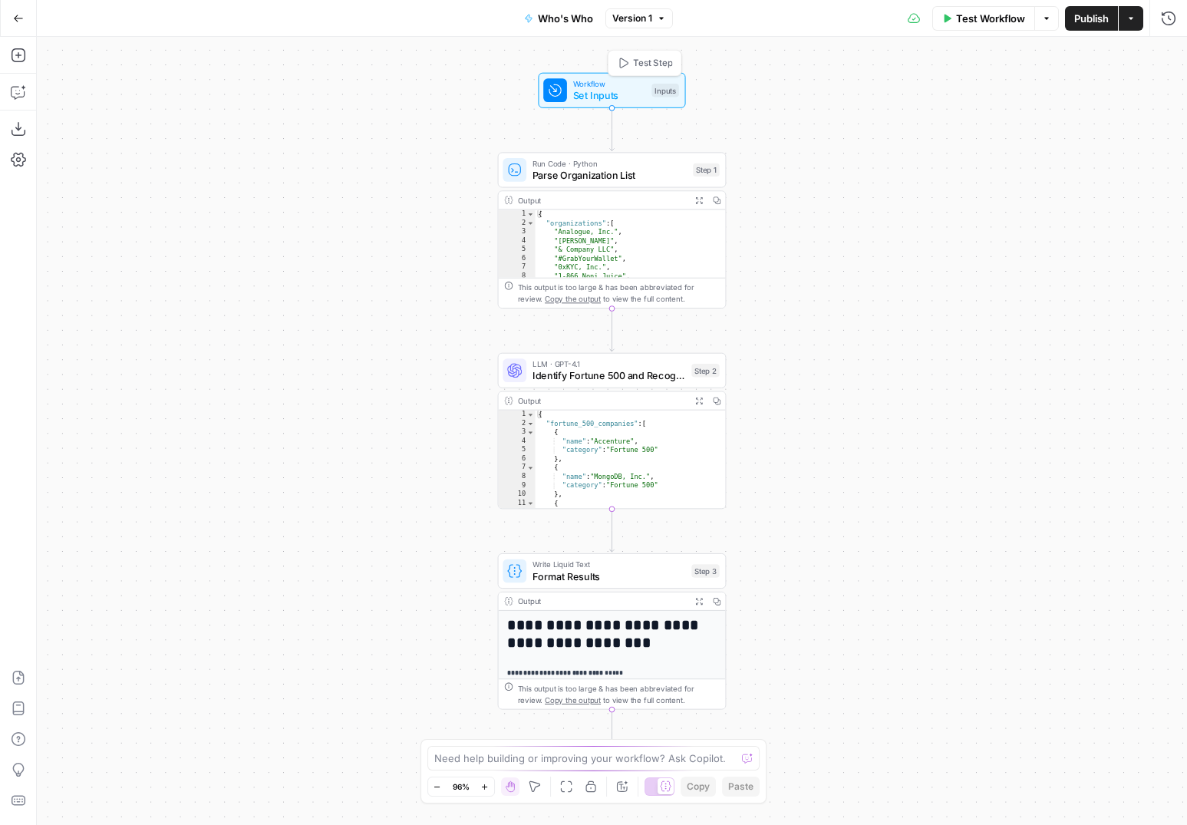
click at [666, 97] on div "Workflow Set Inputs Inputs Test Step" at bounding box center [611, 90] width 136 height 25
click at [920, 91] on label "Organization Data" at bounding box center [999, 95] width 178 height 15
click at [920, 116] on Data "Organization Data" at bounding box center [1042, 123] width 245 height 15
click at [1121, 96] on span "edit field" at bounding box center [1118, 95] width 34 height 12
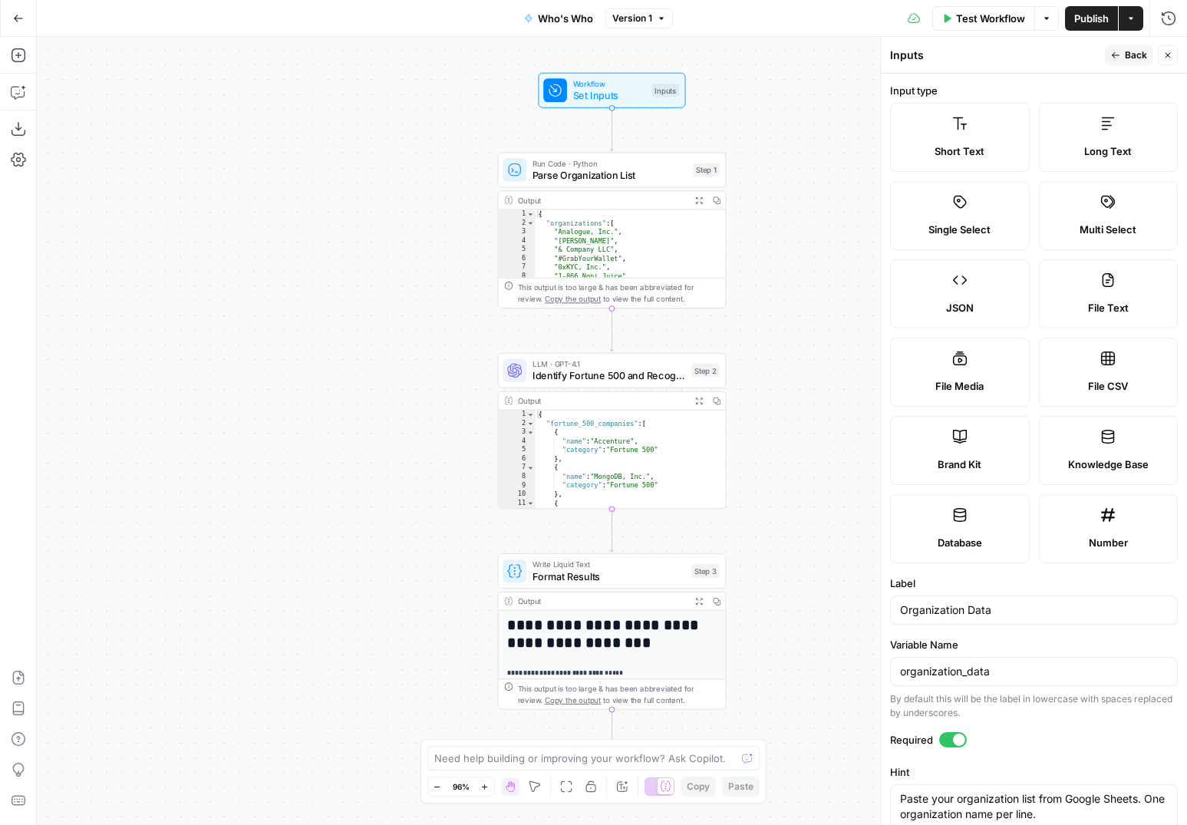
click at [1098, 379] on span "File CSV" at bounding box center [1108, 385] width 40 height 15
type input "MicrosoftApple Inc.AmazonGoogle LLCLocal Company ABCSpaceX"
click at [1127, 51] on span "Back" at bounding box center [1136, 55] width 22 height 14
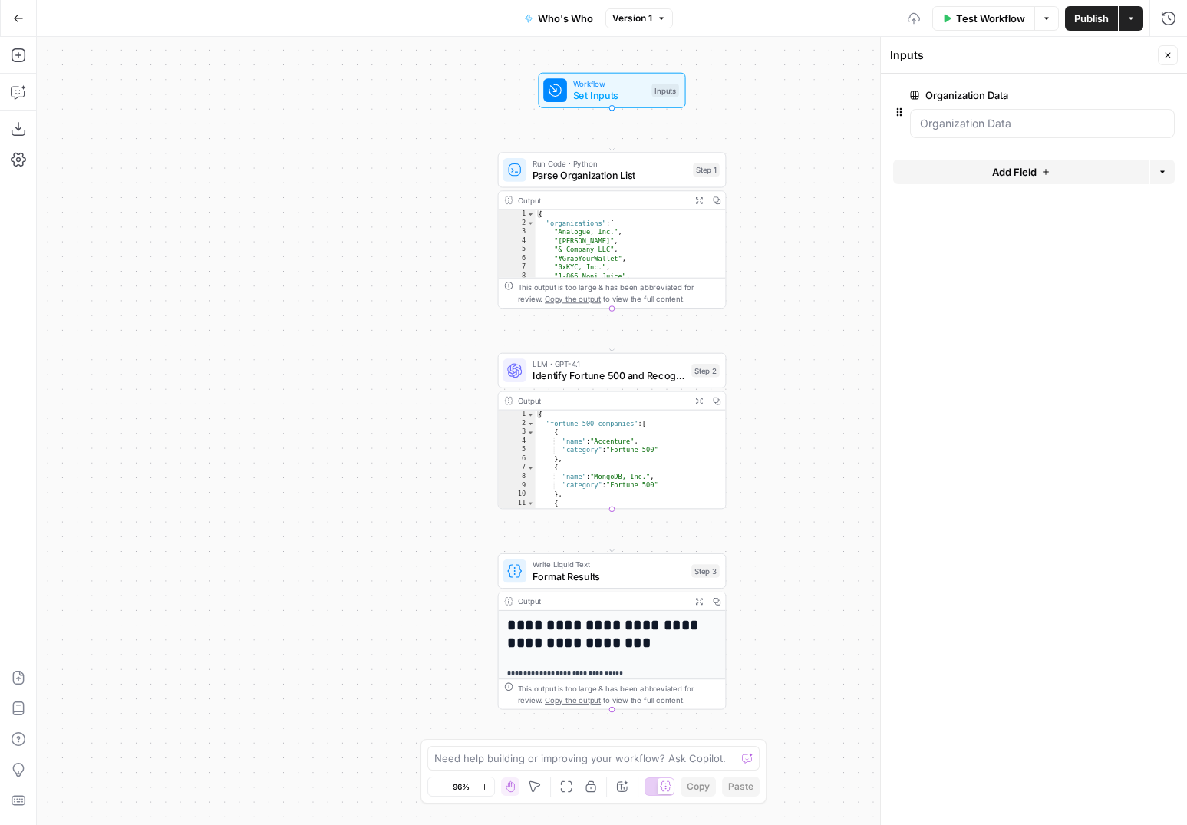
click at [997, 23] on span "Test Workflow" at bounding box center [990, 18] width 69 height 15
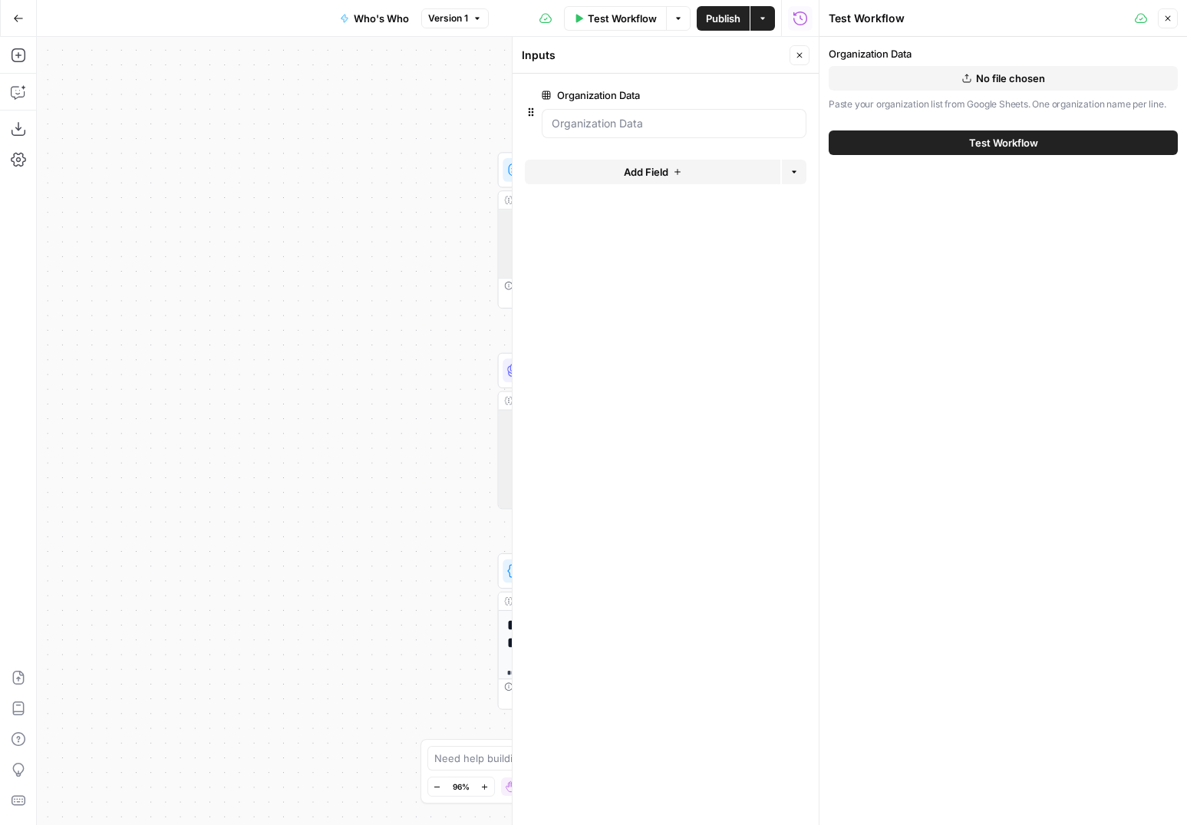
click at [913, 74] on button "No file chosen" at bounding box center [1003, 78] width 349 height 25
click at [800, 53] on icon "button" at bounding box center [799, 55] width 9 height 9
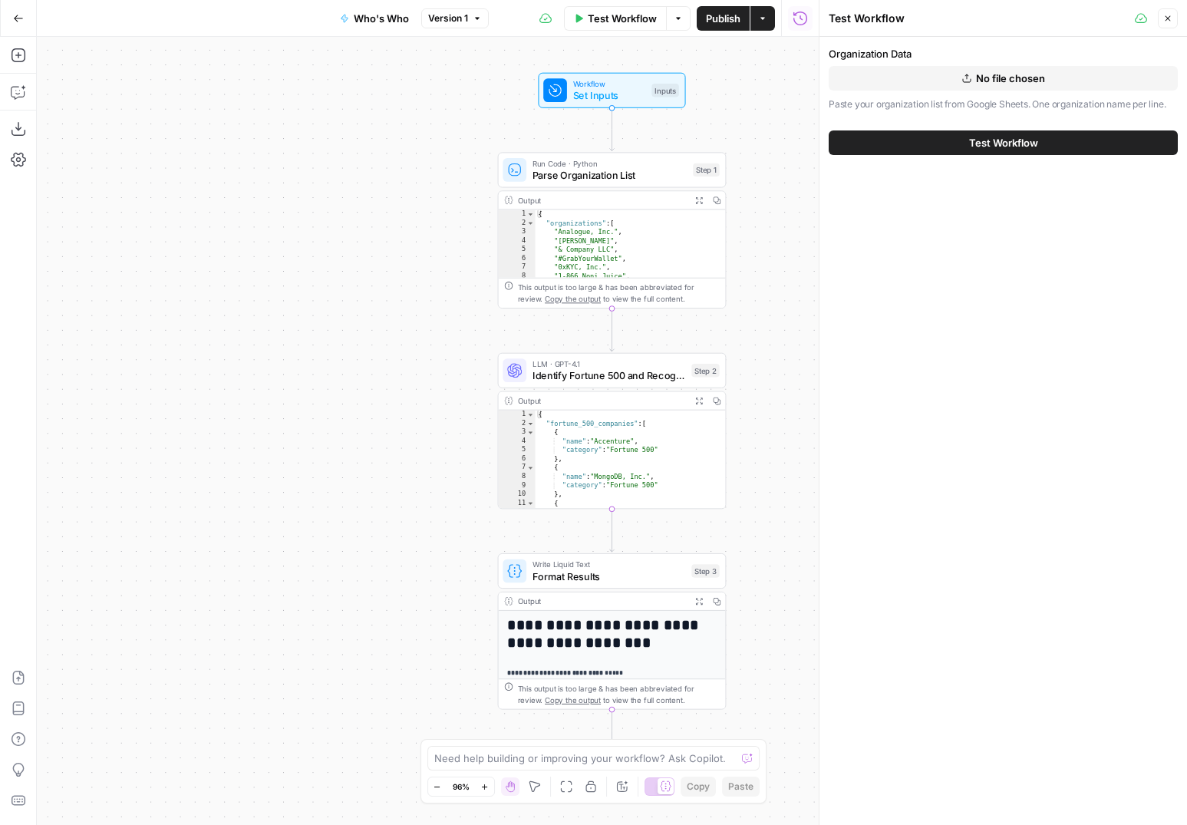
click at [1175, 17] on button "Close" at bounding box center [1168, 18] width 20 height 20
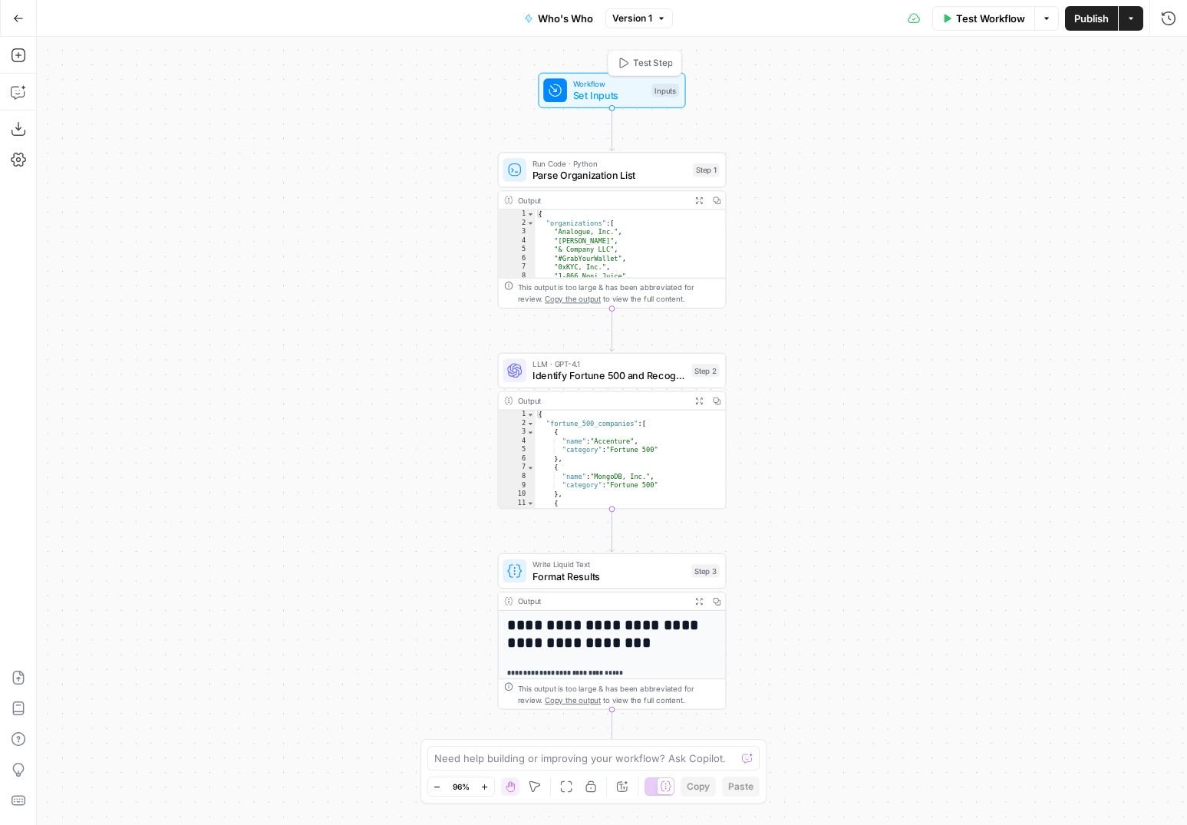
click at [647, 91] on div "Workflow Set Inputs Inputs Test Step" at bounding box center [611, 90] width 136 height 25
click at [1121, 94] on span "edit field" at bounding box center [1118, 95] width 34 height 12
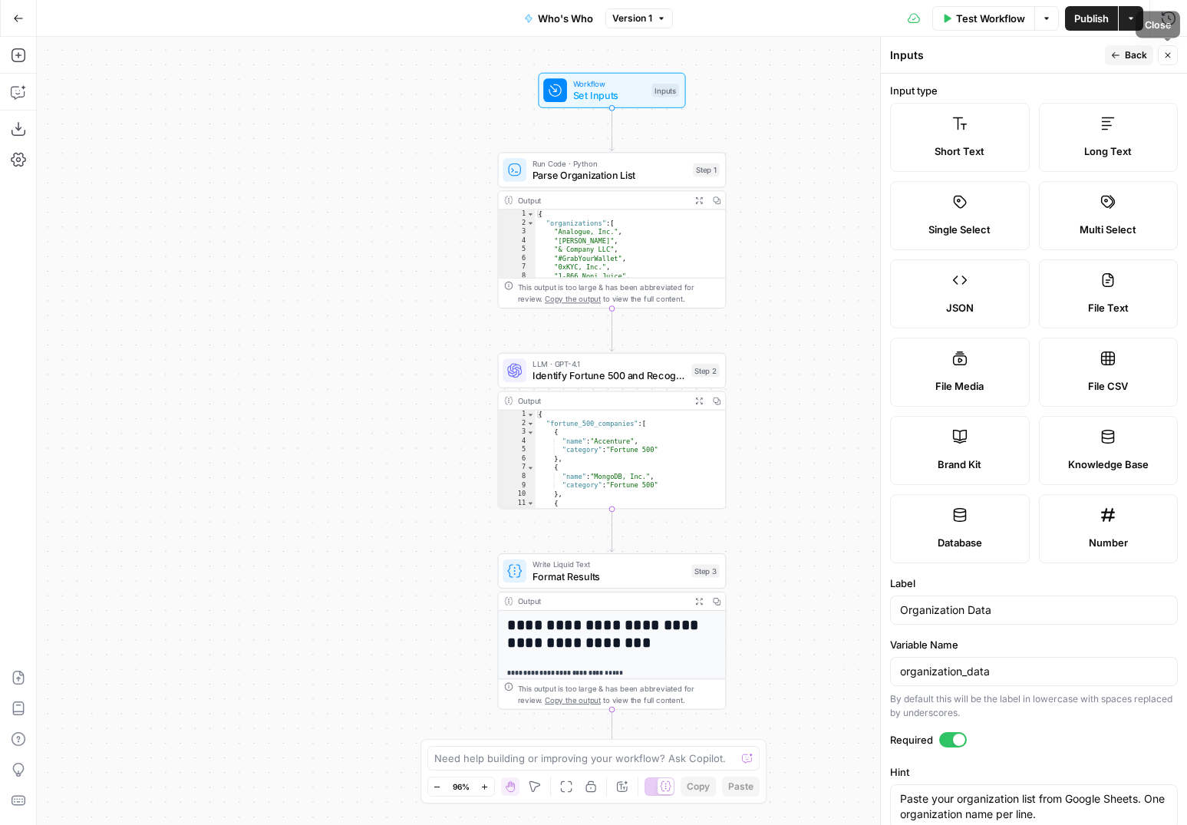
click at [1167, 60] on button "Close" at bounding box center [1168, 55] width 20 height 20
type input "MicrosoftApple Inc.AmazonGoogle LLCLocal Company ABCSpaceX"
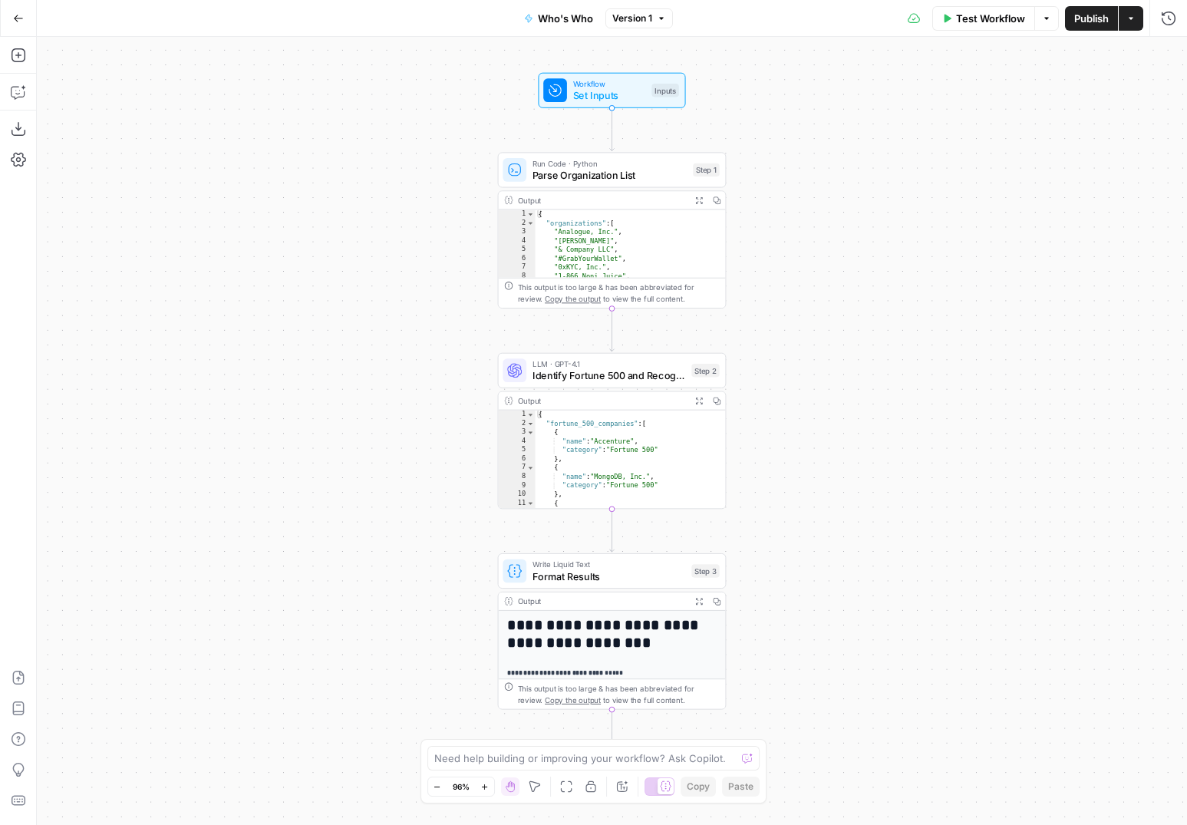
click at [1127, 16] on icon "button" at bounding box center [1131, 18] width 9 height 9
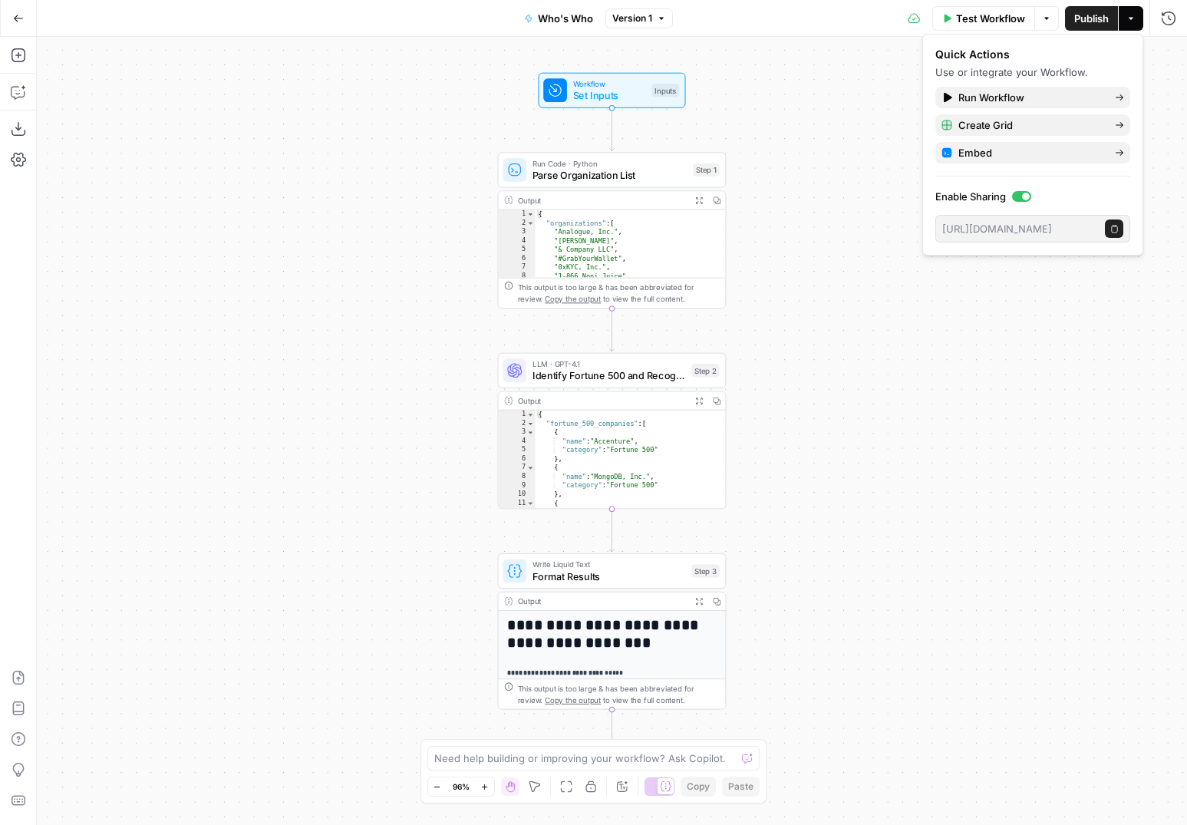
click at [1127, 16] on icon "button" at bounding box center [1131, 18] width 9 height 9
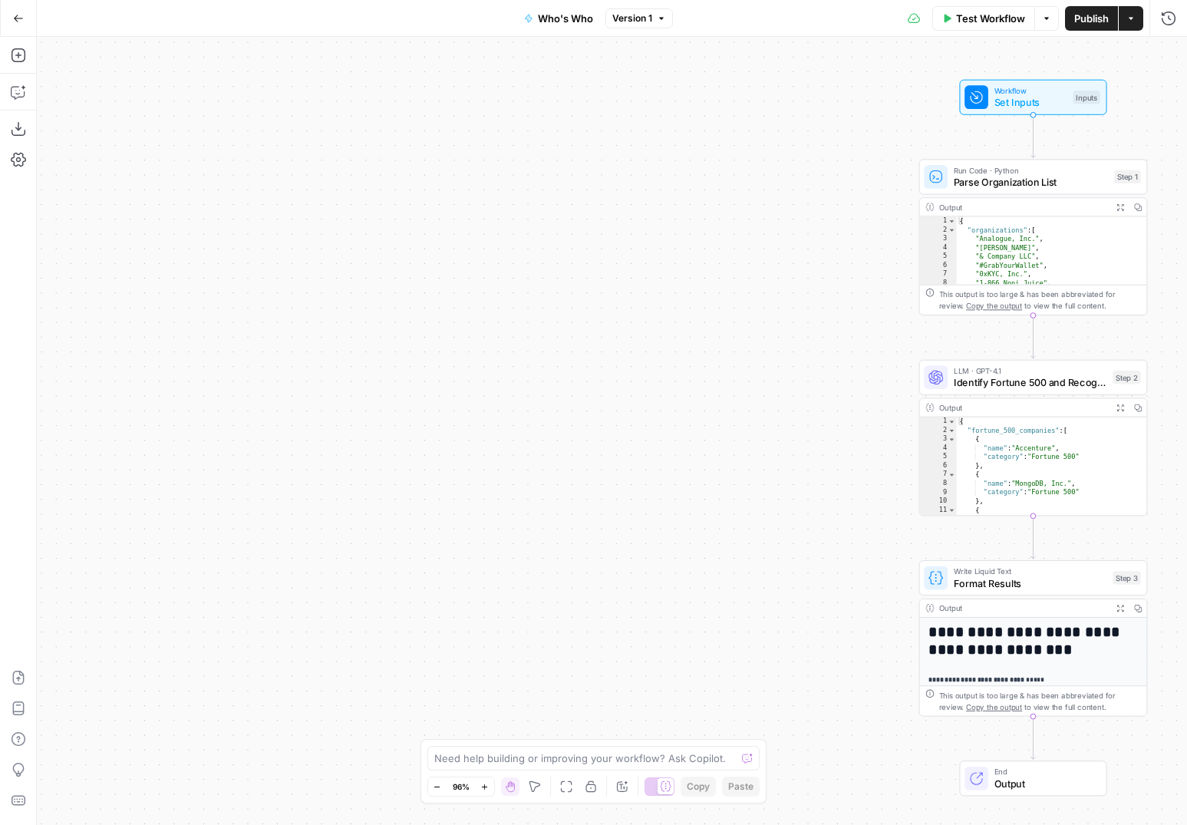
click at [12, 22] on button "Go Back" at bounding box center [19, 19] width 28 height 28
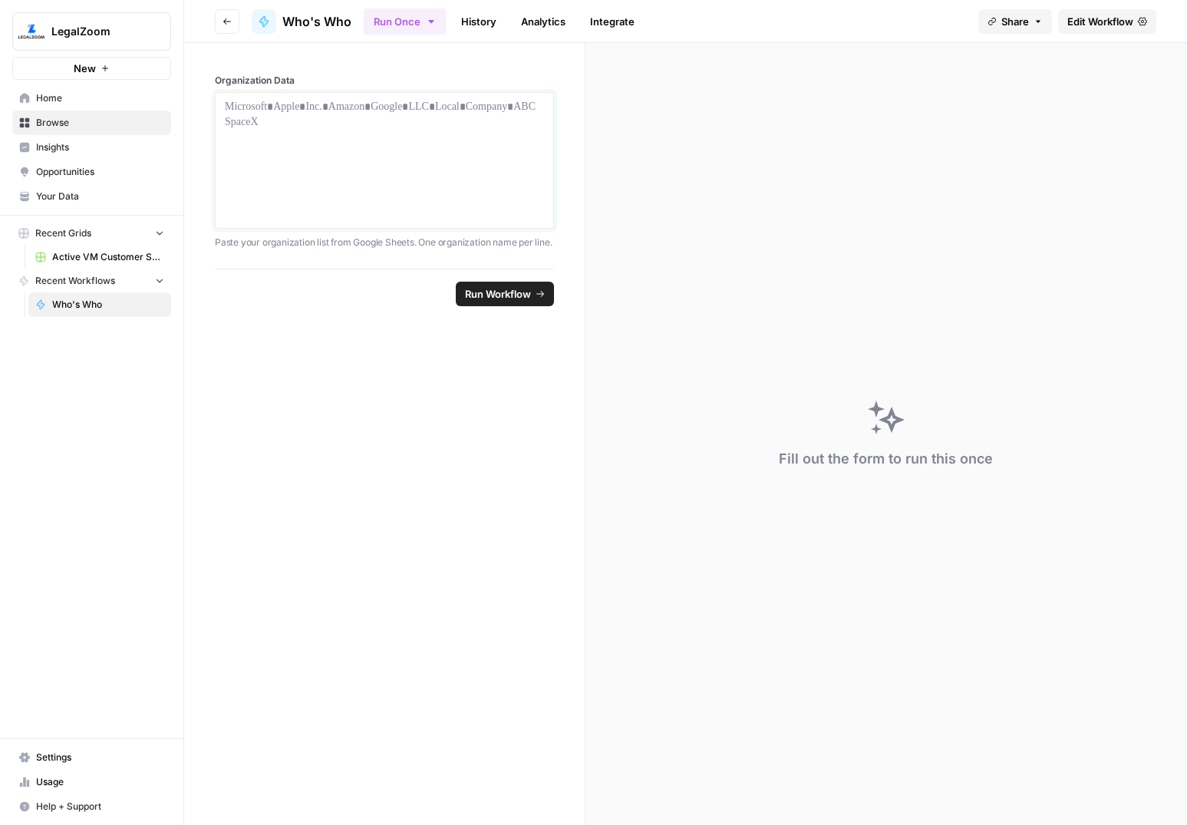
click at [318, 160] on div at bounding box center [384, 160] width 319 height 123
click at [1134, 18] on link "Edit Workflow" at bounding box center [1107, 21] width 98 height 25
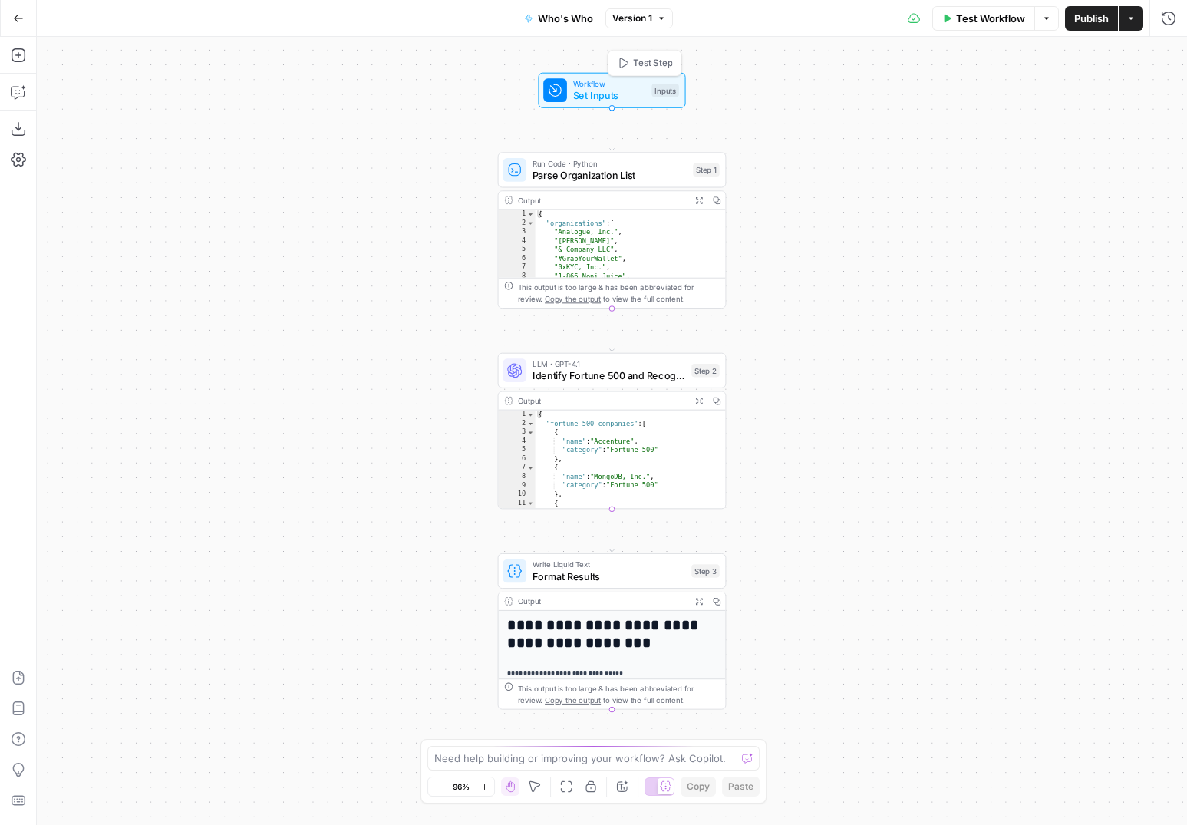
click at [667, 88] on div "Inputs" at bounding box center [666, 90] width 28 height 13
click at [1127, 94] on span "edit field" at bounding box center [1118, 95] width 34 height 12
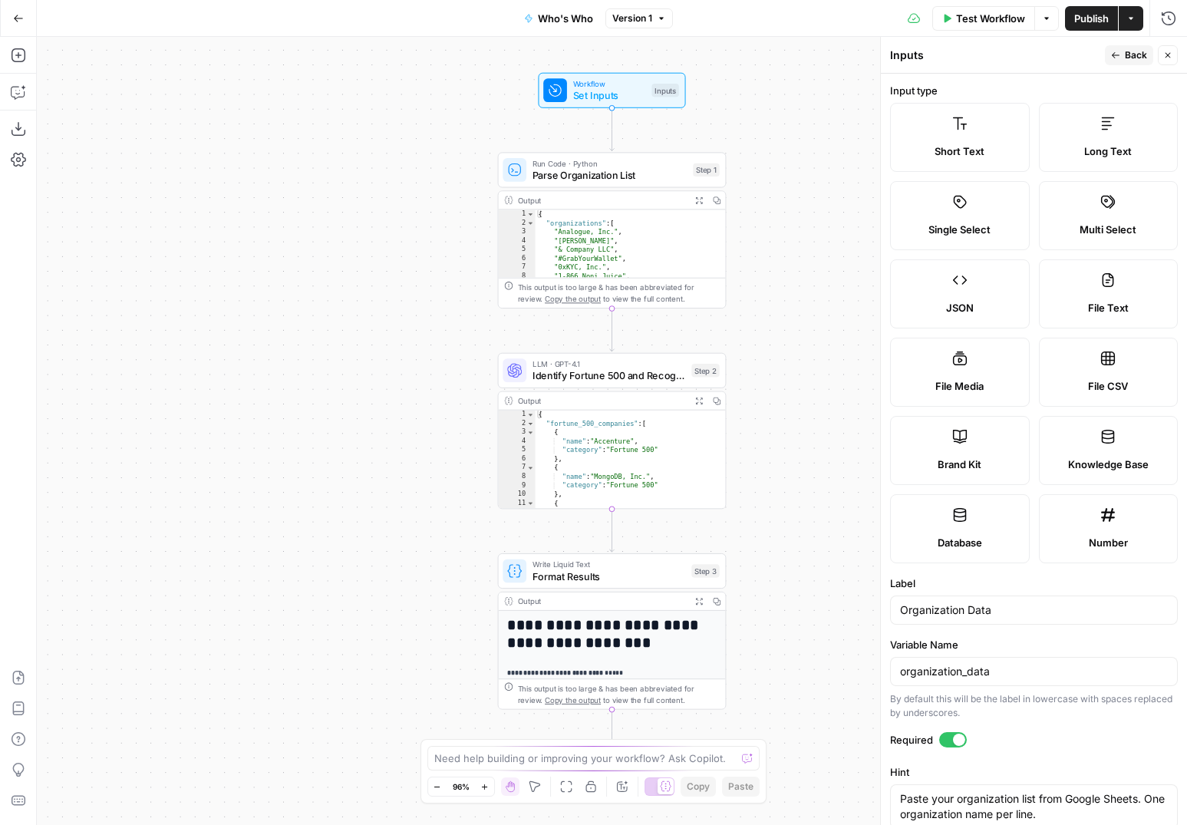
click at [1122, 142] on label "Long Text" at bounding box center [1109, 137] width 140 height 69
click at [1116, 356] on label "File CSV" at bounding box center [1109, 372] width 140 height 69
click at [1079, 17] on span "Publish" at bounding box center [1092, 18] width 35 height 15
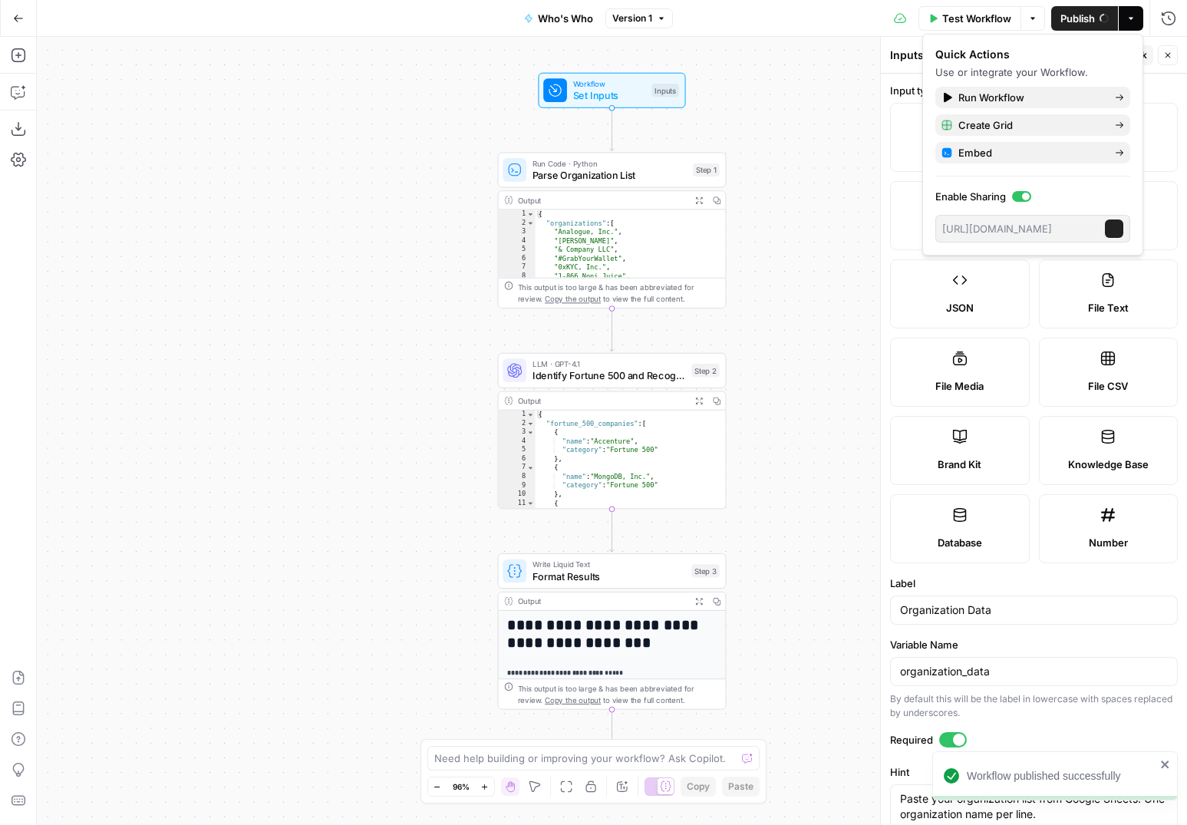
type input "MicrosoftApple Inc.AmazonGoogle LLCLocal Company ABCSpaceX"
click at [1037, 101] on span "Run Workflow" at bounding box center [1031, 97] width 144 height 15
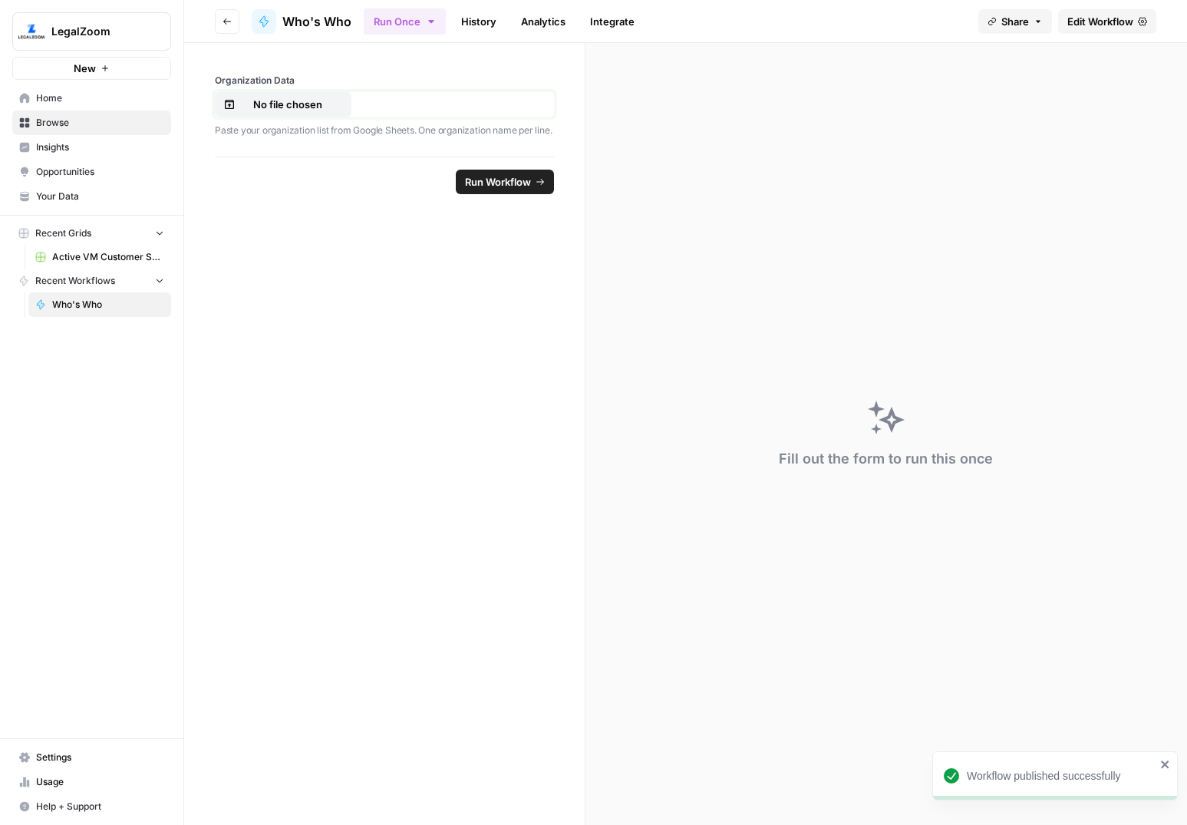
click at [300, 106] on p "No file chosen" at bounding box center [288, 104] width 98 height 15
click at [1093, 25] on span "Edit Workflow" at bounding box center [1101, 21] width 66 height 15
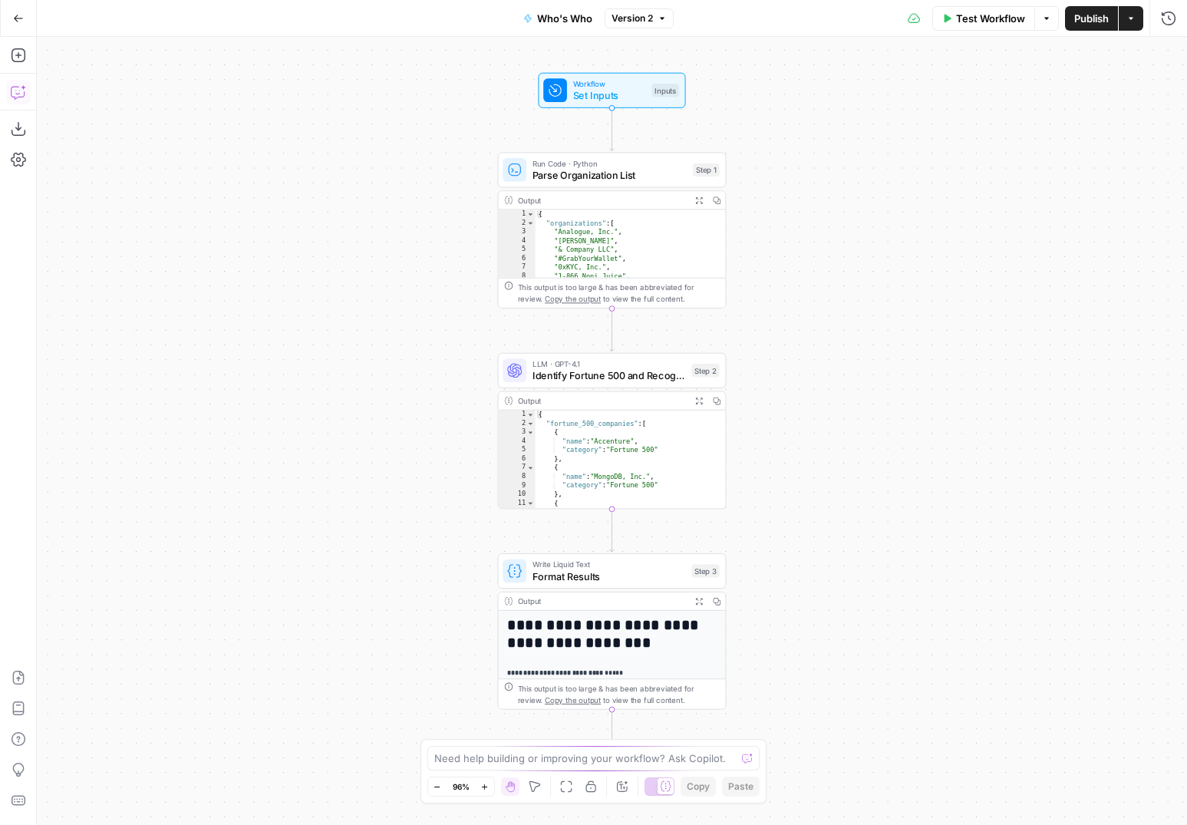
click at [25, 91] on icon "button" at bounding box center [18, 91] width 15 height 15
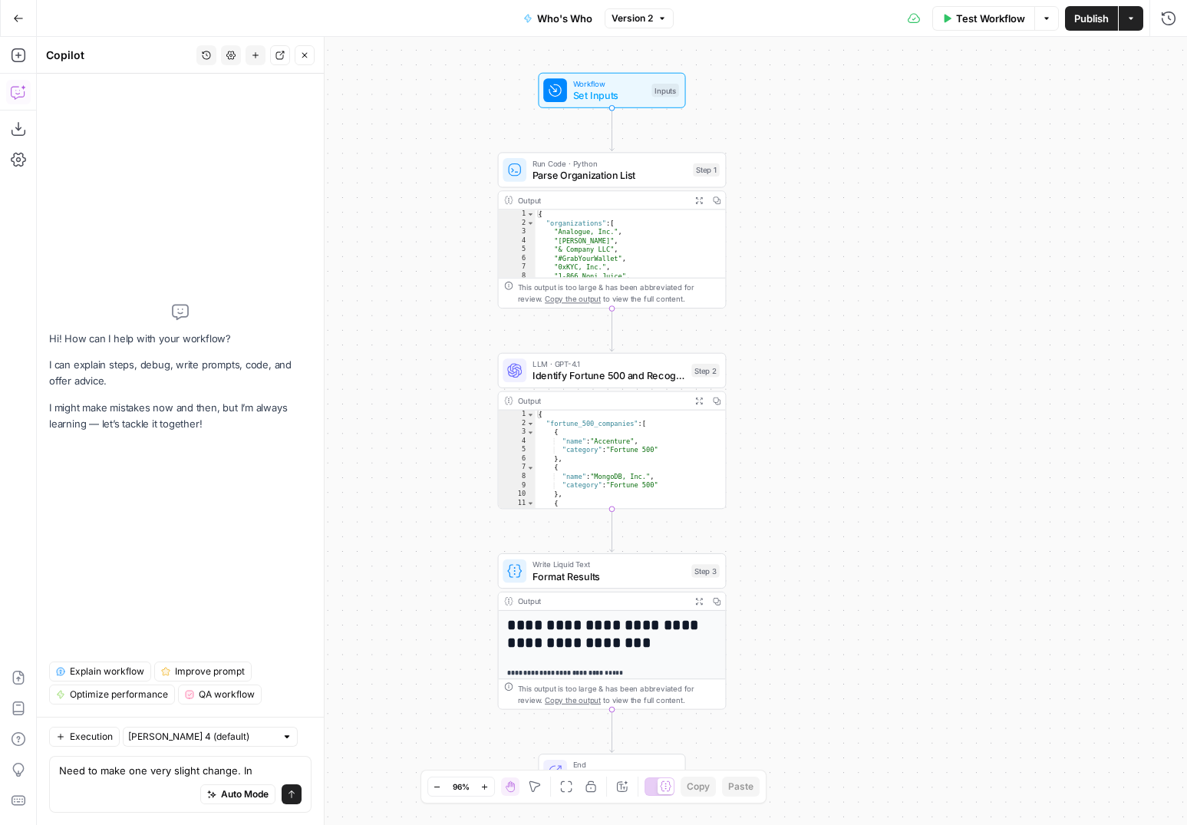
click at [206, 60] on button "History" at bounding box center [207, 55] width 20 height 20
click at [201, 110] on span "I'd like help building a new workflow. I have a list of organizations. I want t…" at bounding box center [203, 108] width 213 height 15
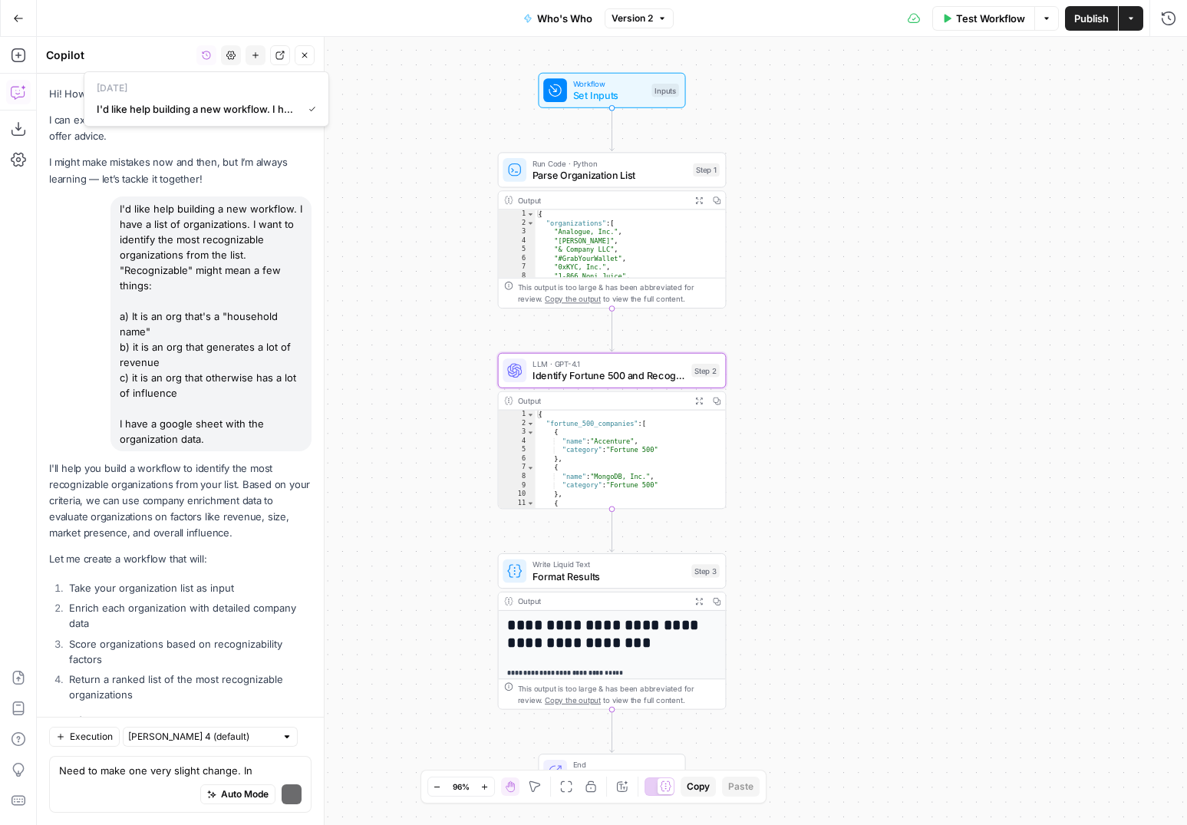
scroll to position [2305, 0]
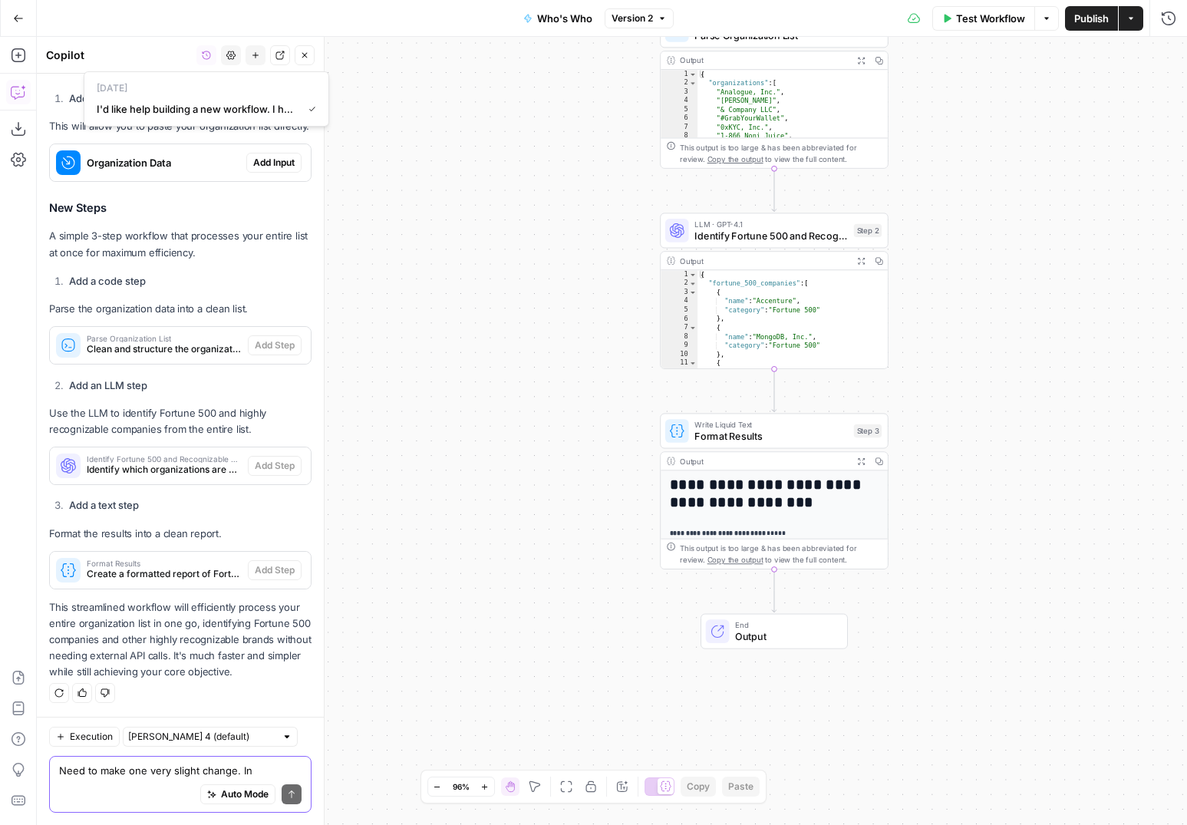
click at [266, 765] on textarea "Need to make one very slight change. In" at bounding box center [180, 770] width 243 height 15
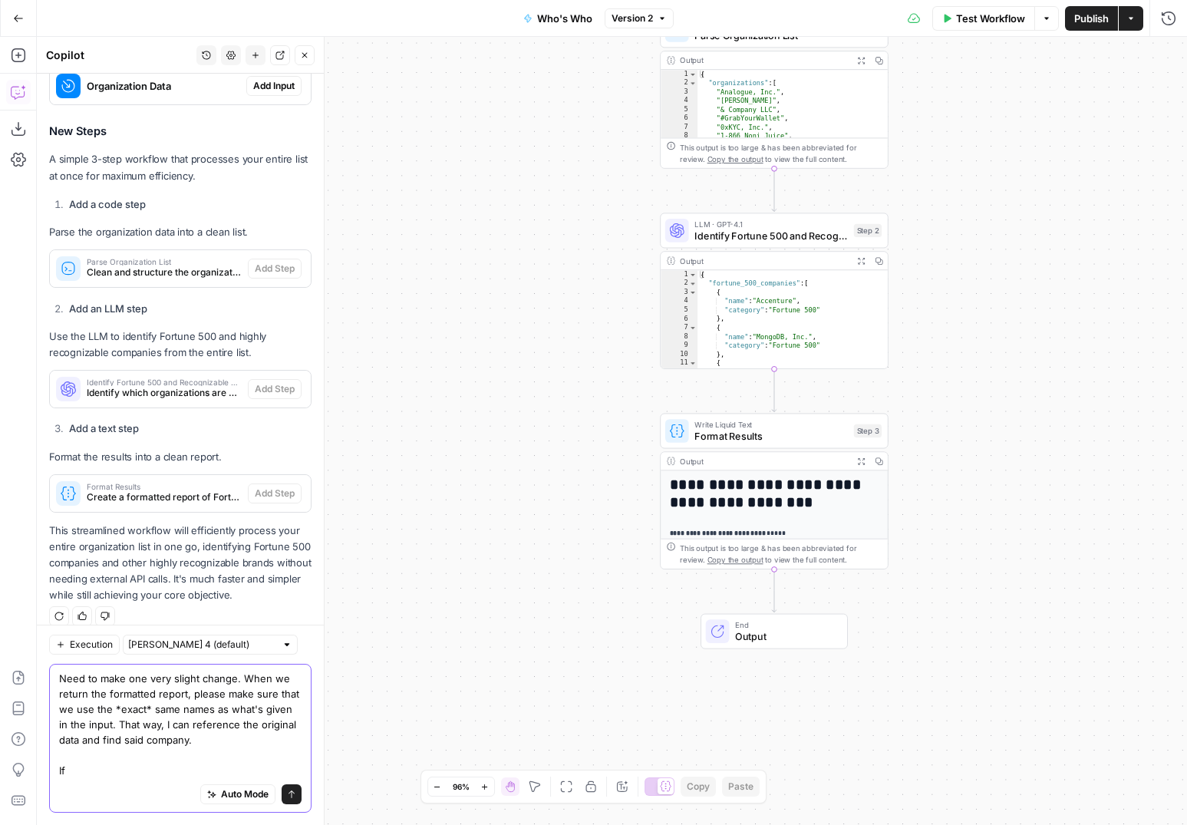
scroll to position [2397, 0]
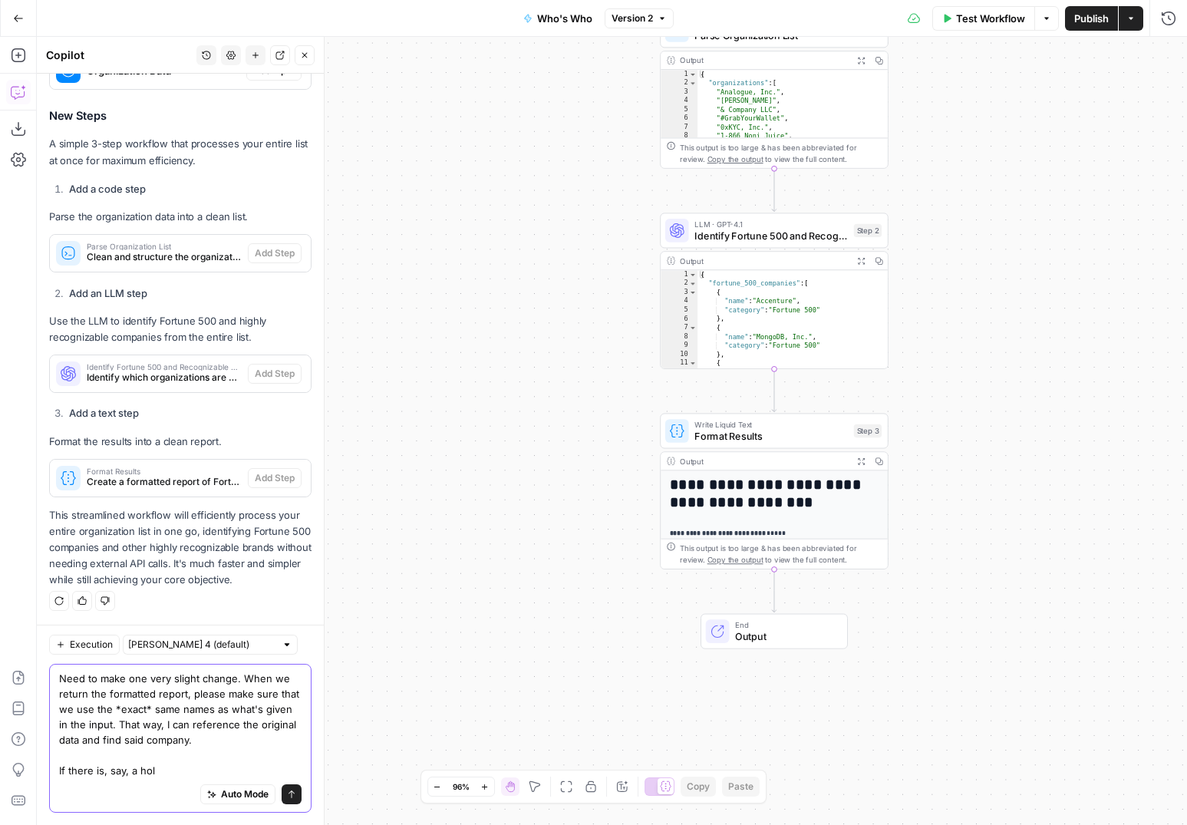
drag, startPoint x: 174, startPoint y: 768, endPoint x: 105, endPoint y: 768, distance: 69.1
click at [105, 768] on textarea "Need to make one very slight change. When we return the formatted report, pleas…" at bounding box center [180, 724] width 243 height 107
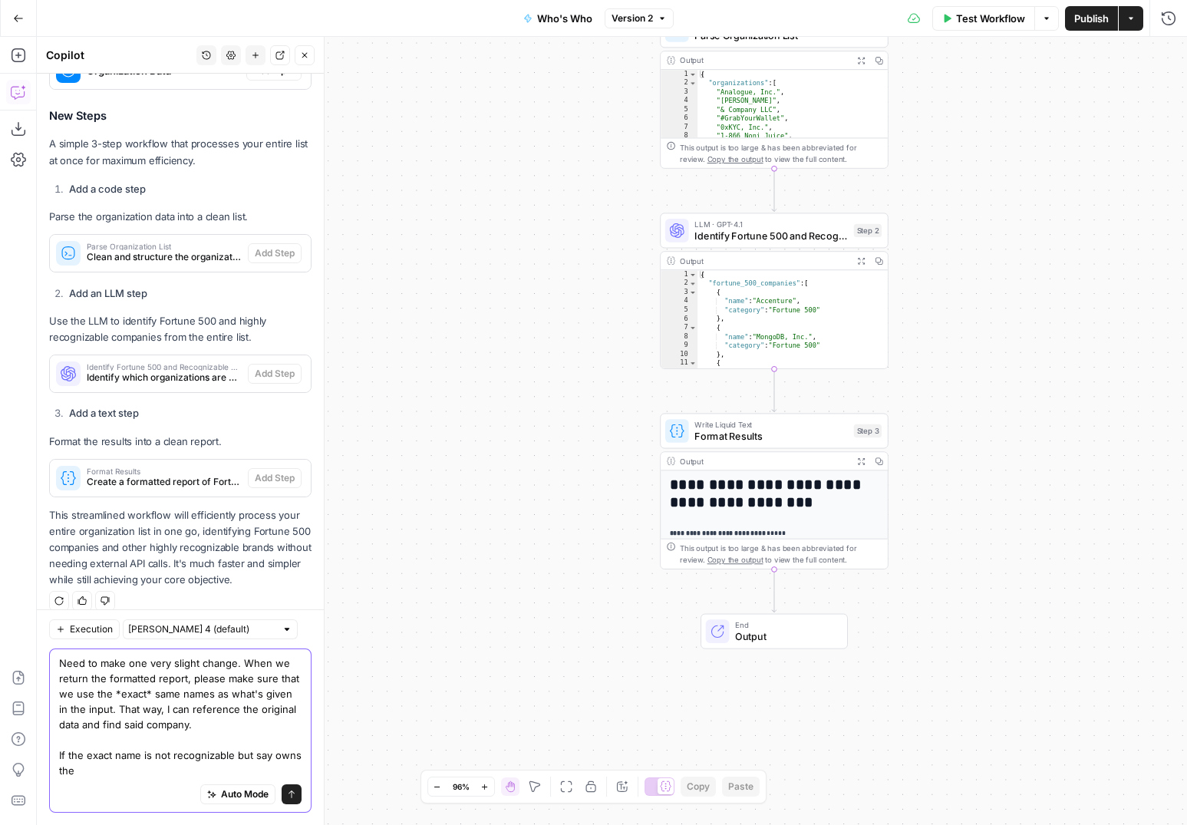
scroll to position [2413, 0]
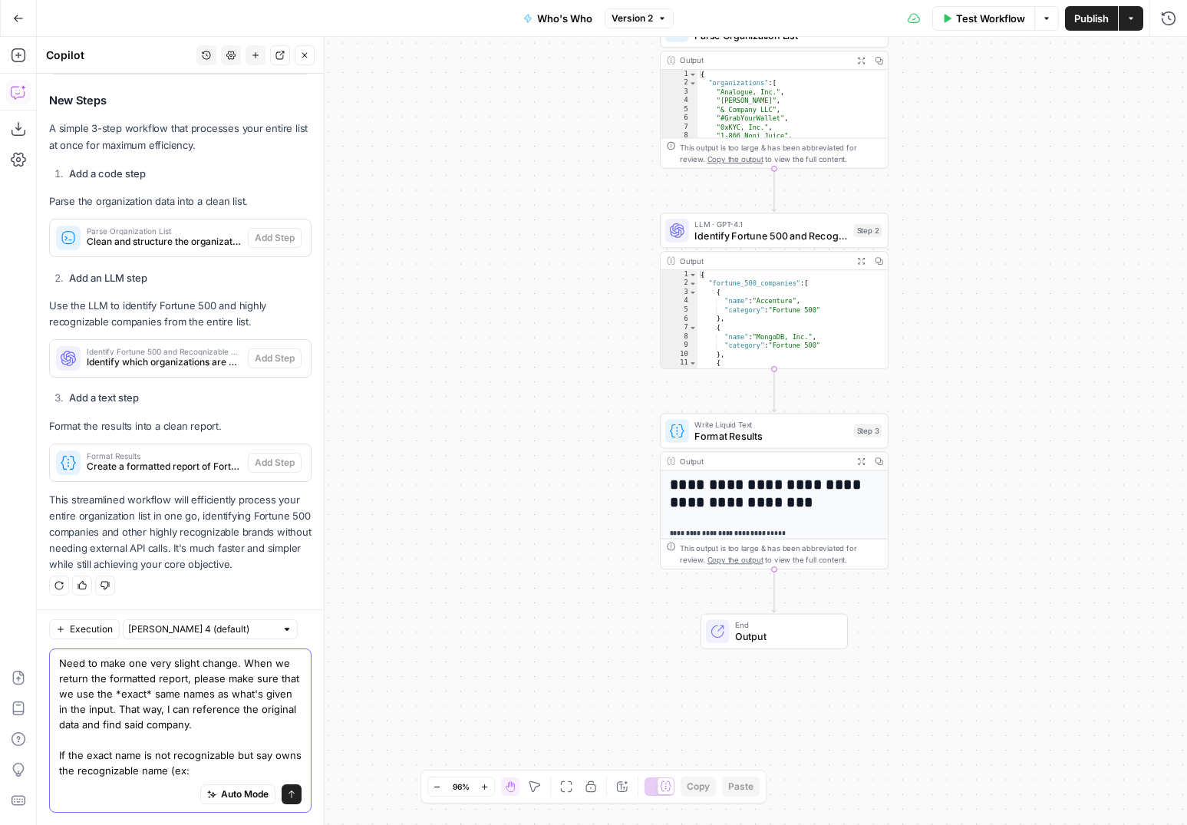
drag, startPoint x: 200, startPoint y: 771, endPoint x: 144, endPoint y: 759, distance: 58.0
click at [144, 759] on textarea "Need to make one very slight change. When we return the formatted report, pleas…" at bounding box center [180, 717] width 243 height 123
click at [281, 769] on textarea "Need to make one very slight change. When we return the formatted report, pleas…" at bounding box center [180, 717] width 243 height 123
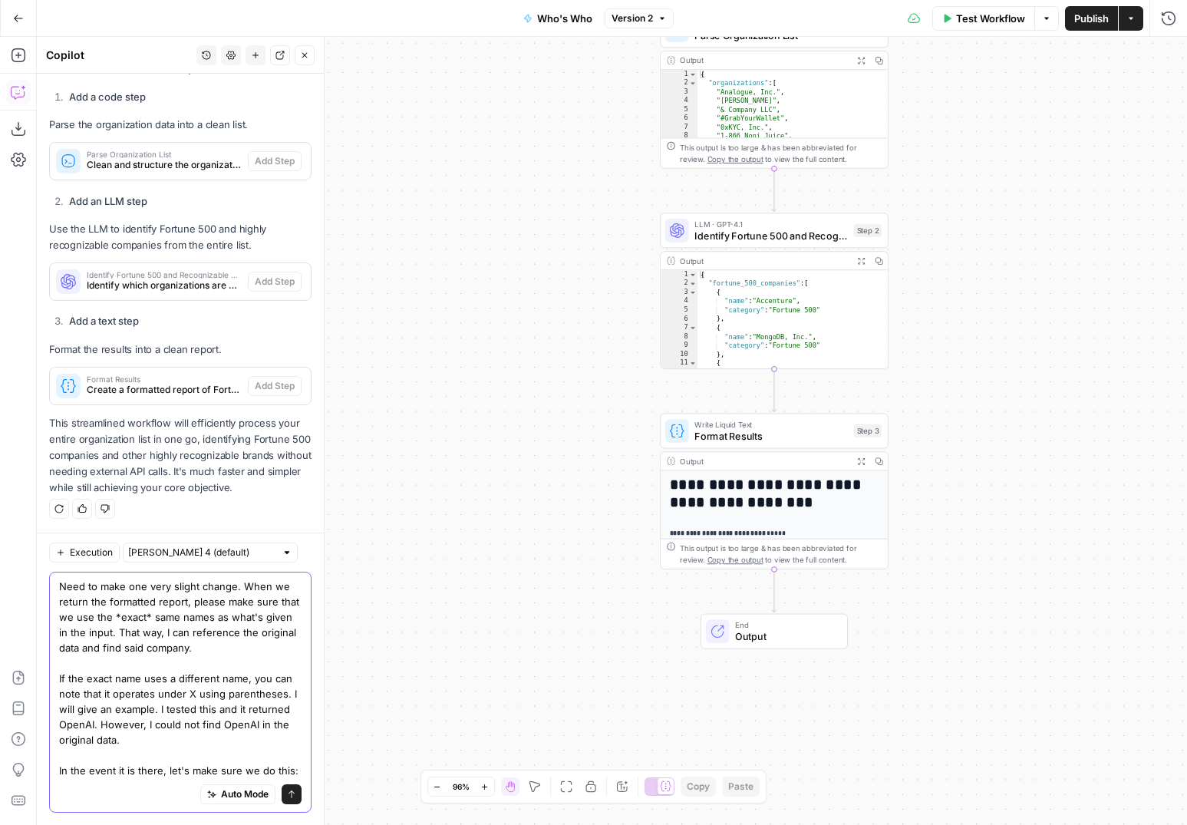
scroll to position [28, 0]
click at [136, 765] on textarea "Need to make one very slight change. When we return the formatted report, pleas…" at bounding box center [180, 679] width 243 height 200
click at [65, 765] on textarea "Need to make one very slight change. When we return the formatted report, pleas…" at bounding box center [180, 679] width 243 height 200
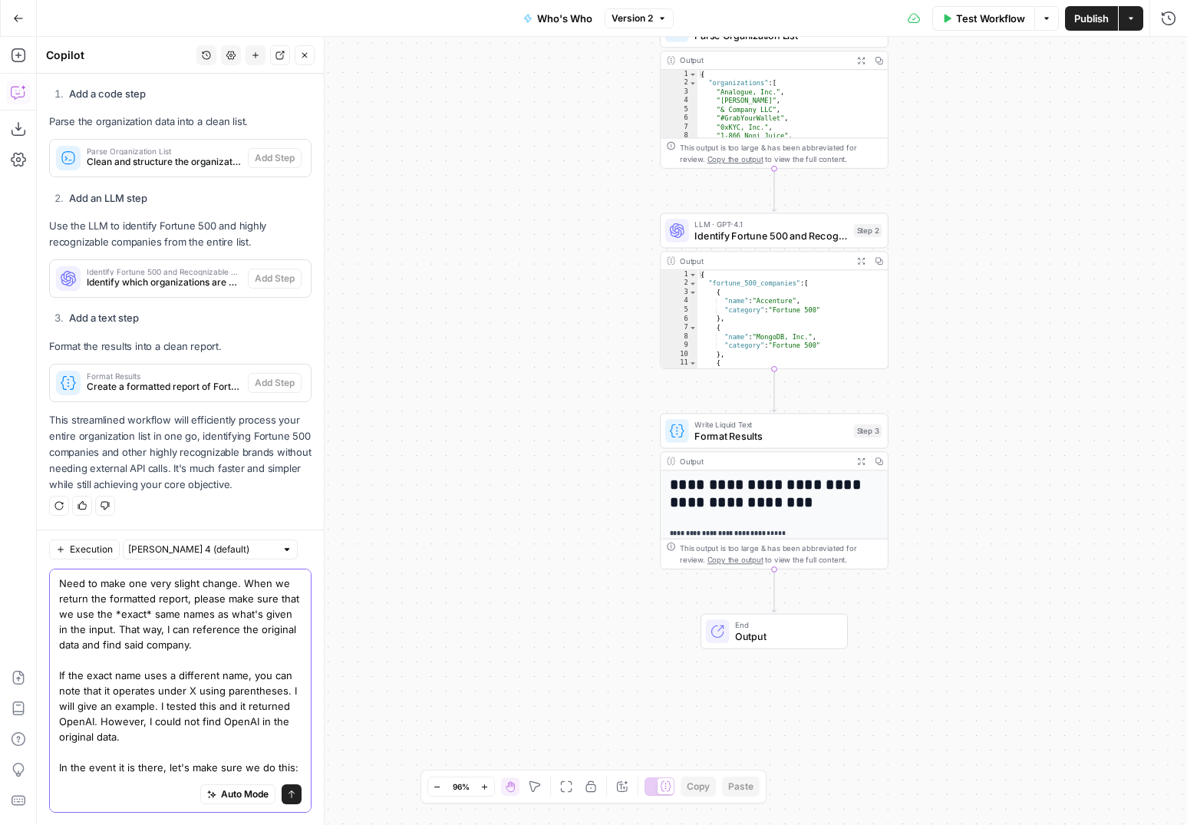
scroll to position [28, 0]
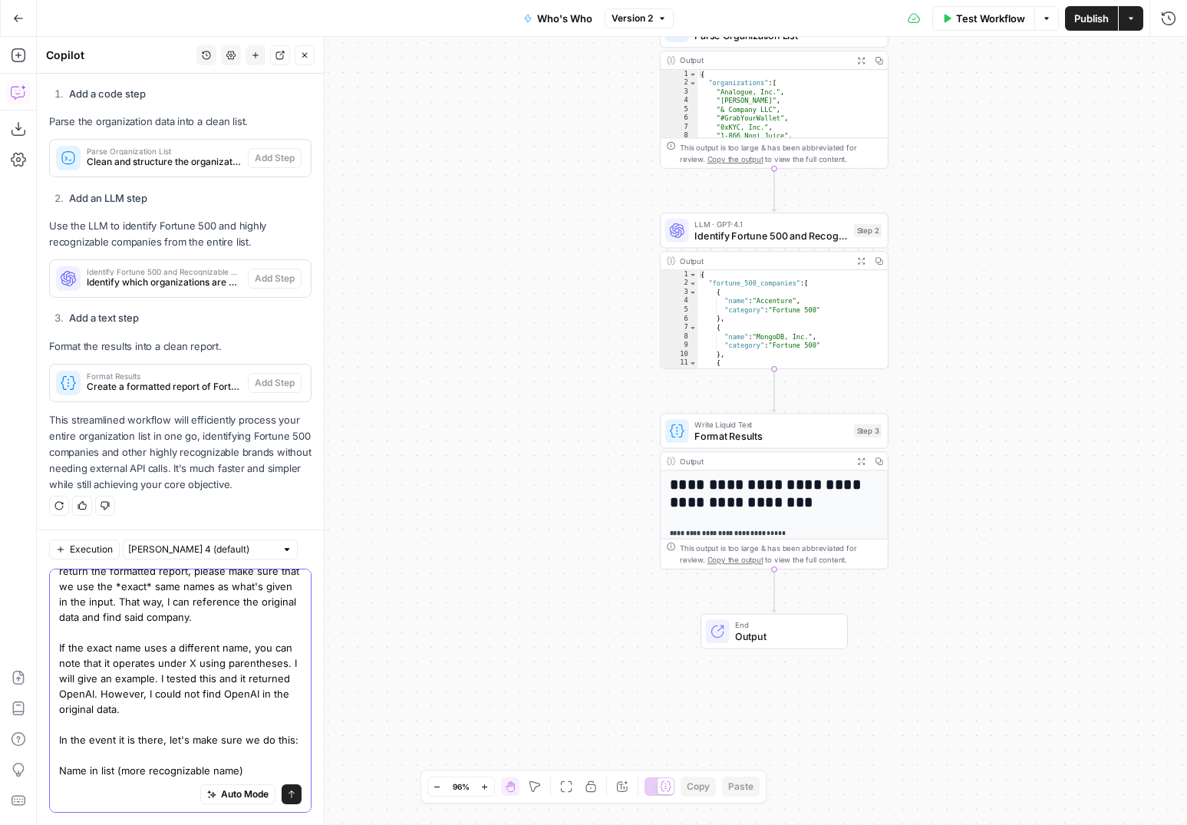
click at [233, 648] on textarea "Need to make one very slight change. When we return the formatted report, pleas…" at bounding box center [180, 663] width 243 height 230
drag, startPoint x: 218, startPoint y: 663, endPoint x: 124, endPoint y: 663, distance: 94.4
click at [124, 663] on textarea "Need to make one very slight change. When we return the formatted report, pleas…" at bounding box center [180, 663] width 243 height 230
click at [142, 677] on textarea "Need to make one very slight change. When we return the formatted report, pleas…" at bounding box center [180, 663] width 243 height 230
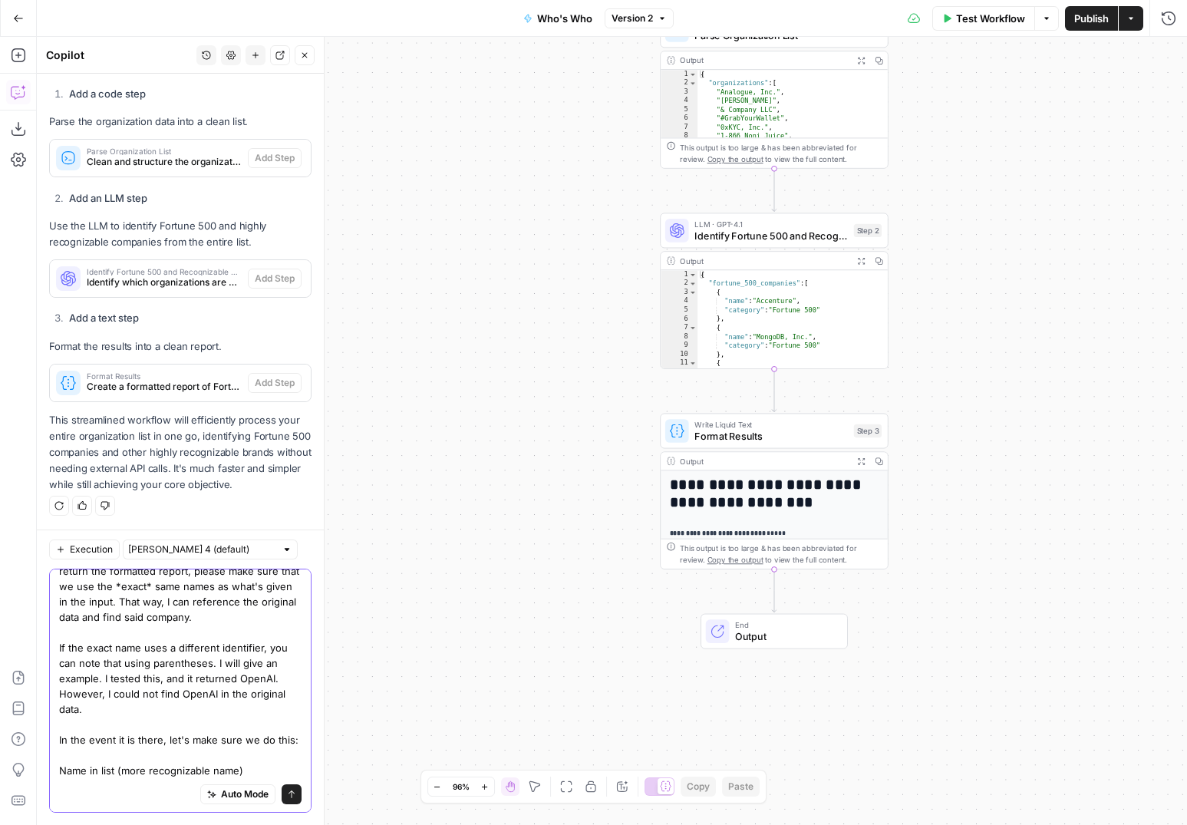
click at [263, 772] on textarea "Need to make one very slight change. When we return the formatted report, pleas…" at bounding box center [180, 663] width 243 height 230
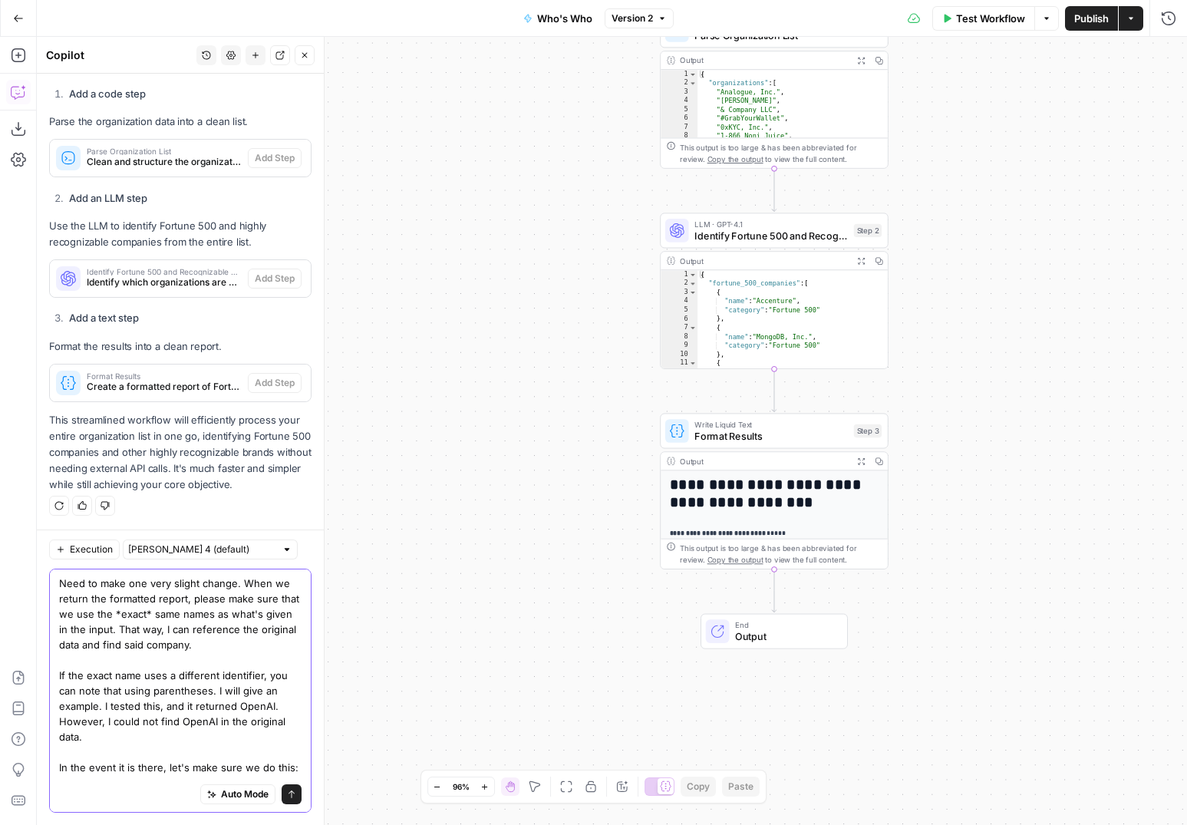
scroll to position [58, 0]
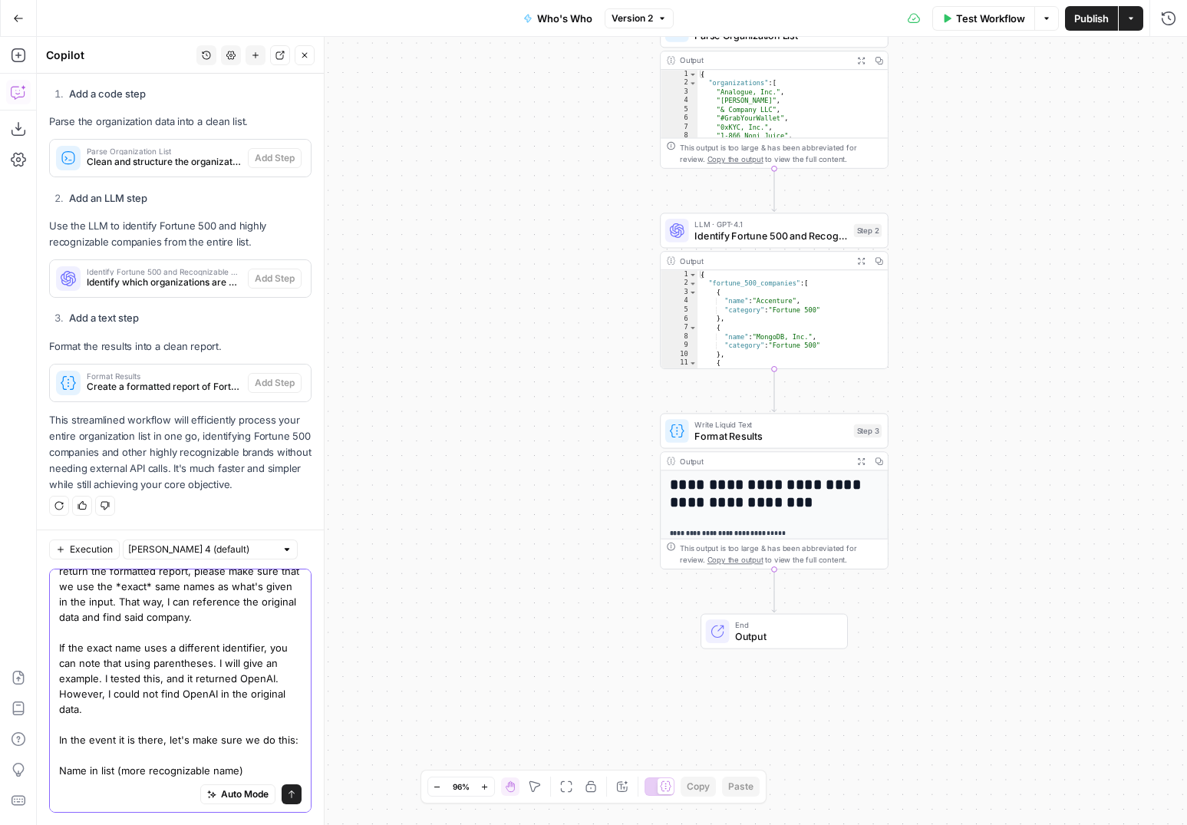
type textarea "Need to make one very slight change. When we return the formatted report, pleas…"
click at [288, 792] on icon "submit" at bounding box center [291, 794] width 9 height 9
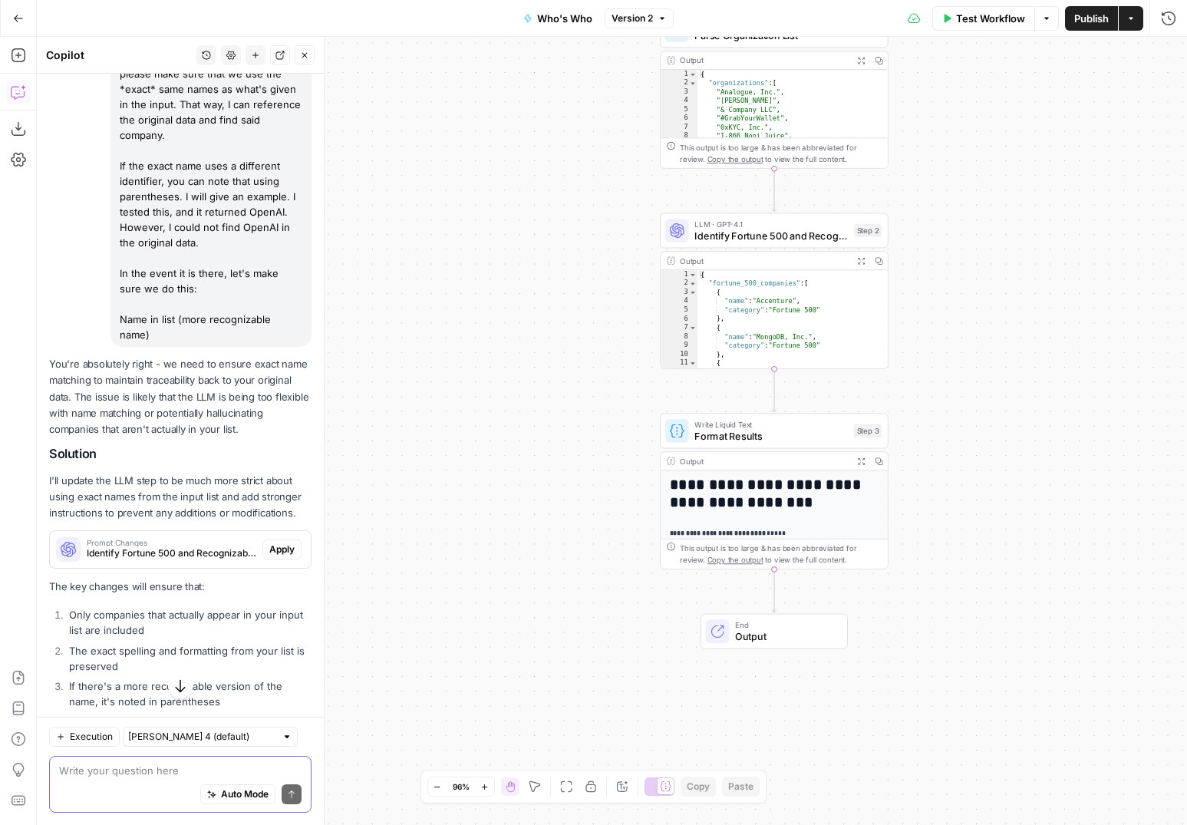
scroll to position [3079, 0]
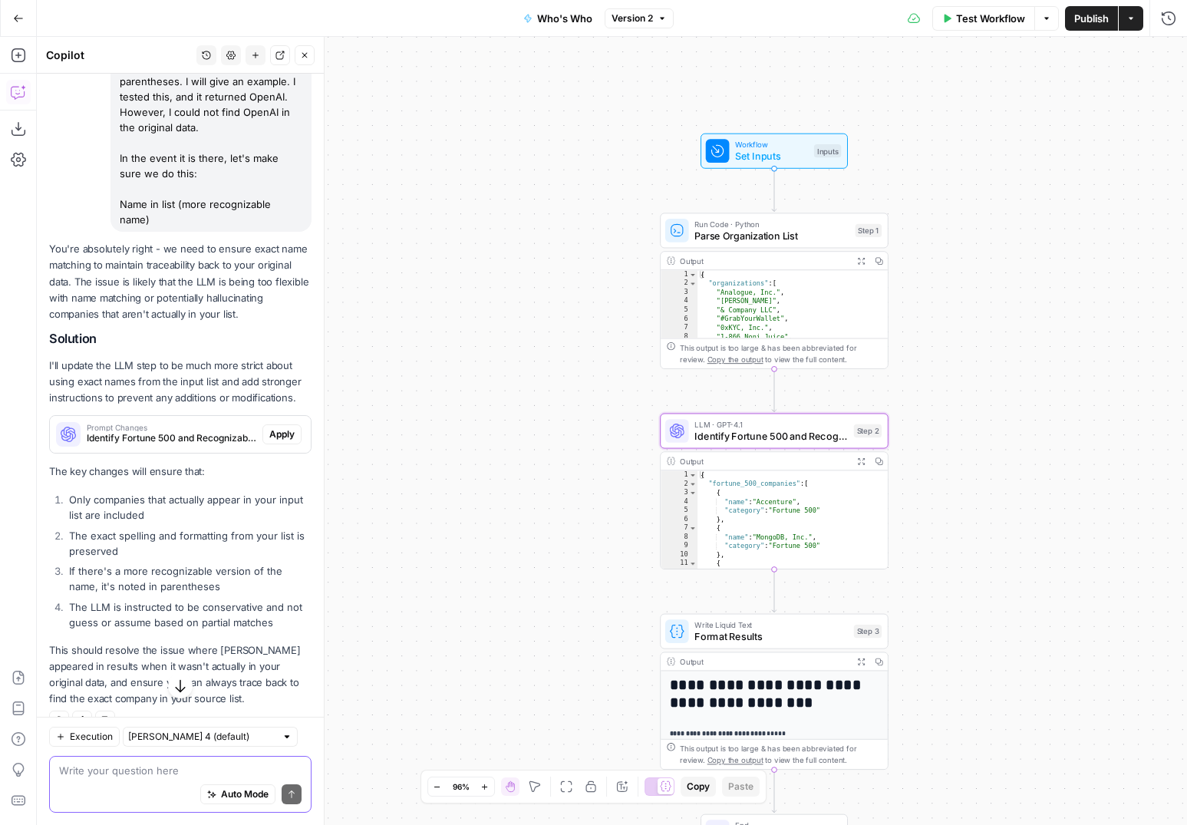
click at [155, 445] on span "Identify Fortune 500 and Recognizable Companies (step_2)" at bounding box center [172, 438] width 170 height 14
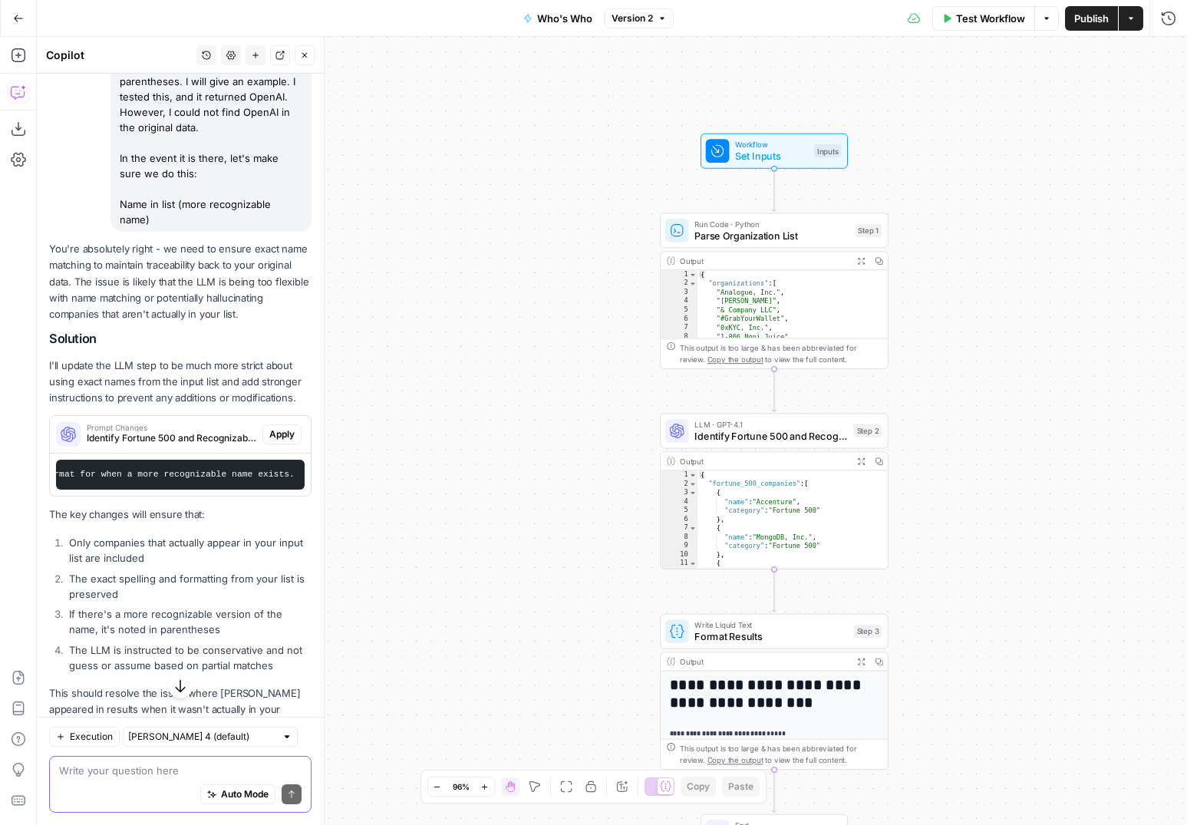
scroll to position [3165, 0]
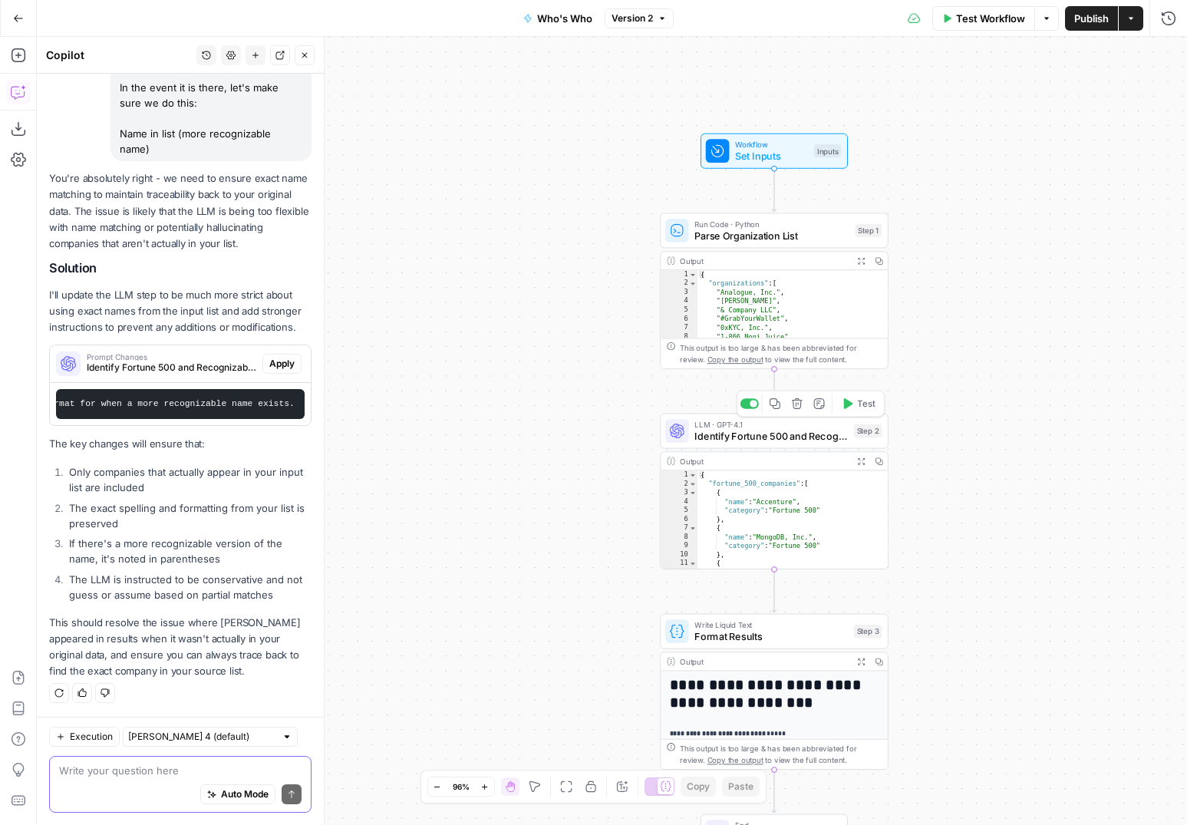
click at [781, 435] on span "Identify Fortune 500 and Recognizable Companies" at bounding box center [772, 436] width 154 height 15
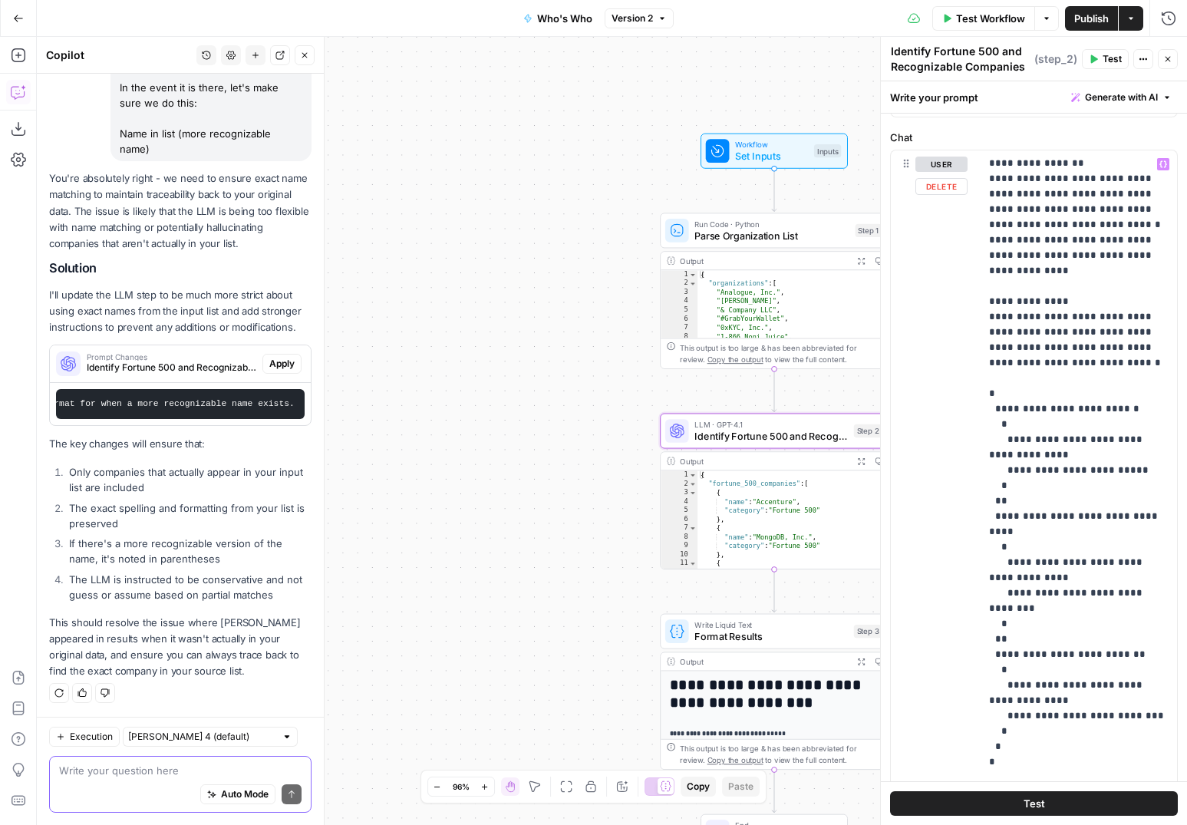
scroll to position [264, 0]
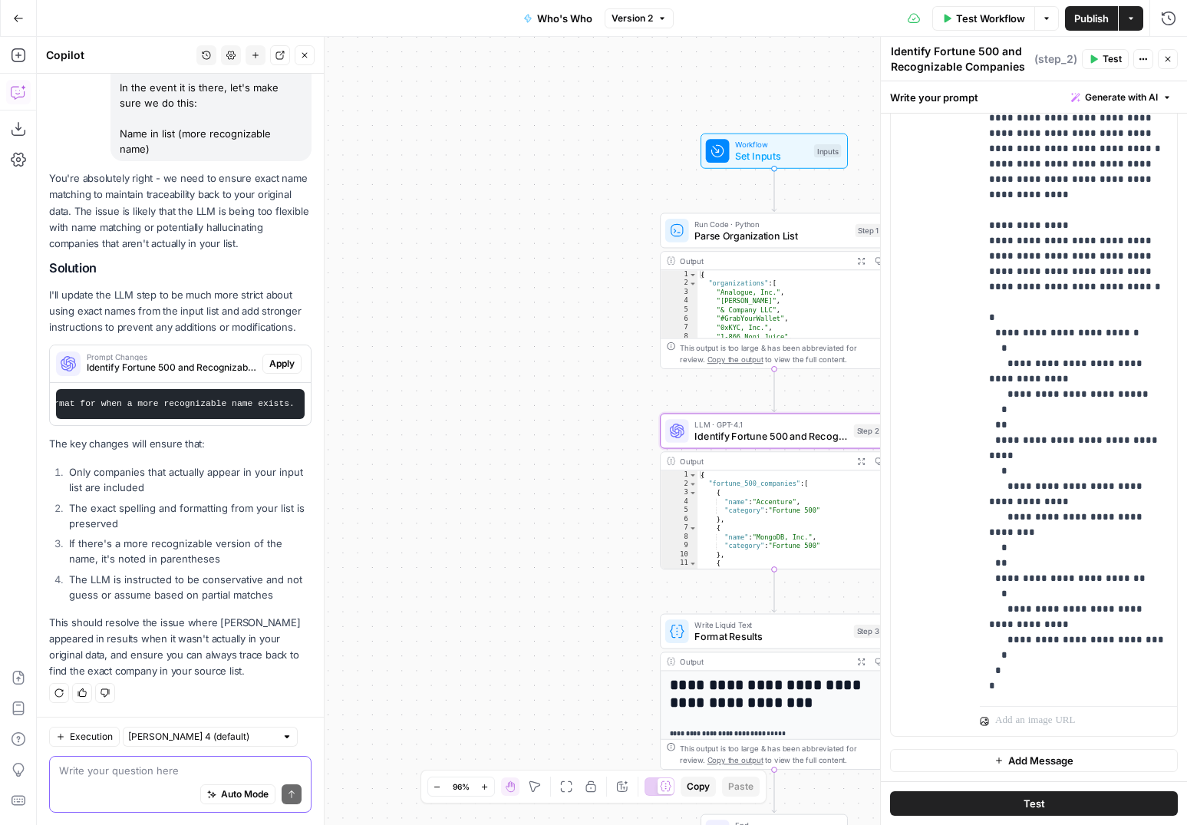
click at [84, 782] on div "Auto Mode Send" at bounding box center [180, 795] width 243 height 34
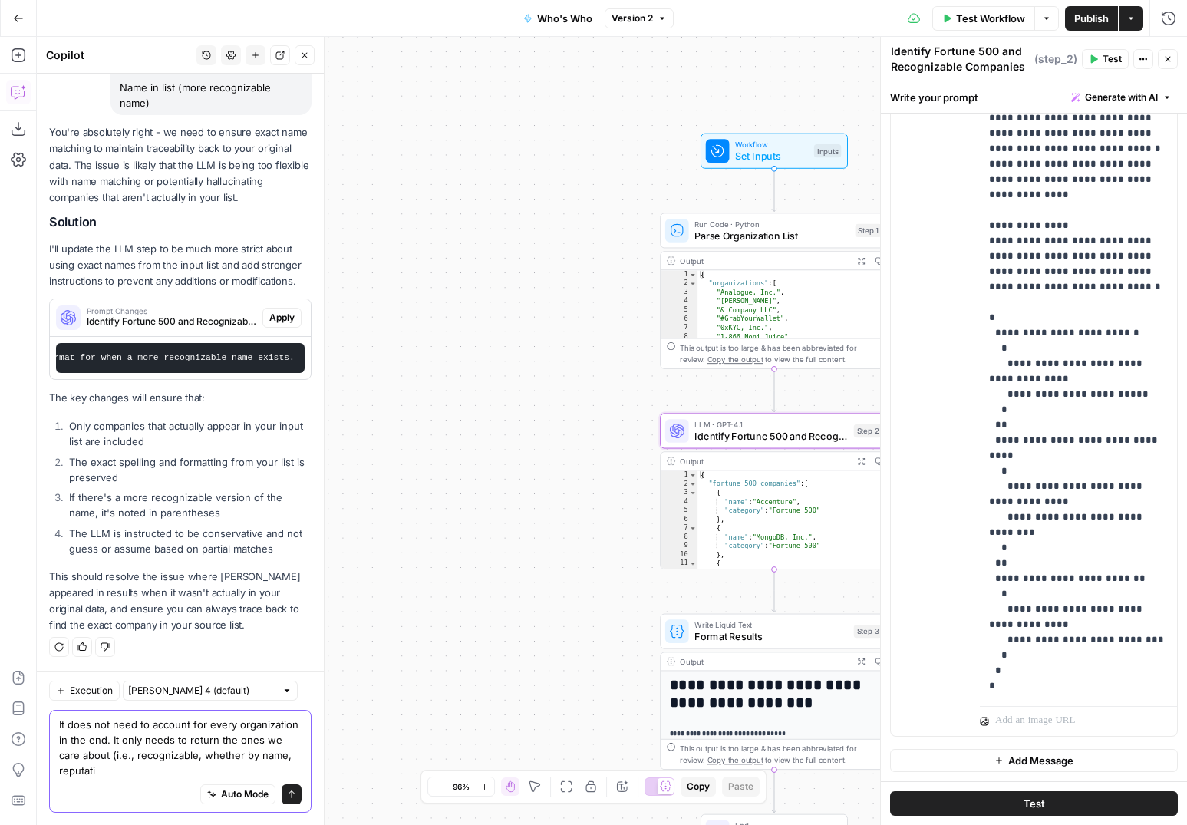
scroll to position [3211, 0]
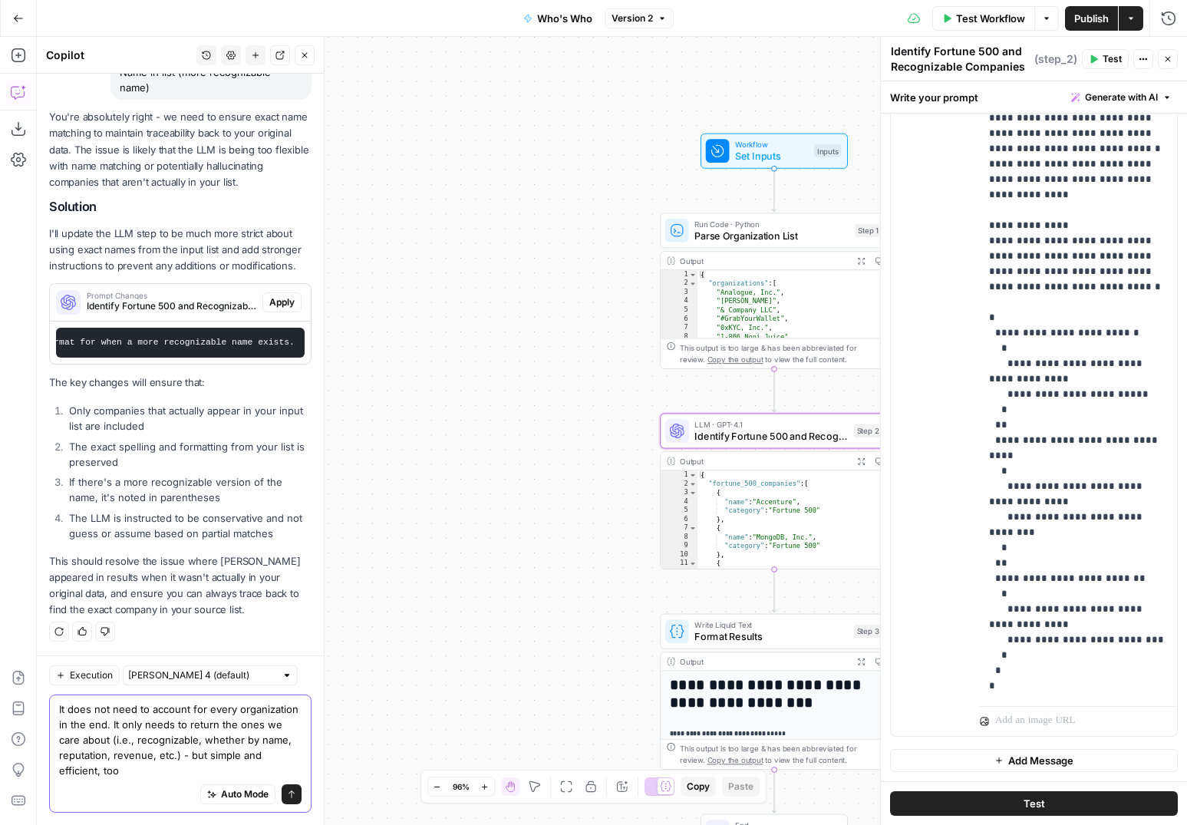
type textarea "It does not need to account for every organization in the end. It only needs to…"
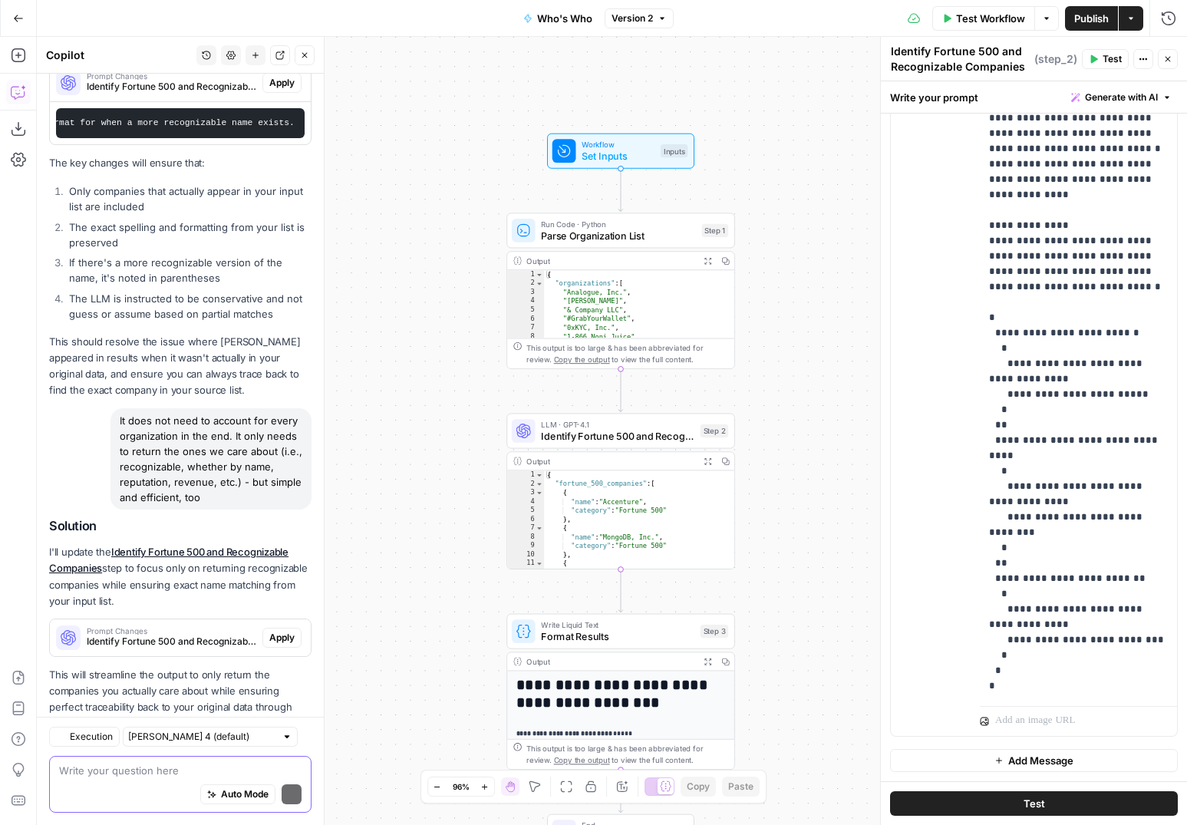
scroll to position [3497, 0]
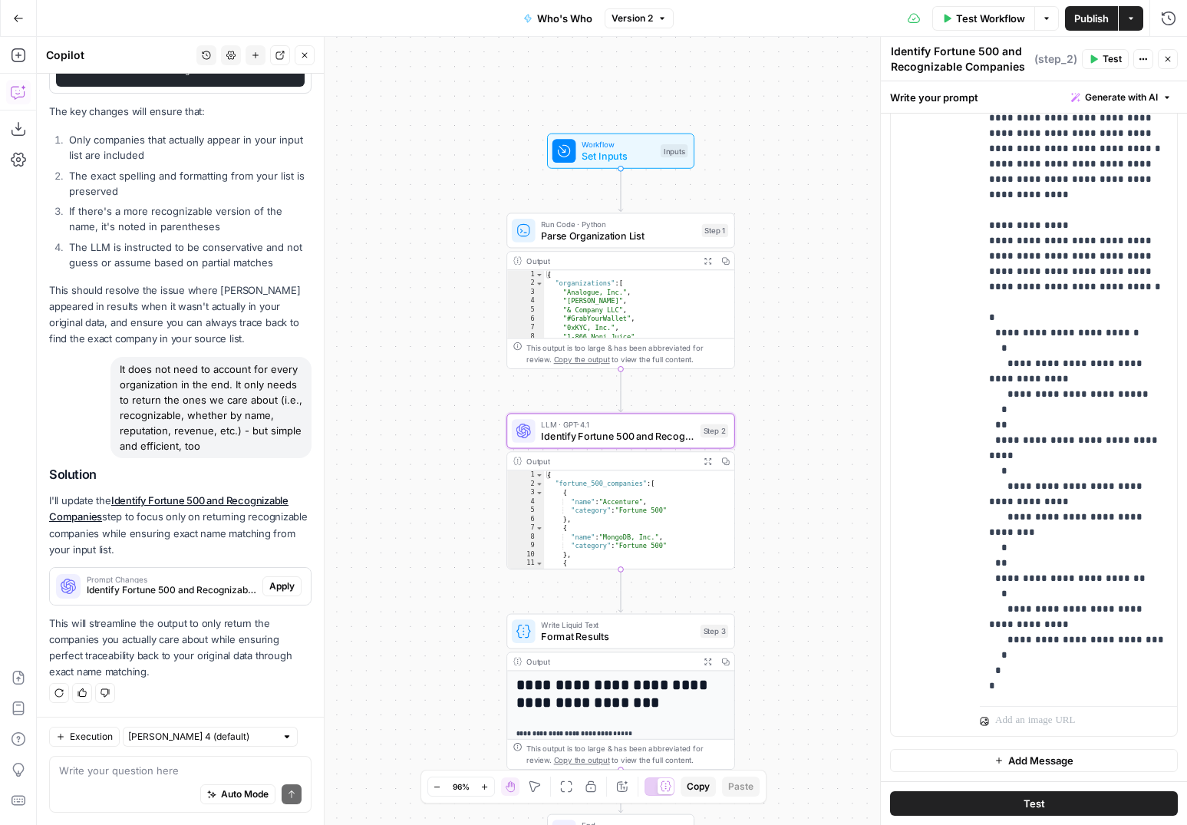
click at [286, 586] on span "Apply" at bounding box center [281, 587] width 25 height 14
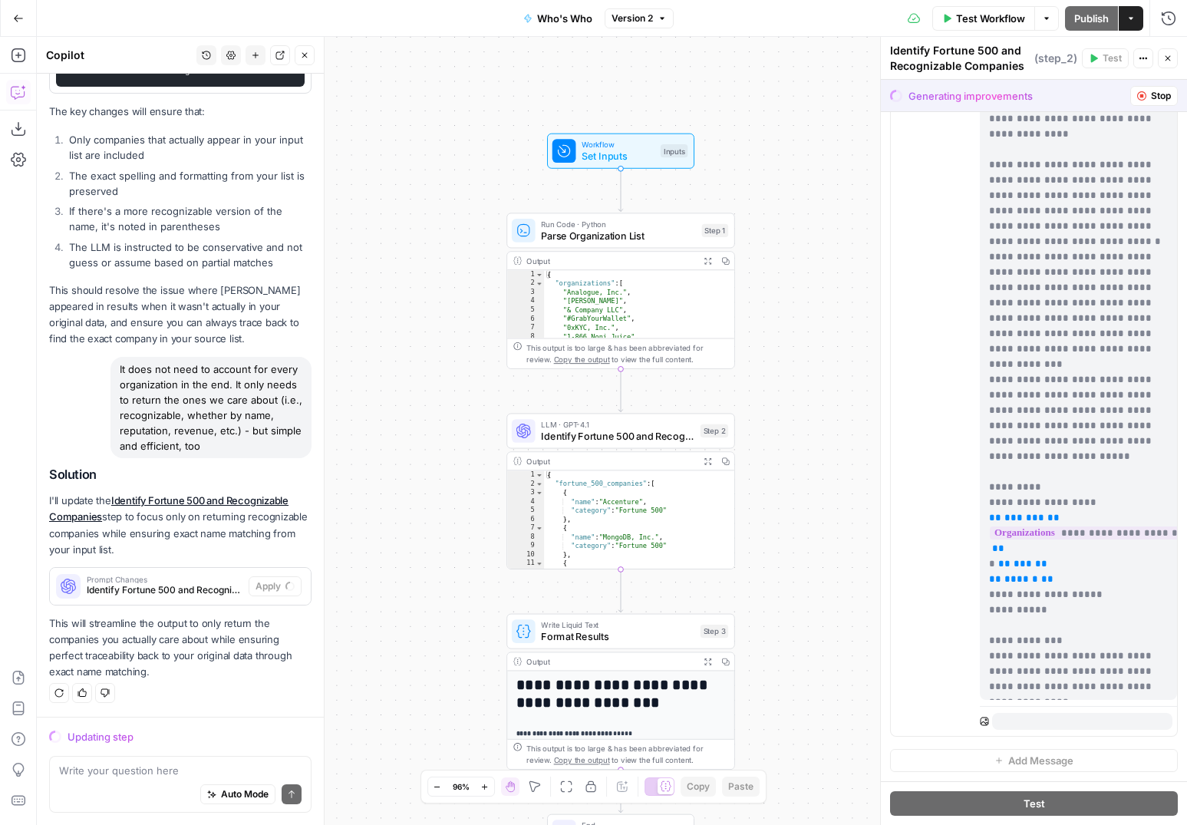
scroll to position [753, 0]
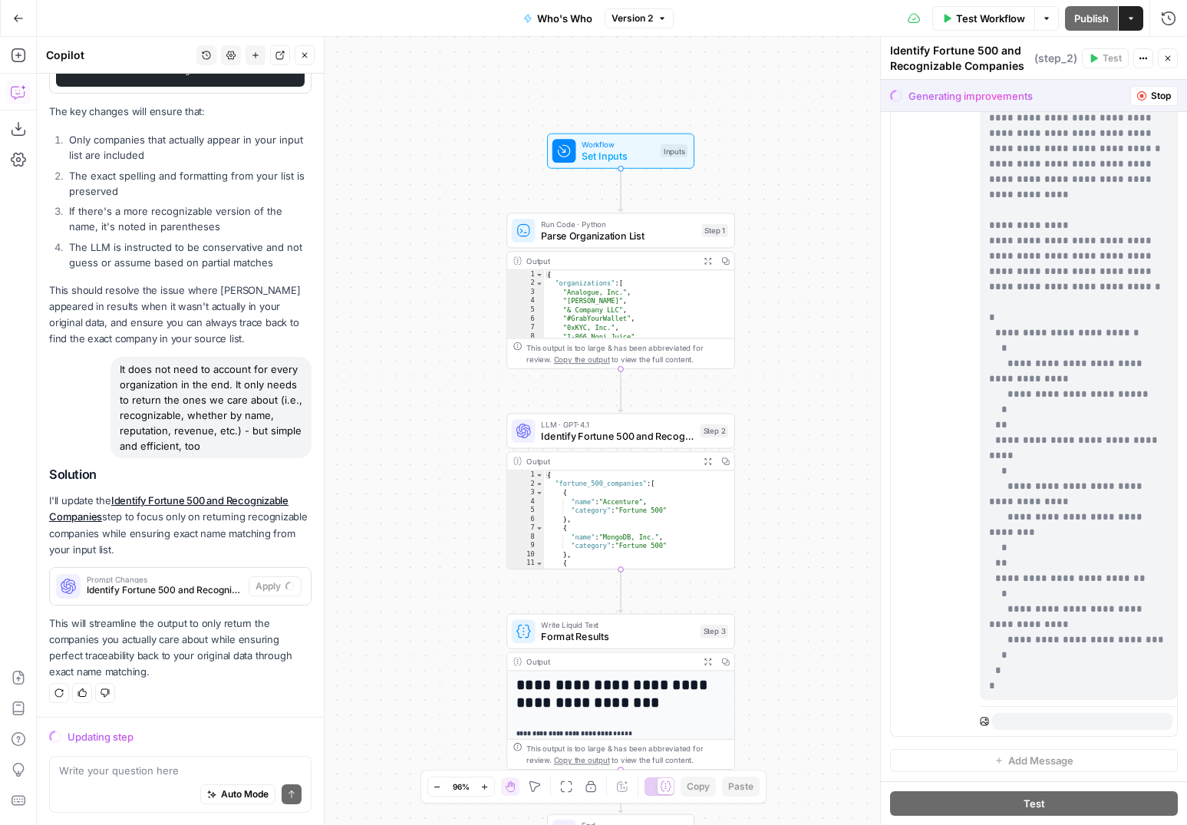
click at [1170, 58] on icon "button" at bounding box center [1168, 58] width 9 height 9
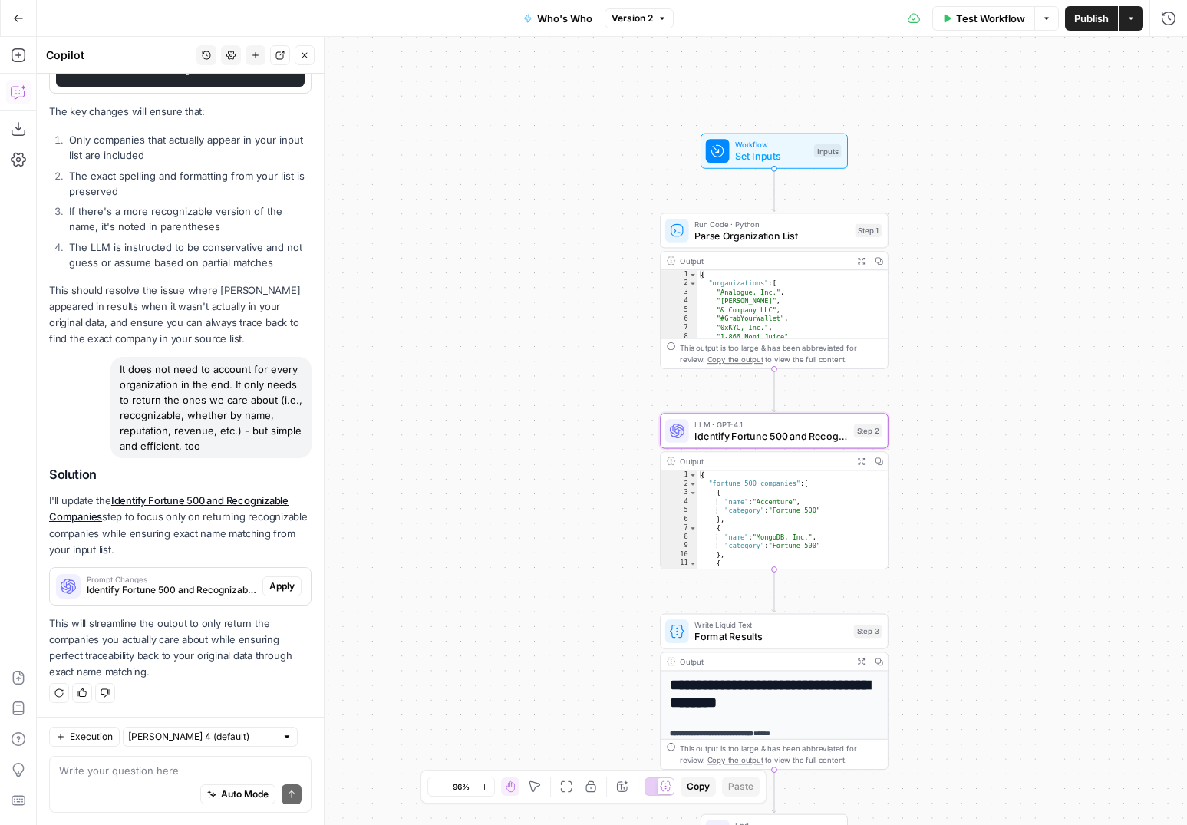
click at [277, 584] on span "Apply" at bounding box center [281, 587] width 25 height 14
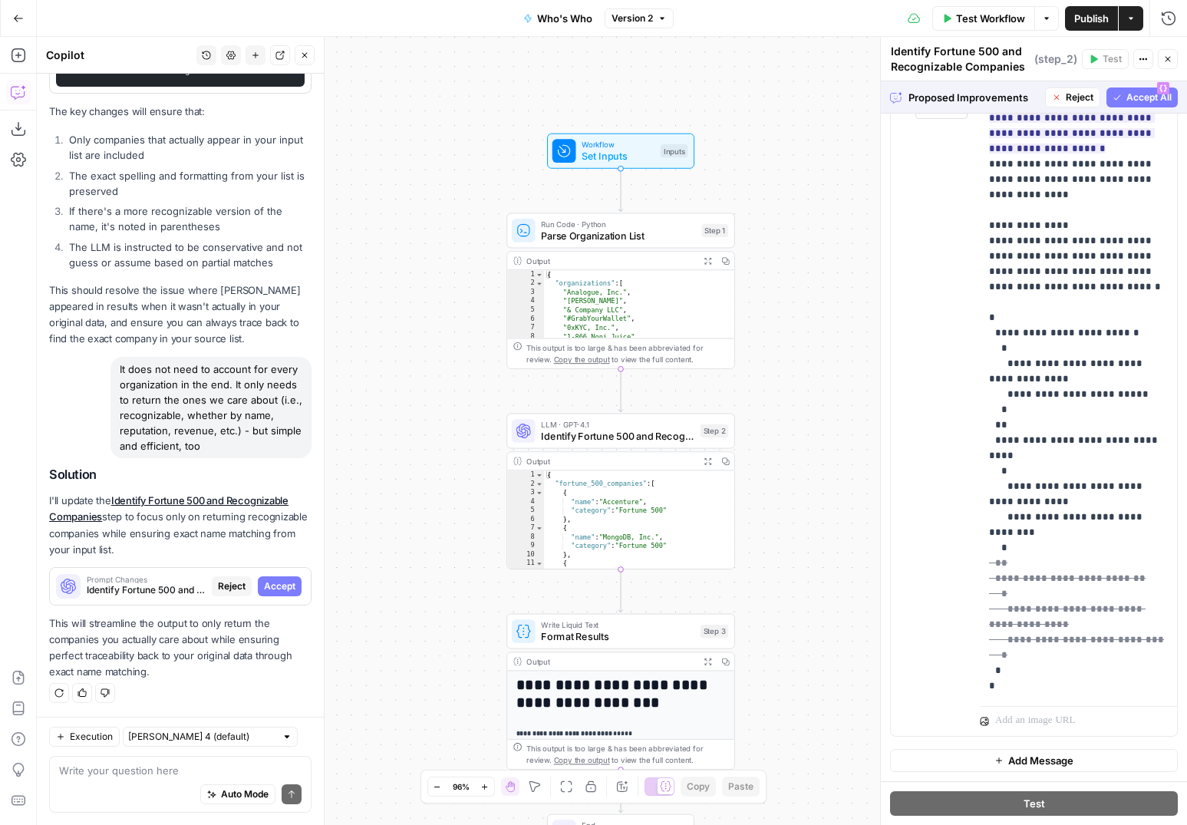
scroll to position [263, 0]
click at [286, 589] on span "Accept" at bounding box center [279, 587] width 31 height 14
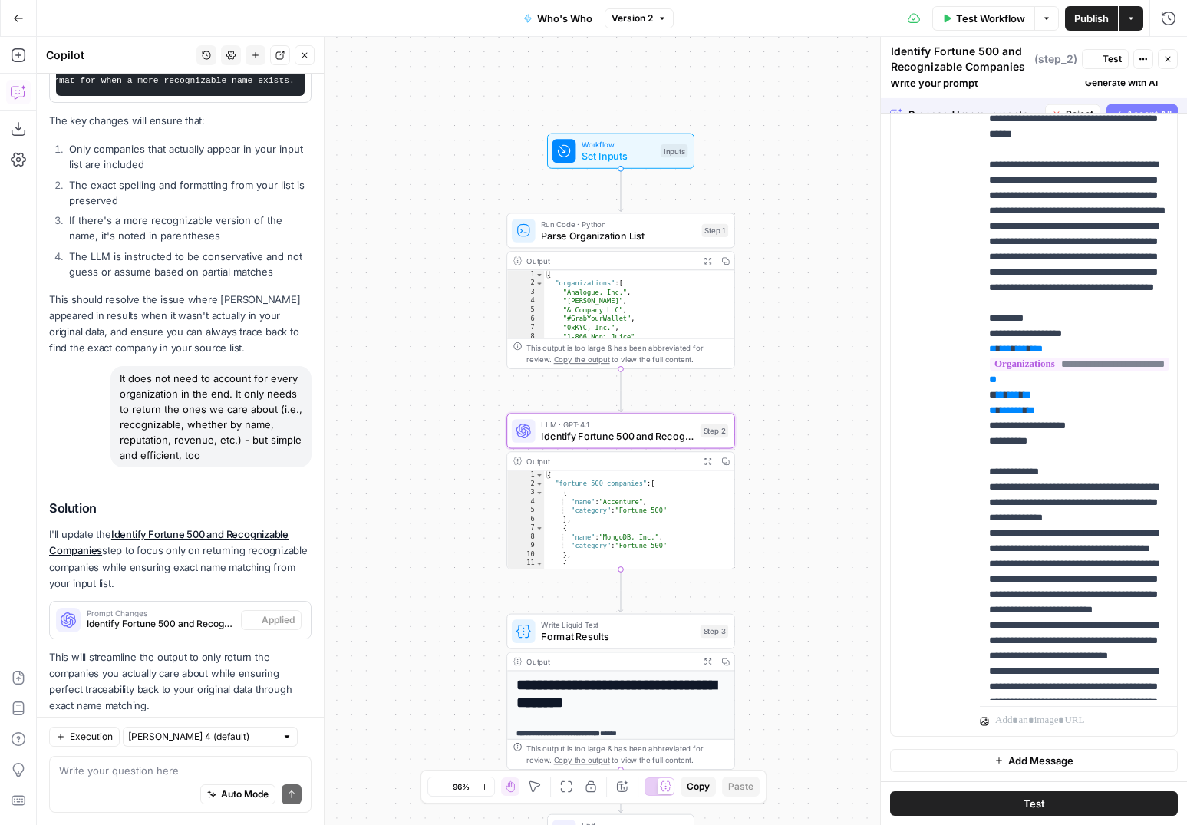
scroll to position [0, 0]
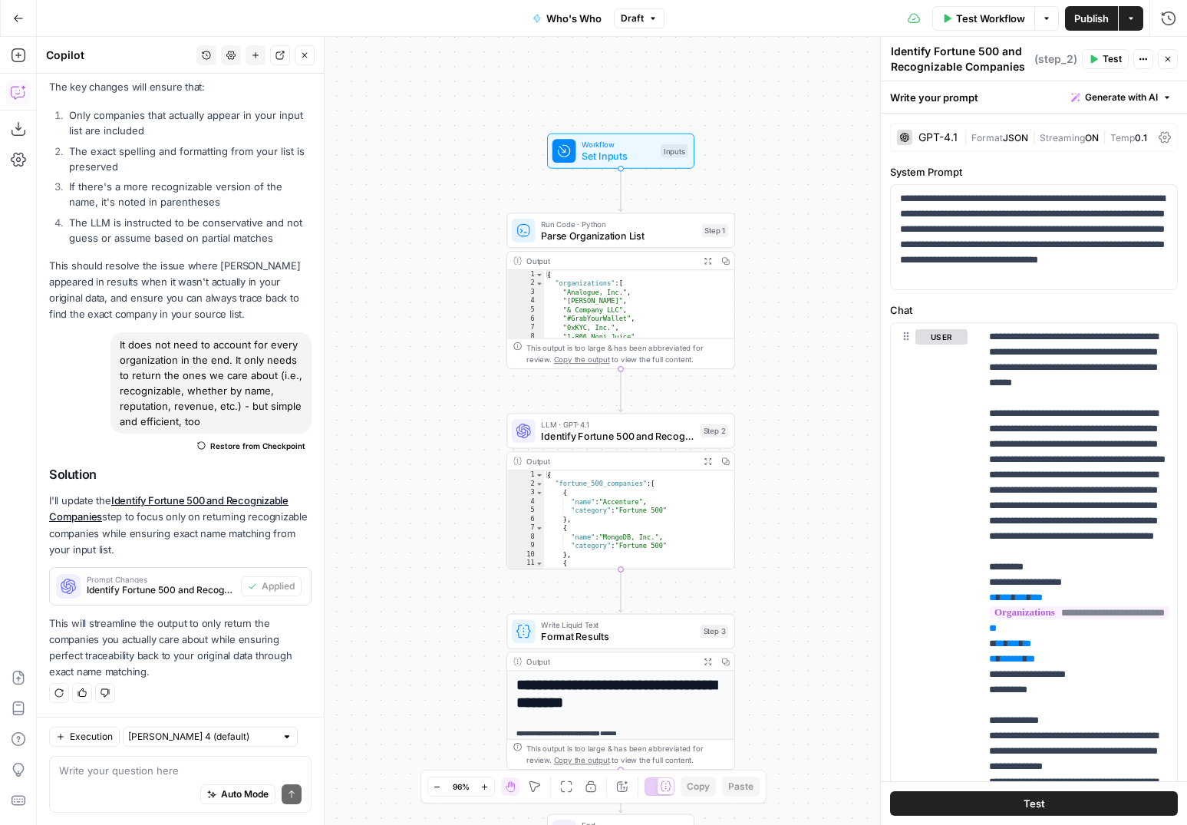
click at [638, 155] on span "Set Inputs" at bounding box center [618, 156] width 73 height 15
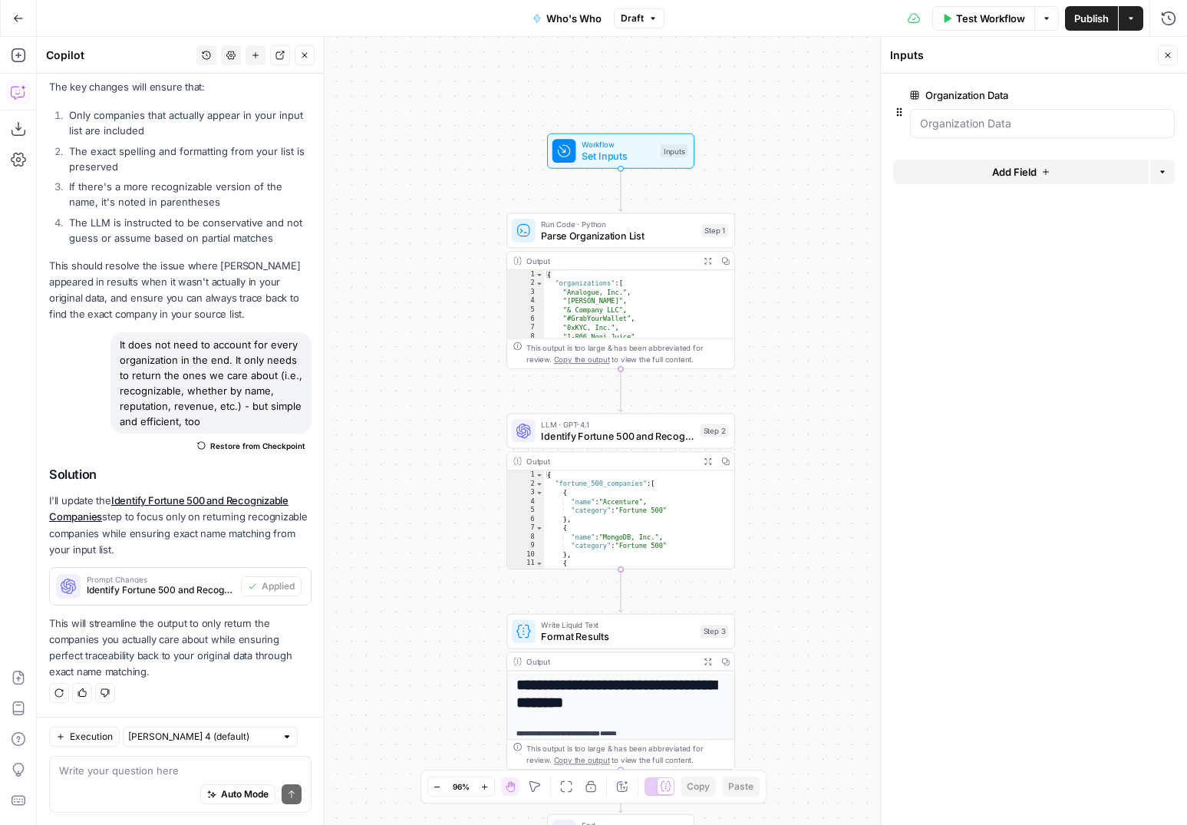
click at [1117, 93] on span "edit field" at bounding box center [1118, 95] width 34 height 12
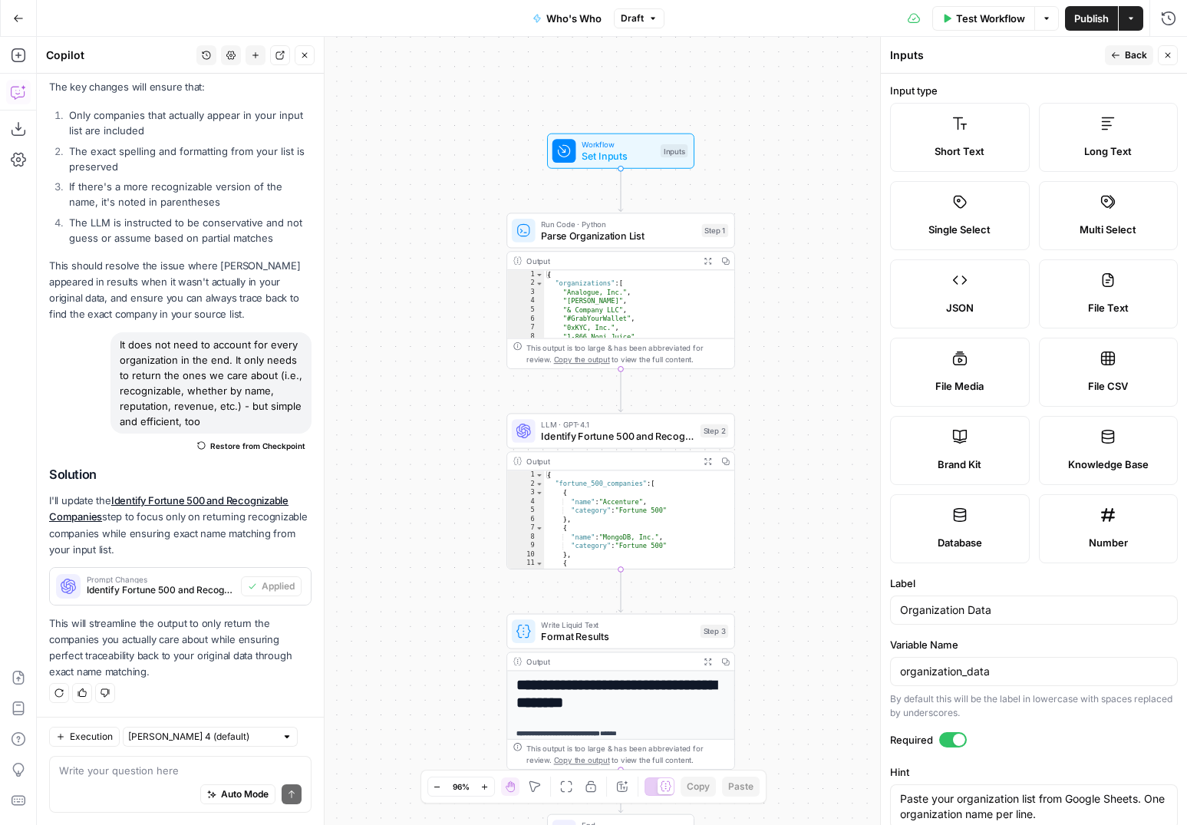
click at [1075, 16] on span "Publish" at bounding box center [1092, 18] width 35 height 15
click at [1085, 24] on span "Publish" at bounding box center [1092, 18] width 35 height 15
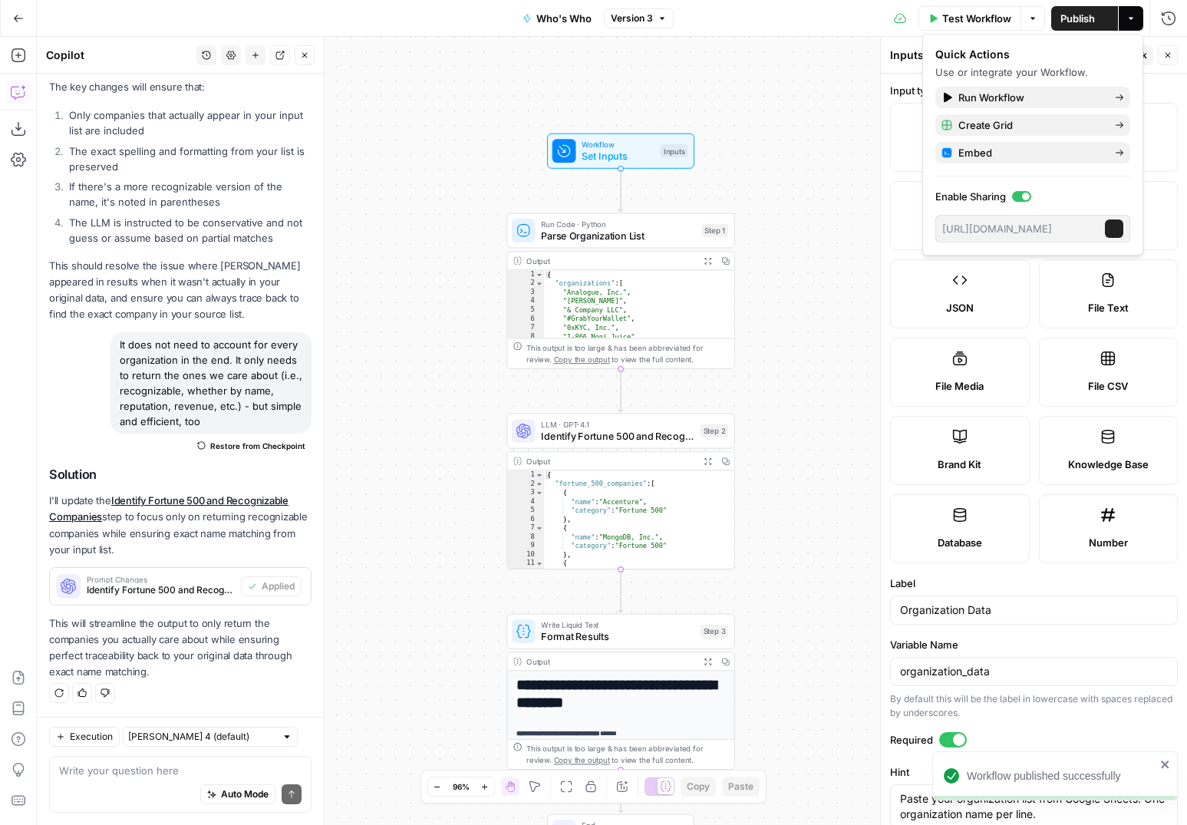
type input "MicrosoftApple Inc.AmazonGoogle LLCLocal Company ABCSpaceX"
click at [1050, 108] on div "Quick Actions Use or integrate your Workflow. Run Workflow Create Grid Embed En…" at bounding box center [1033, 145] width 195 height 196
click at [1038, 97] on span "Run Workflow" at bounding box center [1031, 97] width 144 height 15
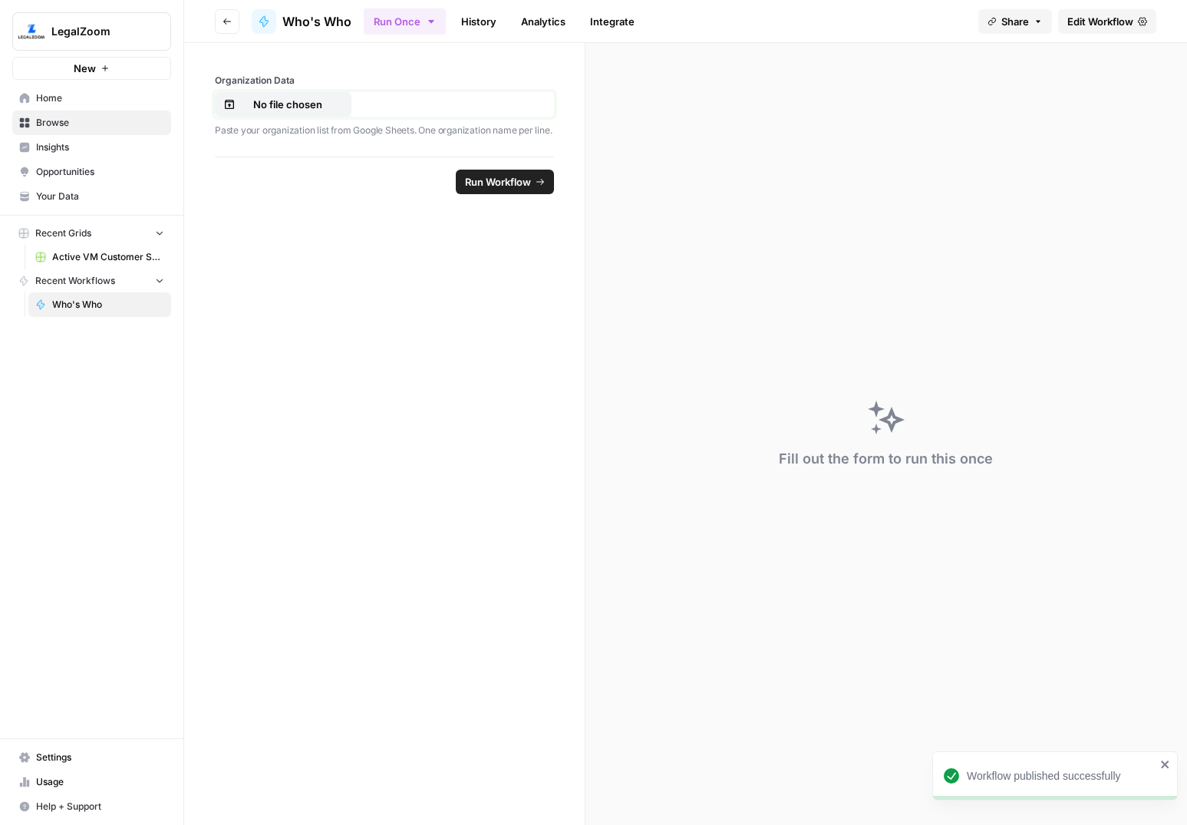
click at [288, 106] on p "No file chosen" at bounding box center [288, 104] width 98 height 15
click at [524, 190] on button "Run Workflow" at bounding box center [505, 182] width 98 height 25
click at [315, 101] on p "raw VM data - Sheet1.csv" at bounding box center [288, 104] width 98 height 15
click at [504, 187] on span "Run Workflow" at bounding box center [498, 181] width 66 height 15
click at [1146, 26] on link "Edit Workflow" at bounding box center [1107, 21] width 98 height 25
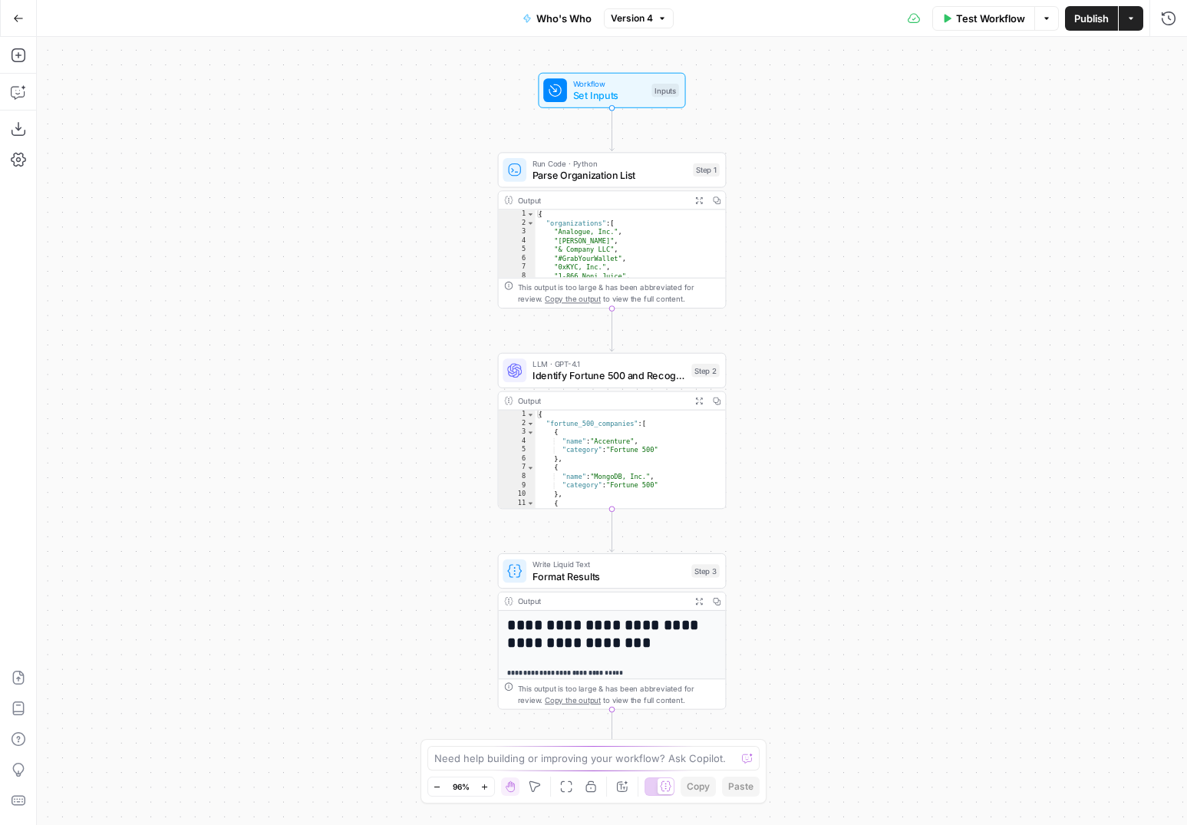
click at [1000, 16] on span "Test Workflow" at bounding box center [990, 18] width 69 height 15
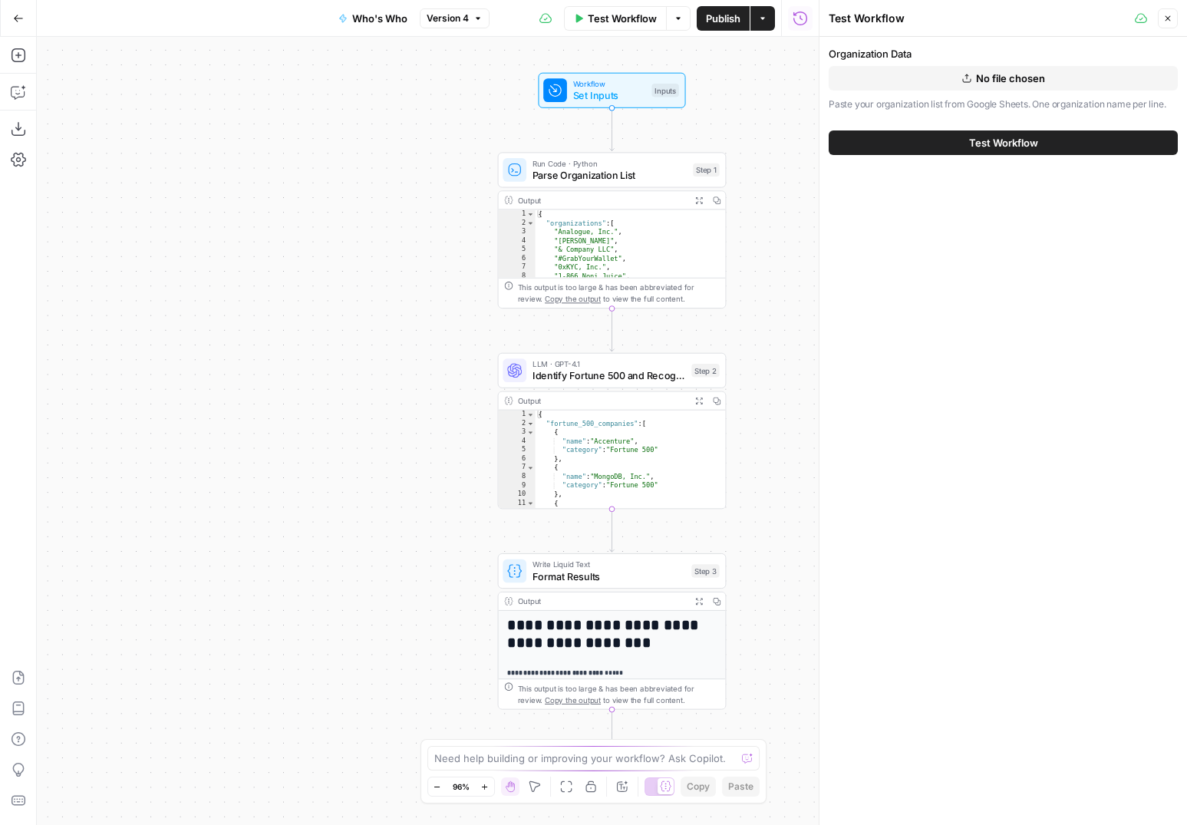
click at [1014, 76] on span "No file chosen" at bounding box center [1010, 78] width 69 height 15
click at [1032, 78] on span "raw VM data - Sheet1.csv" at bounding box center [1011, 78] width 122 height 15
click at [577, 106] on div "Workflow Set Inputs Inputs" at bounding box center [611, 90] width 147 height 35
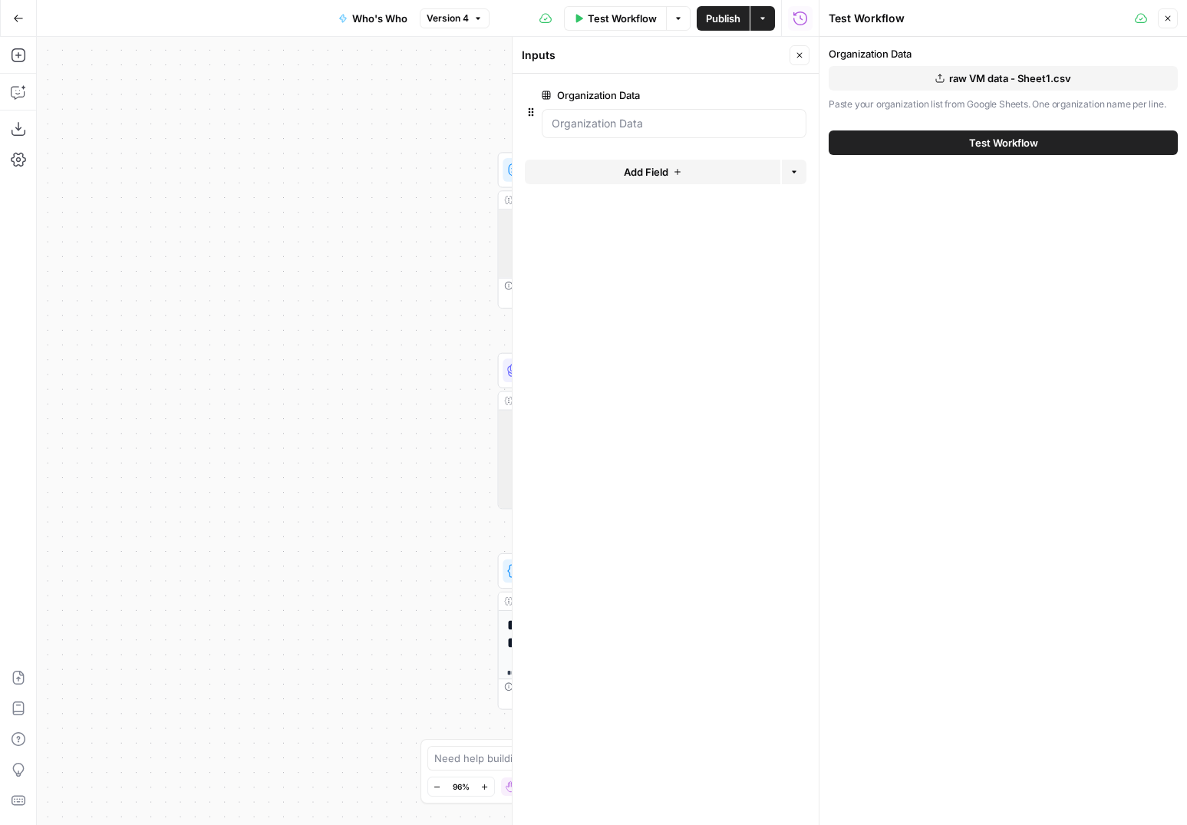
click at [749, 97] on span "edit field" at bounding box center [749, 95] width 34 height 12
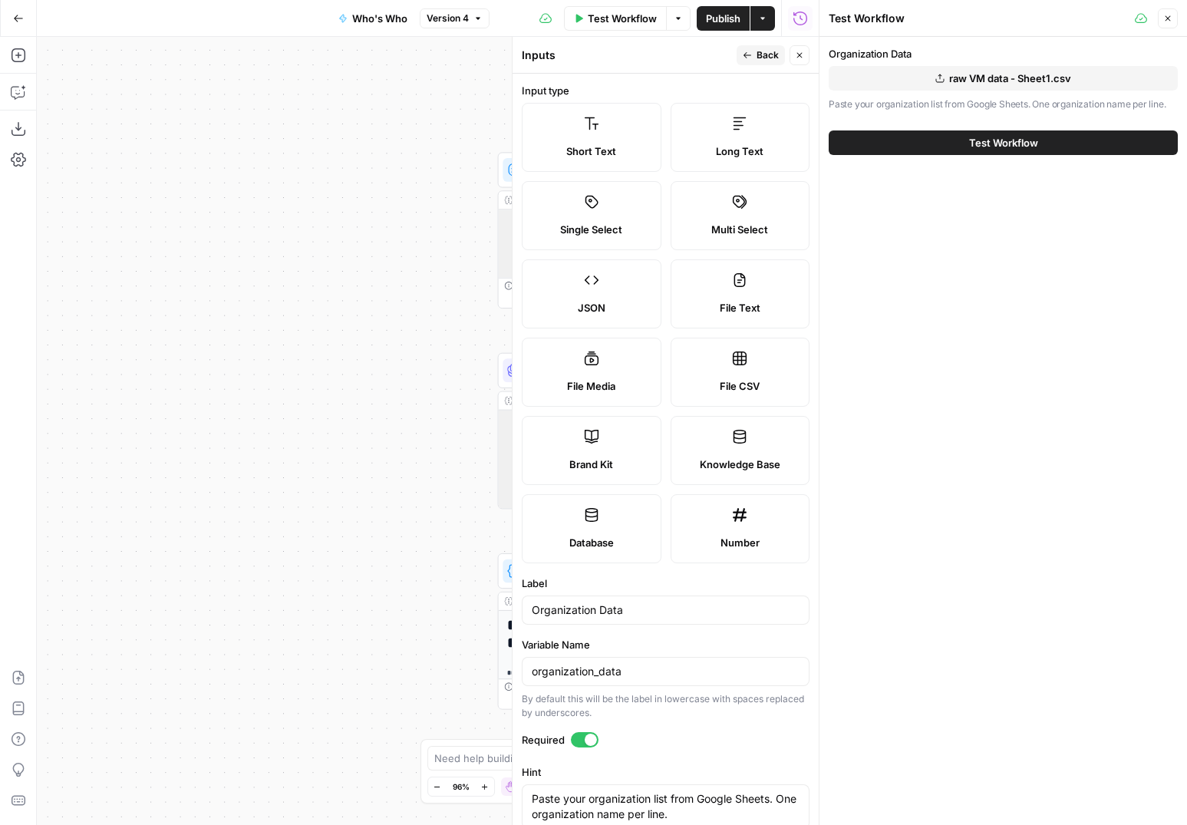
click at [768, 131] on label "Long Text" at bounding box center [741, 137] width 140 height 69
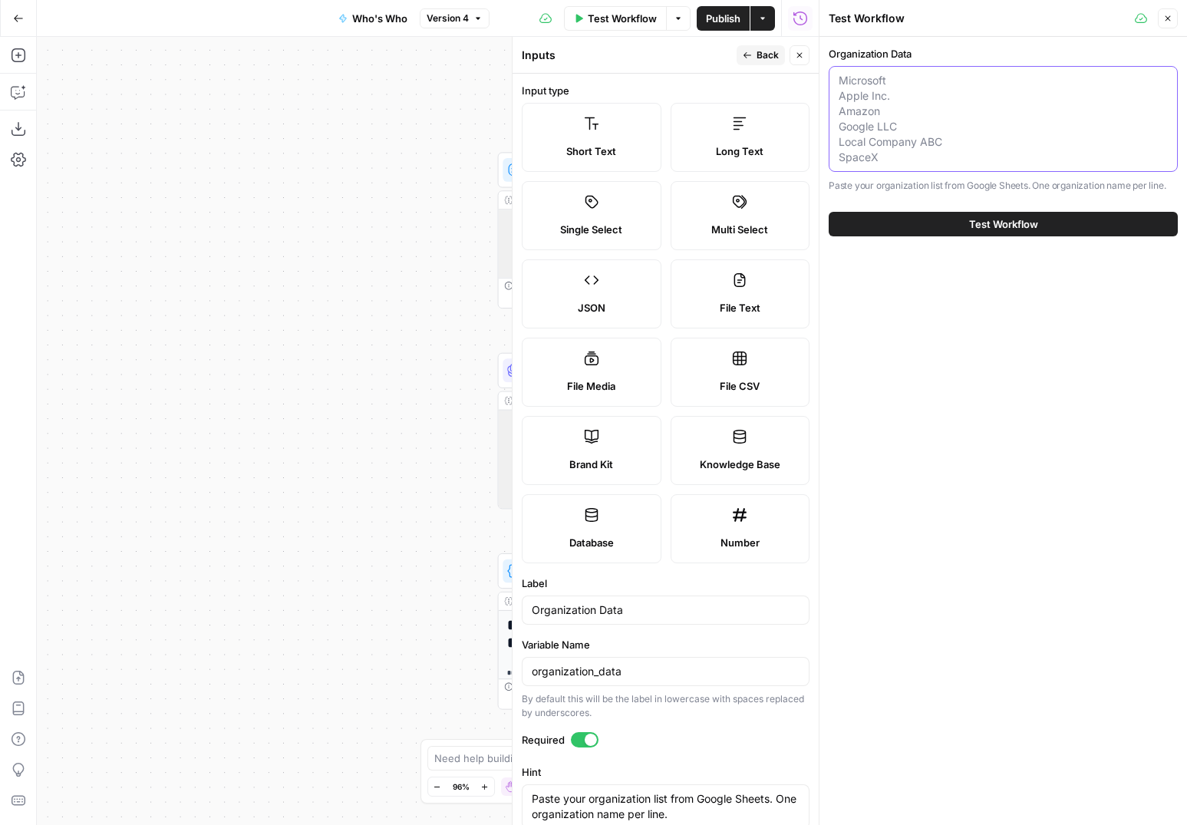
click at [863, 125] on textarea "Organization Data" at bounding box center [1003, 119] width 329 height 92
type input "MicrosoftApple Inc.AmazonGoogle LLCLocal Company ABCSpaceX"
paste textarea "thyssenkrupp"
type textarea "thyssenkrupp"
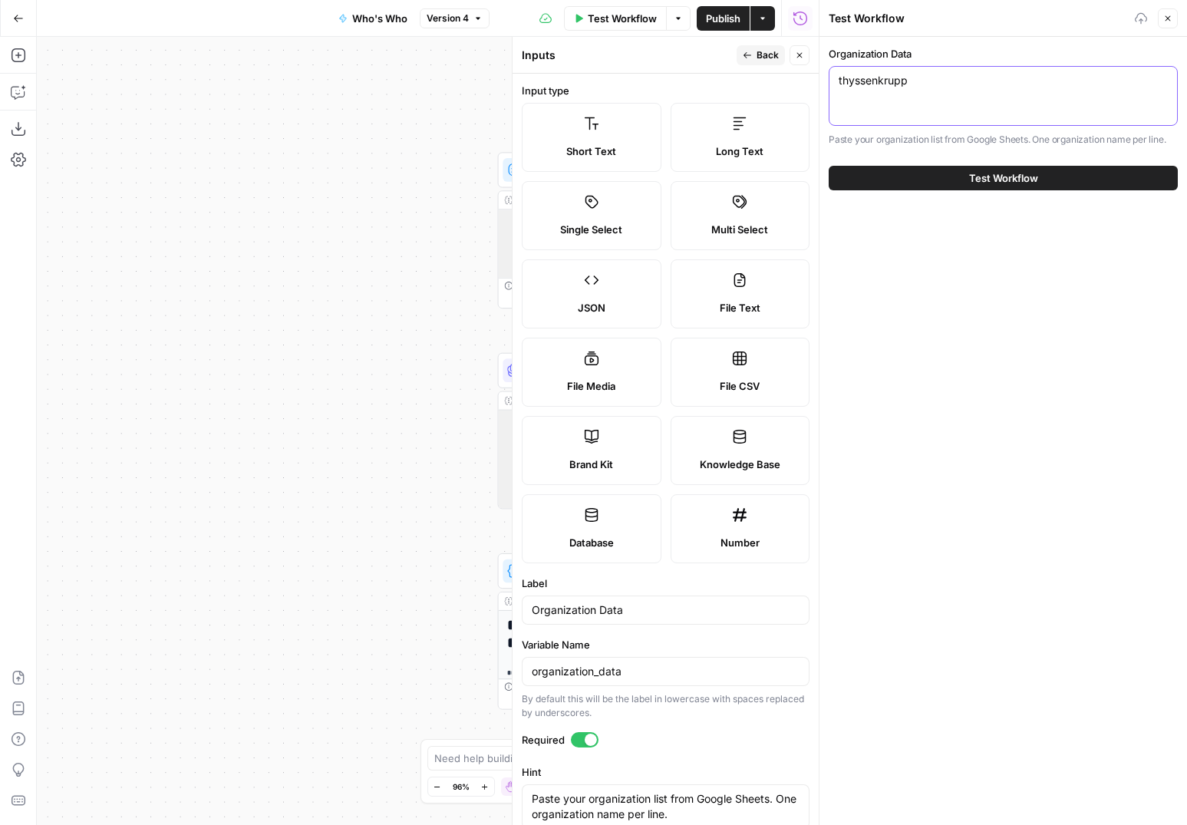
type input "MicrosoftApple Inc.AmazonGoogle LLCLocal Company ABCSpaceX"
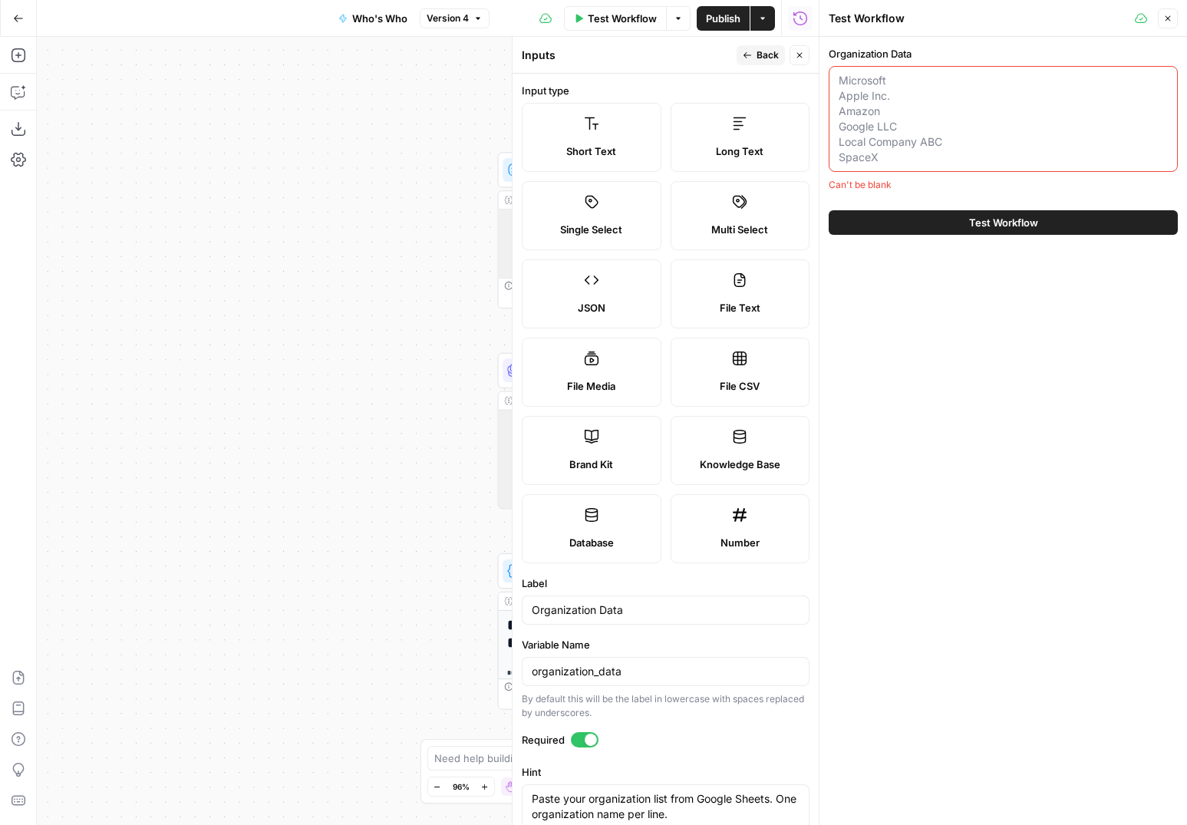
type input "MicrosoftApple Inc.AmazonGoogle LLCLocal Company ABCSpaceX"
paste textarea "ACLU SFR3 LLC Nathan McNair Divvy Homes Law At Your Side PCS Retirement Jack La…"
type textarea "ACLU SFR3 LLC Nathan McNair Divvy Homes Law At Your Side PCS Retirement Jack La…"
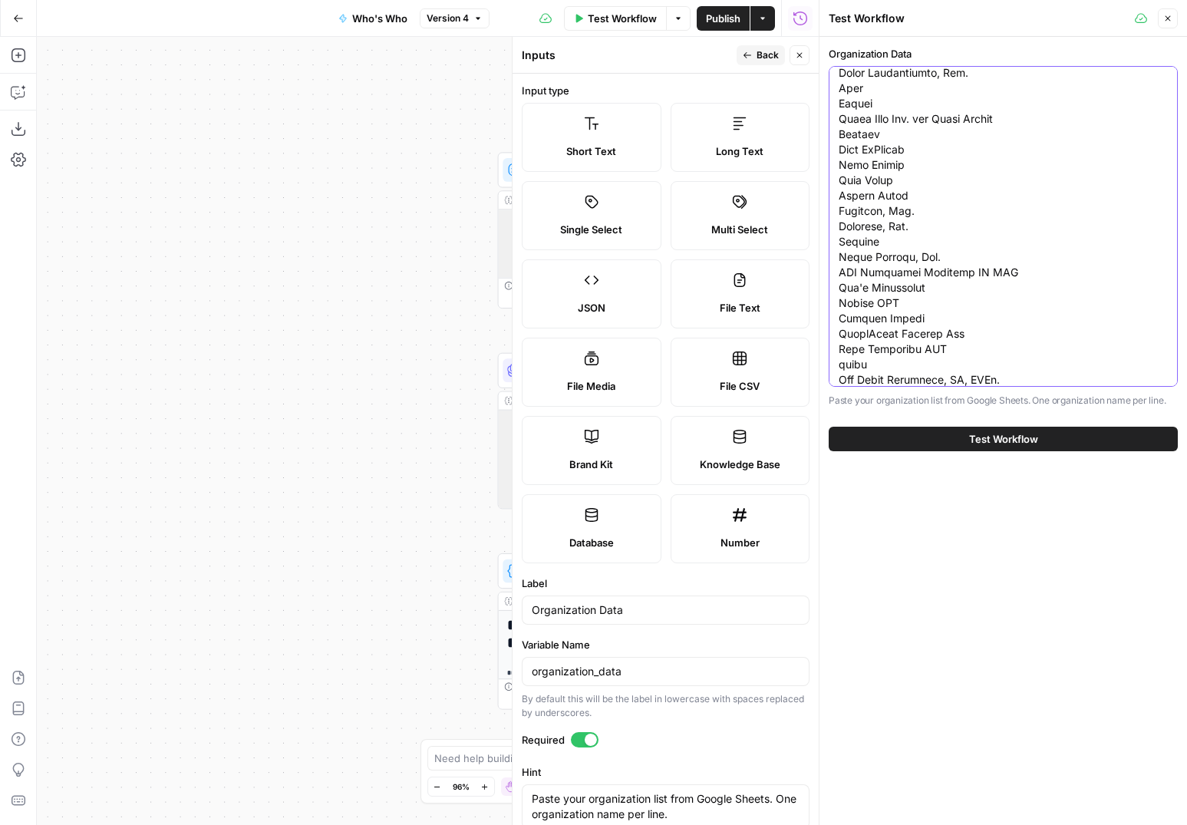
type input "MicrosoftApple Inc.AmazonGoogle LLCLocal Company ABCSpaceX"
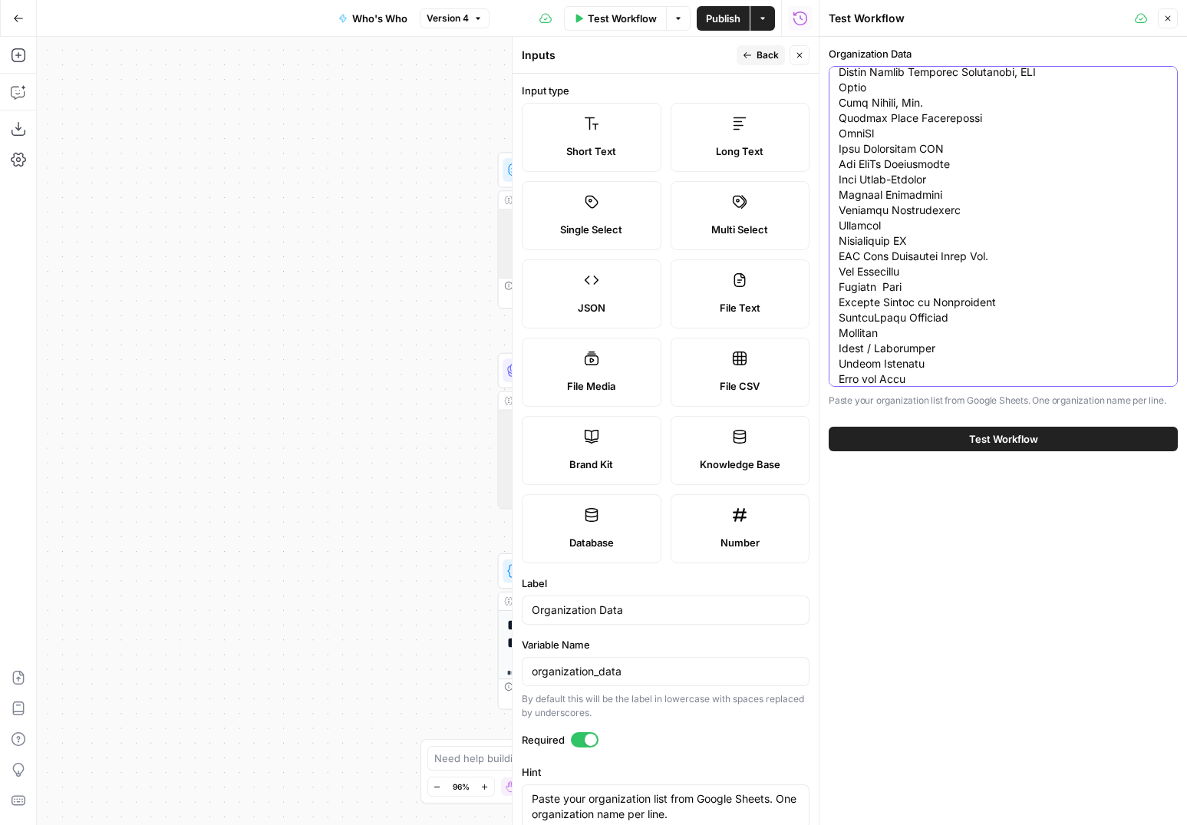
scroll to position [2886, 0]
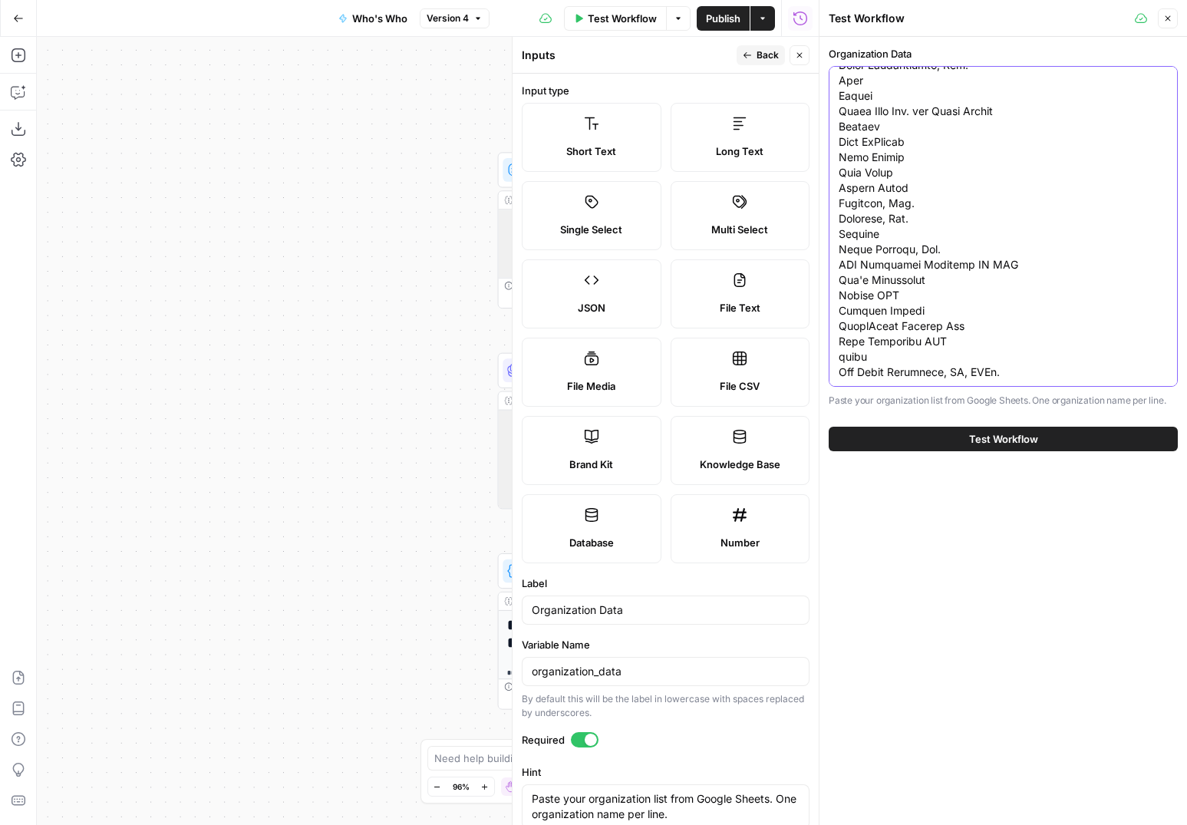
type textarea "ACLU SFR3 LLC Nathan McNair Divvy Homes Law At Your Side PCS Retirement Jack La…"
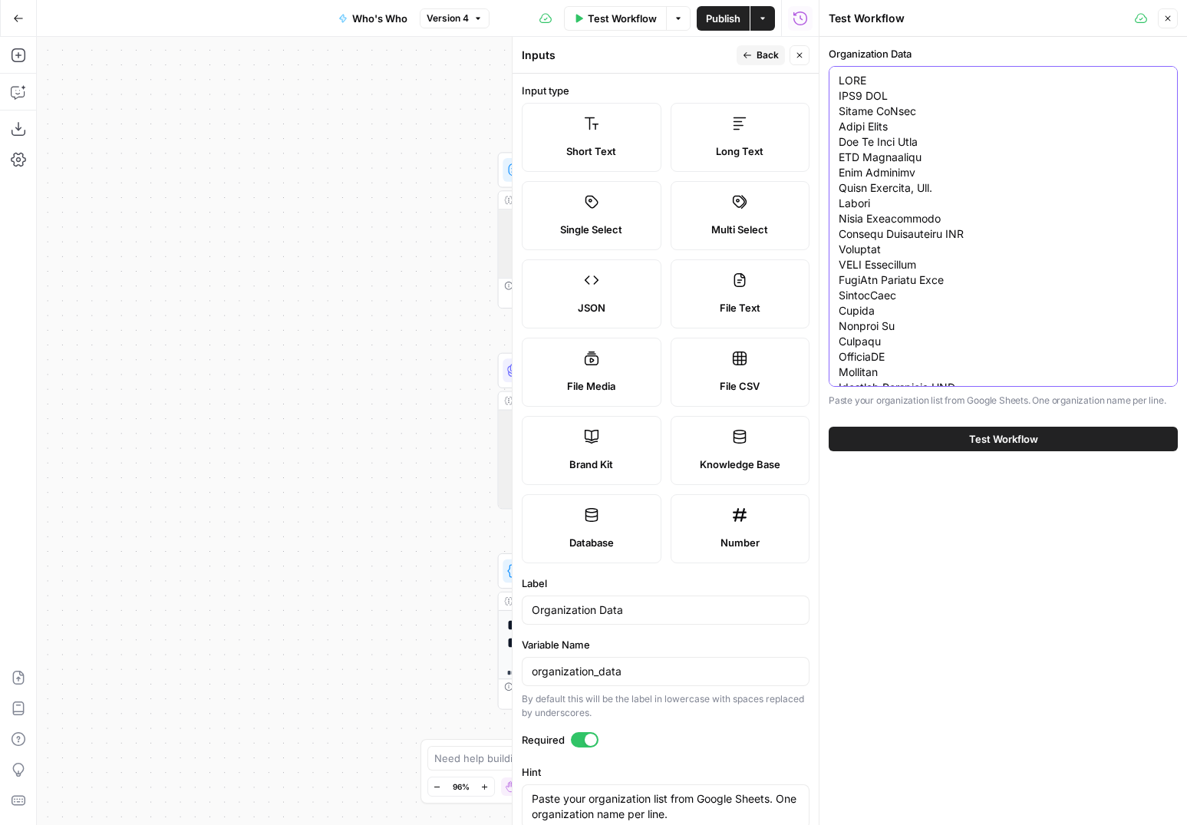
type input "MicrosoftApple Inc.AmazonGoogle LLCLocal Company ABCSpaceX"
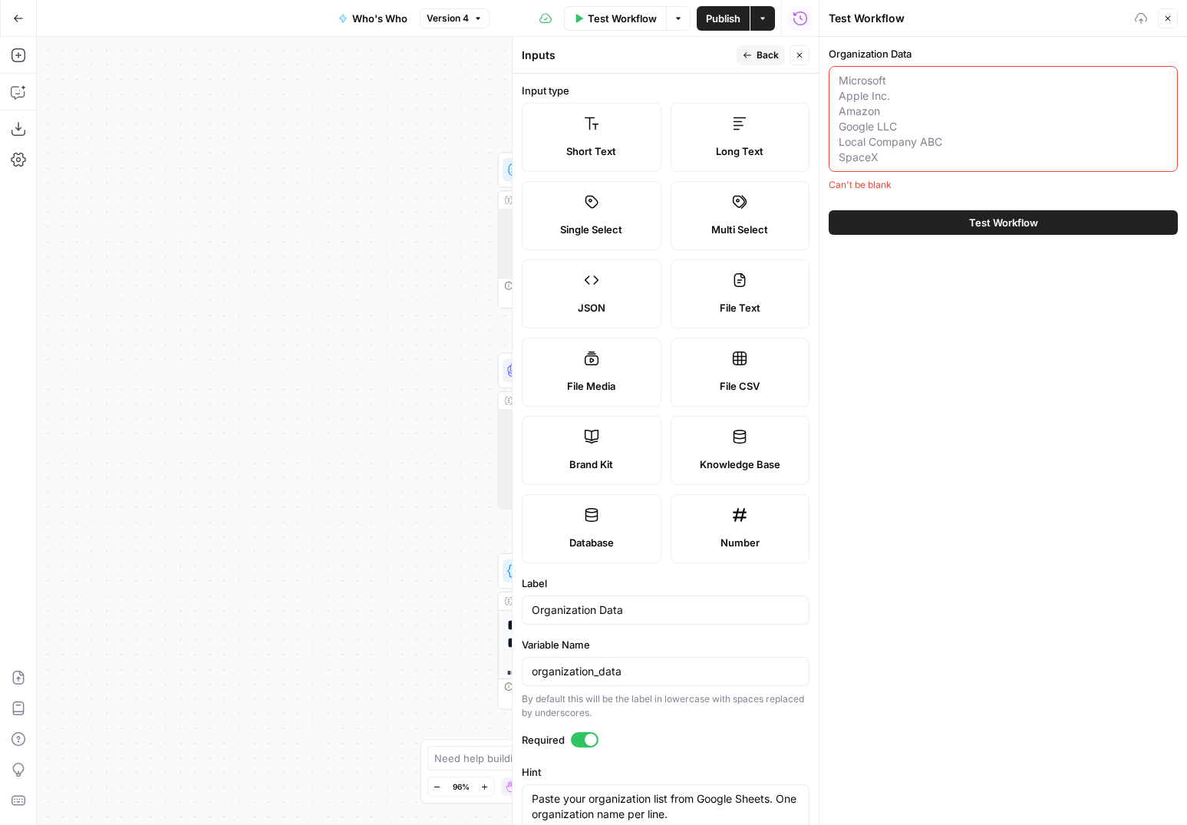
type input "MicrosoftApple Inc.AmazonGoogle LLCLocal Company ABCSpaceX"
paste textarea "Analogue, Inc. Harco Zomerman & Company LLC #GrabYourWallet 0xKYC, Inc. 1-866 N…"
type textarea "Analogue, Inc. Harco Zomerman & Company LLC #GrabYourWallet 0xKYC, Inc. 1-866 N…"
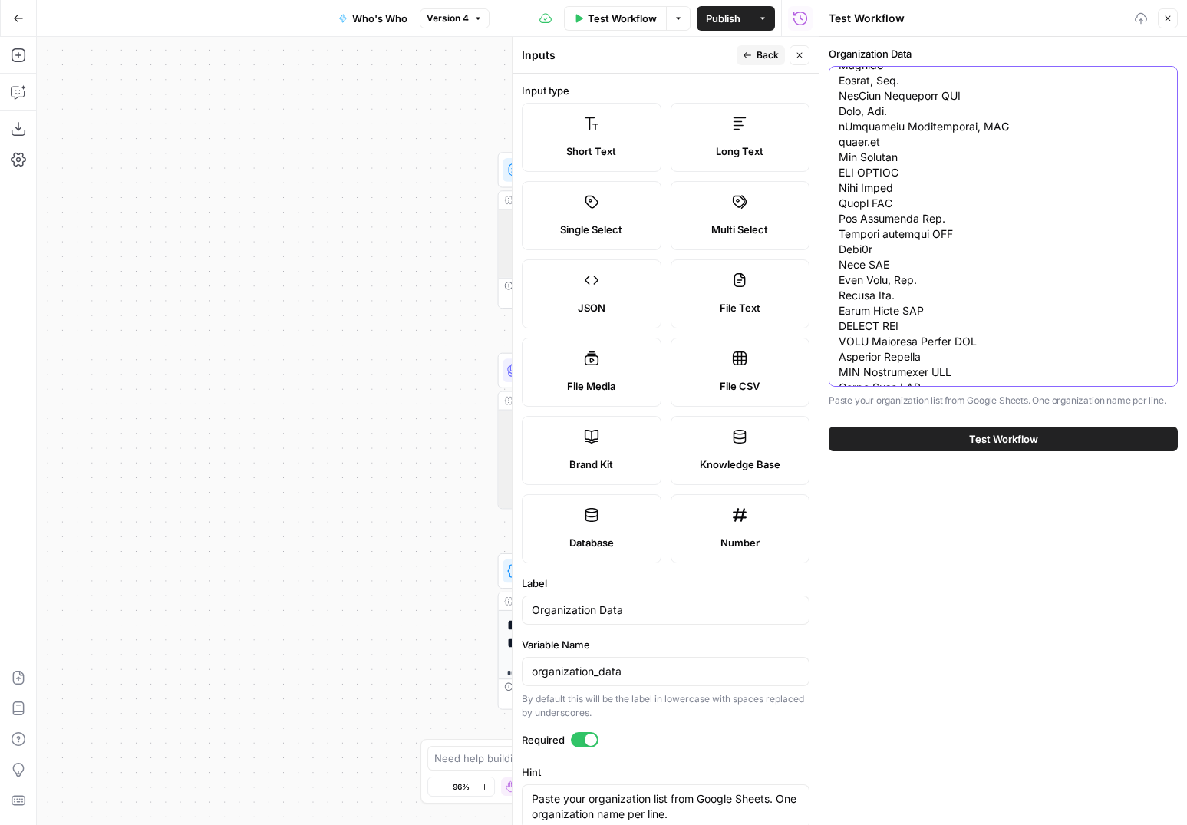
type input "MicrosoftApple Inc.AmazonGoogle LLCLocal Company ABCSpaceX"
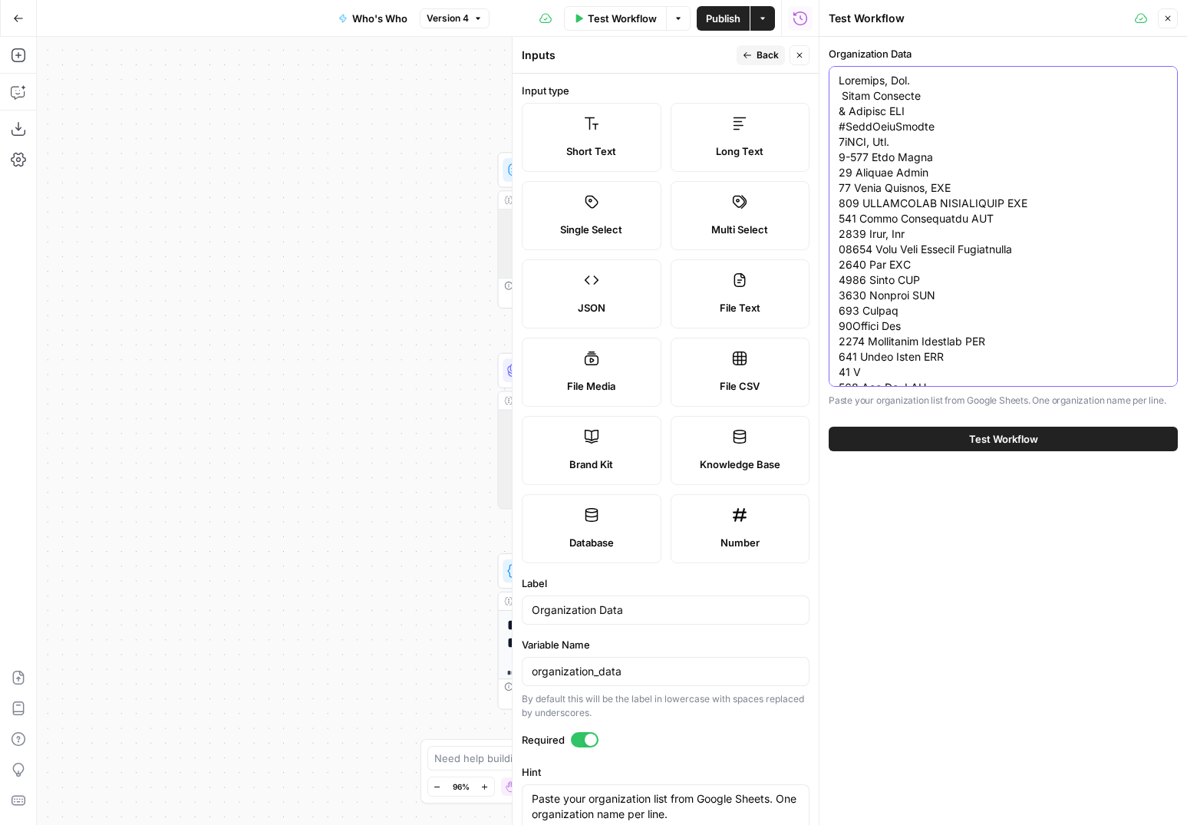
type textarea "Analogue, Inc. Harco Zomerman & Company LLC #GrabYourWallet 0xKYC, Inc. 1-866 N…"
click at [1164, 22] on icon "button" at bounding box center [1168, 18] width 9 height 9
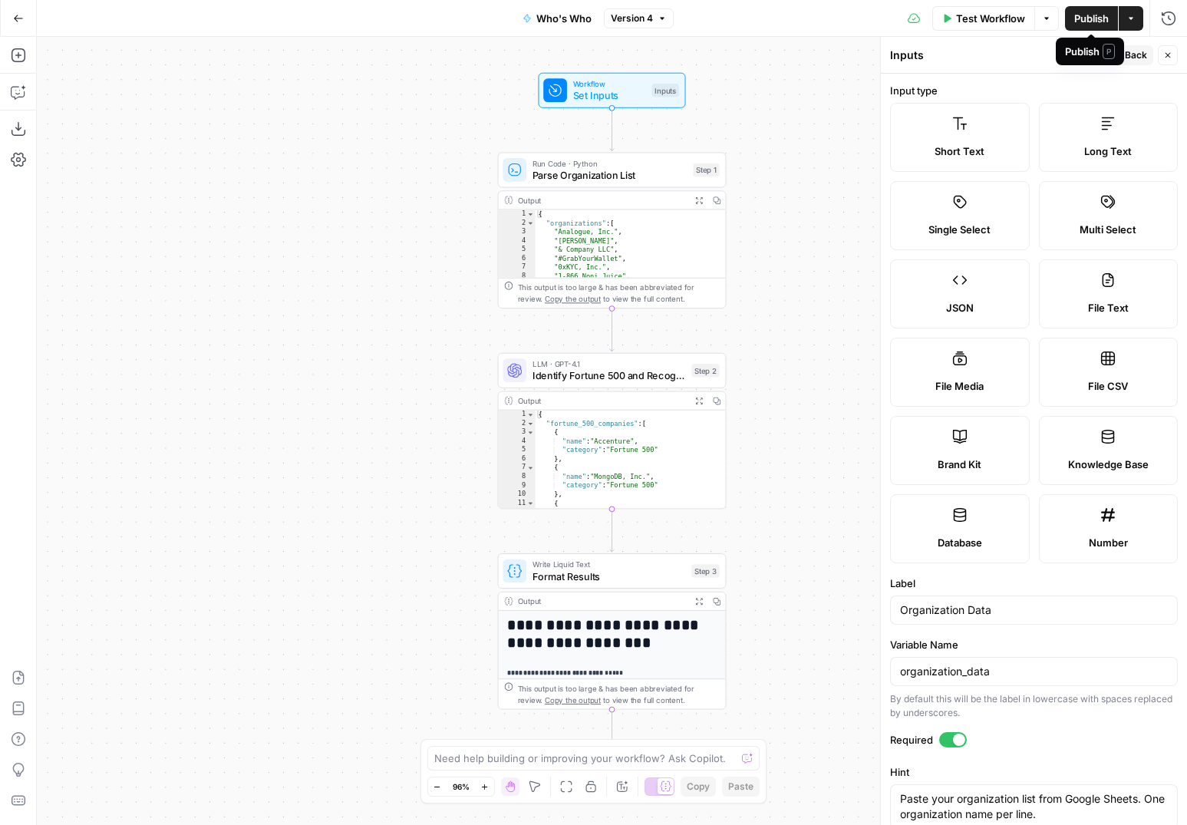
click at [1088, 18] on span "Publish" at bounding box center [1092, 18] width 35 height 15
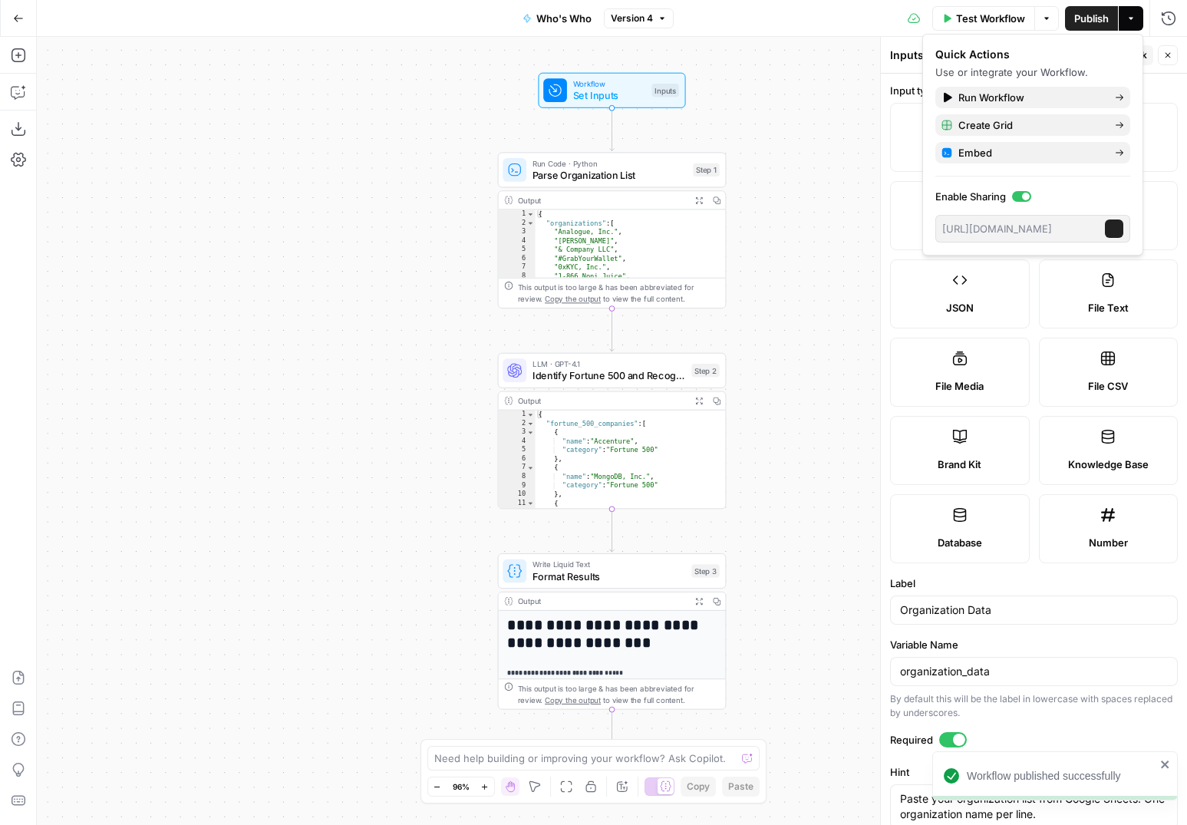
type input "MicrosoftApple Inc.AmazonGoogle LLCLocal Company ABCSpaceX"
click at [1005, 102] on span "Run Workflow" at bounding box center [1031, 97] width 144 height 15
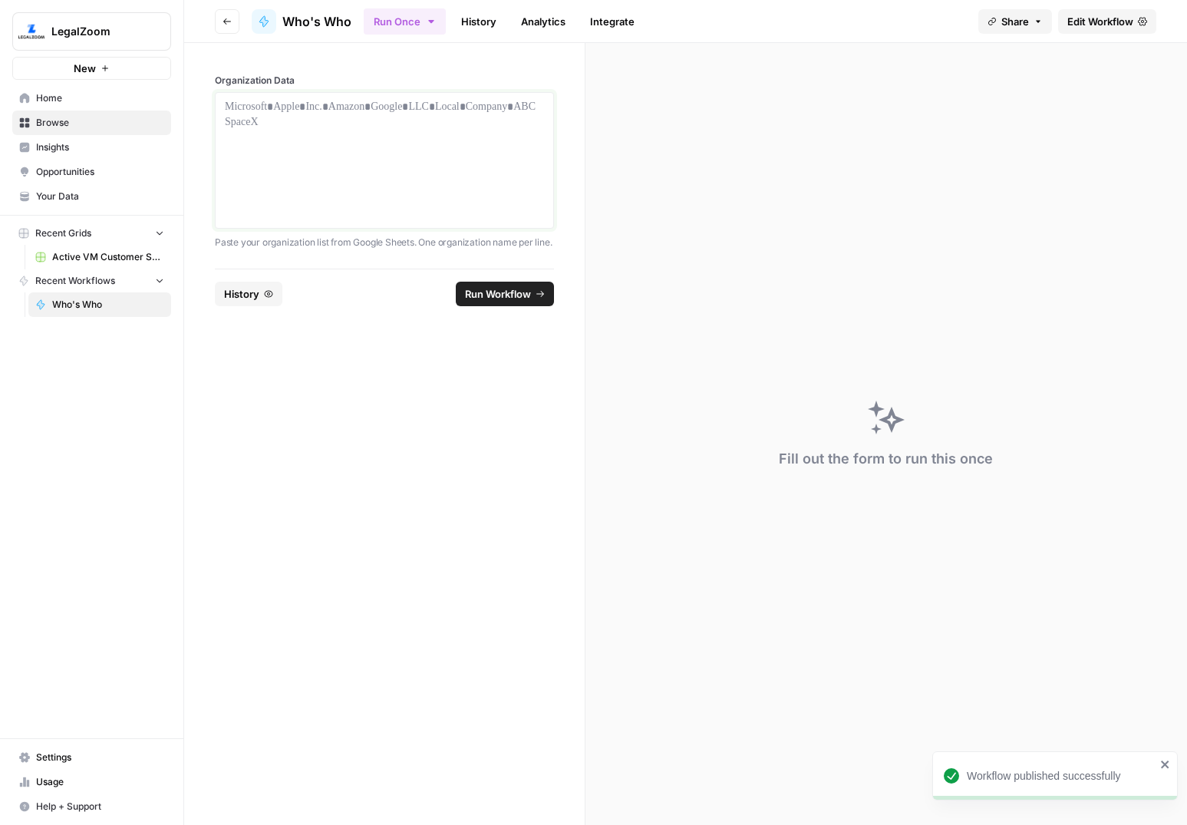
click at [414, 140] on div at bounding box center [384, 160] width 319 height 123
click at [423, 139] on div at bounding box center [384, 160] width 319 height 123
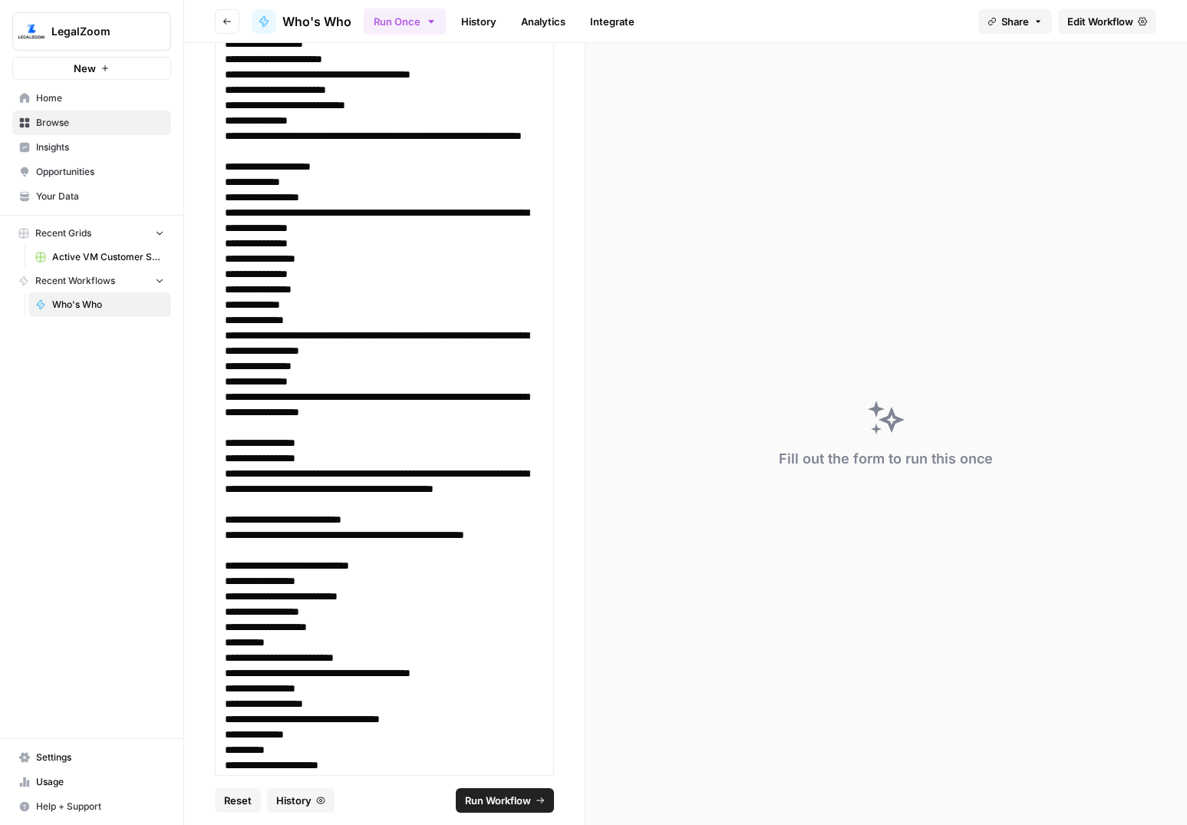
scroll to position [126561, 0]
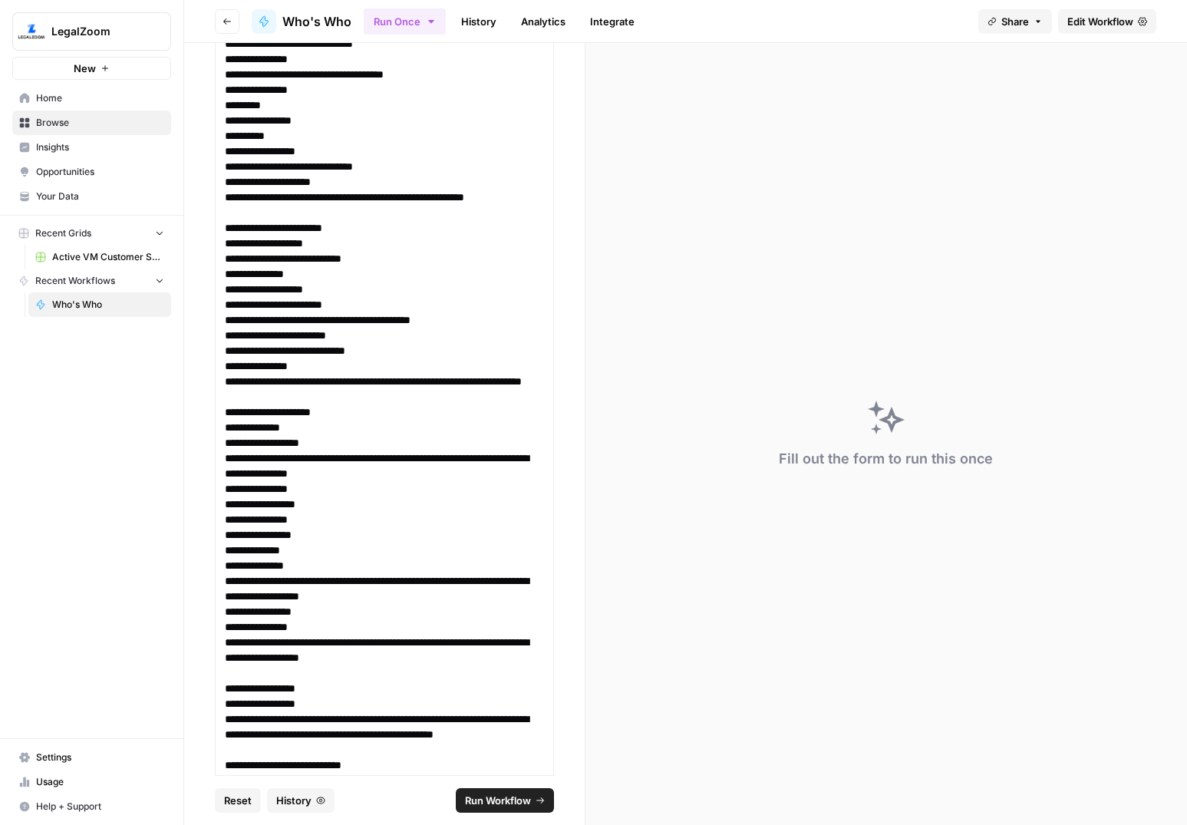
click at [398, 171] on p "**********" at bounding box center [384, 166] width 319 height 15
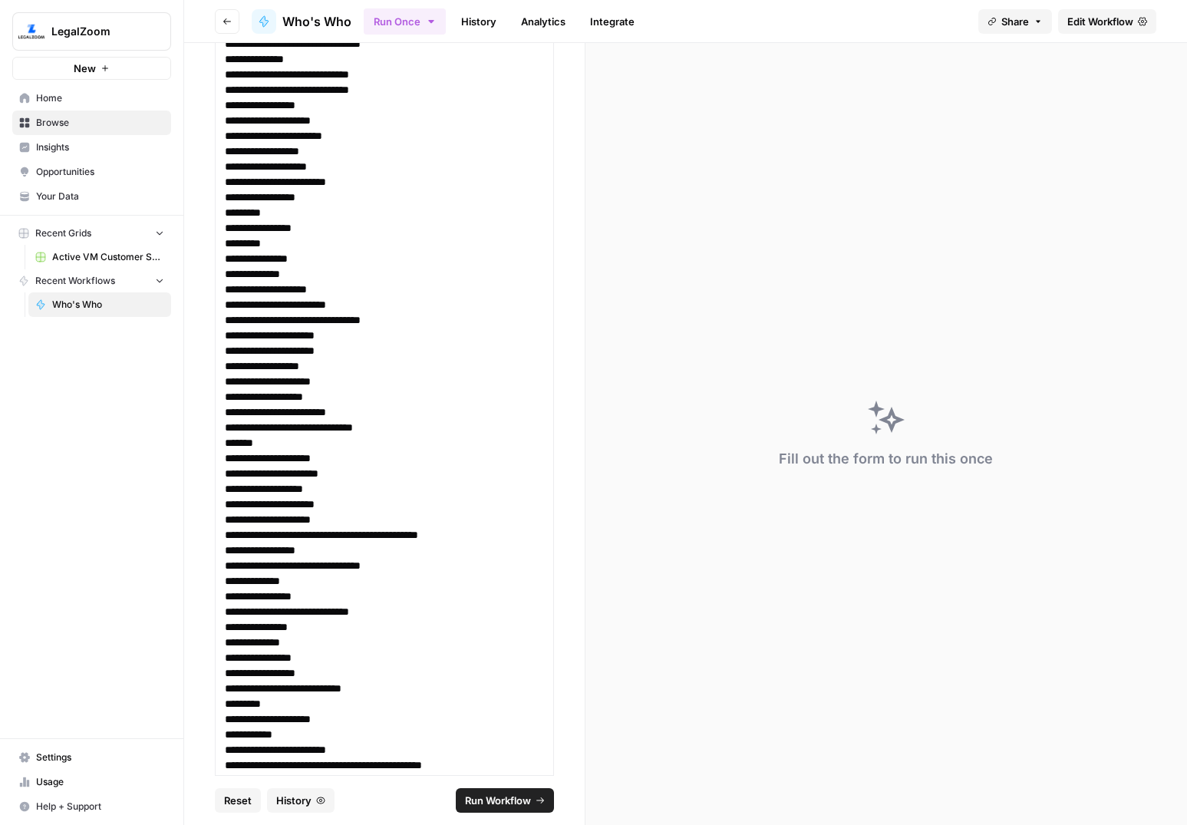
scroll to position [117597, 0]
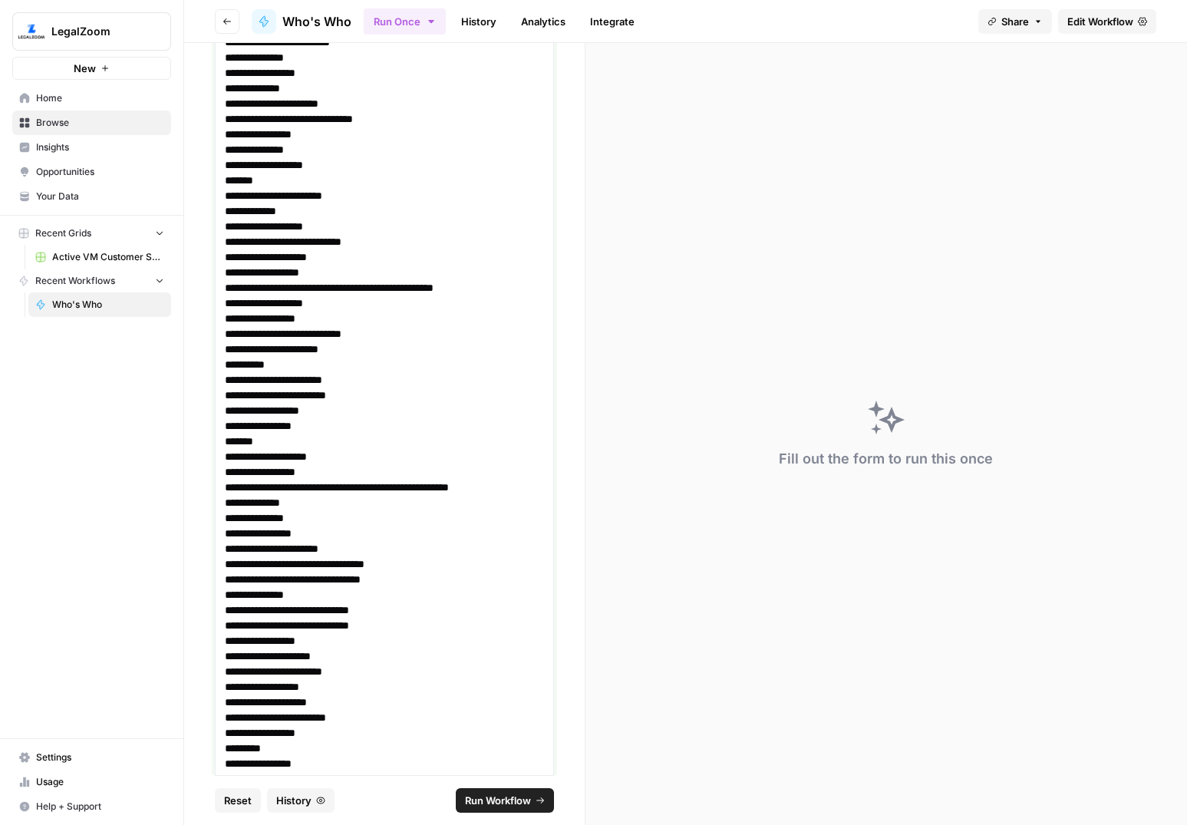
click at [431, 205] on p "**********" at bounding box center [384, 210] width 319 height 15
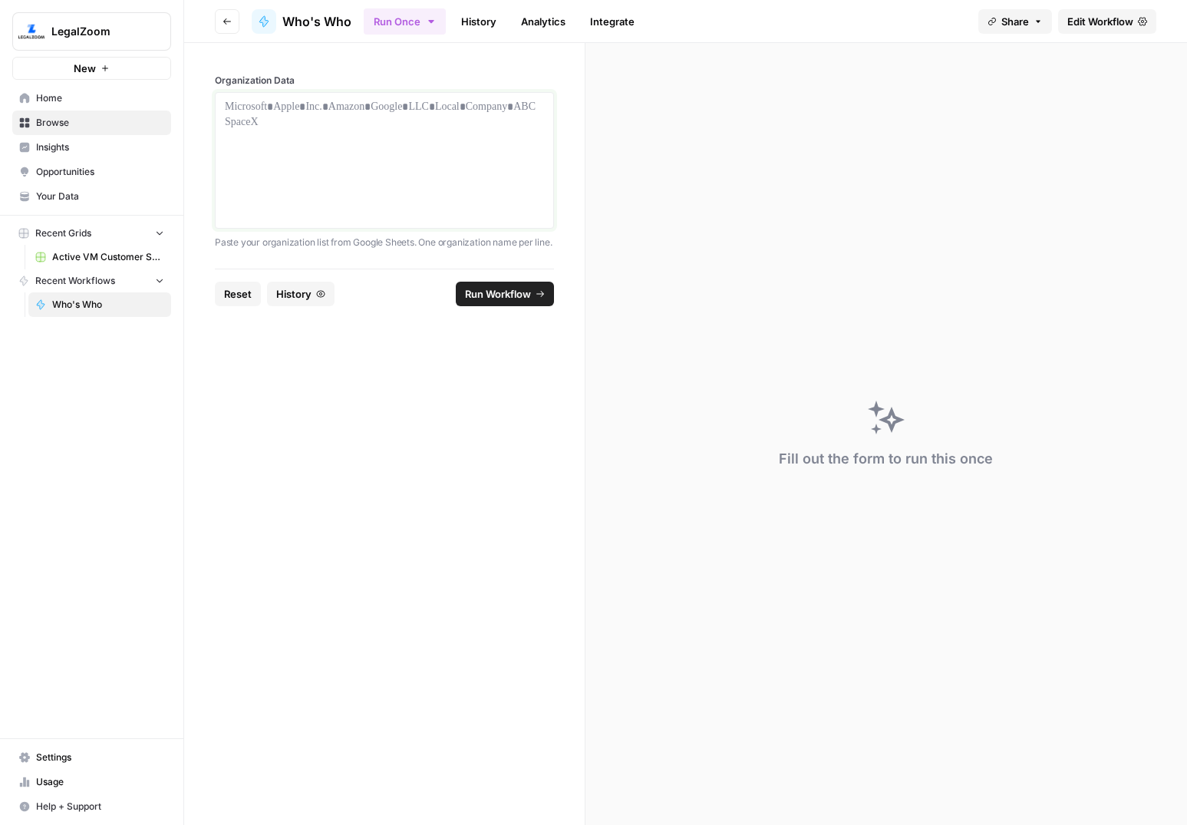
scroll to position [0, 0]
paste div
click at [373, 110] on p at bounding box center [384, 106] width 319 height 15
drag, startPoint x: 552, startPoint y: 226, endPoint x: 415, endPoint y: 173, distance: 146.5
click at [415, 173] on div at bounding box center [384, 160] width 339 height 137
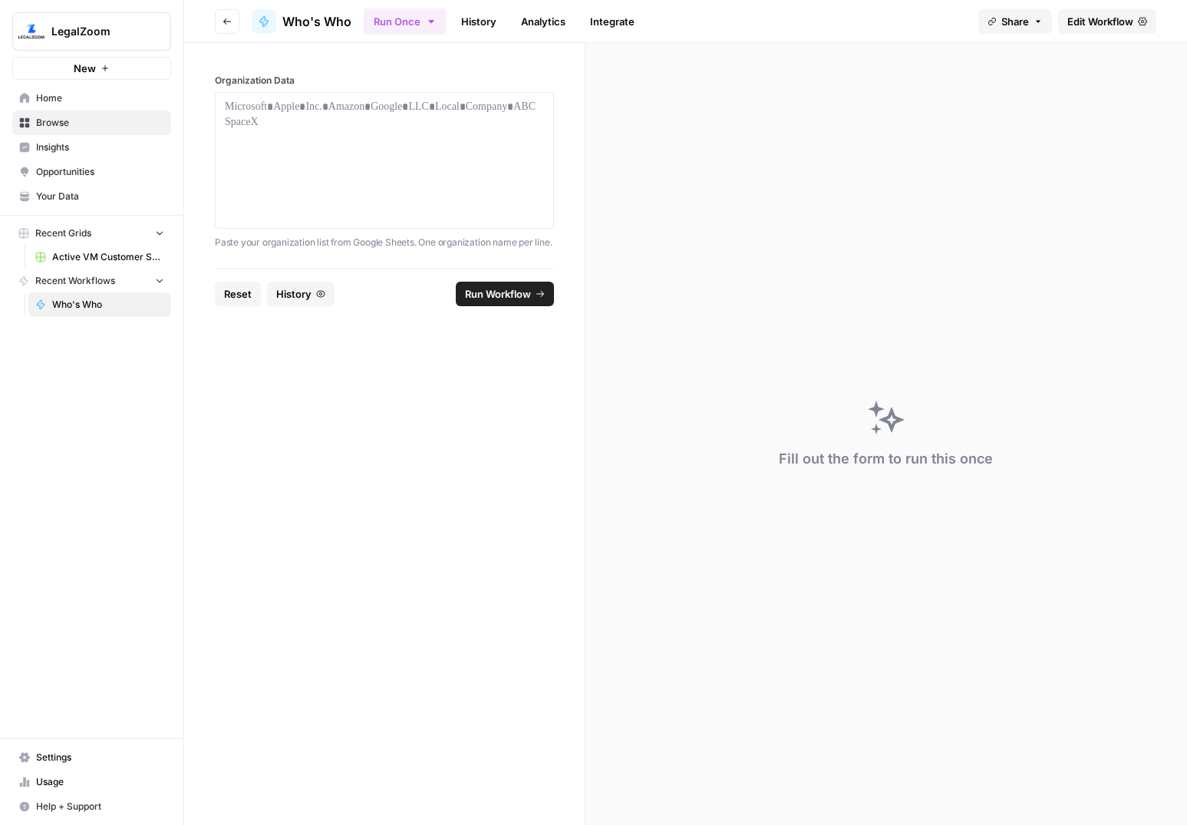
click at [286, 290] on span "History" at bounding box center [293, 293] width 35 height 15
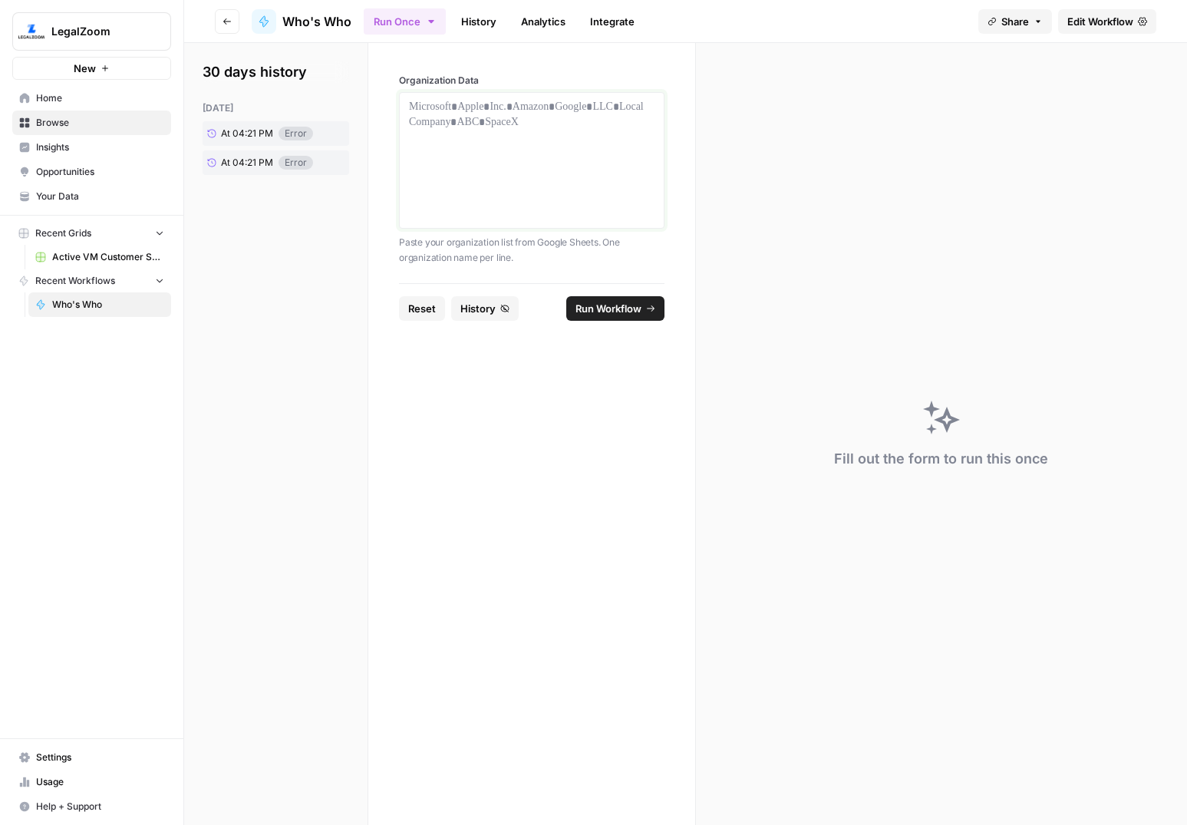
click at [485, 177] on div at bounding box center [532, 160] width 246 height 123
click at [430, 29] on button "Run Once" at bounding box center [405, 21] width 82 height 26
click at [432, 28] on button "Run Once" at bounding box center [405, 21] width 82 height 26
click at [614, 24] on link "Integrate" at bounding box center [612, 21] width 63 height 25
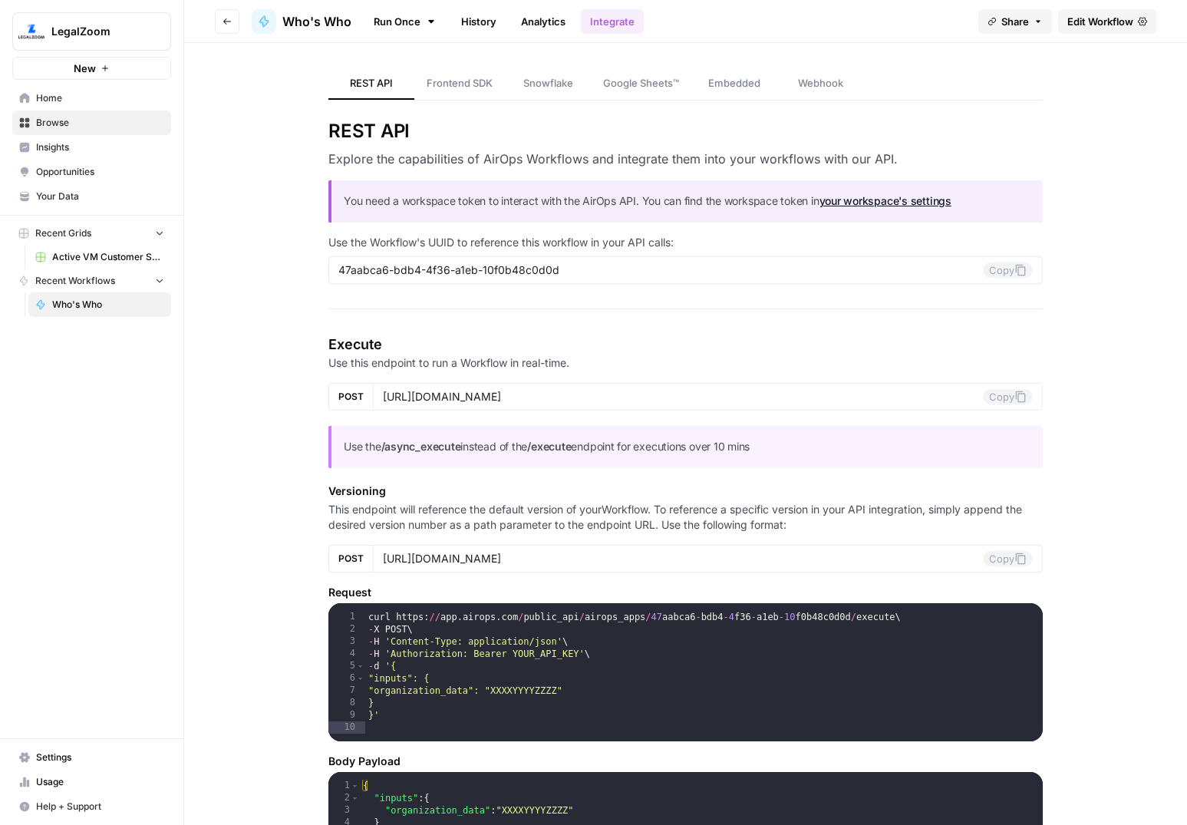
click at [416, 23] on link "Run Once" at bounding box center [405, 21] width 82 height 26
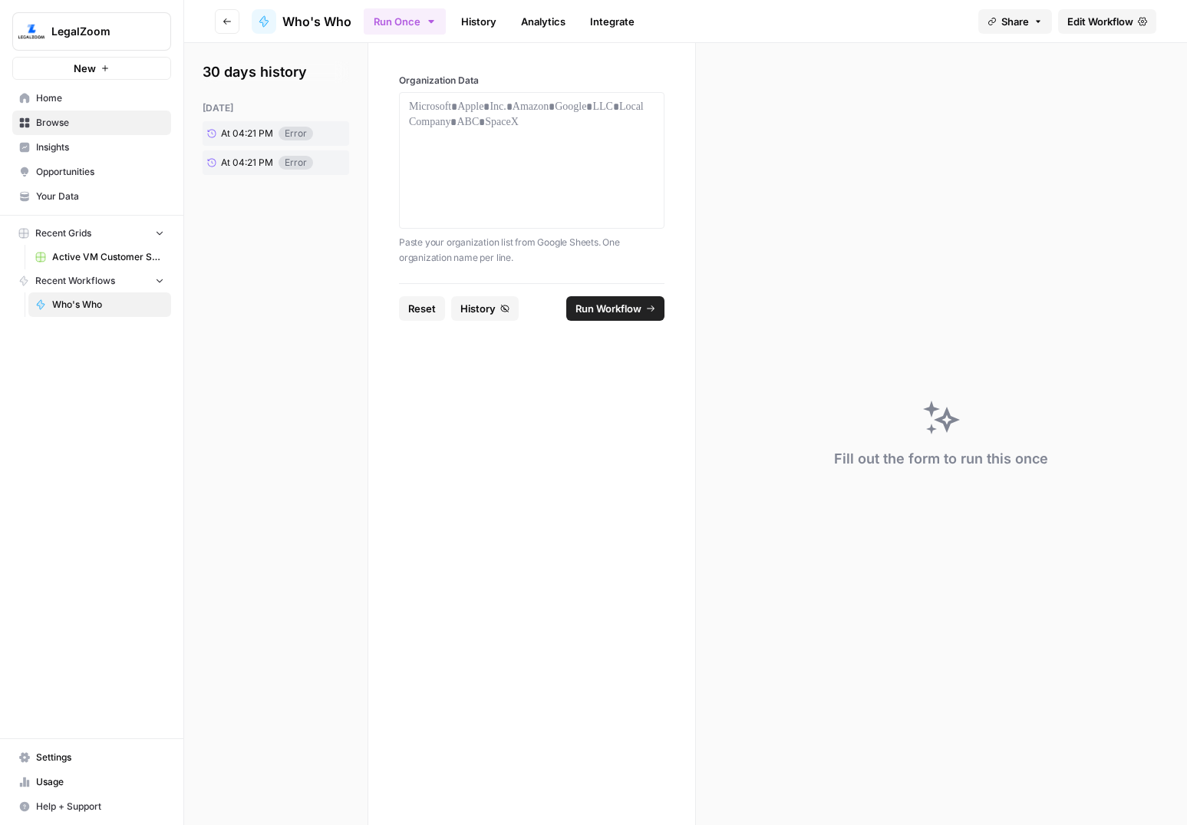
click at [1092, 28] on span "Edit Workflow" at bounding box center [1101, 21] width 66 height 15
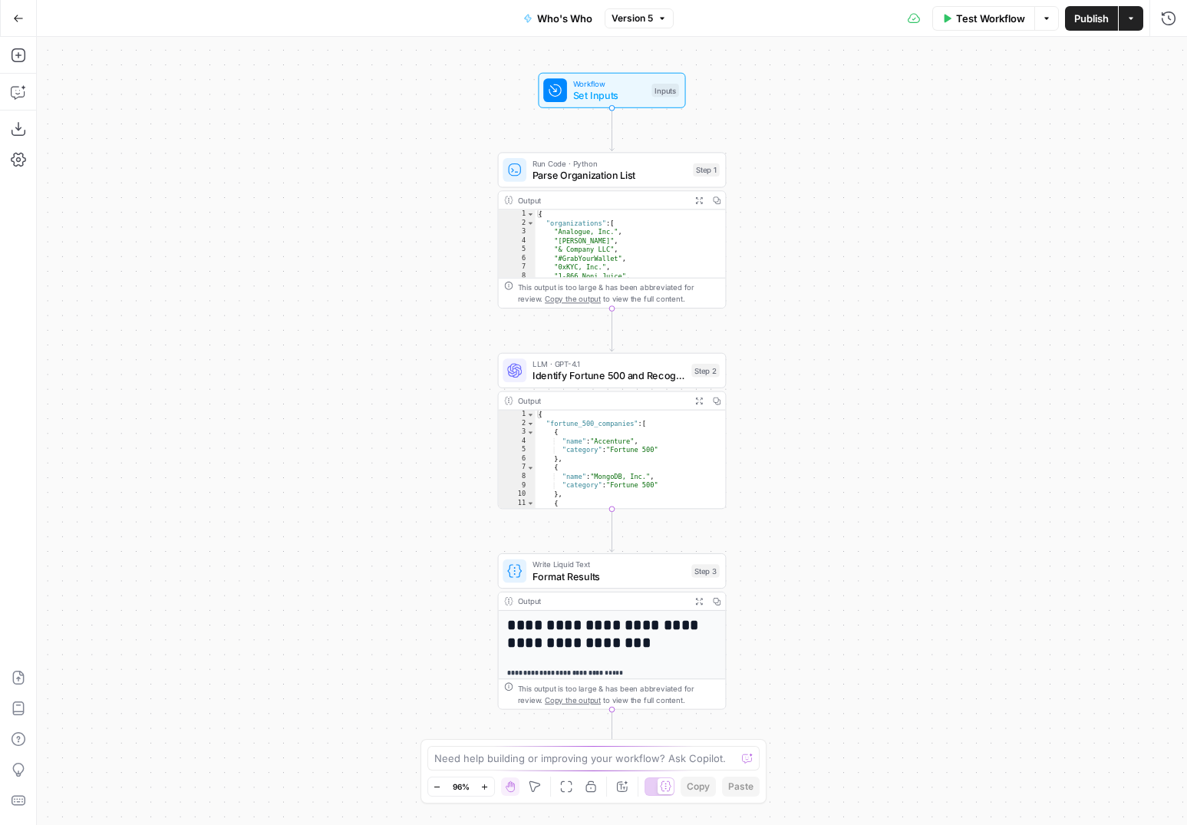
click at [612, 168] on span "Parse Organization List" at bounding box center [610, 175] width 155 height 15
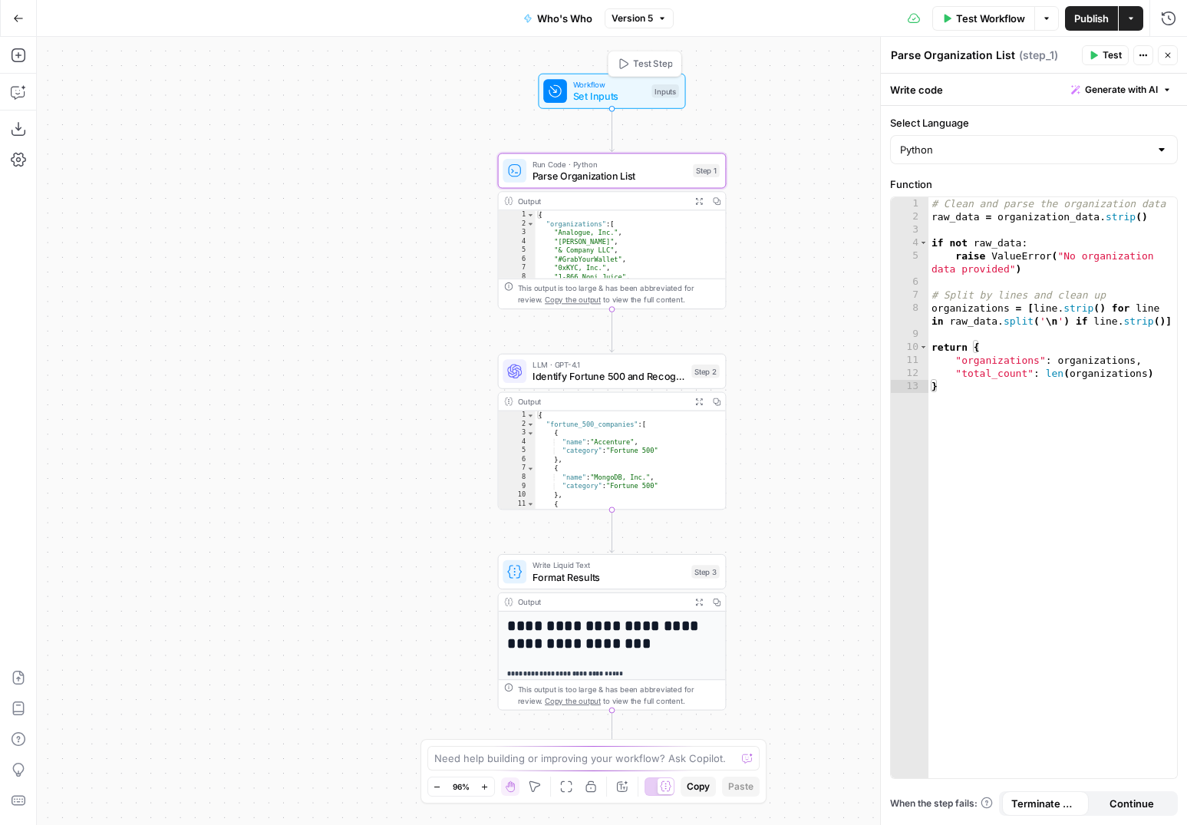
click at [631, 97] on span "Set Inputs" at bounding box center [609, 96] width 73 height 15
click at [615, 97] on span "Set Inputs" at bounding box center [609, 96] width 73 height 15
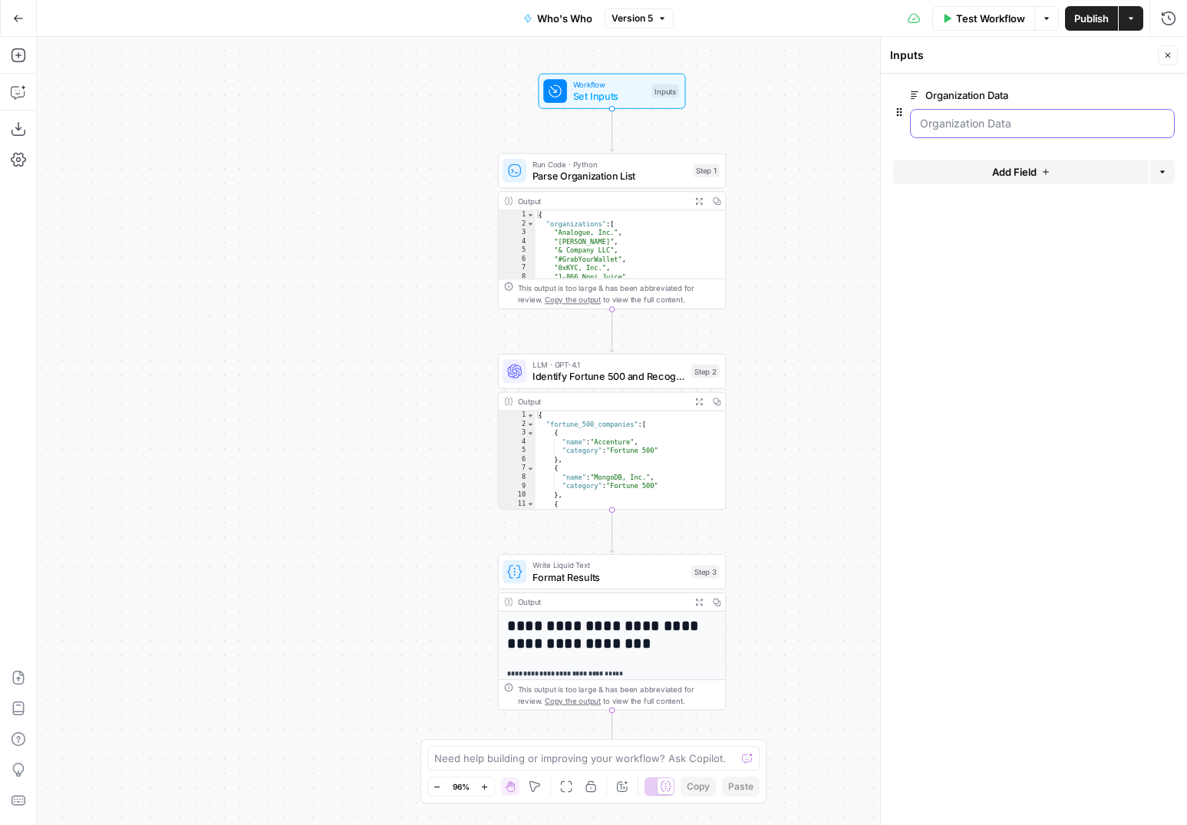
click at [989, 130] on Data "Organization Data" at bounding box center [1042, 123] width 245 height 15
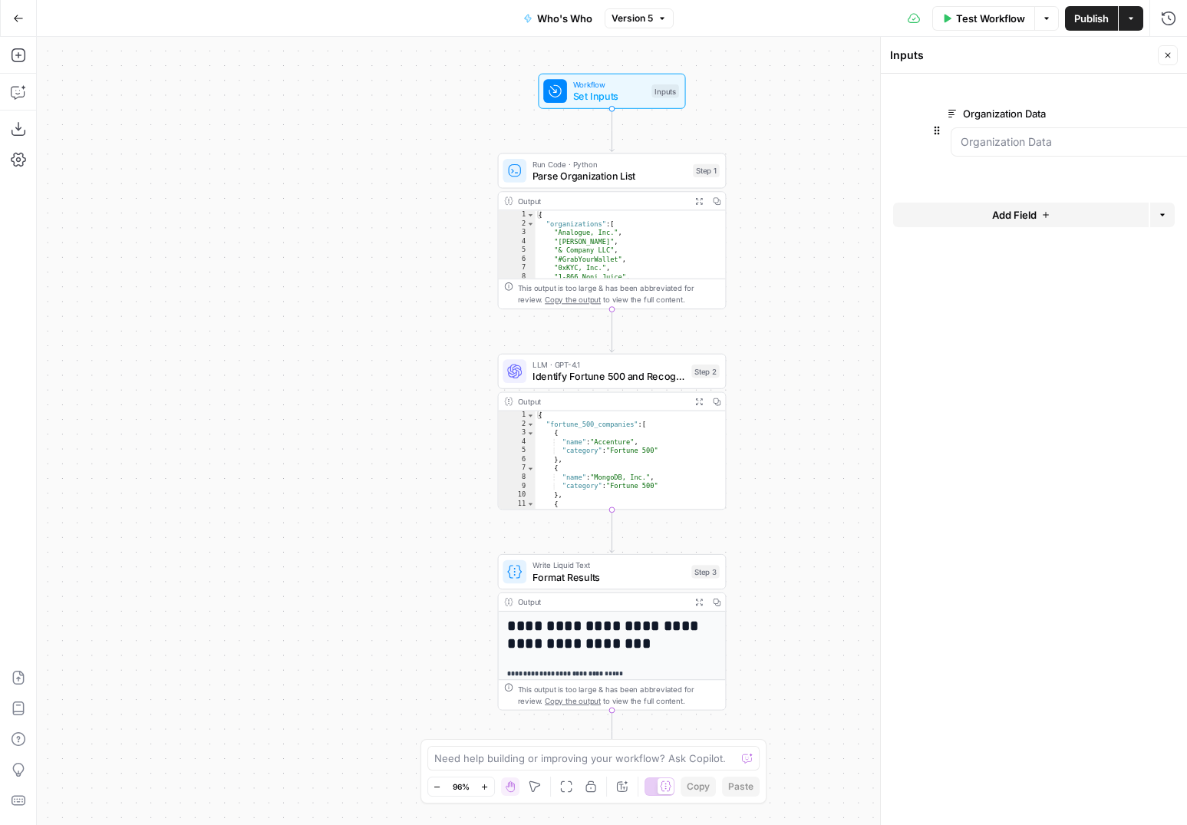
drag, startPoint x: 897, startPoint y: 117, endPoint x: 903, endPoint y: 137, distance: 20.9
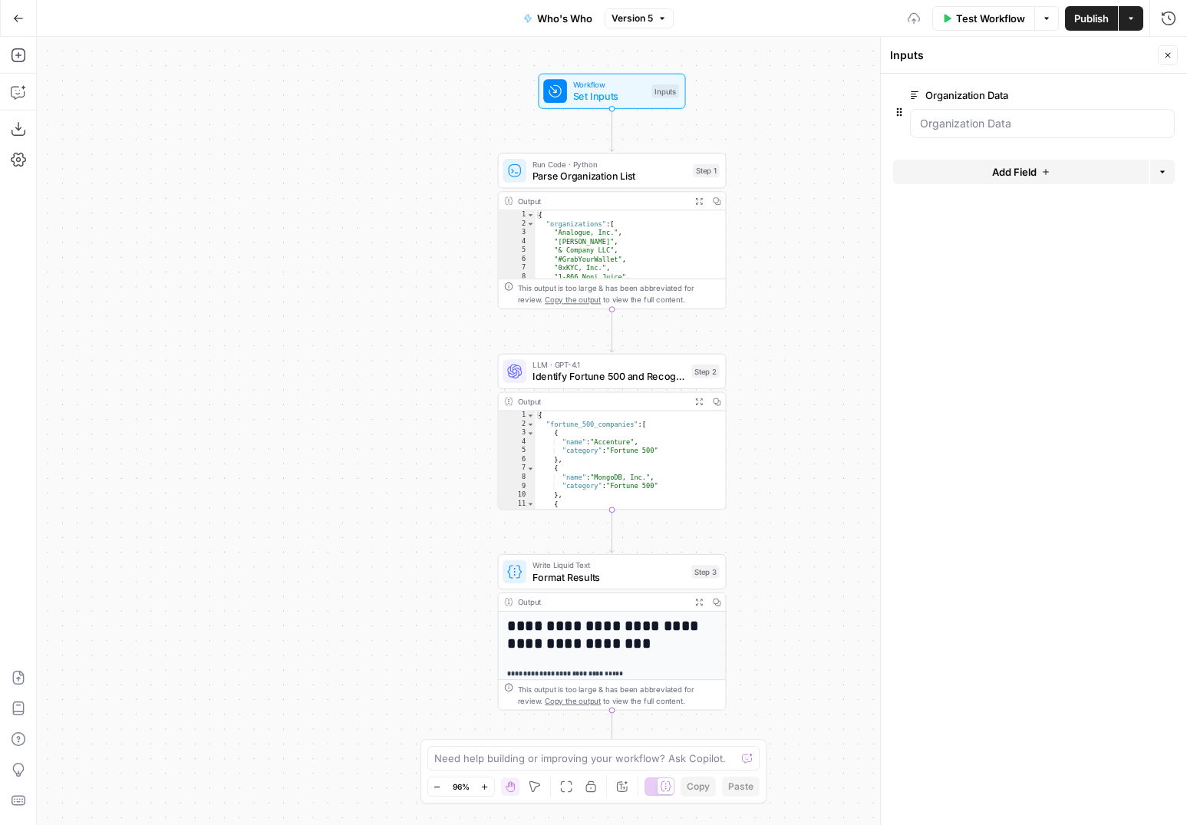
click at [981, 97] on label "Organization Data" at bounding box center [999, 95] width 178 height 15
click at [981, 116] on Data "Organization Data" at bounding box center [1042, 123] width 245 height 15
click at [904, 91] on div "Organization Data edit field Delete group" at bounding box center [1034, 112] width 282 height 52
click at [918, 94] on icon at bounding box center [914, 95] width 9 height 9
click at [920, 116] on Data "Organization Data" at bounding box center [1042, 123] width 245 height 15
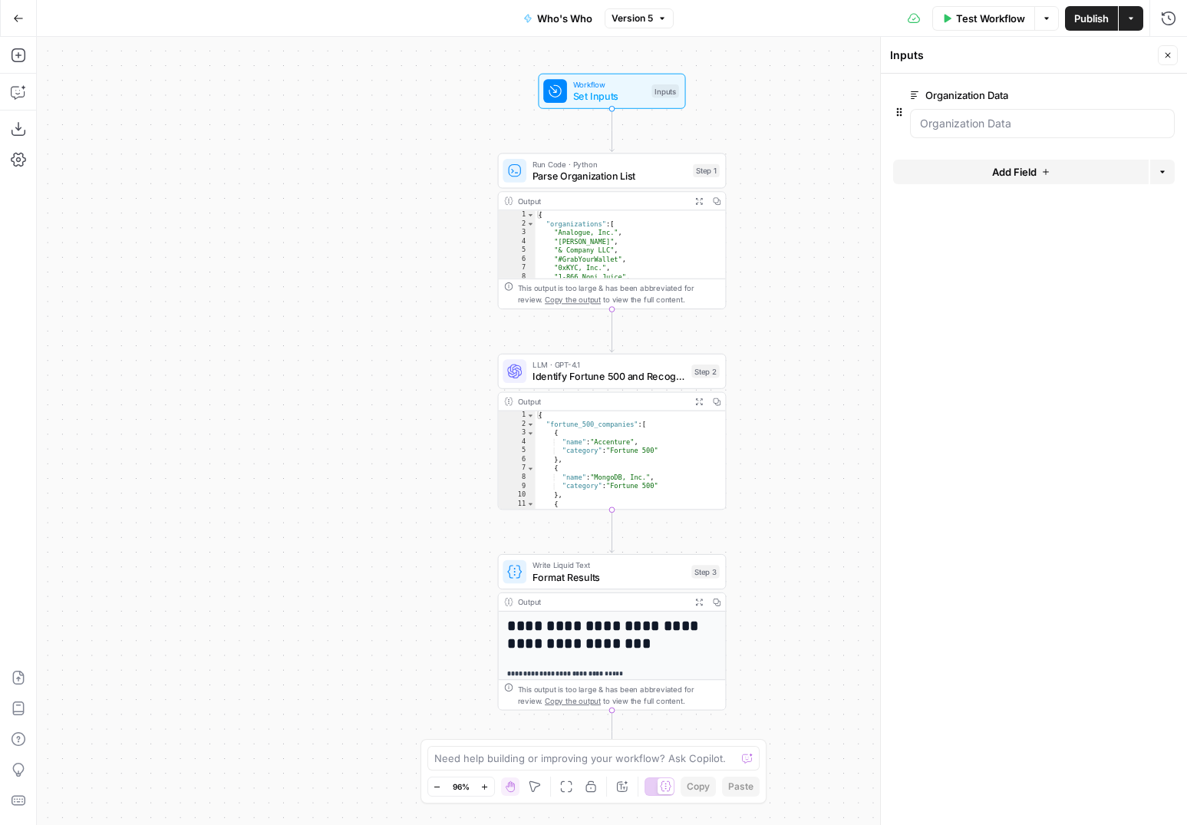
click at [1133, 97] on span "edit field" at bounding box center [1118, 95] width 34 height 12
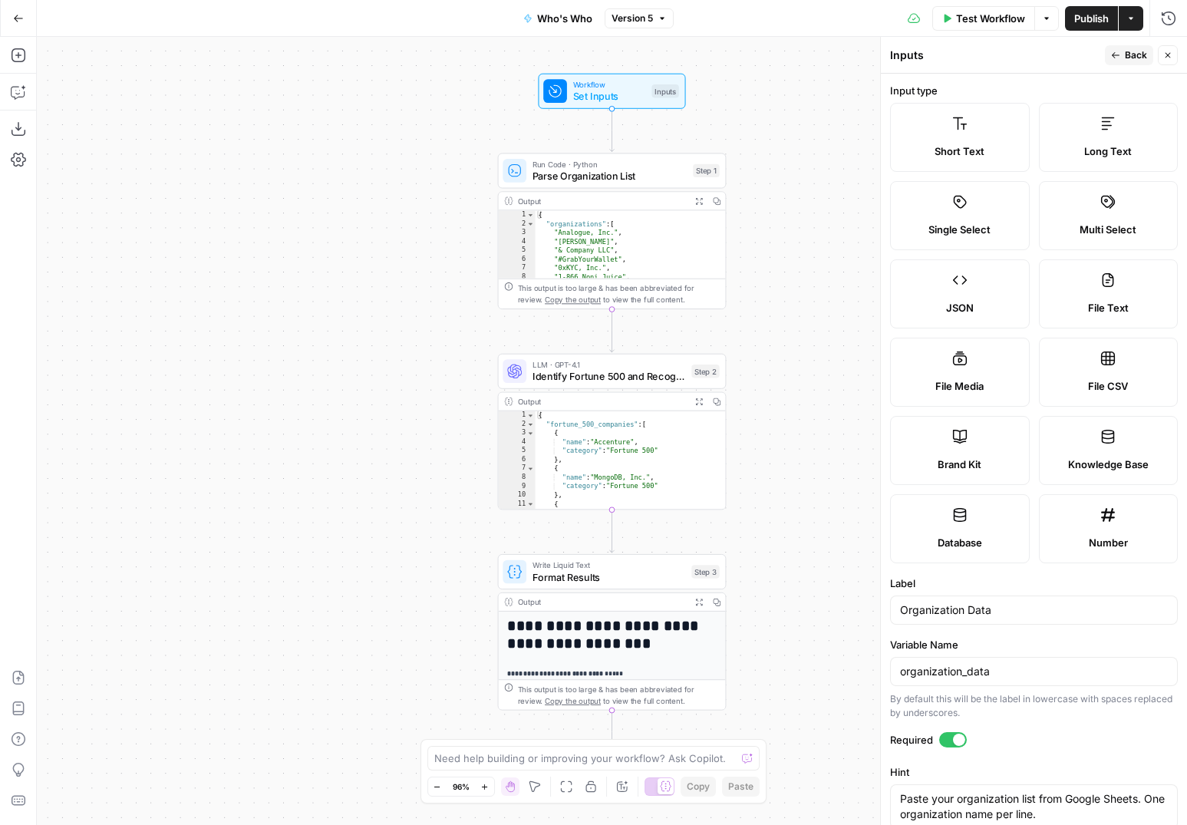
click at [1131, 61] on span "Back" at bounding box center [1136, 55] width 22 height 14
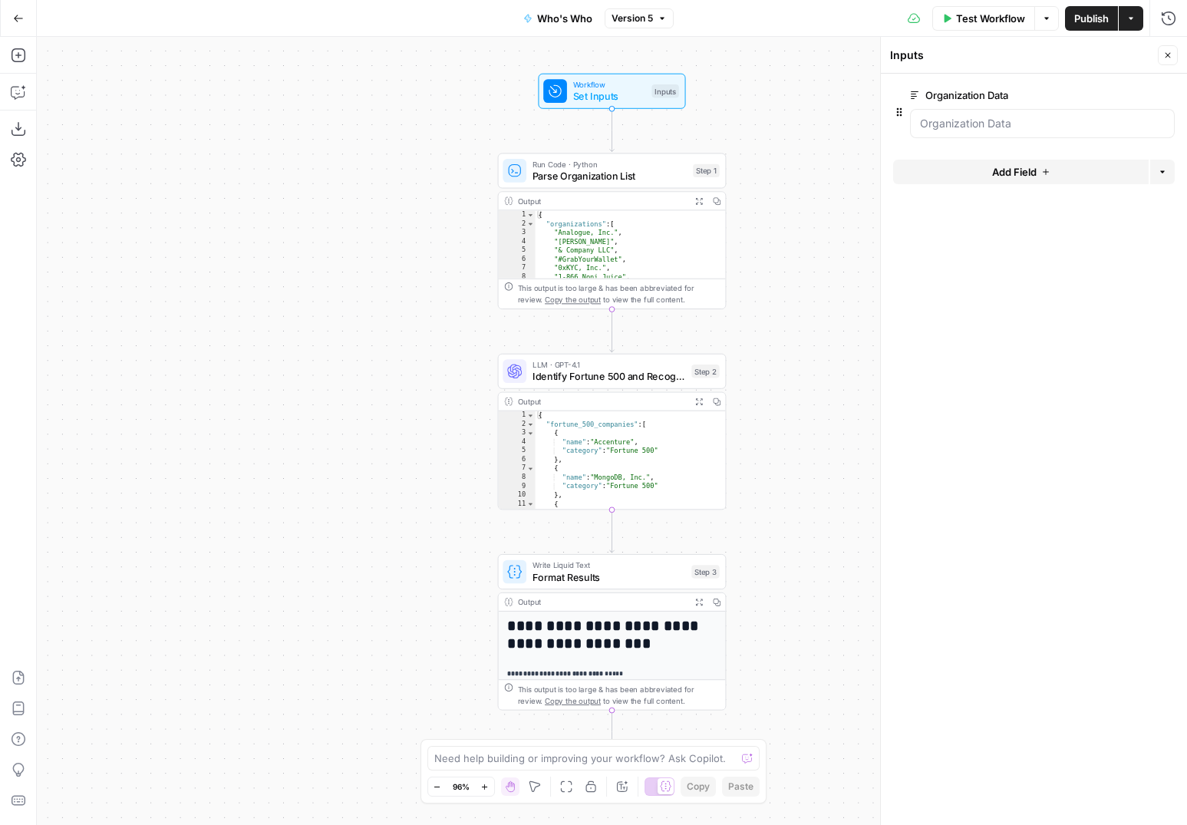
click at [1078, 183] on button "Add Field" at bounding box center [1021, 172] width 256 height 25
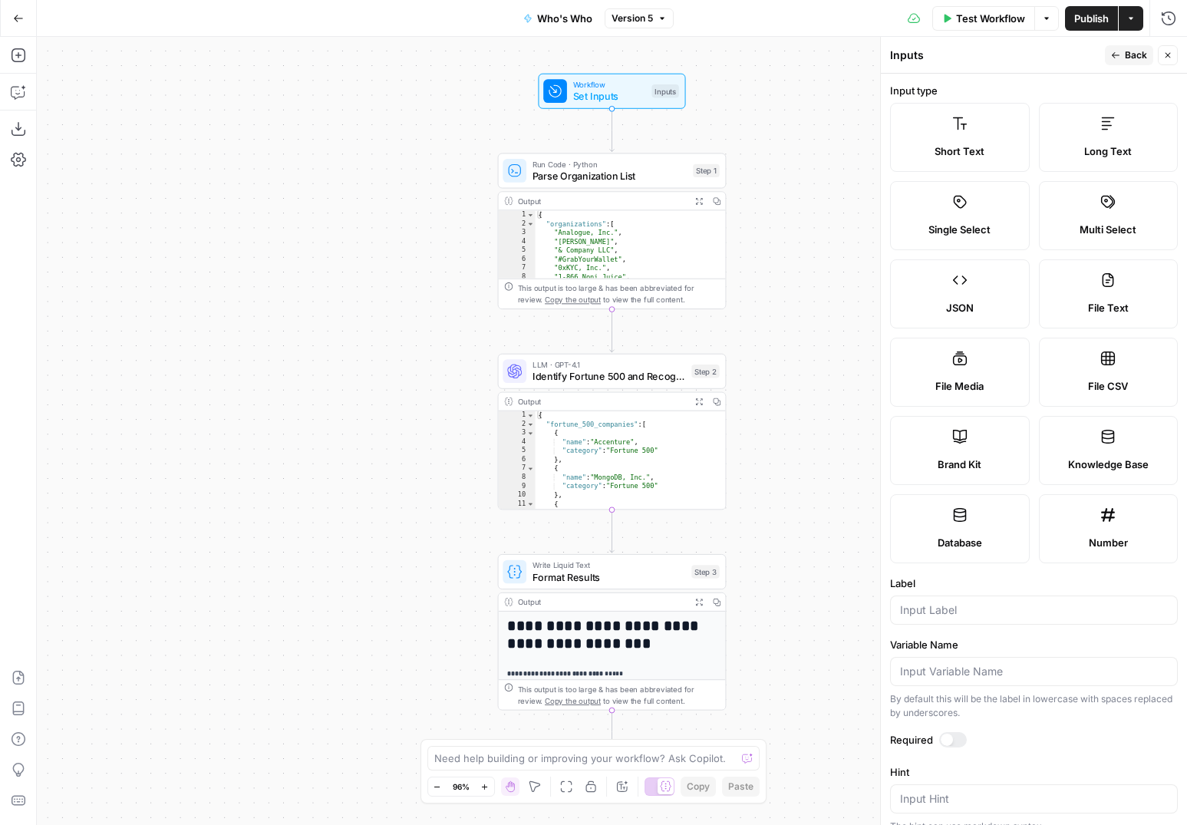
click at [1171, 52] on icon "button" at bounding box center [1168, 55] width 9 height 9
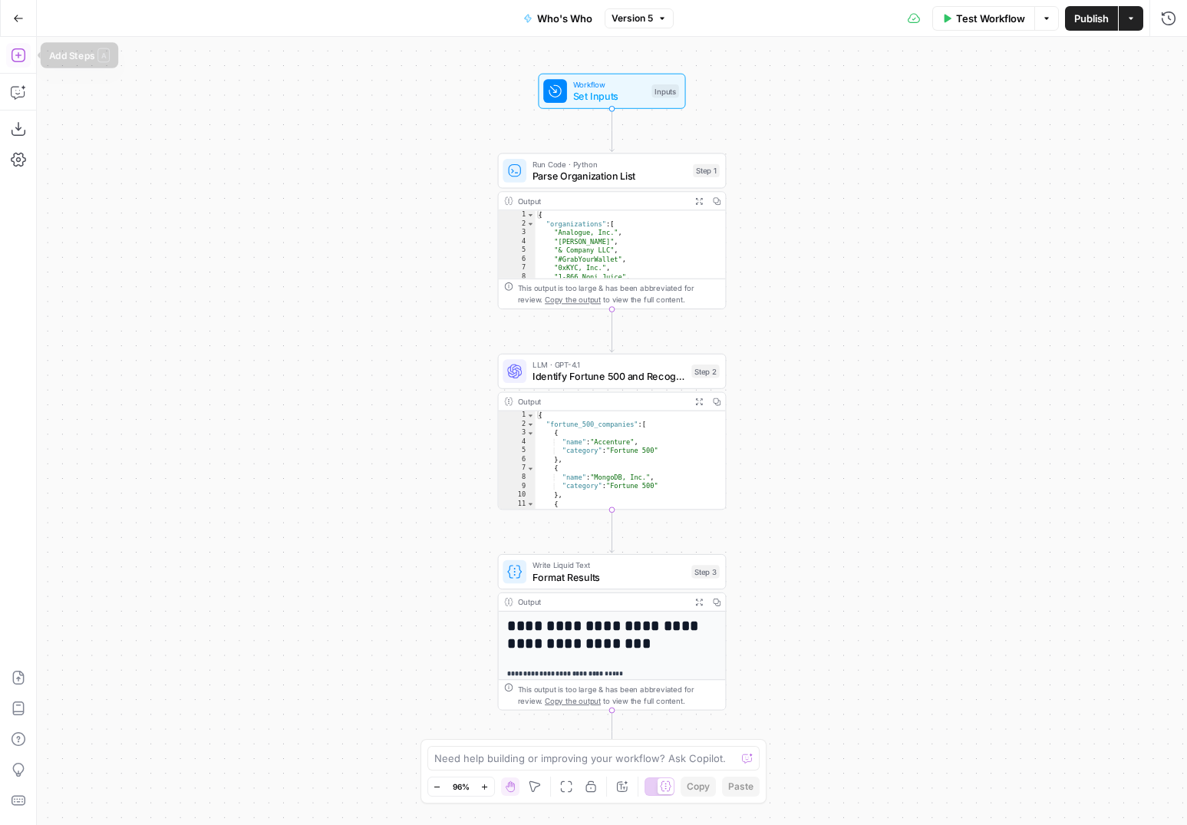
click at [18, 54] on icon "button" at bounding box center [18, 55] width 14 height 14
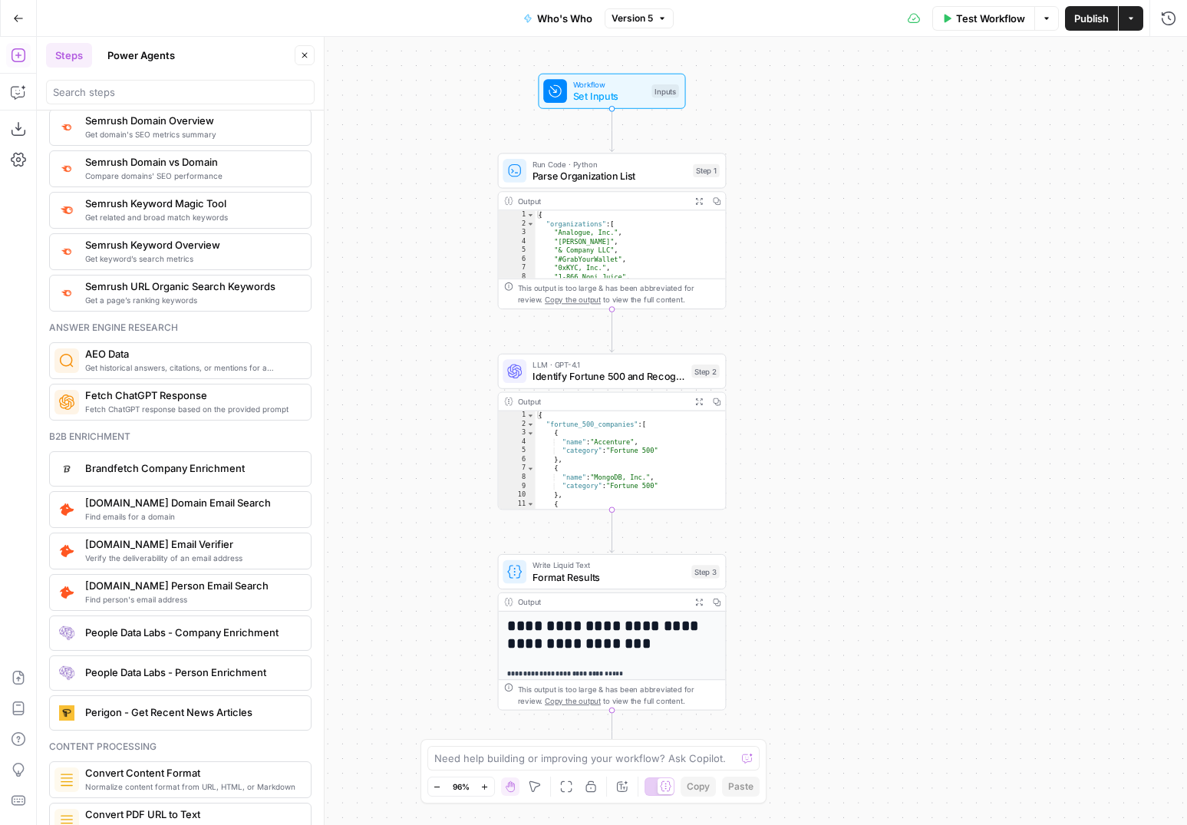
scroll to position [2631, 0]
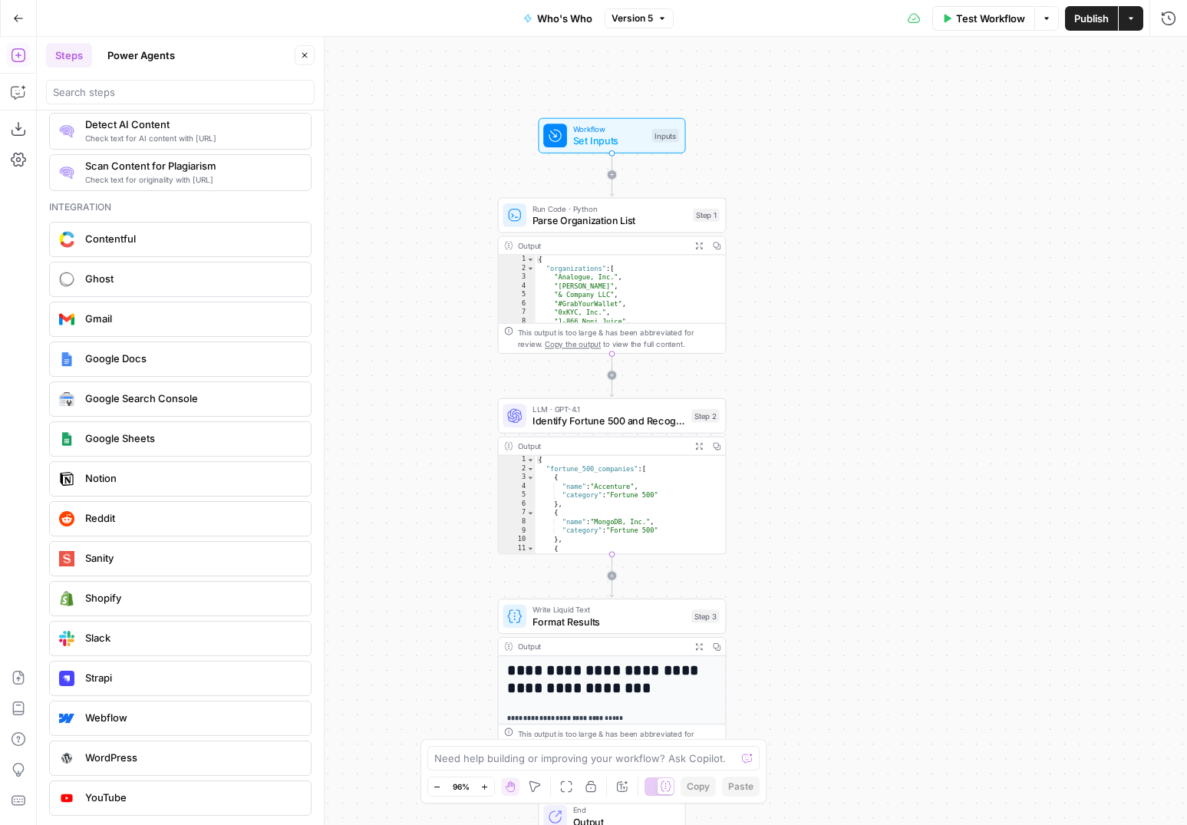
drag, startPoint x: 172, startPoint y: 446, endPoint x: 132, endPoint y: 259, distance: 191.5
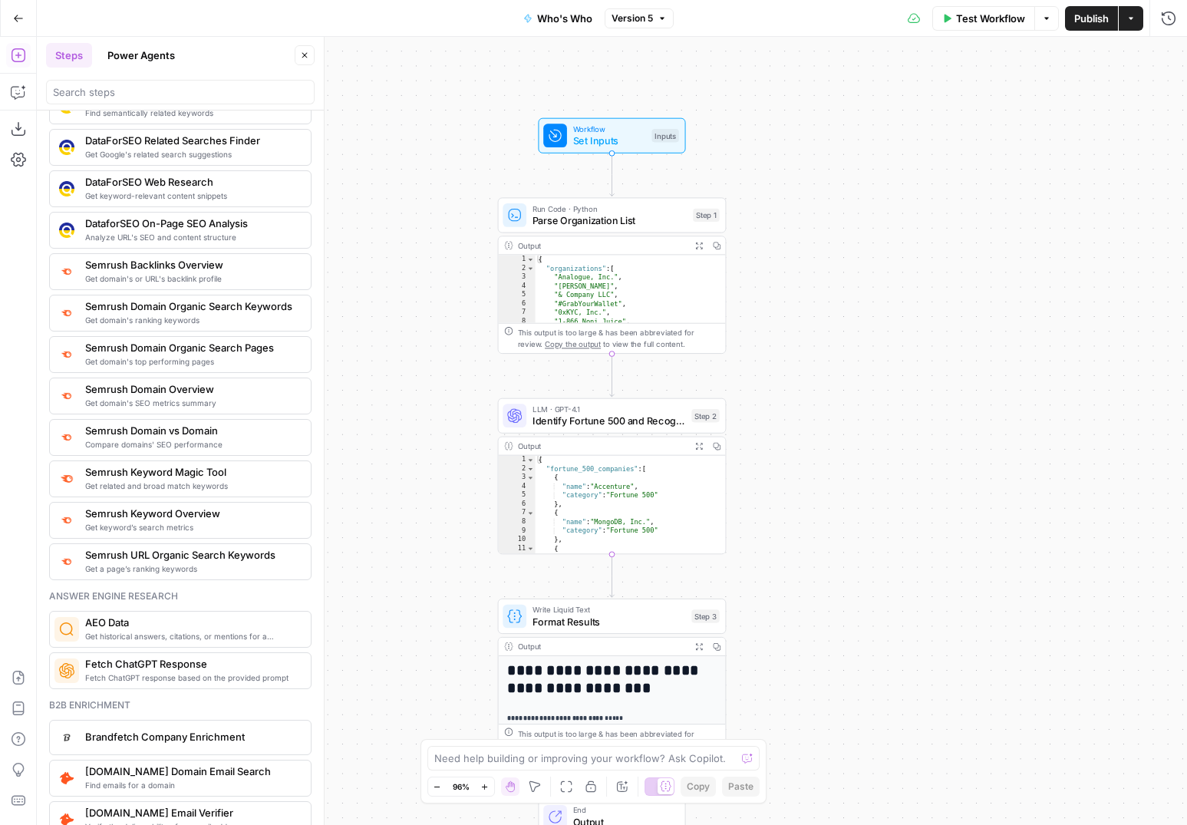
scroll to position [1496, 0]
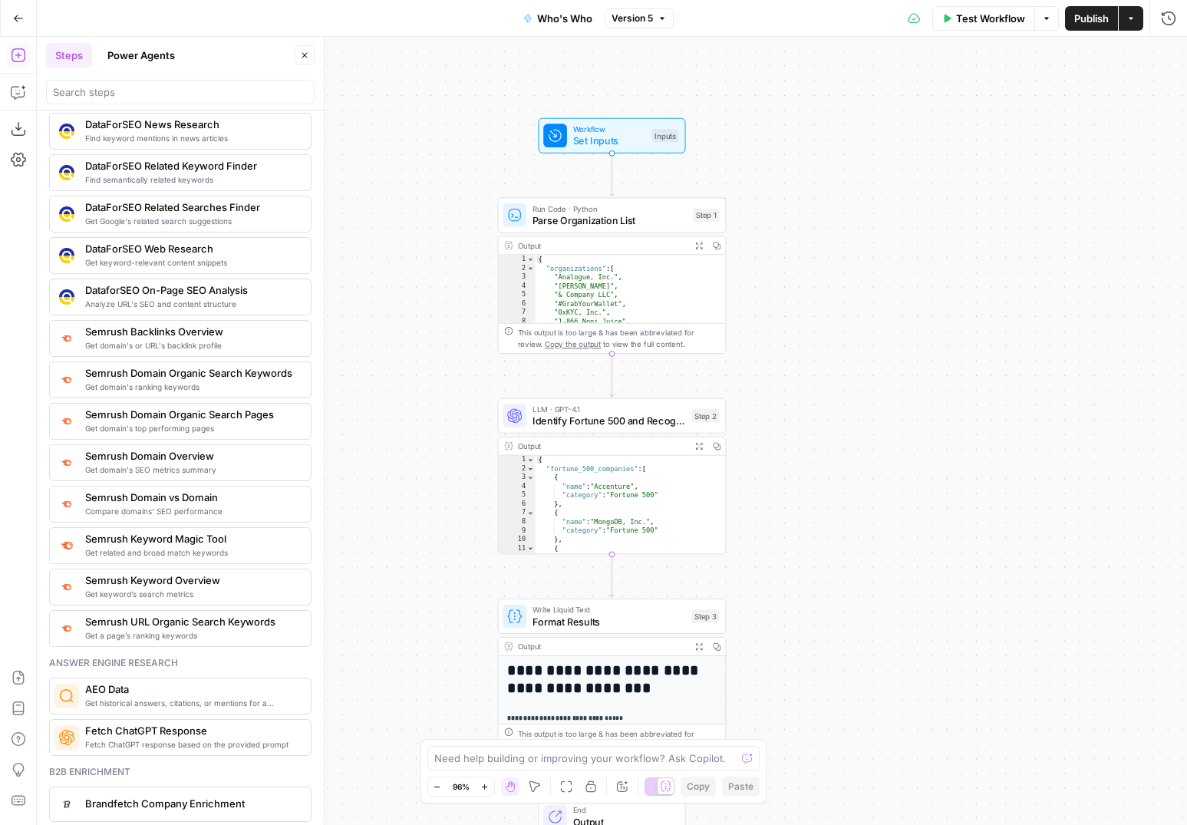
click at [304, 57] on icon "button" at bounding box center [304, 55] width 9 height 9
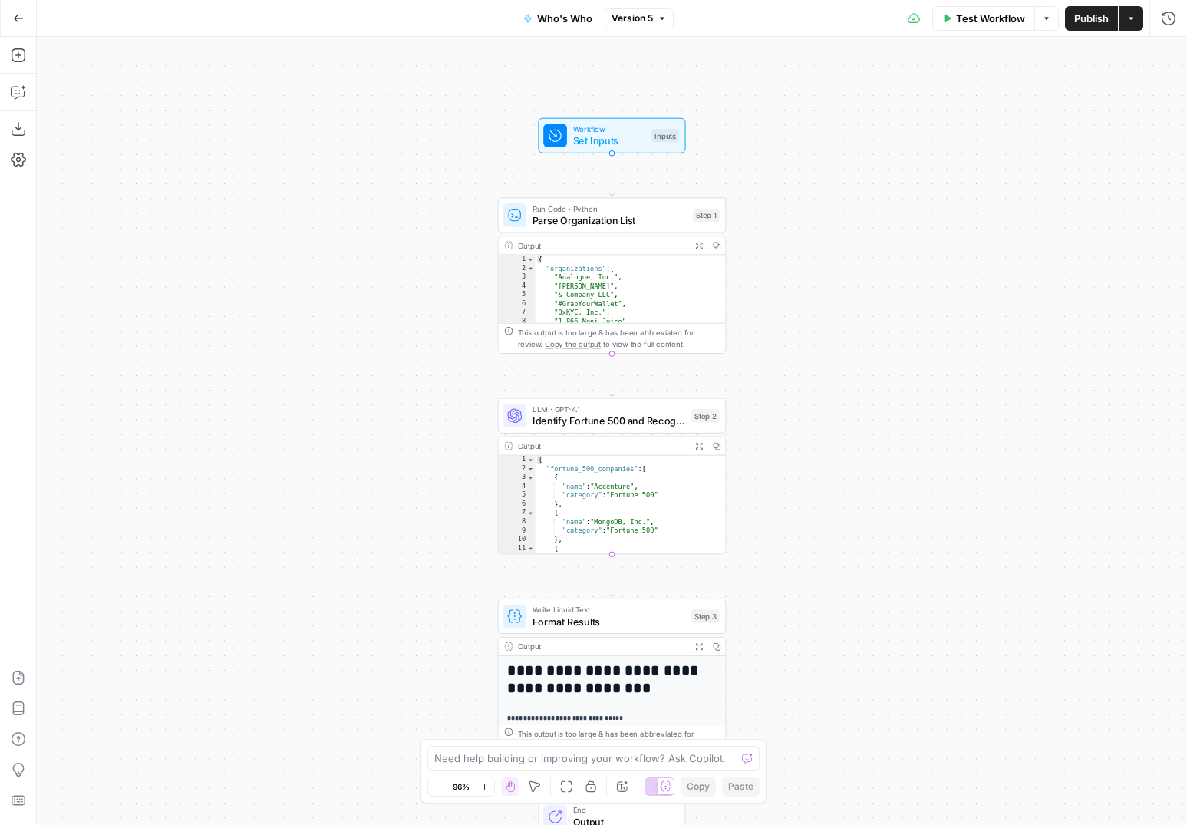
click at [637, 138] on span "Set Inputs" at bounding box center [609, 141] width 73 height 15
click at [976, 116] on Data "Organization Data" at bounding box center [1042, 123] width 245 height 15
click at [1062, 111] on div at bounding box center [1042, 123] width 265 height 29
click at [1118, 97] on span "edit field" at bounding box center [1118, 95] width 34 height 12
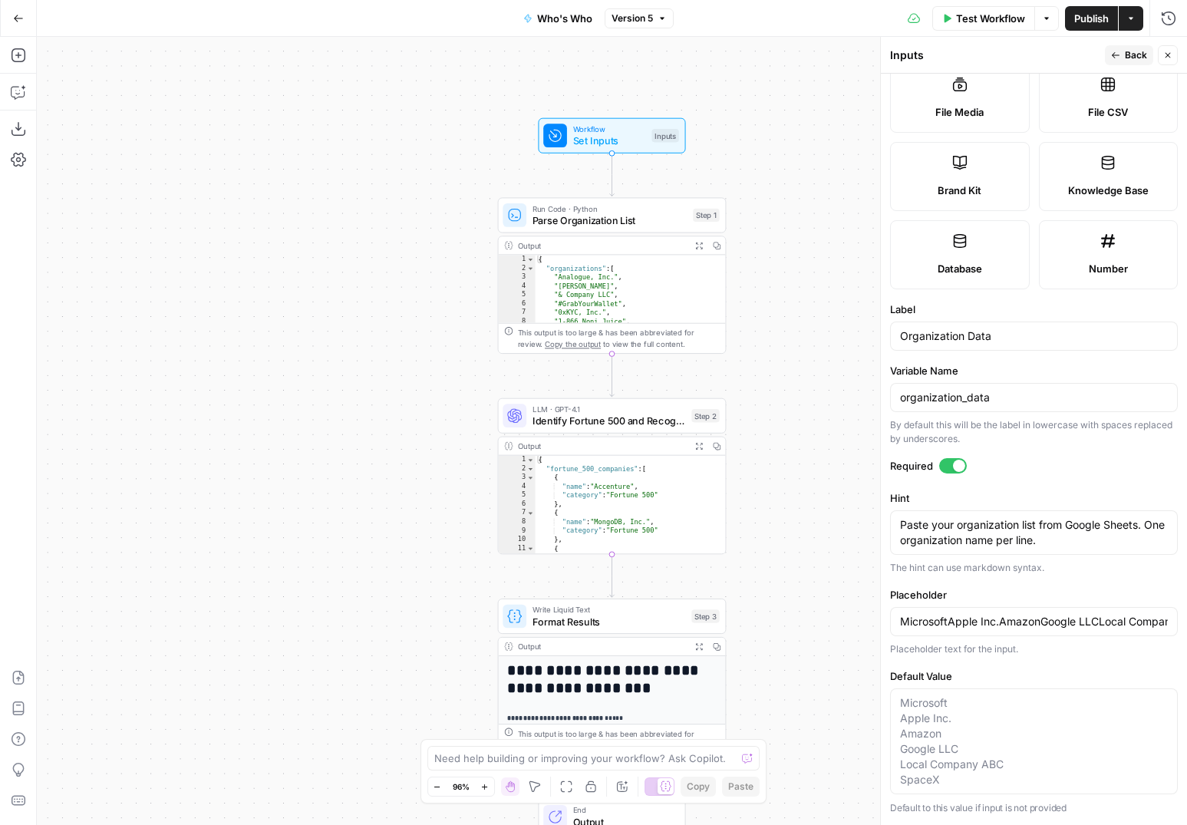
scroll to position [0, 0]
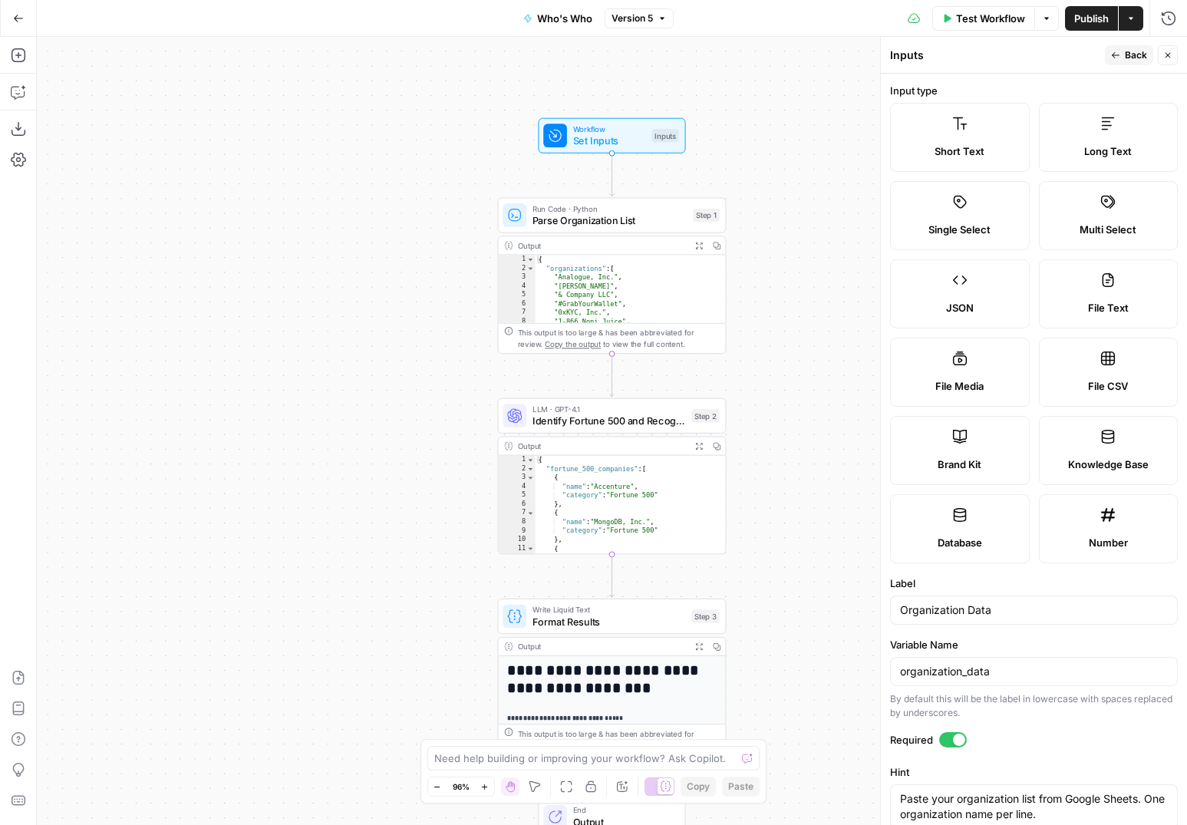
click at [1129, 58] on span "Back" at bounding box center [1136, 55] width 22 height 14
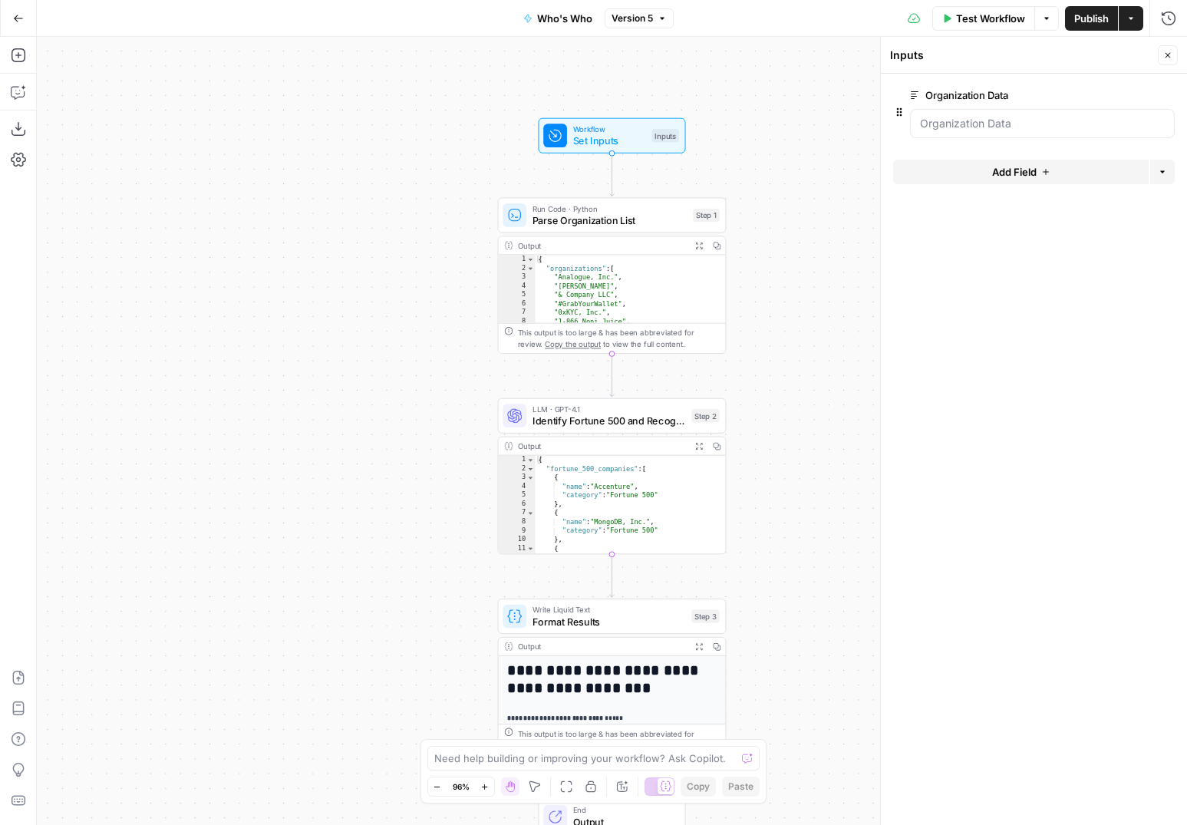
click at [1048, 18] on icon "button" at bounding box center [1046, 18] width 9 height 9
click at [18, 92] on icon "button" at bounding box center [18, 91] width 15 height 15
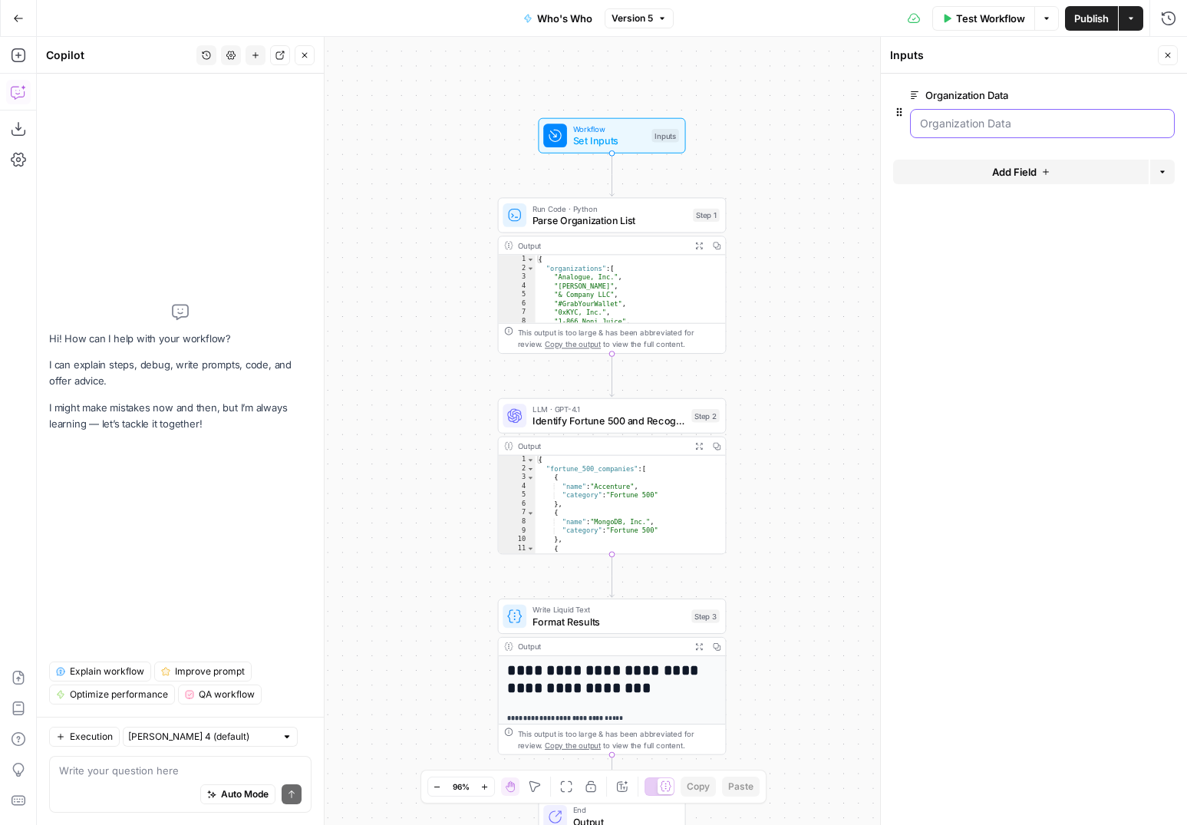
click at [1006, 121] on Data "Organization Data" at bounding box center [1042, 123] width 245 height 15
click at [1048, 24] on button "Options" at bounding box center [1047, 18] width 25 height 25
click at [1049, 19] on icon "button" at bounding box center [1046, 18] width 9 height 9
click at [1042, 18] on span "Options" at bounding box center [1042, 18] width 1 height 1
click at [993, 22] on span "Test Workflow" at bounding box center [990, 18] width 69 height 15
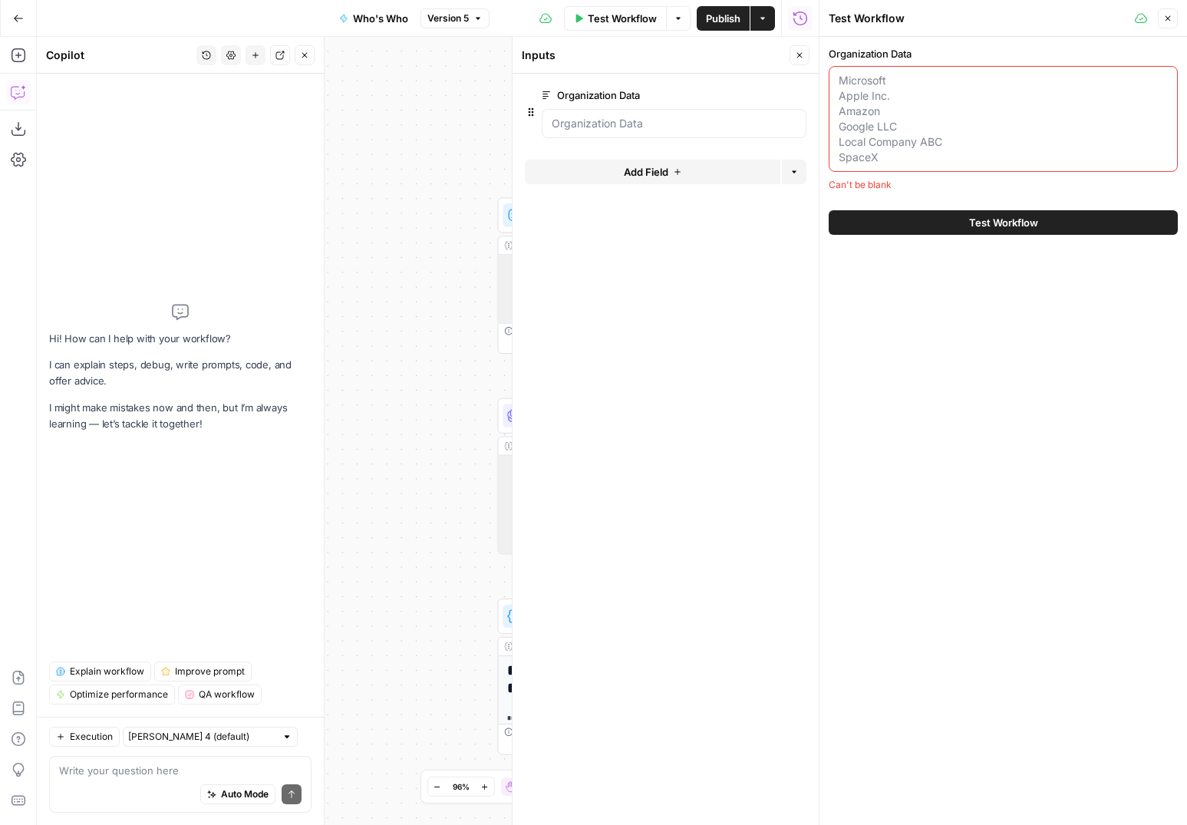
paste textarea "Analogue, Inc. Harco Zomerman & Company LLC #GrabYourWallet 0xKYC, Inc. 1-866 N…"
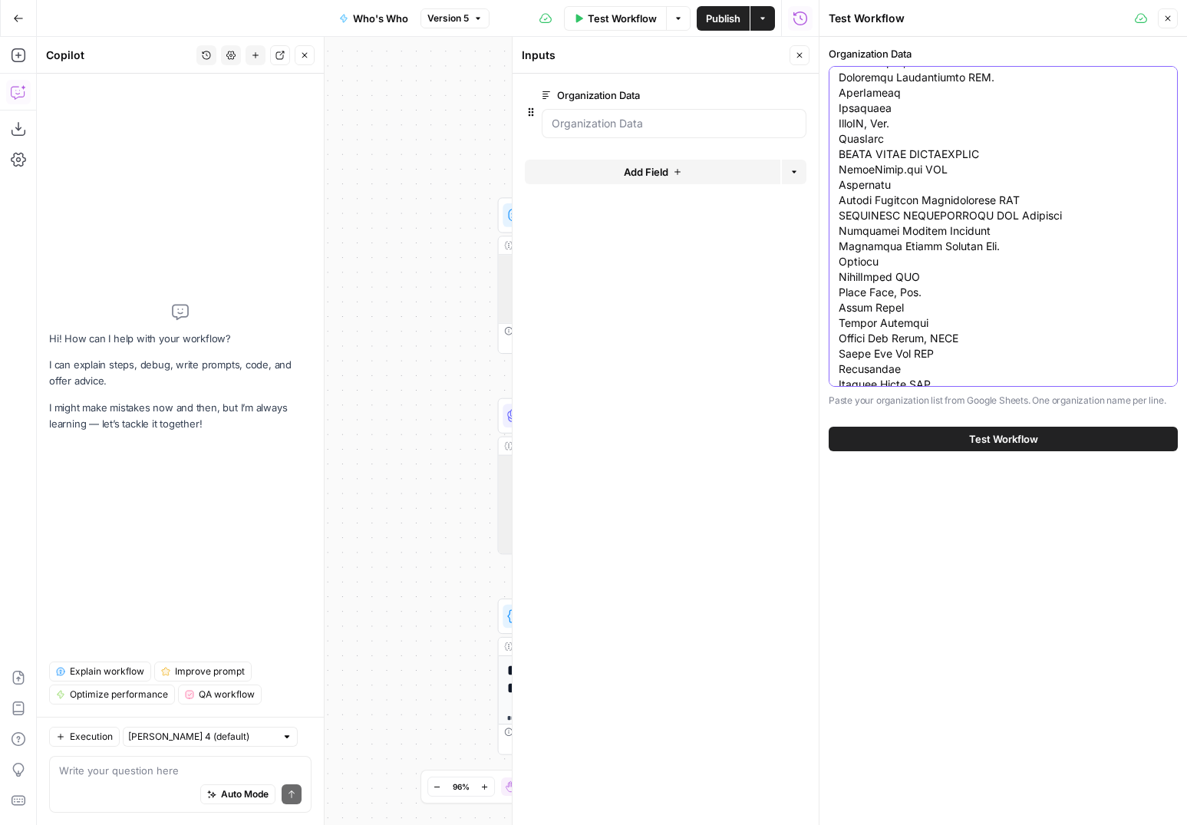
scroll to position [176577, 0]
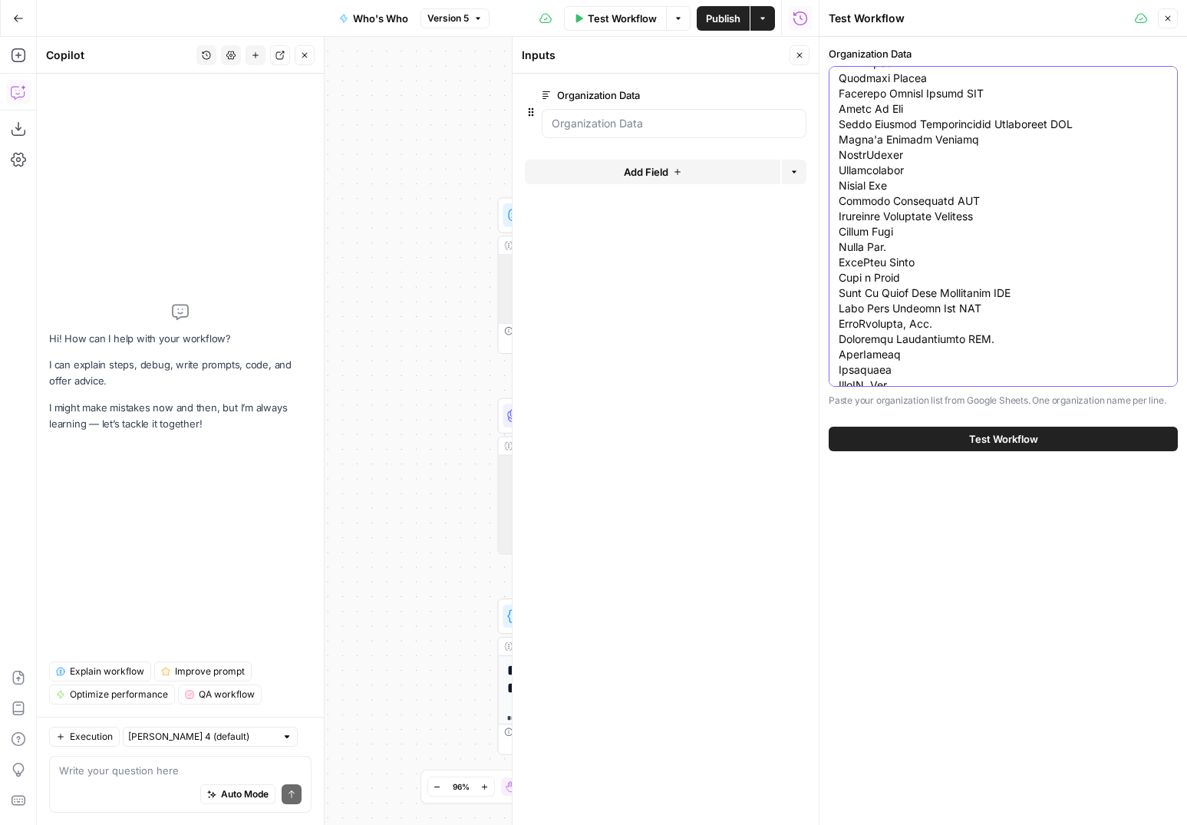
type textarea "Analogue, Inc. Harco Zomerman & Company LLC #GrabYourWallet 0xKYC, Inc. 1-866 N…"
click at [926, 435] on button "Test Workflow" at bounding box center [1003, 439] width 349 height 25
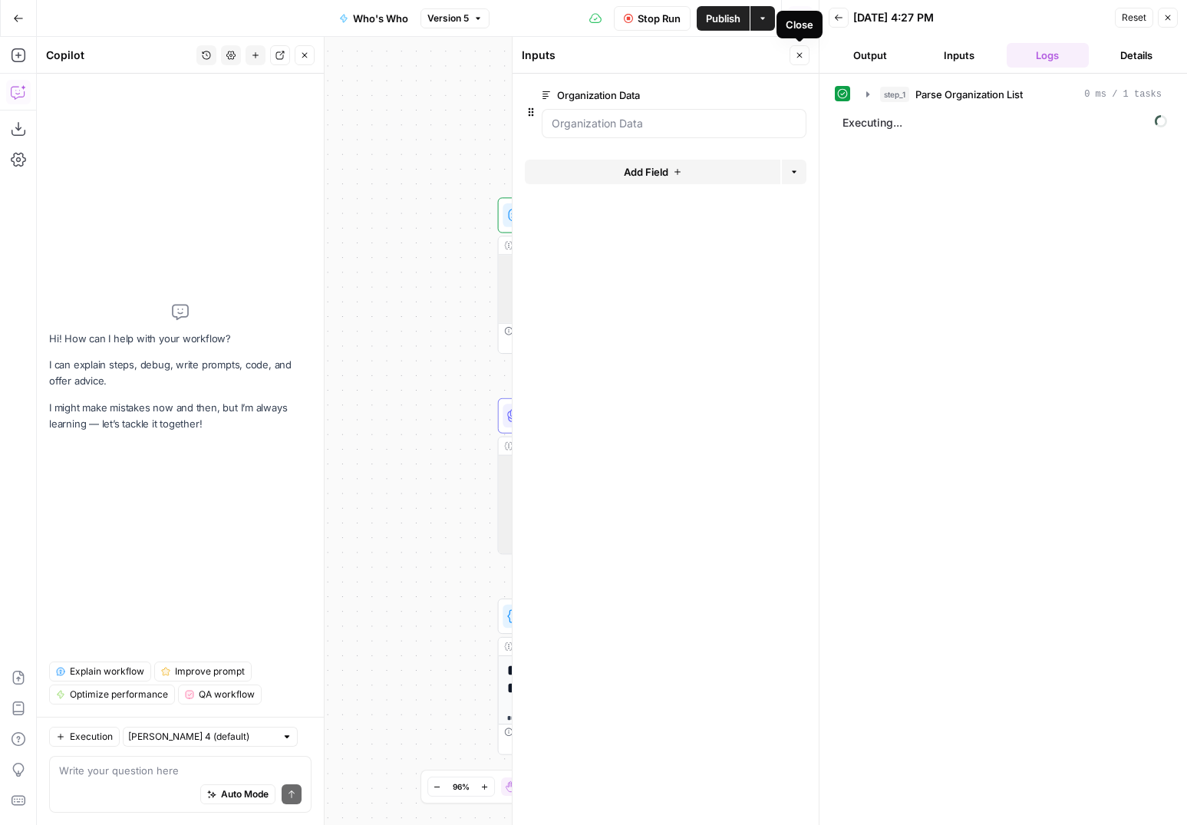
click at [798, 55] on icon "button" at bounding box center [799, 55] width 9 height 9
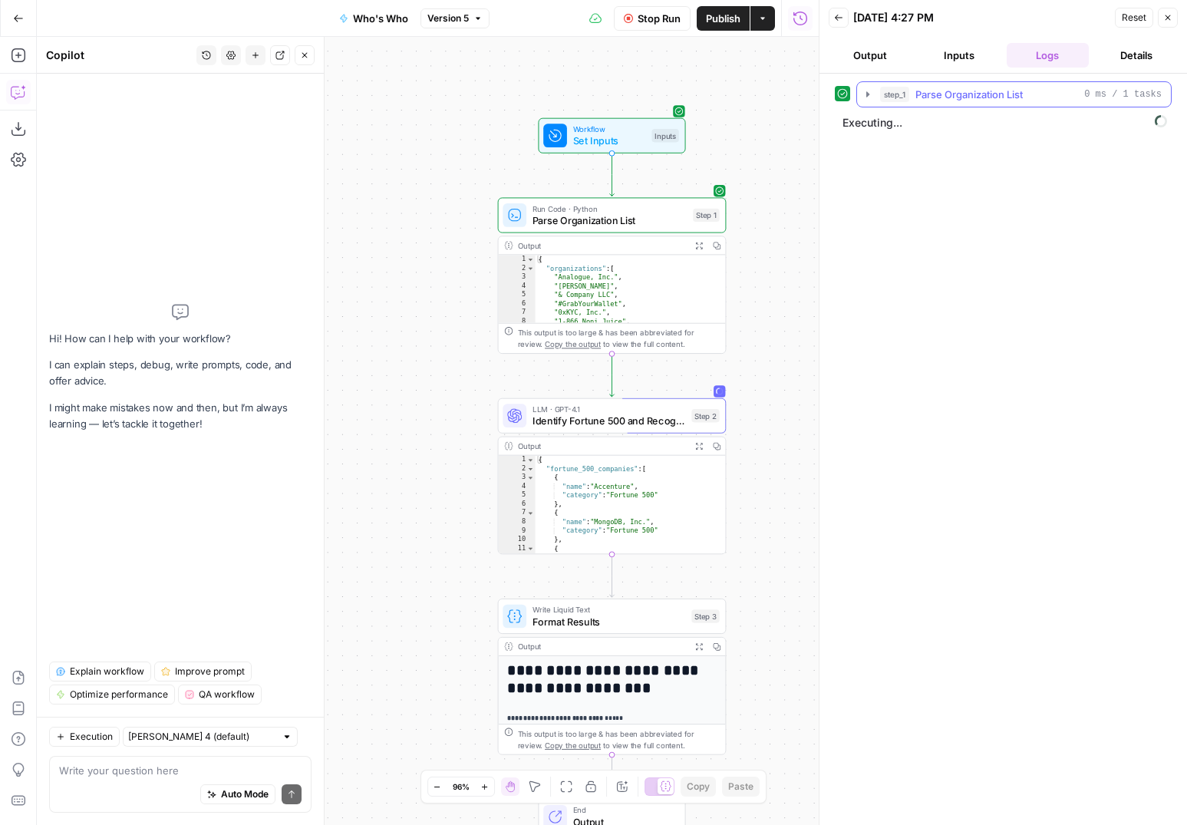
click at [867, 95] on icon "button" at bounding box center [868, 93] width 3 height 5
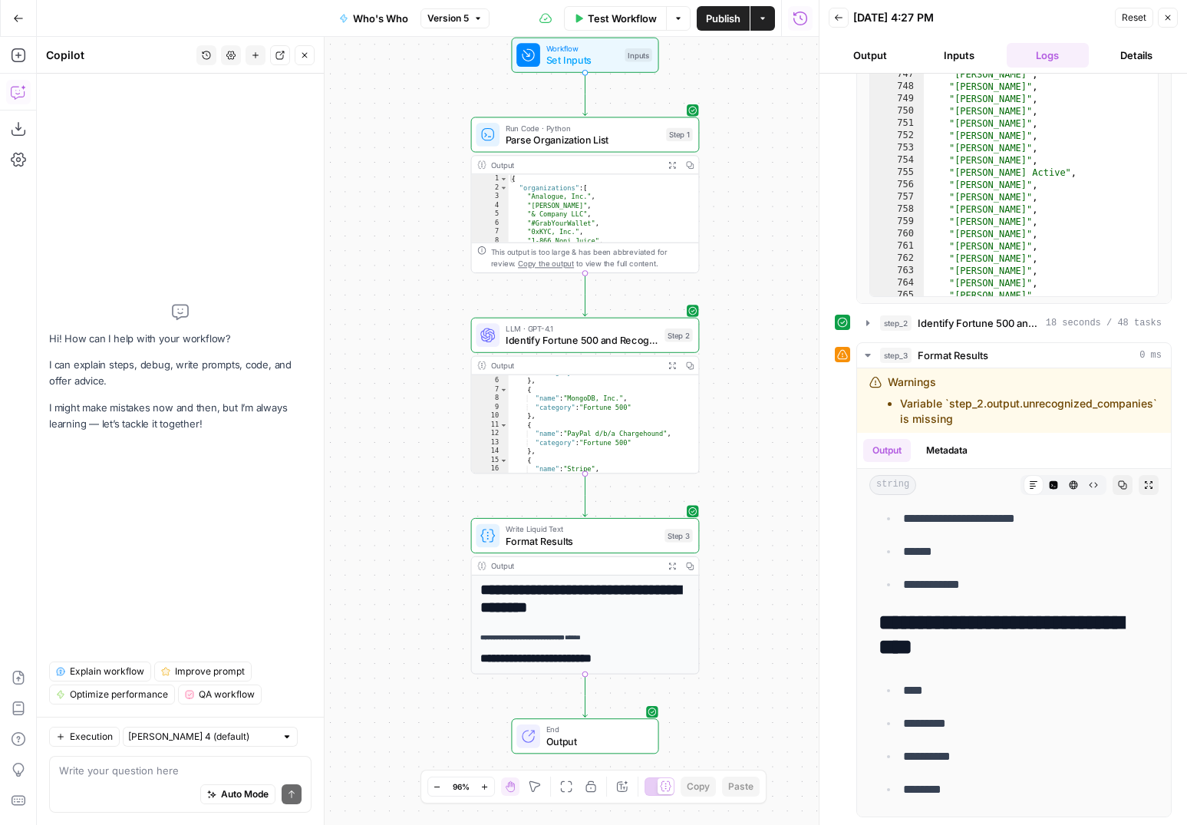
scroll to position [90, 0]
click at [865, 352] on icon "button" at bounding box center [868, 355] width 12 height 12
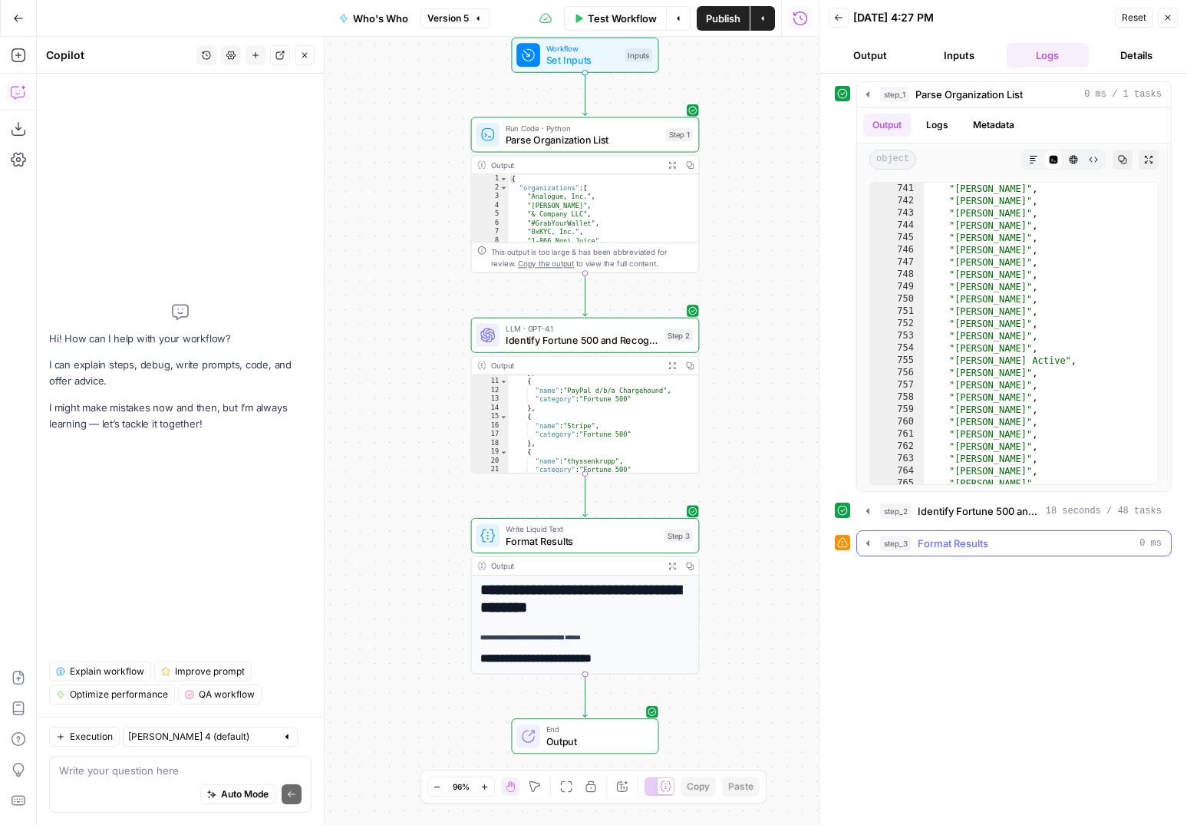
scroll to position [0, 0]
click at [866, 538] on icon "button" at bounding box center [868, 543] width 12 height 12
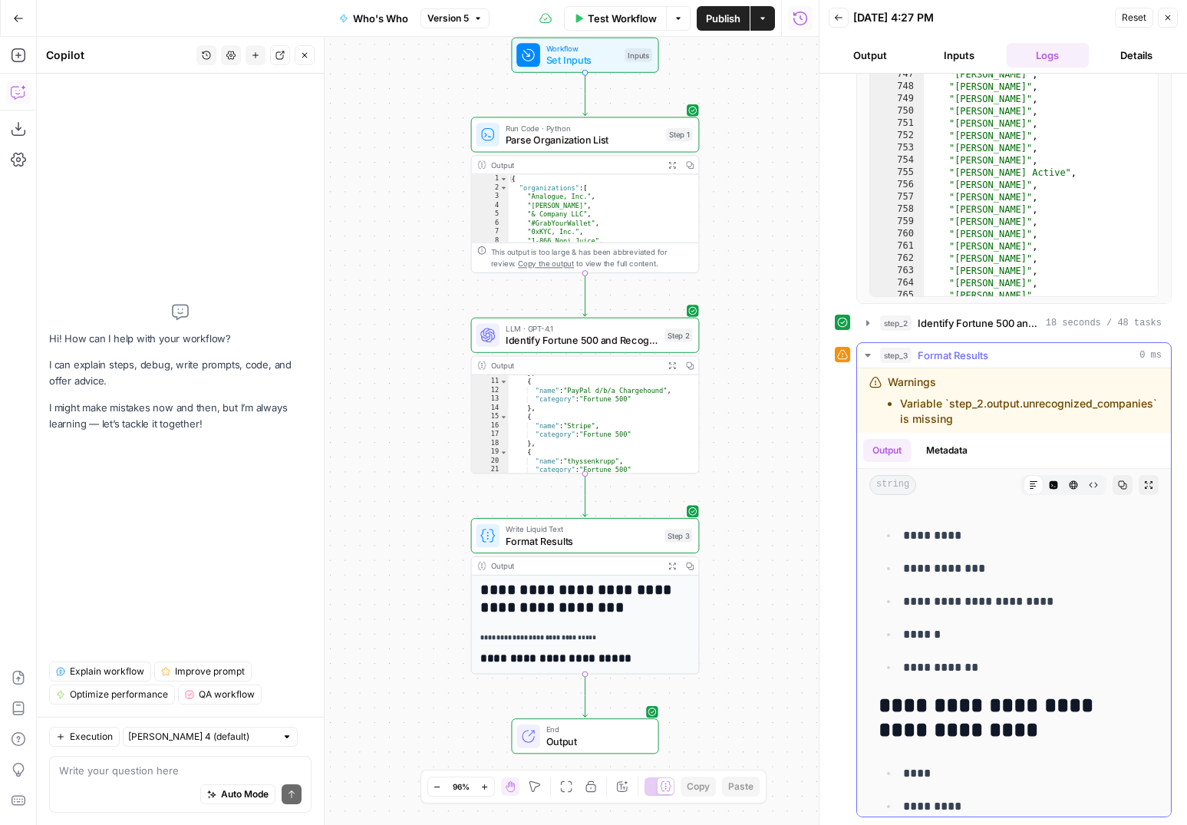
scroll to position [987, 0]
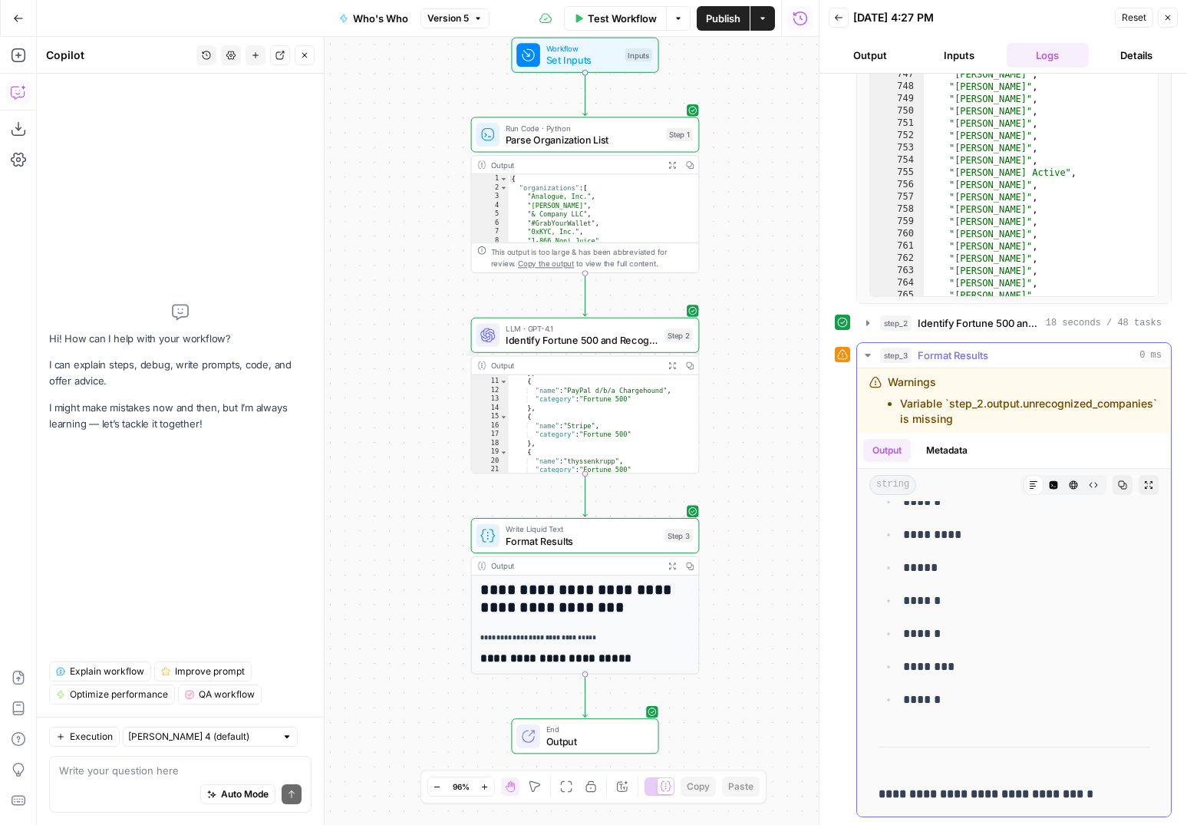
click at [866, 355] on icon "button" at bounding box center [868, 355] width 12 height 12
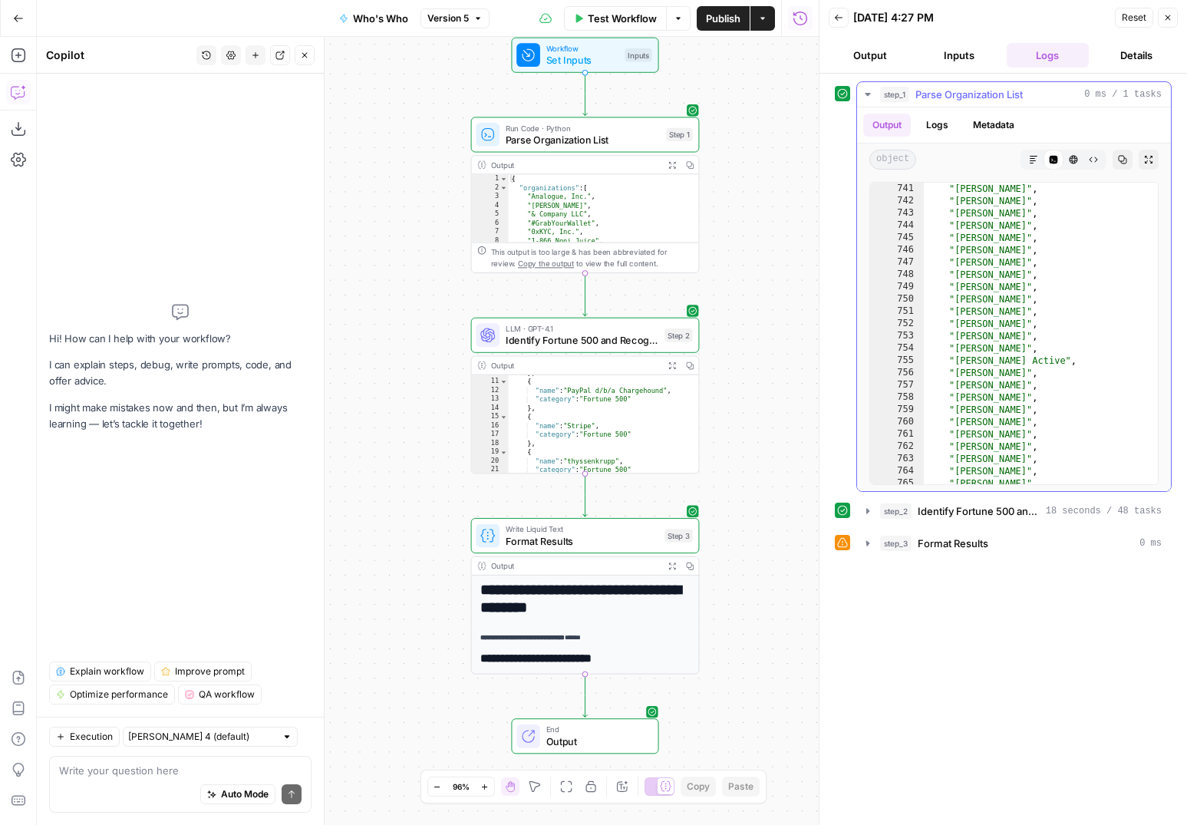
scroll to position [0, 0]
click at [874, 543] on button "step_3 Format Results 0 ms" at bounding box center [1014, 543] width 314 height 25
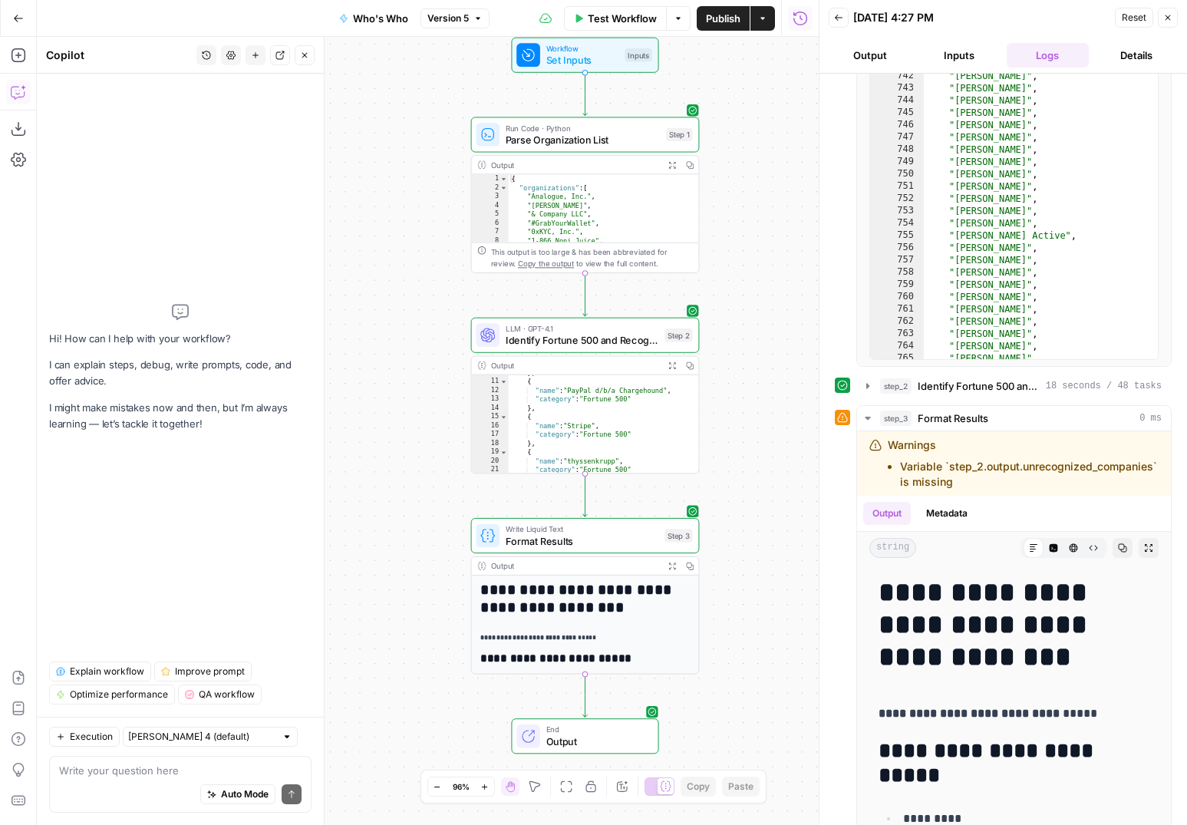
click at [943, 64] on button "Inputs" at bounding box center [959, 55] width 83 height 25
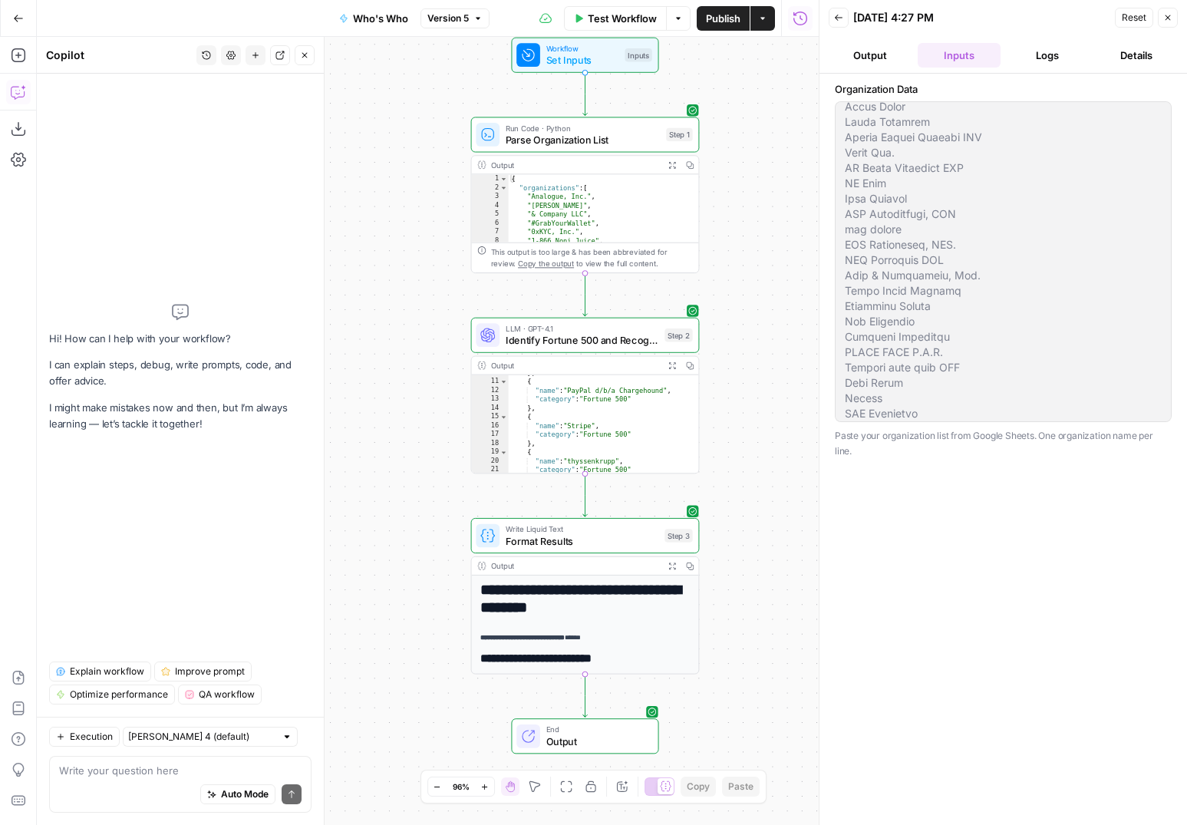
scroll to position [2072, 0]
click at [861, 43] on button "Output" at bounding box center [870, 55] width 83 height 25
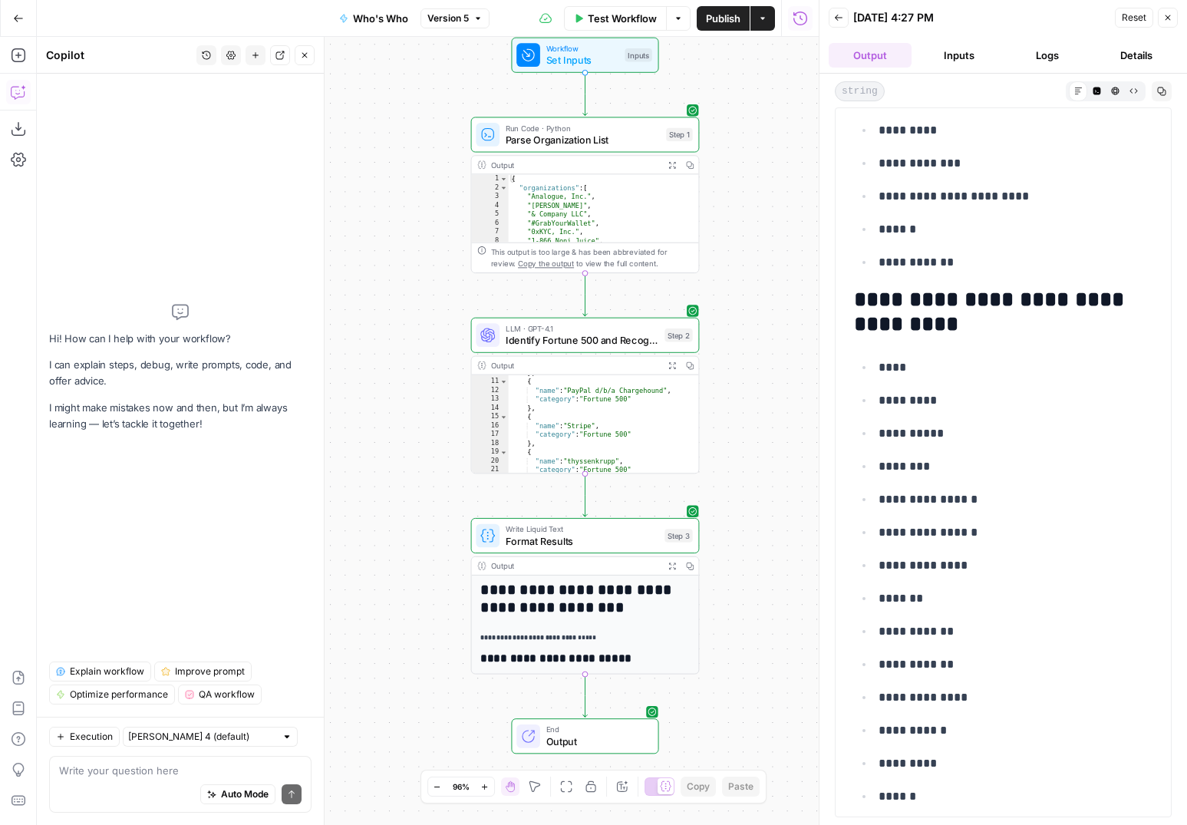
scroll to position [0, 0]
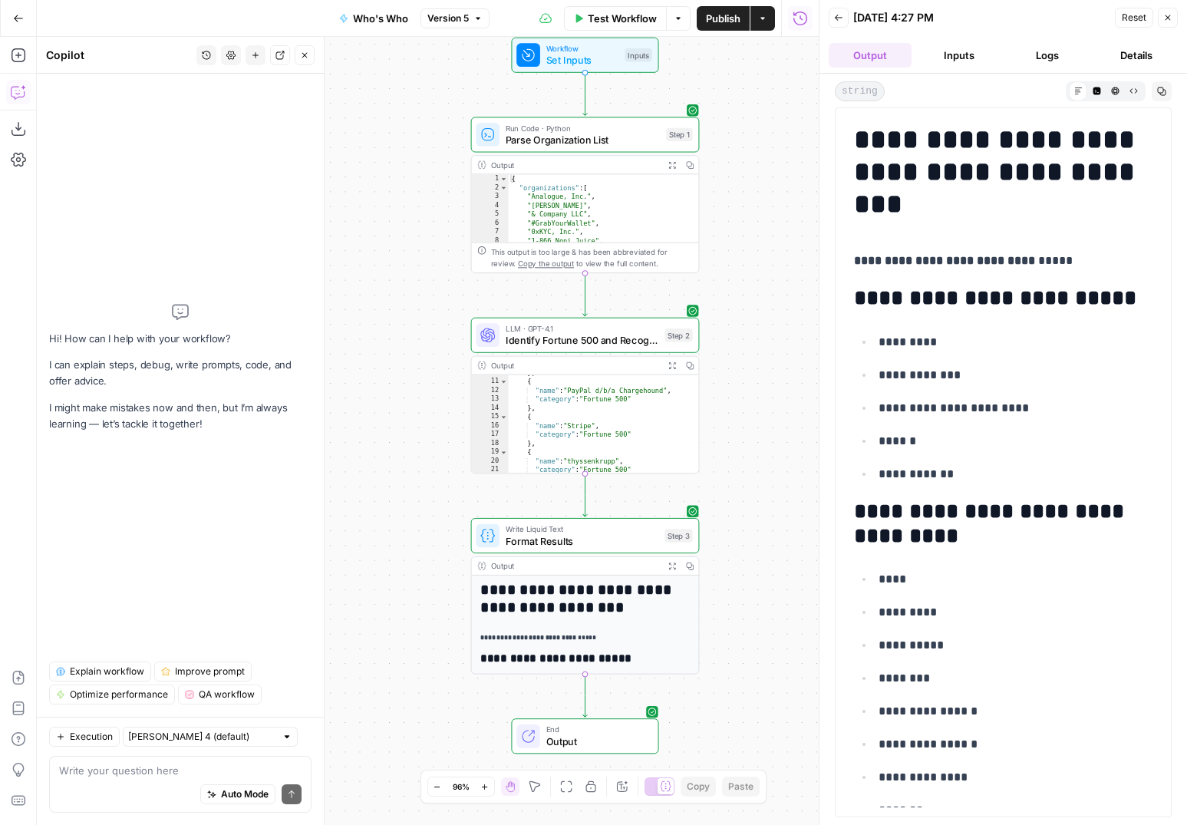
click at [1134, 60] on button "Details" at bounding box center [1136, 55] width 83 height 25
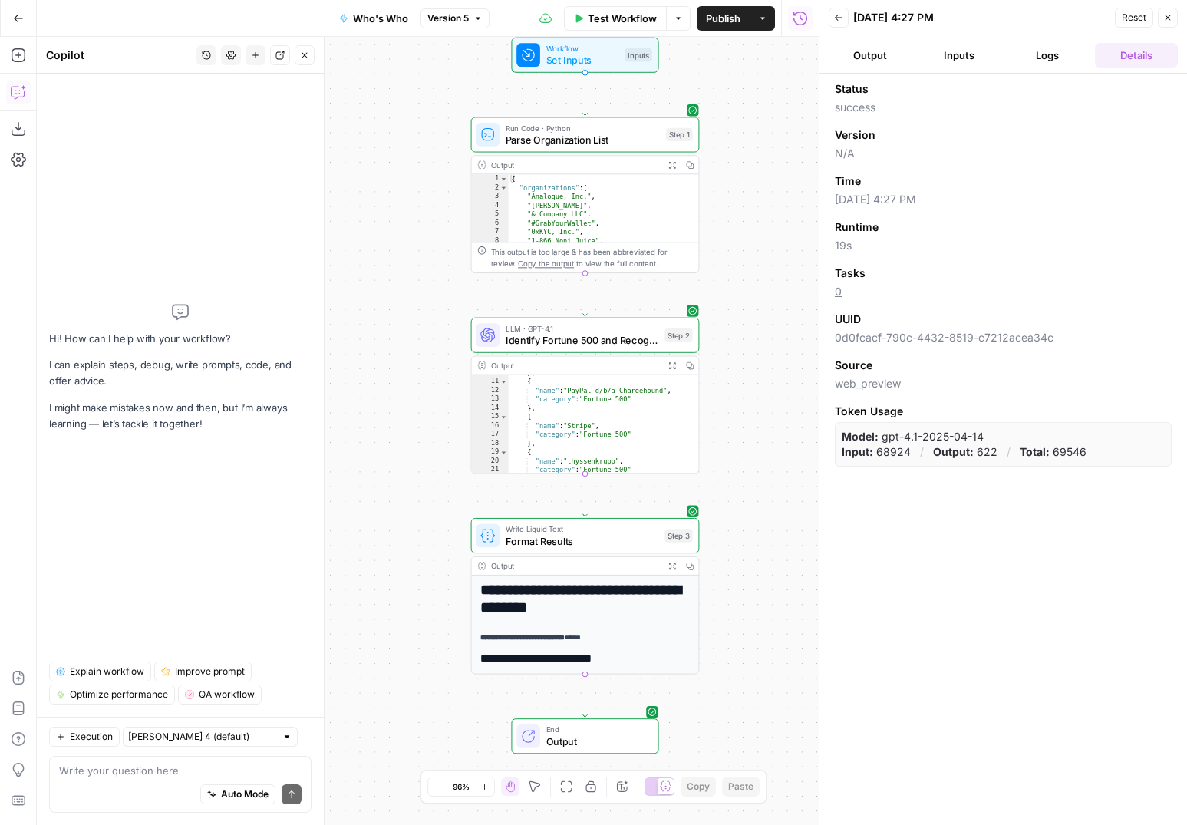
click at [1050, 45] on button "Logs" at bounding box center [1048, 55] width 83 height 25
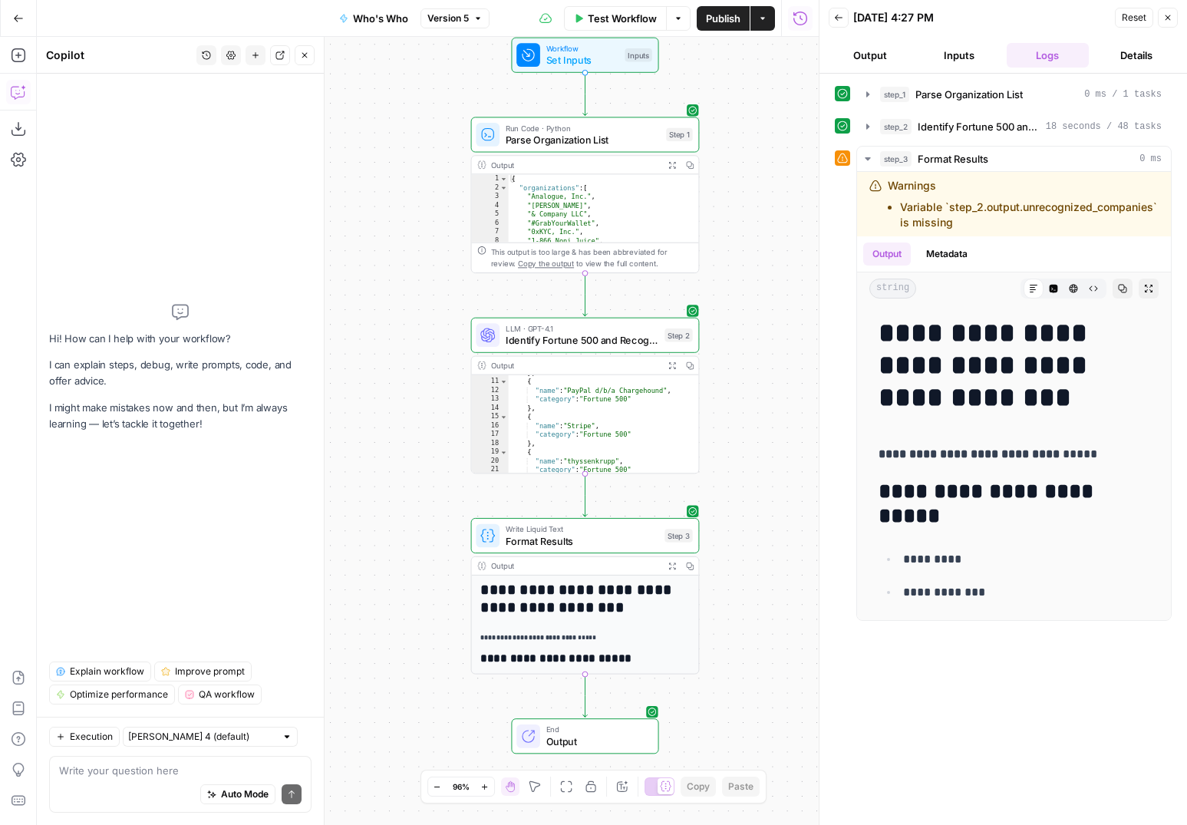
click at [1131, 47] on button "Details" at bounding box center [1136, 55] width 83 height 25
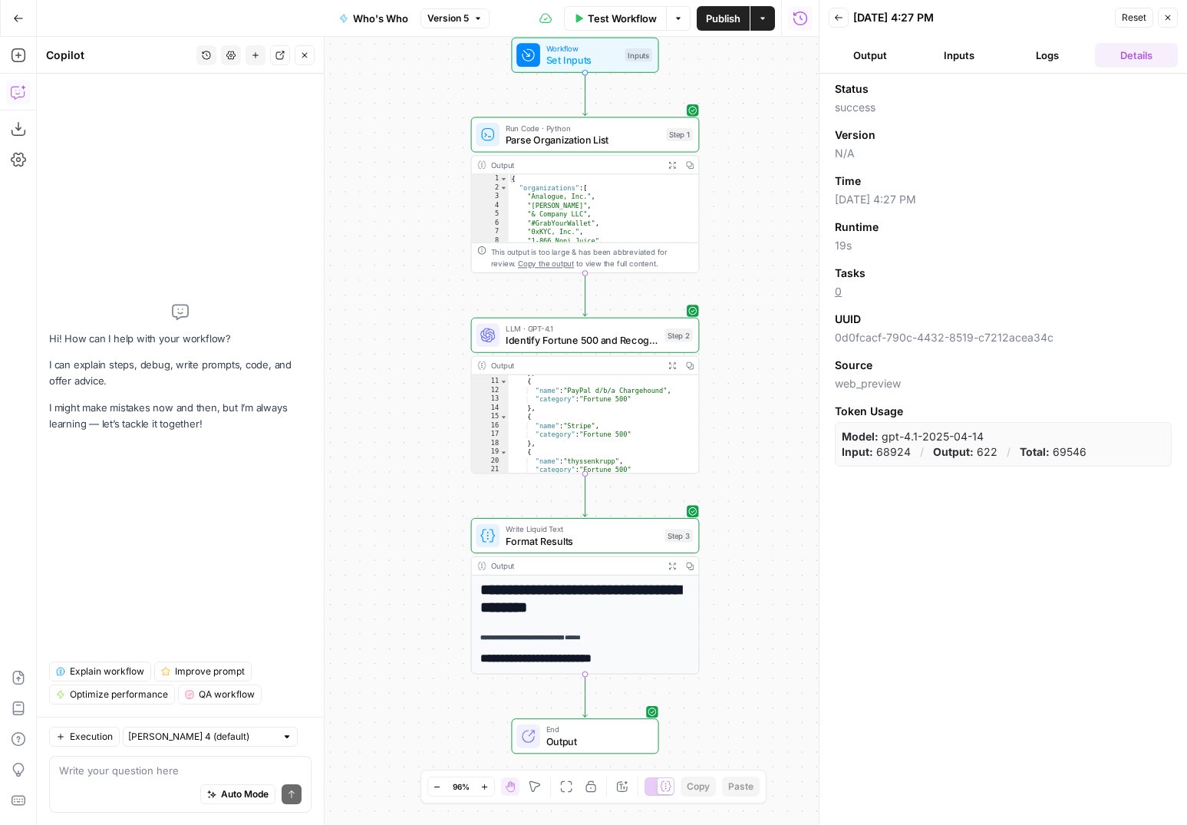
click at [1065, 51] on button "Logs" at bounding box center [1048, 55] width 83 height 25
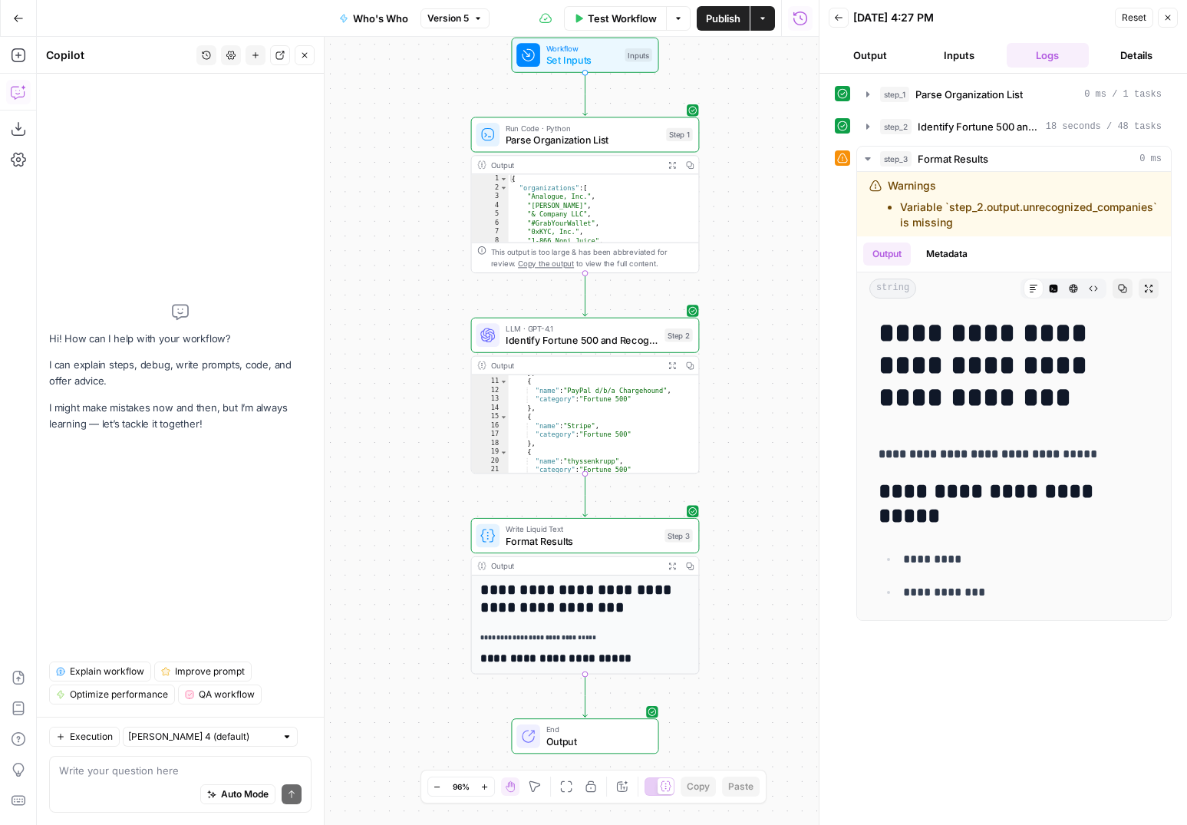
click at [953, 64] on button "Inputs" at bounding box center [959, 55] width 83 height 25
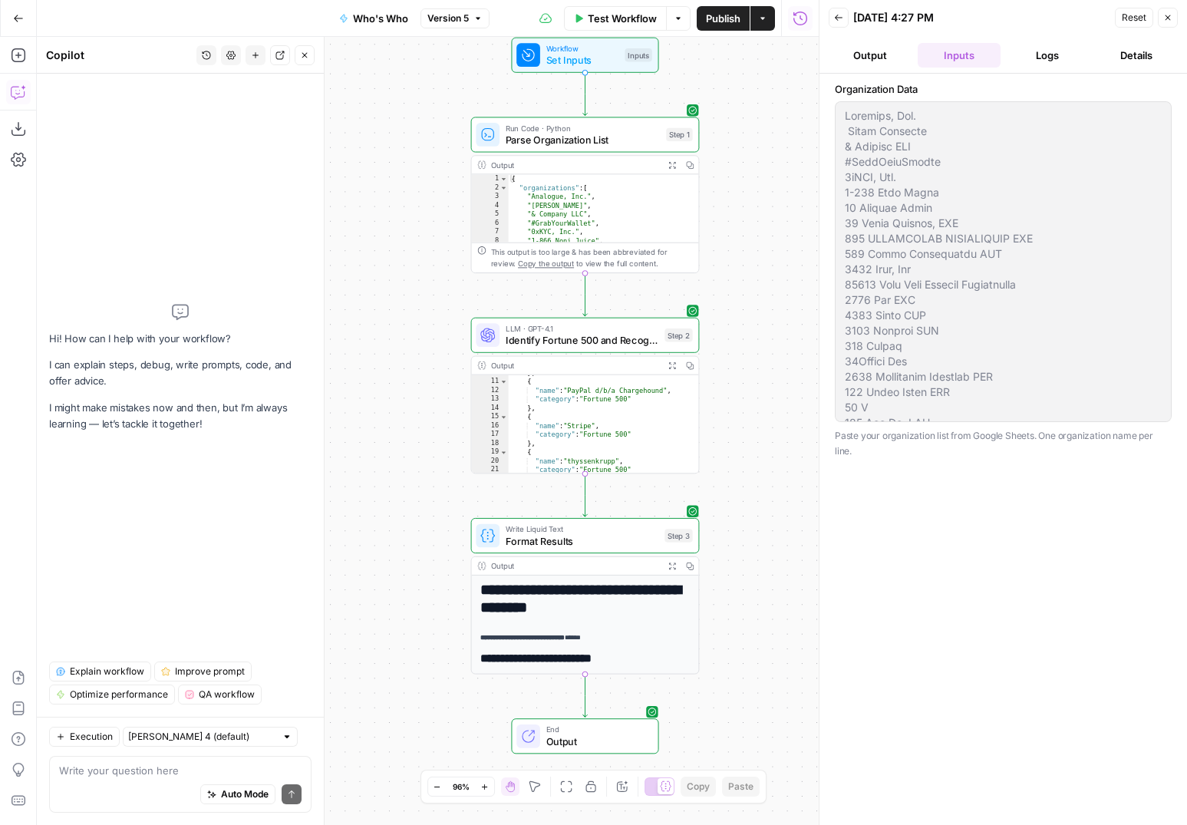
click at [1025, 66] on button "Logs" at bounding box center [1048, 55] width 83 height 25
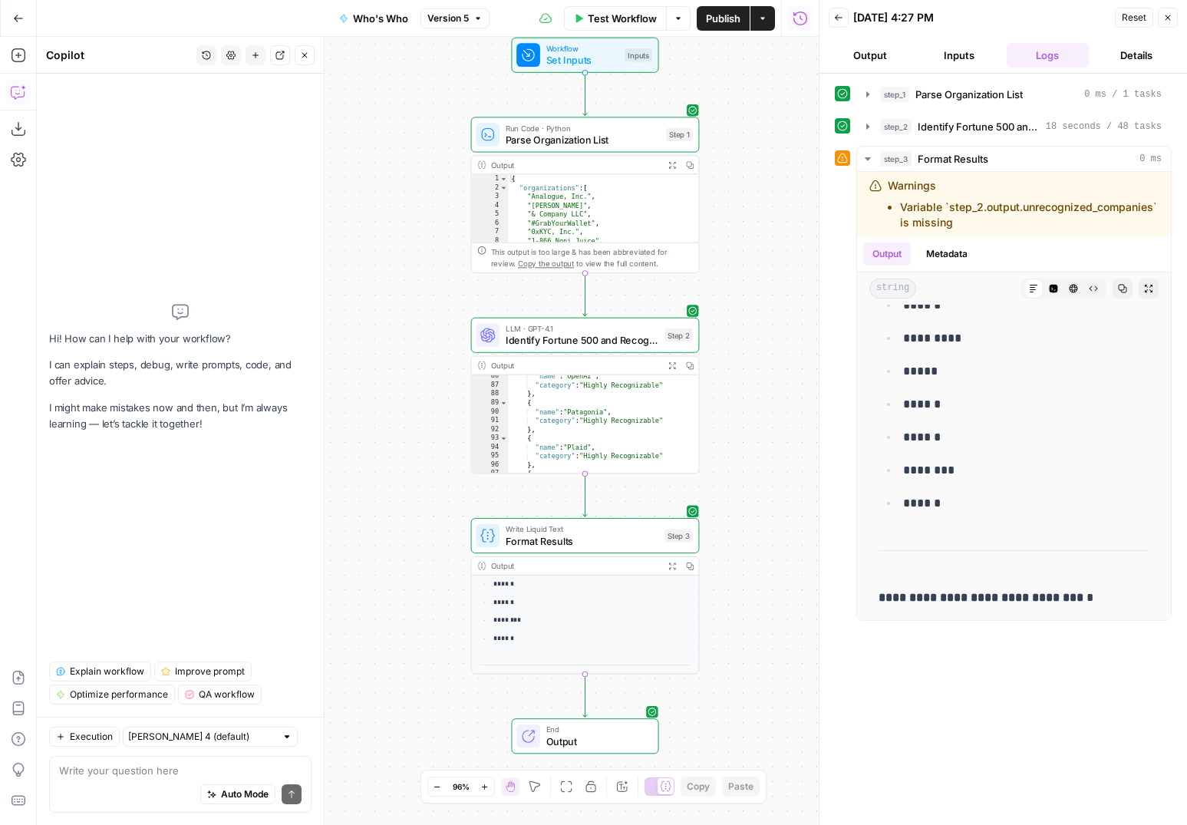
scroll to position [593, 0]
click at [954, 54] on button "Inputs" at bounding box center [959, 55] width 83 height 25
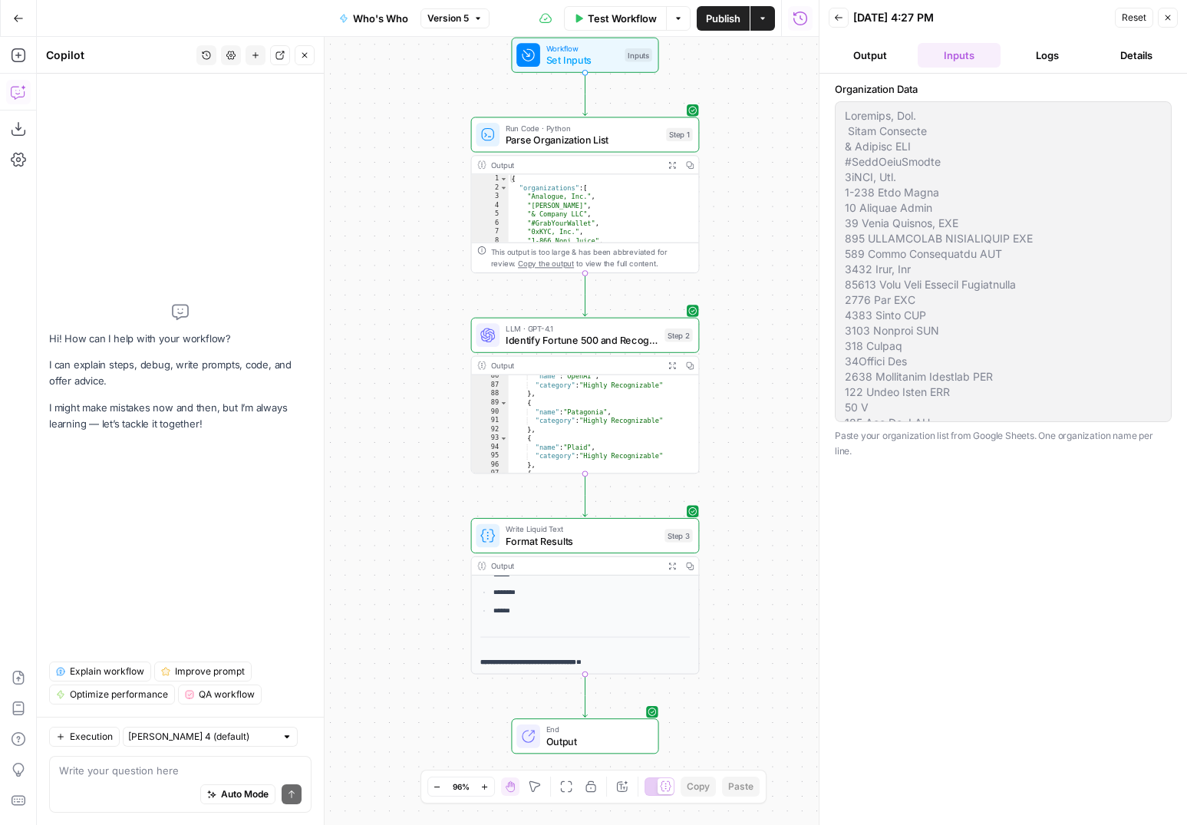
click at [875, 51] on button "Output" at bounding box center [870, 55] width 83 height 25
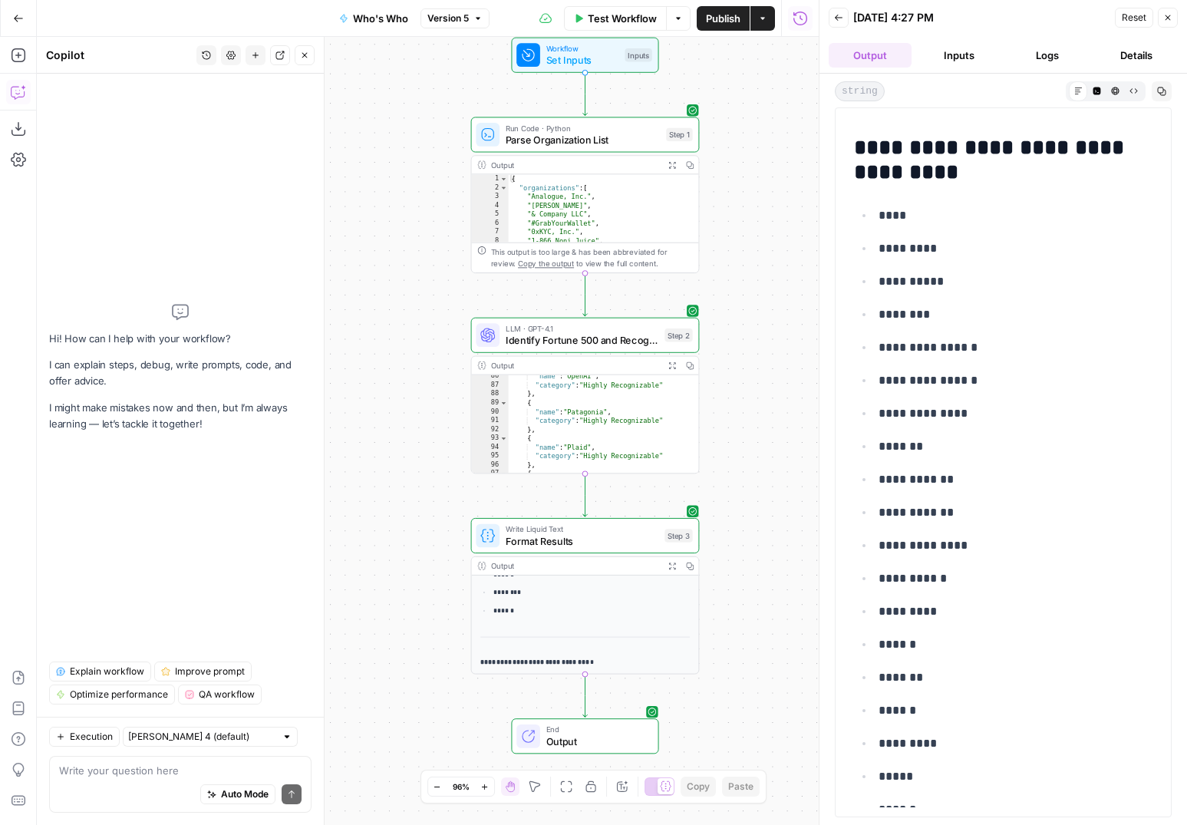
scroll to position [51, 0]
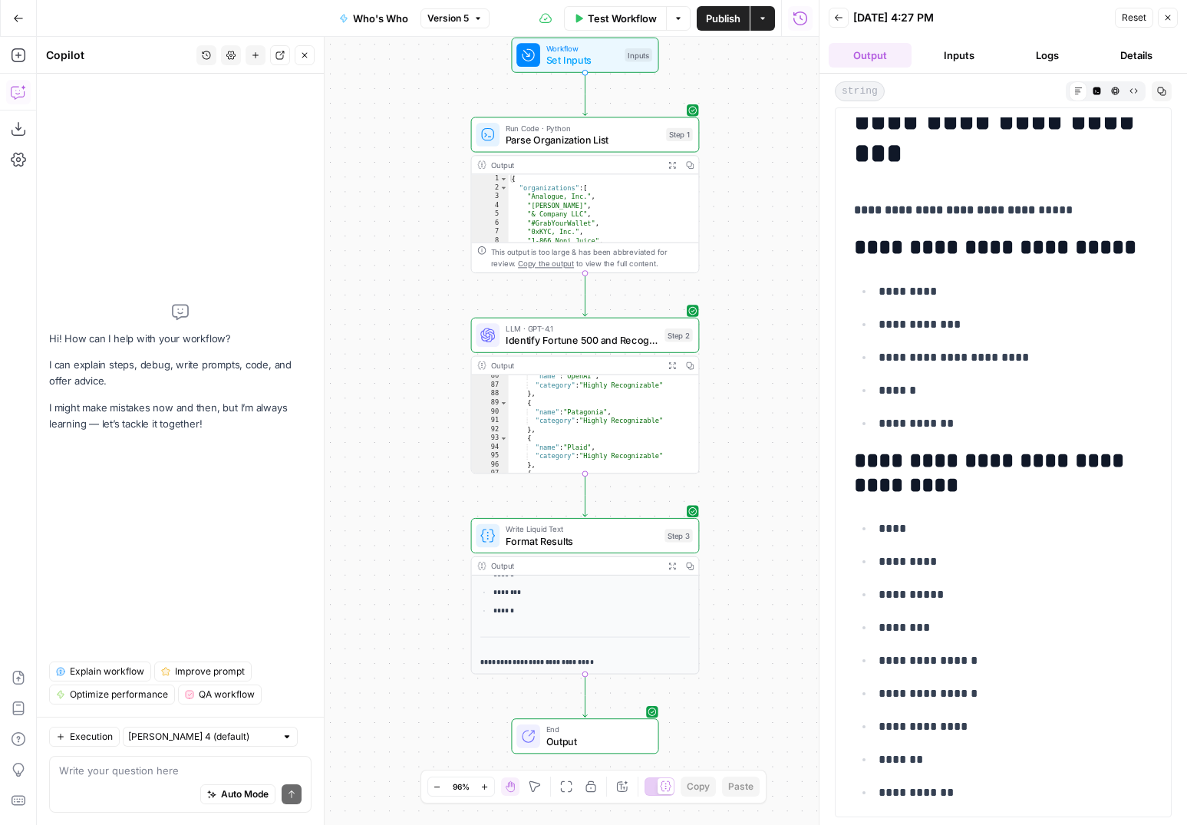
click at [1121, 52] on button "Details" at bounding box center [1136, 55] width 83 height 25
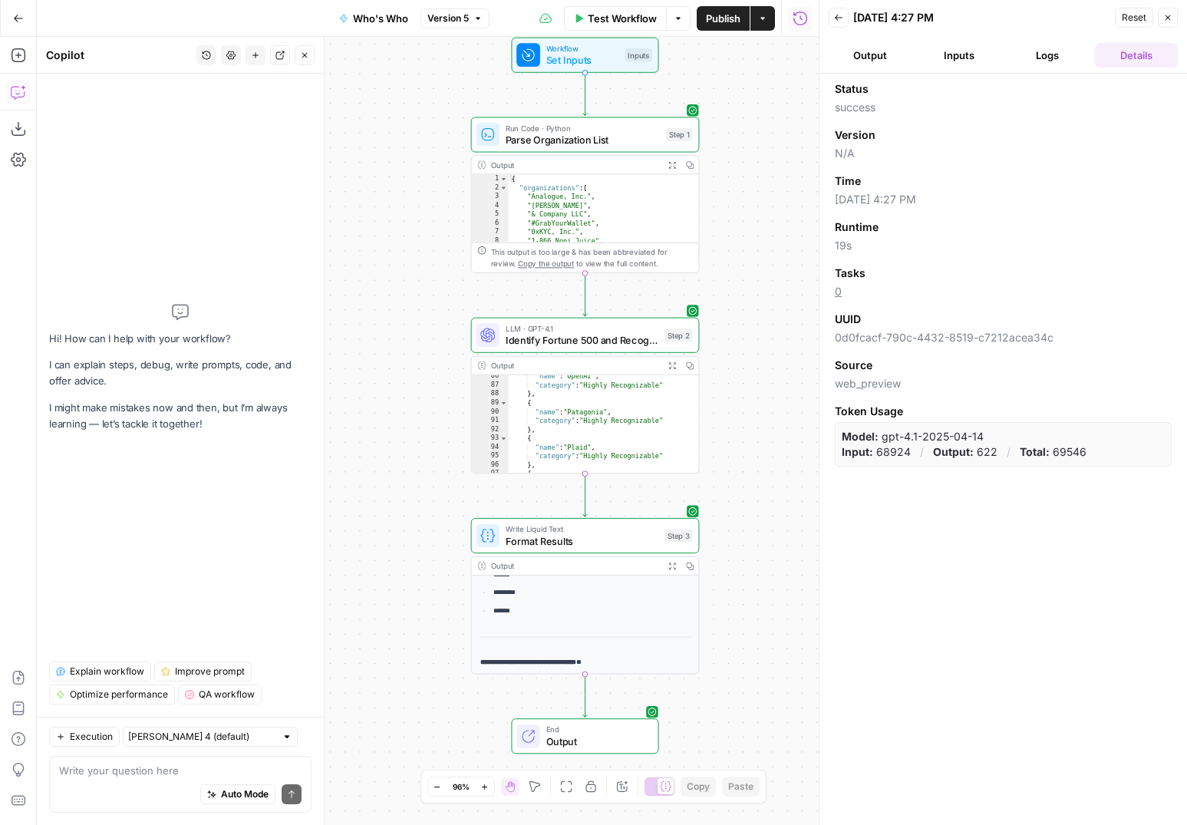
click at [1046, 54] on button "Logs" at bounding box center [1048, 55] width 83 height 25
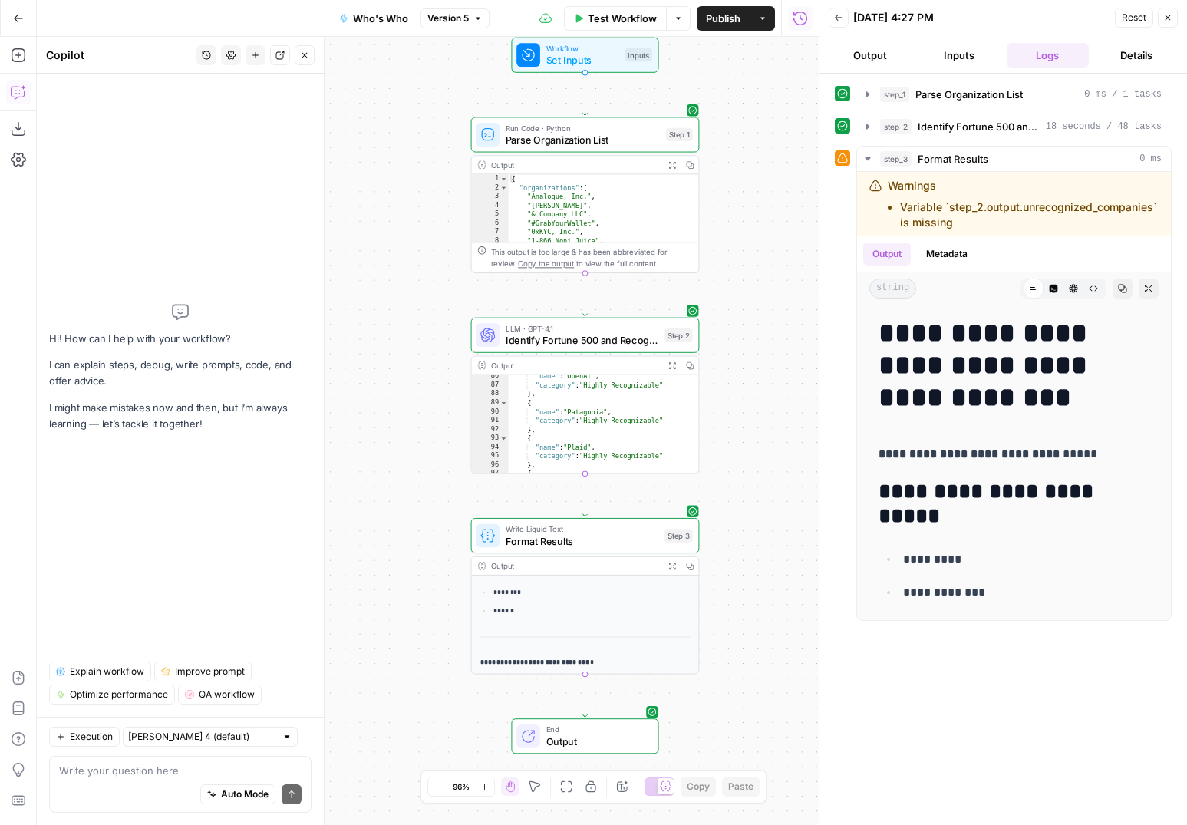
click at [458, 20] on span "Version 5" at bounding box center [448, 19] width 41 height 14
click at [393, 130] on div "Workflow Set Inputs Inputs Run Code · Python Parse Organization List Step 1 Out…" at bounding box center [428, 431] width 782 height 788
click at [228, 53] on icon "button" at bounding box center [230, 55] width 9 height 8
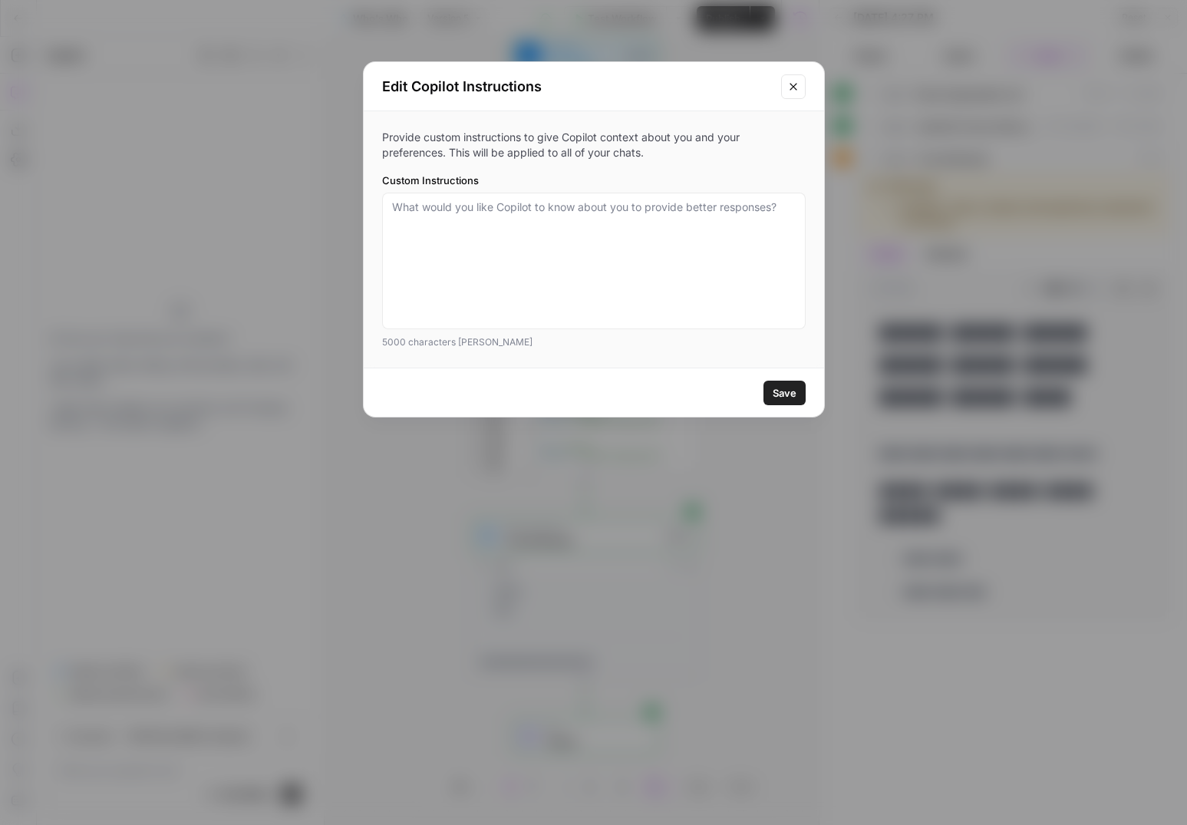
click at [788, 81] on icon "Close modal" at bounding box center [794, 87] width 12 height 12
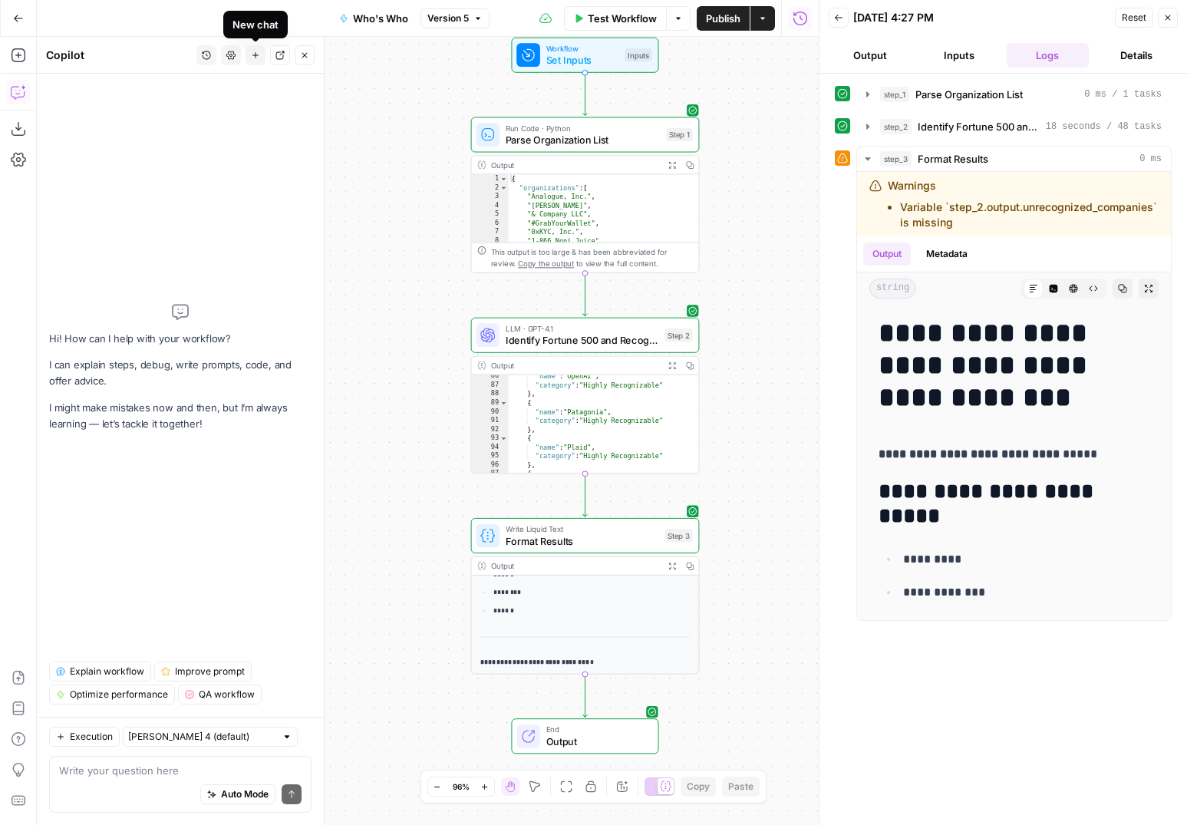
click at [12, 25] on button "Go Back" at bounding box center [19, 19] width 28 height 28
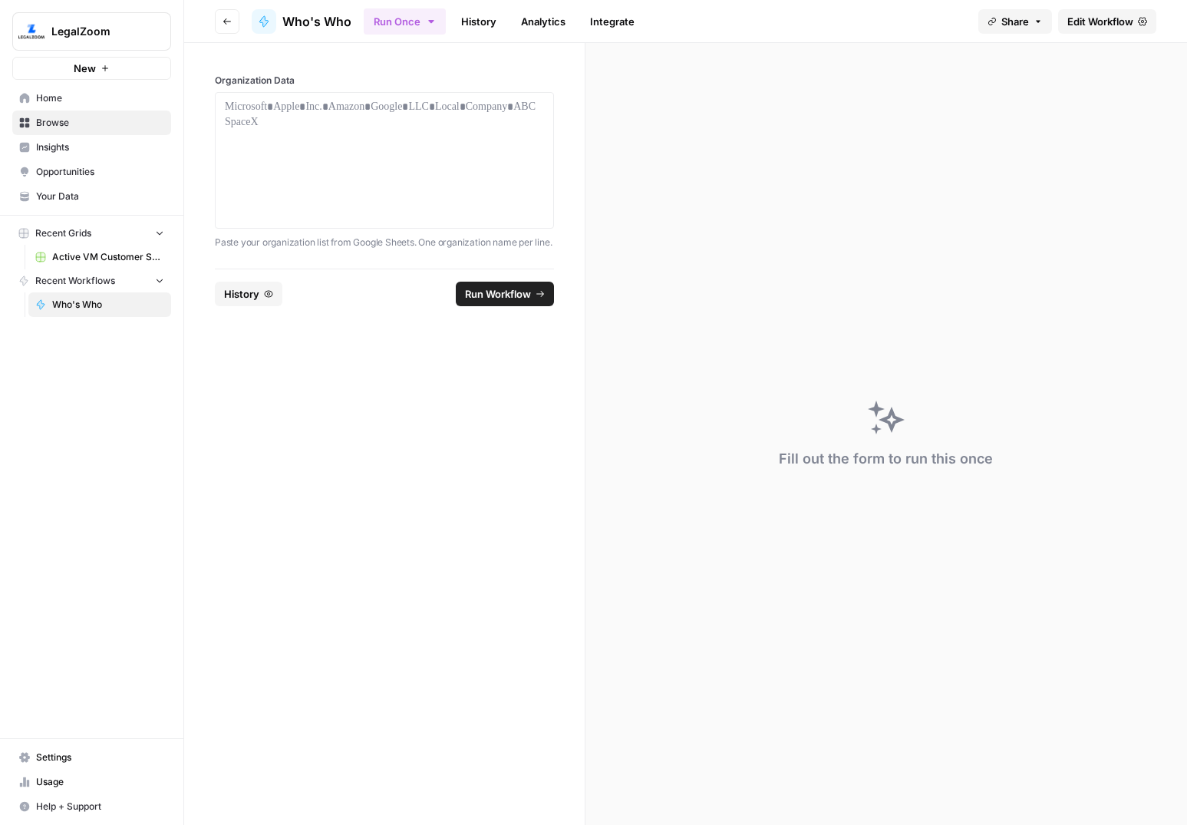
click at [273, 302] on button "History" at bounding box center [249, 294] width 68 height 25
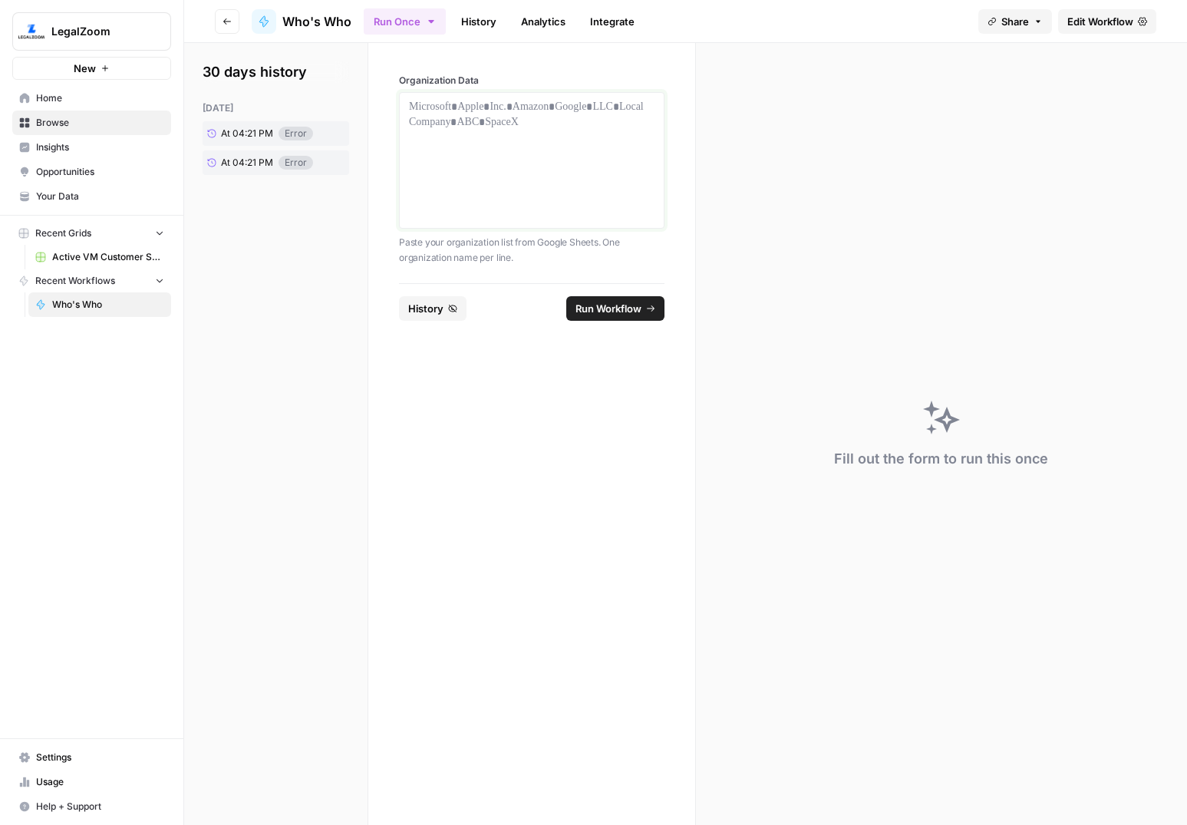
click at [476, 149] on div at bounding box center [532, 160] width 246 height 123
click at [101, 233] on button "Recent Grids" at bounding box center [91, 233] width 159 height 23
click at [85, 89] on link "Home" at bounding box center [91, 98] width 159 height 25
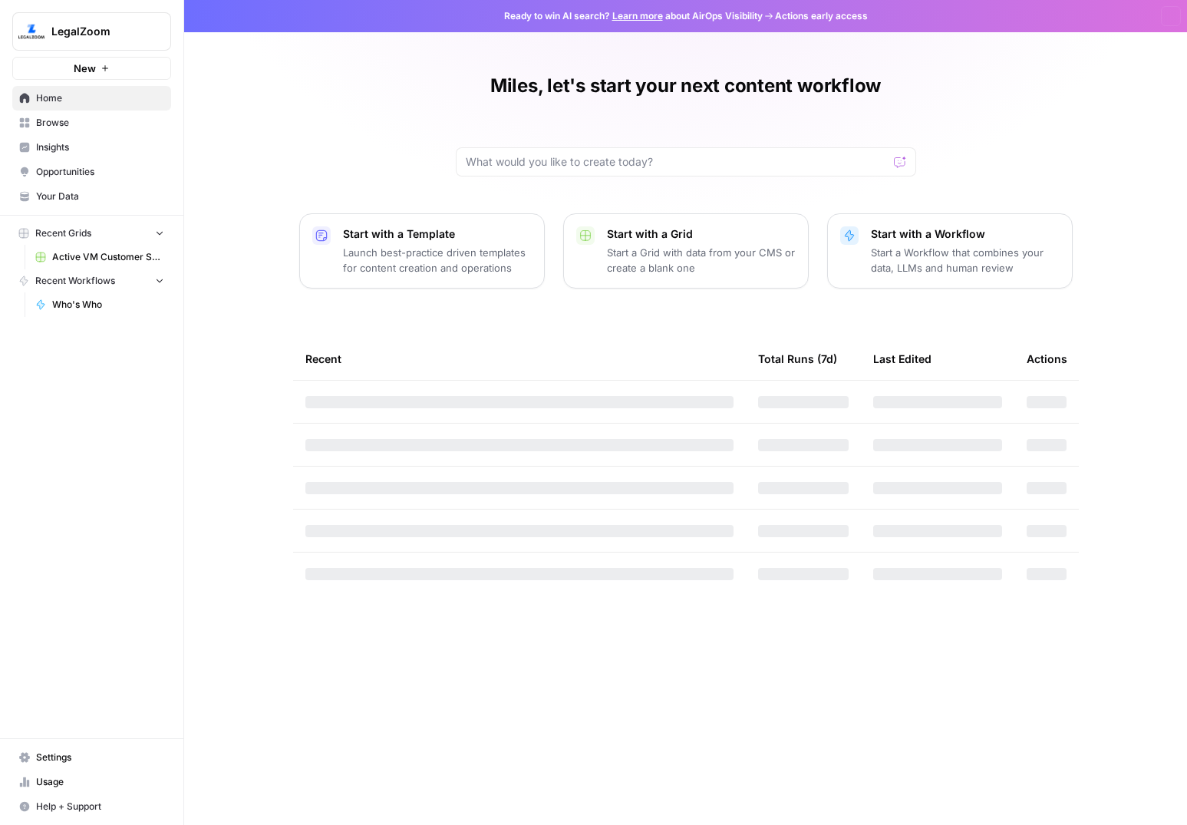
click at [104, 64] on icon "button" at bounding box center [105, 68] width 9 height 9
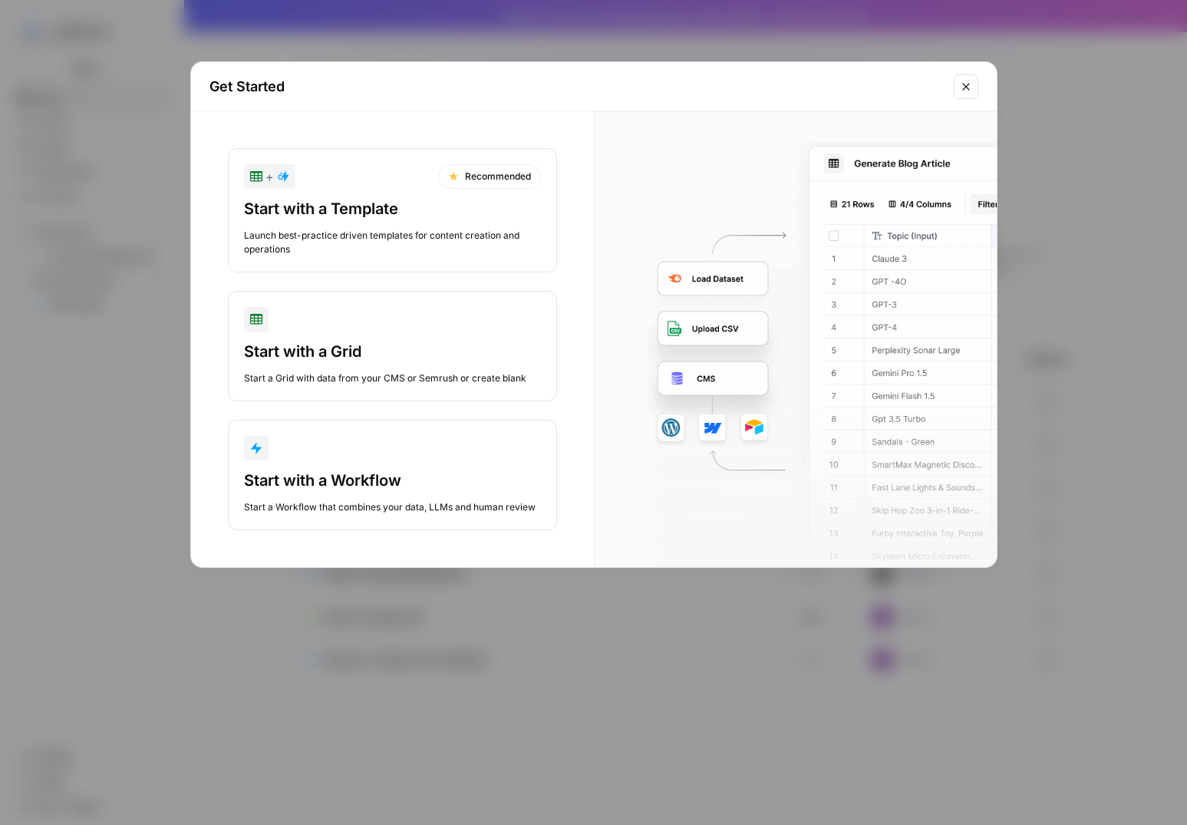
click at [323, 343] on div "Start with a Grid" at bounding box center [392, 351] width 297 height 21
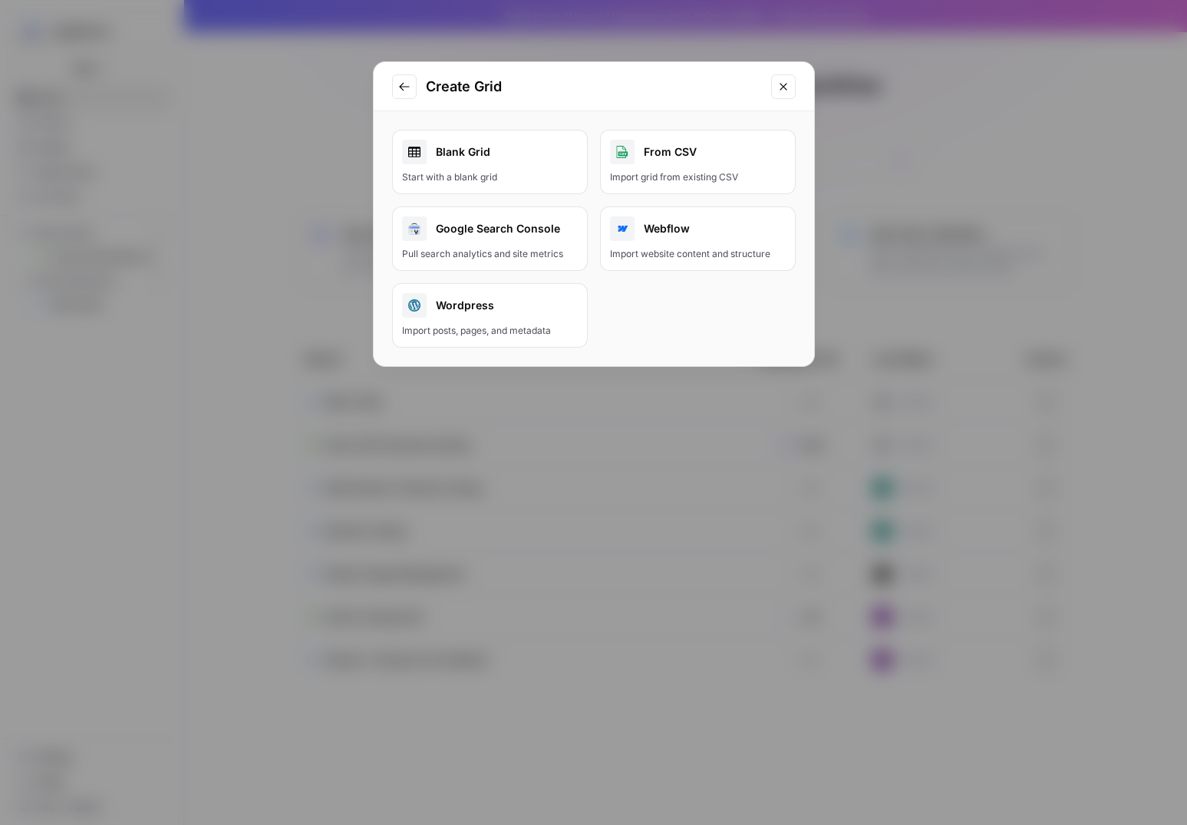
click at [781, 95] on button "Close modal" at bounding box center [783, 86] width 25 height 25
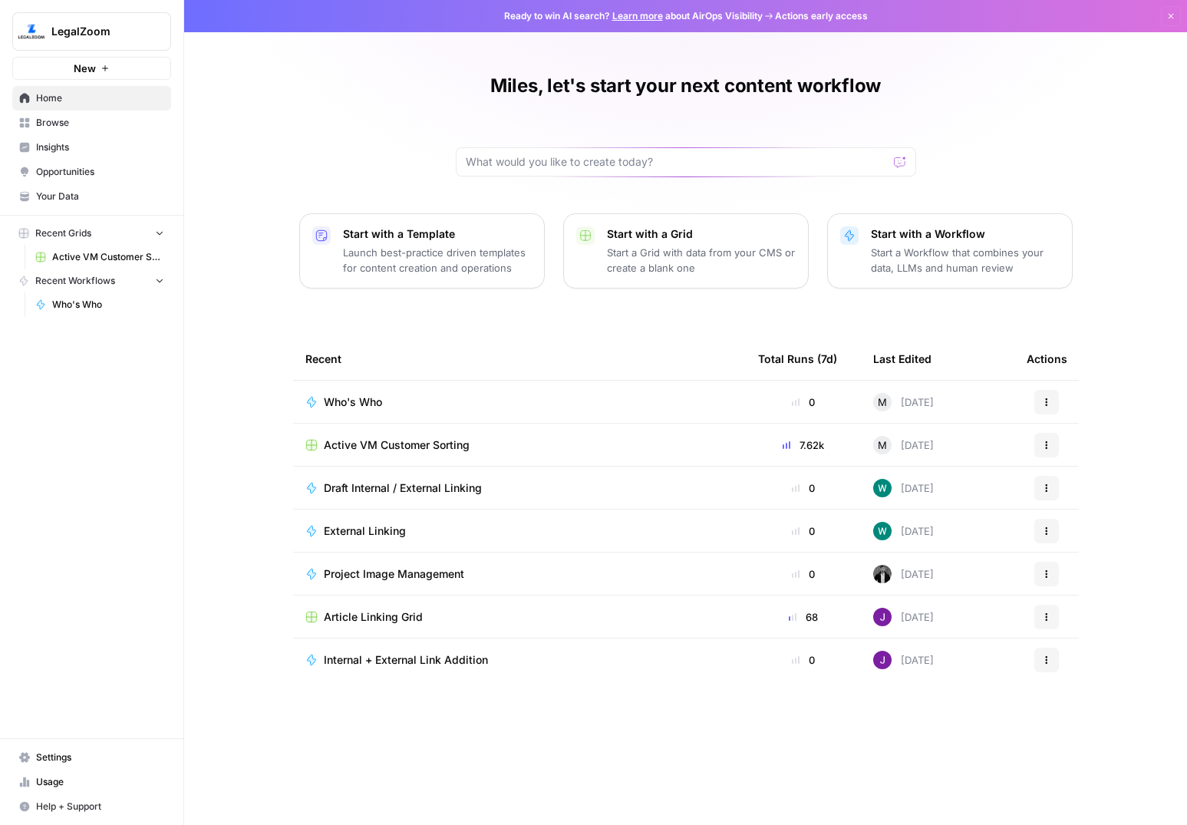
click at [113, 259] on span "Active VM Customer Sorting" at bounding box center [108, 257] width 112 height 14
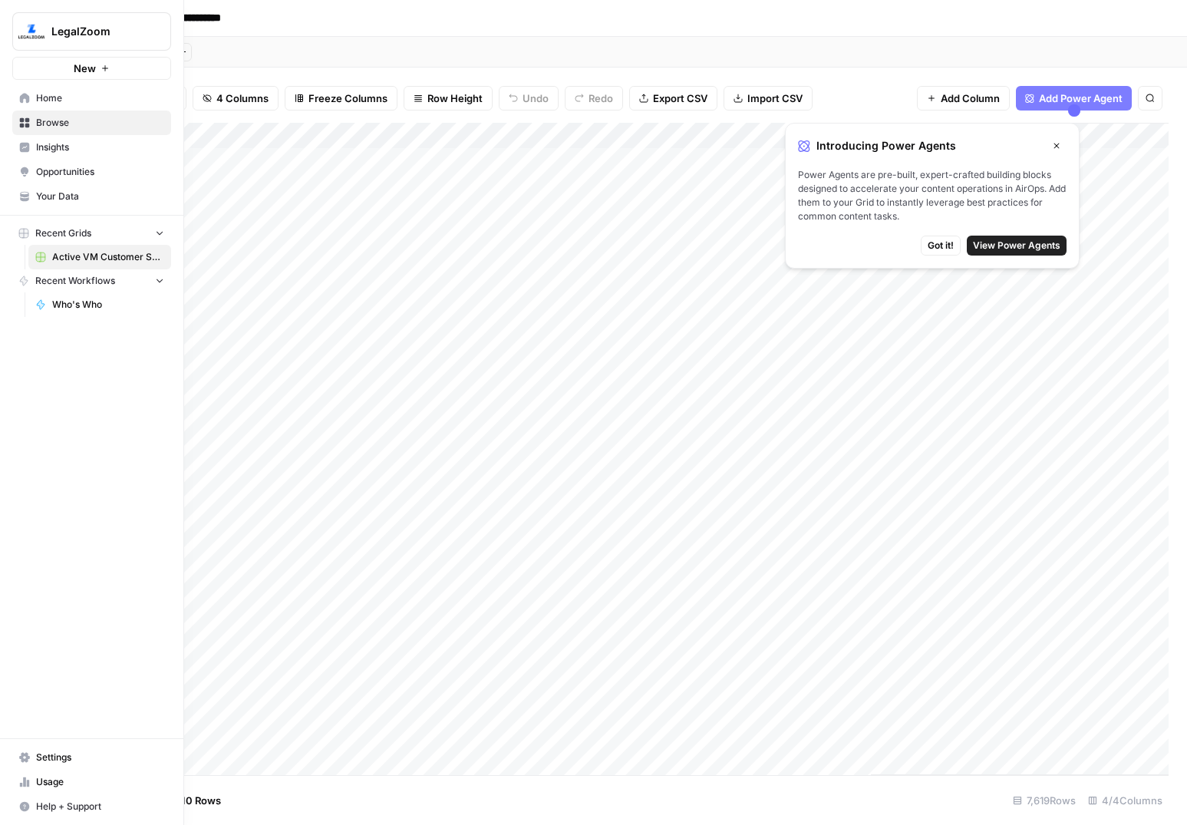
click at [24, 28] on img "Workspace: LegalZoom" at bounding box center [32, 32] width 28 height 28
click at [91, 427] on div "LegalZoom New Home Browse Insights Opportunities Your Data Recent Grids Active …" at bounding box center [91, 412] width 183 height 825
click at [63, 91] on span "Home" at bounding box center [100, 98] width 128 height 14
